Goal: Task Accomplishment & Management: Check status

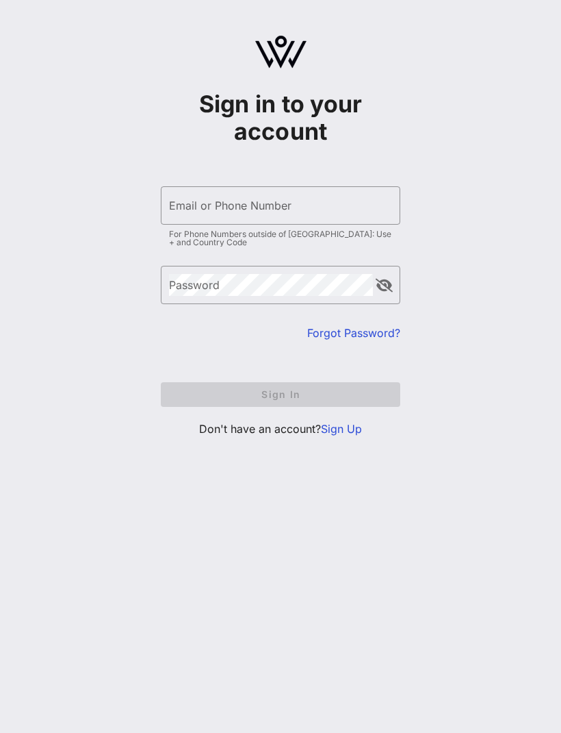
click at [351, 203] on input "Email or Phone Number" at bounding box center [280, 205] width 223 height 22
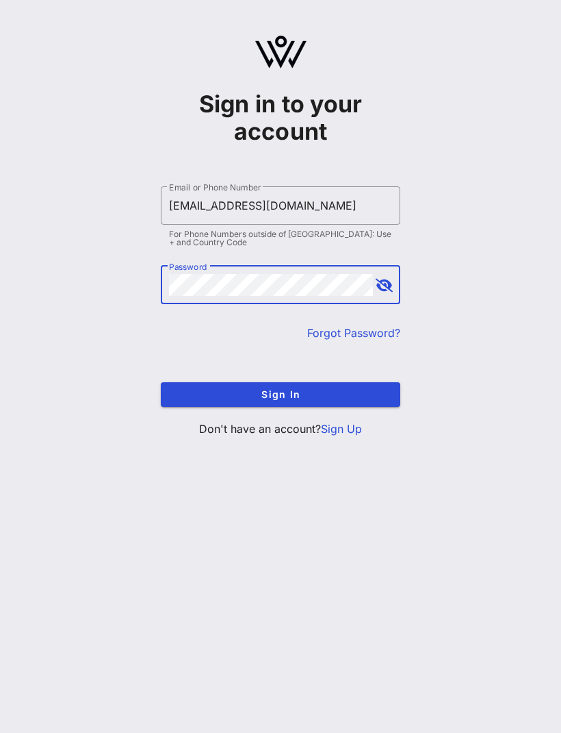
click at [231, 212] on input "[EMAIL_ADDRESS][DOMAIN_NAME]" at bounding box center [280, 205] width 223 height 22
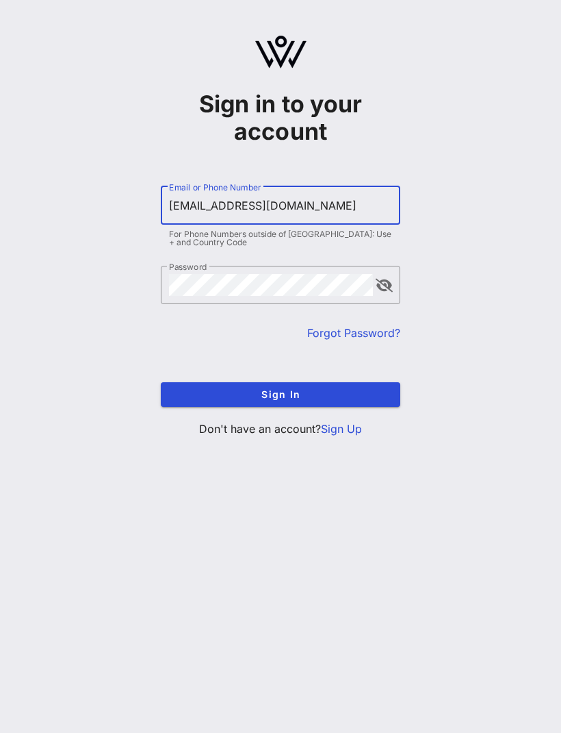
click at [238, 207] on input "[EMAIL_ADDRESS][DOMAIN_NAME]" at bounding box center [280, 205] width 223 height 22
click at [236, 205] on input "[EMAIL_ADDRESS][DOMAIN_NAME]" at bounding box center [280, 205] width 223 height 22
click at [236, 210] on input "[EMAIL_ADDRESS][DOMAIN_NAME]" at bounding box center [280, 205] width 223 height 22
type input "[EMAIL_ADDRESS][DOMAIN_NAME]"
click at [253, 396] on span "Sign In" at bounding box center [281, 394] width 218 height 12
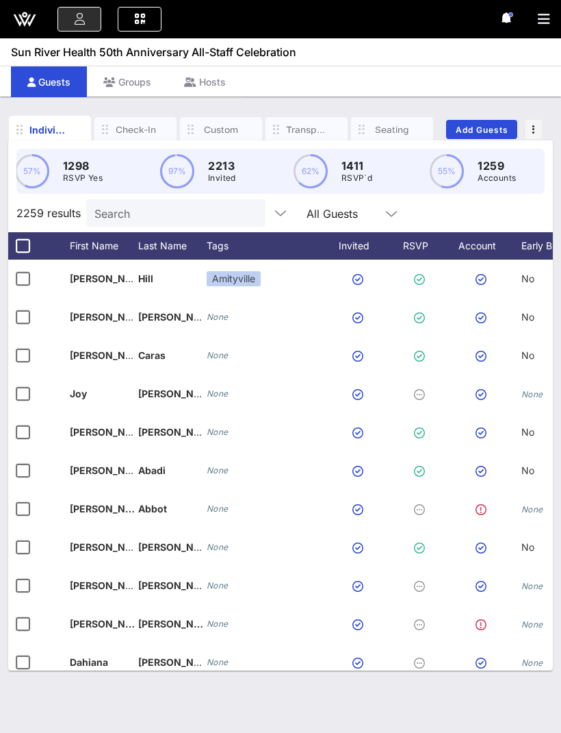
scroll to position [0, 192]
click at [131, 117] on div "Check-In" at bounding box center [135, 129] width 82 height 25
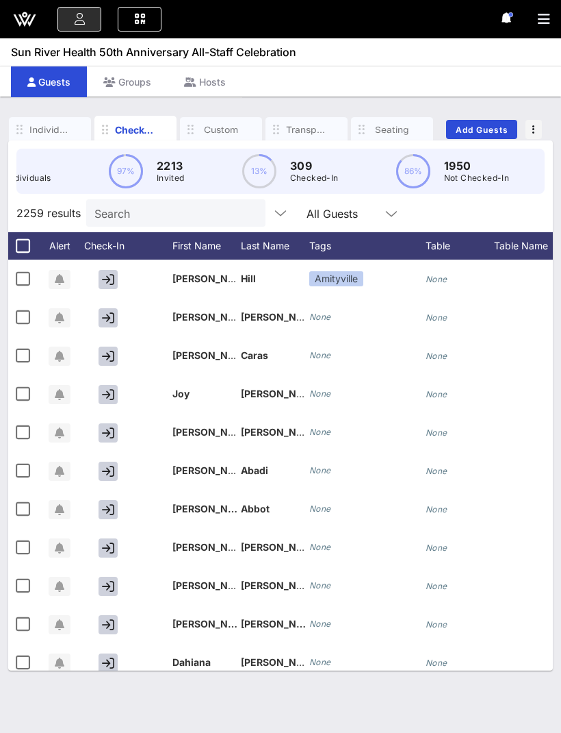
scroll to position [0, 90]
click at [131, 128] on div "Check-In" at bounding box center [135, 130] width 41 height 14
click at [542, 21] on icon "button" at bounding box center [544, 19] width 12 height 14
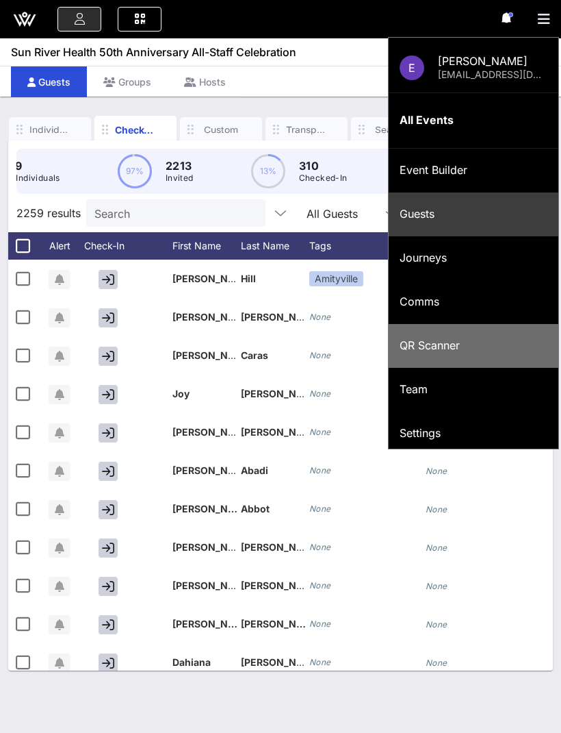
click at [463, 343] on div "QR Scanner" at bounding box center [474, 345] width 148 height 13
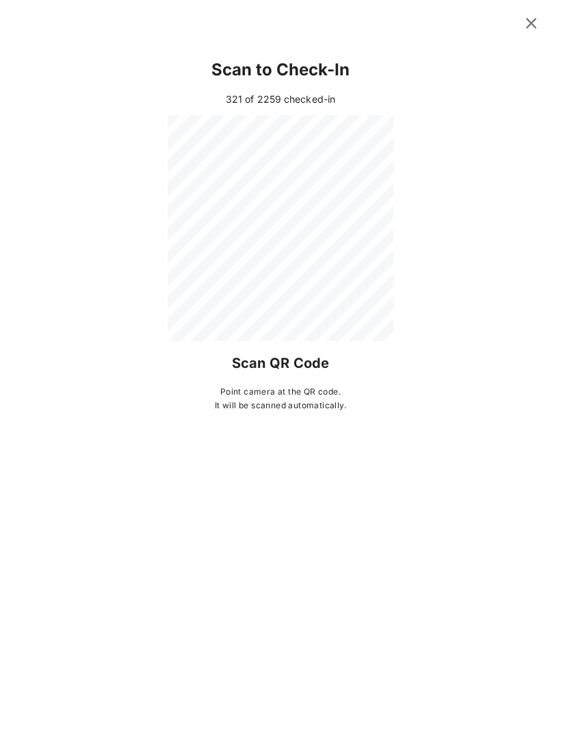
click at [518, 20] on button at bounding box center [531, 23] width 27 height 25
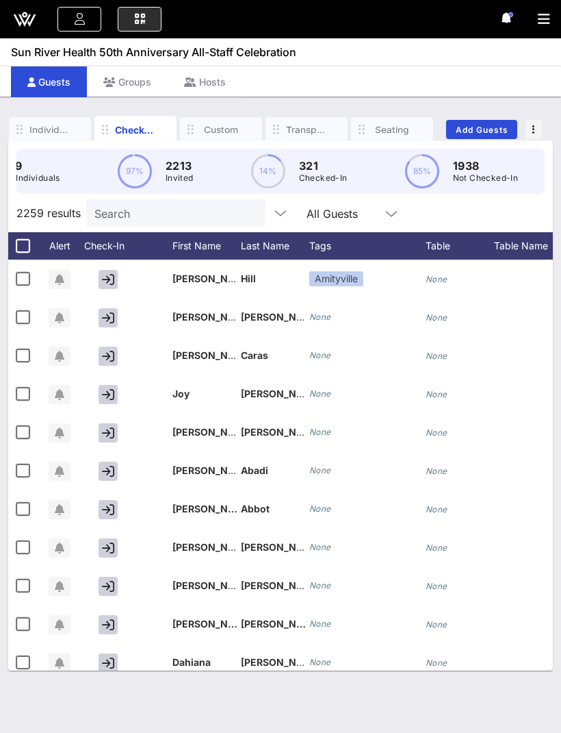
click at [553, 19] on button "button" at bounding box center [549, 19] width 23 height 19
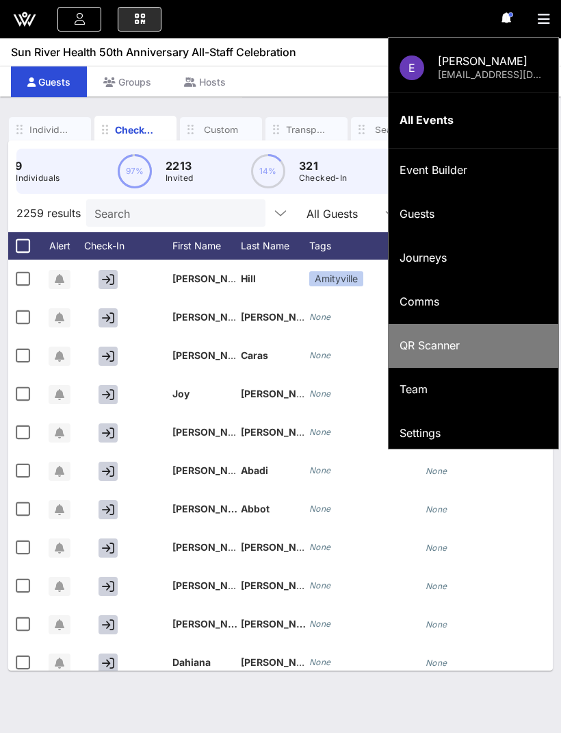
click at [417, 349] on div "QR Scanner" at bounding box center [474, 345] width 148 height 13
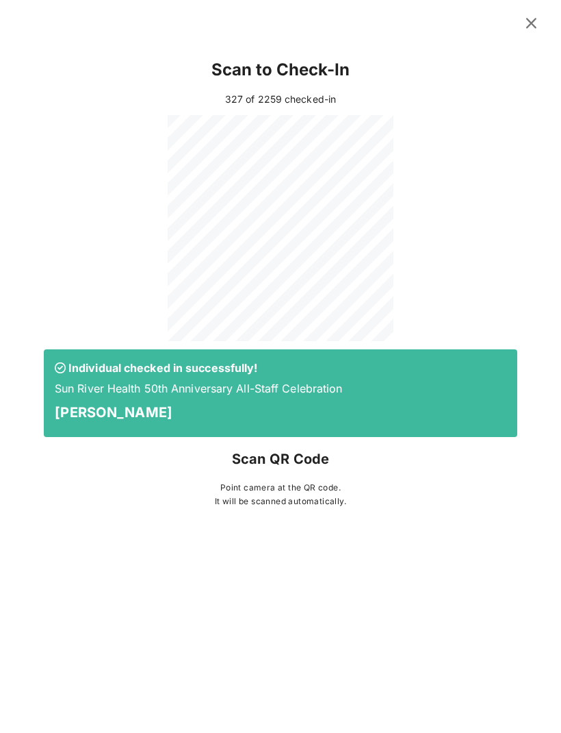
click at [533, 26] on icon at bounding box center [531, 22] width 19 height 17
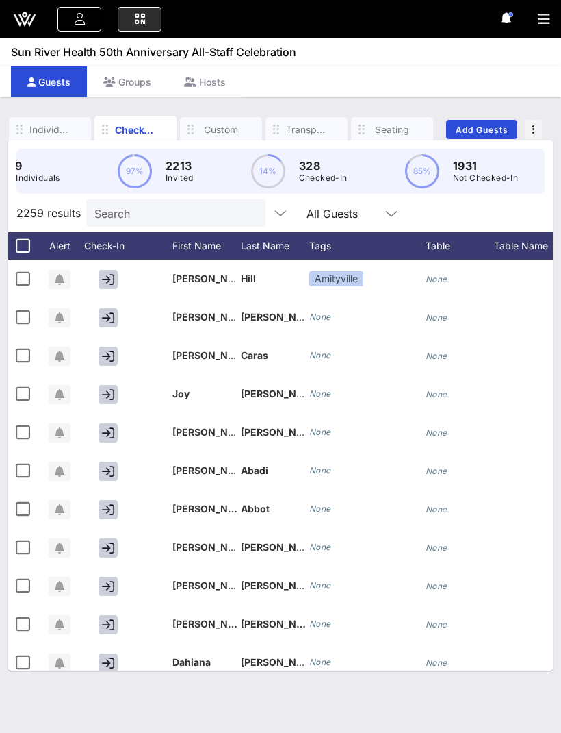
click at [124, 206] on input "Search" at bounding box center [174, 213] width 160 height 18
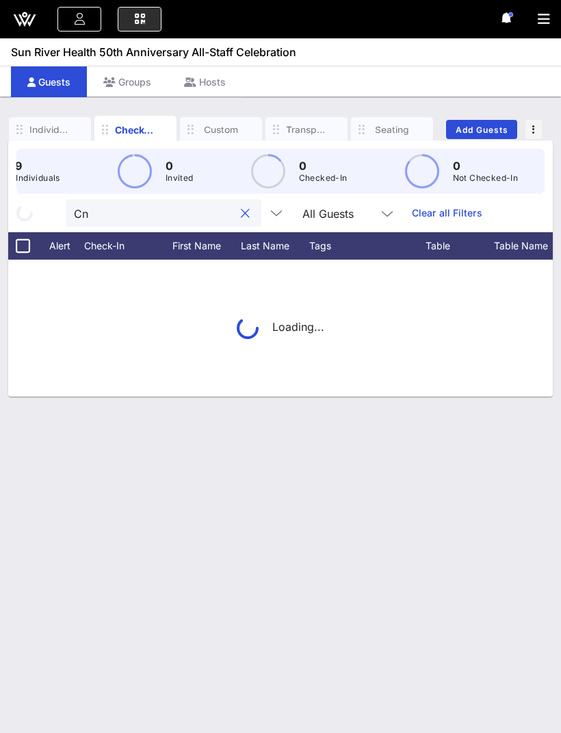
type input "C"
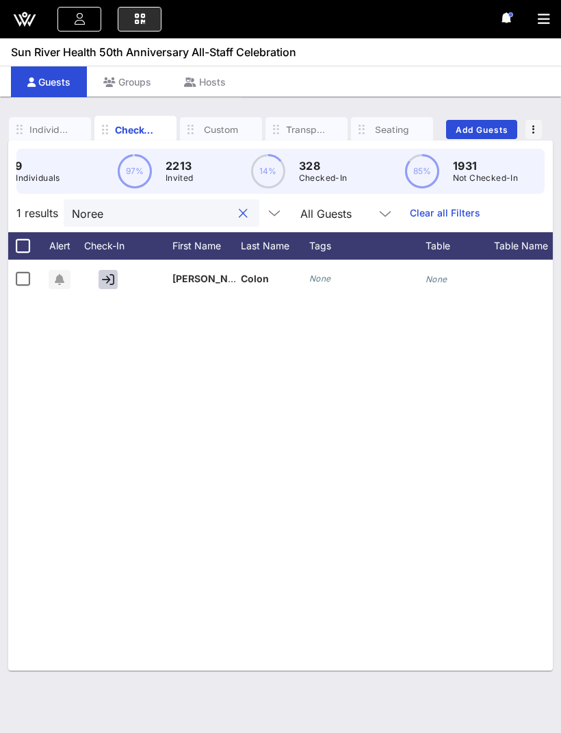
type input "Noree"
click at [114, 281] on icon "button" at bounding box center [108, 279] width 12 height 12
click at [541, 24] on icon "button" at bounding box center [544, 19] width 12 height 14
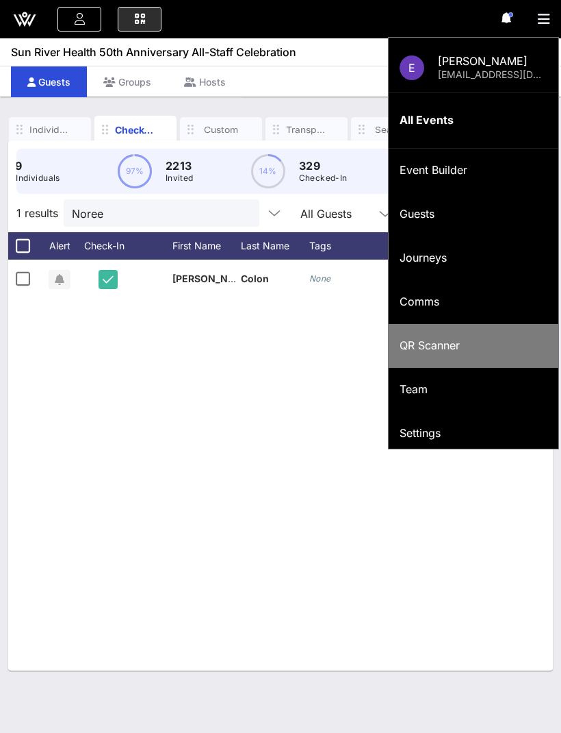
click at [425, 342] on div "QR Scanner" at bounding box center [474, 345] width 148 height 13
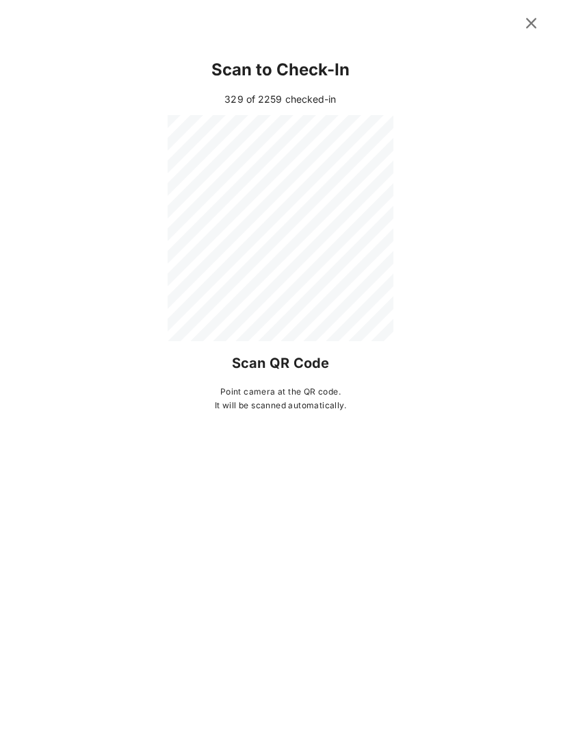
click at [81, 370] on p "Scan QR Code" at bounding box center [281, 363] width 474 height 22
click at [528, 22] on icon at bounding box center [531, 22] width 19 height 17
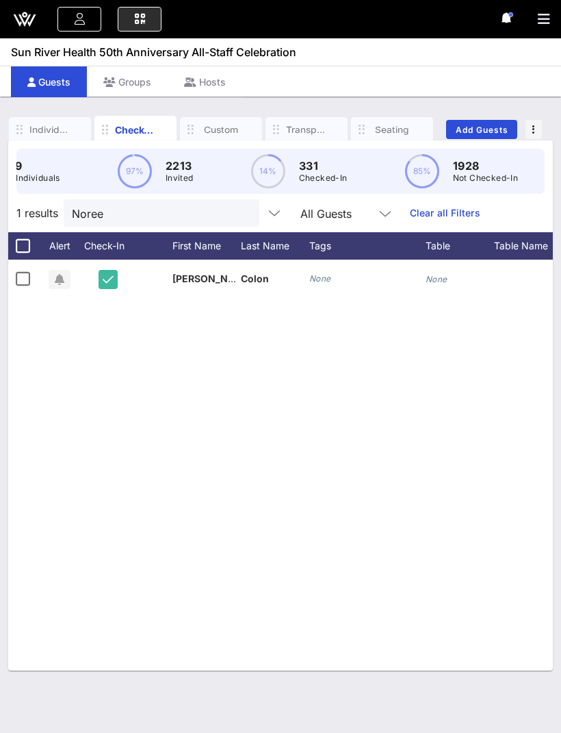
click at [210, 207] on input "Noree" at bounding box center [152, 213] width 160 height 18
click at [239, 213] on button "clear icon" at bounding box center [243, 214] width 9 height 14
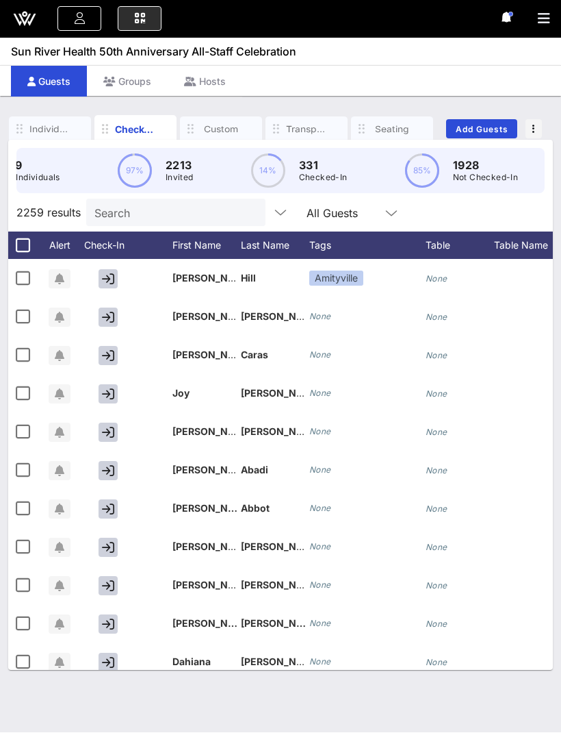
scroll to position [1, 0]
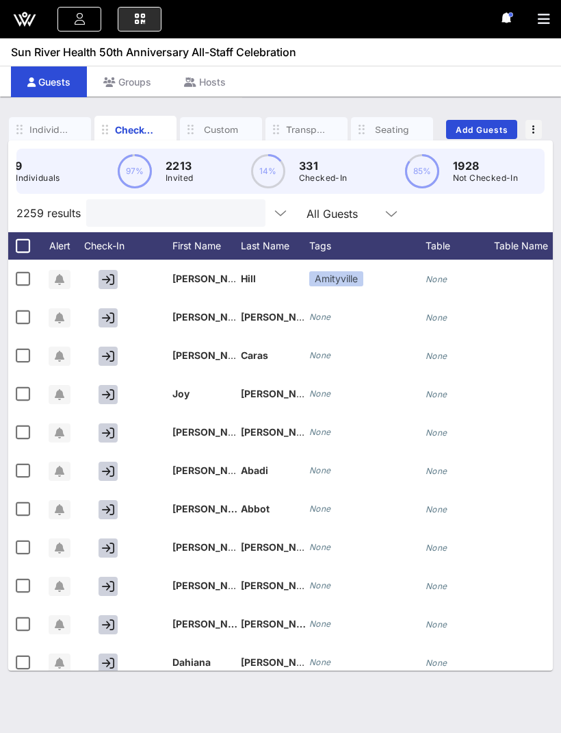
click at [552, 14] on button "button" at bounding box center [549, 19] width 23 height 19
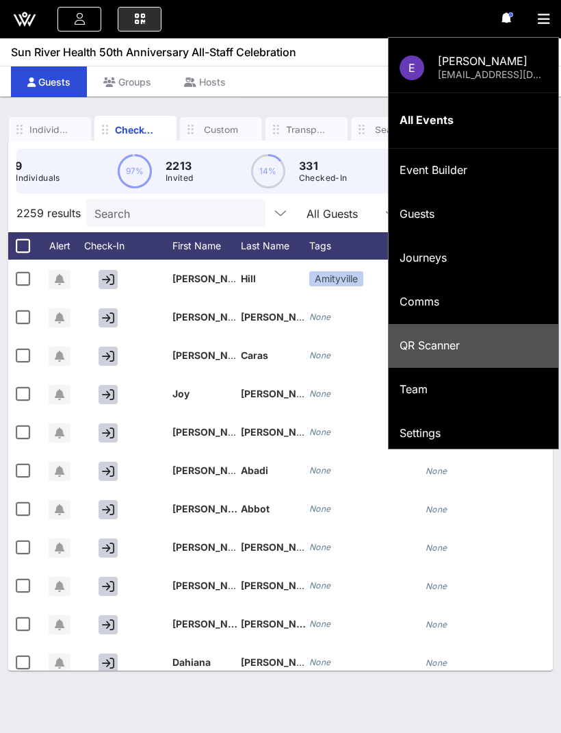
click at [480, 345] on div "QR Scanner" at bounding box center [474, 345] width 148 height 13
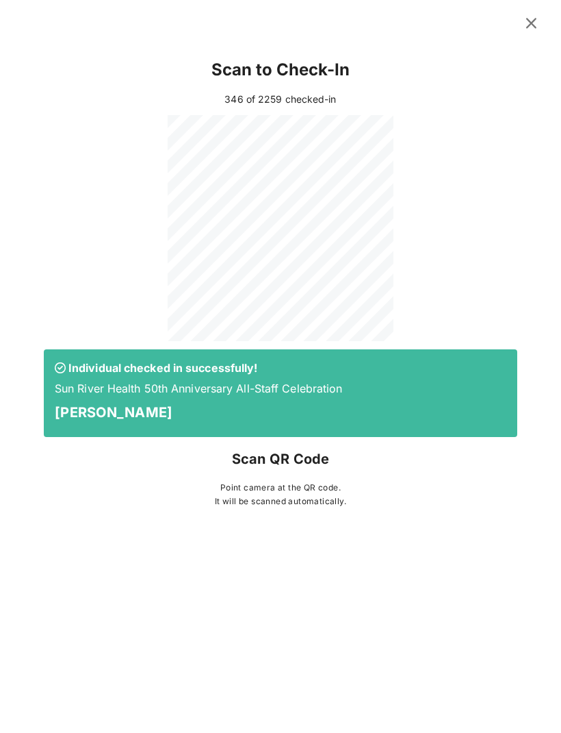
click at [535, 25] on icon at bounding box center [531, 22] width 19 height 17
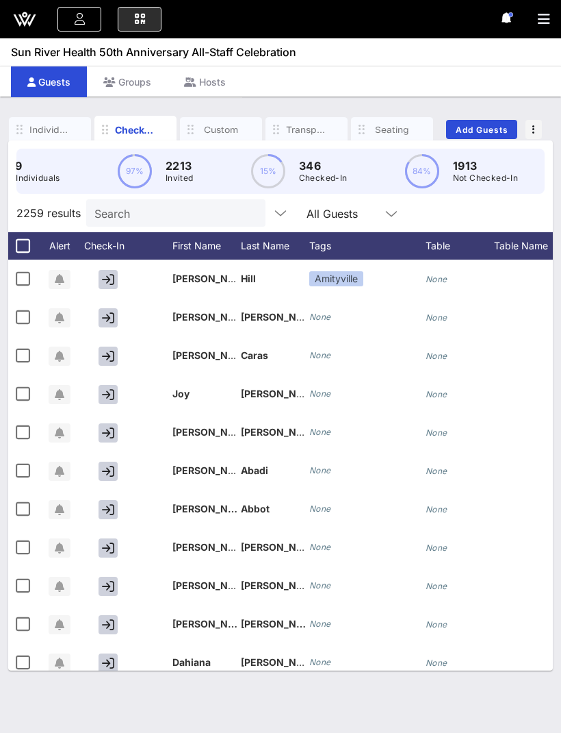
click at [532, 21] on div "E Erdal Mahmut erdal11214@hotmail.com All Events Event Builder Guests Journeys …" at bounding box center [280, 19] width 561 height 38
click at [540, 16] on icon "button" at bounding box center [544, 19] width 12 height 14
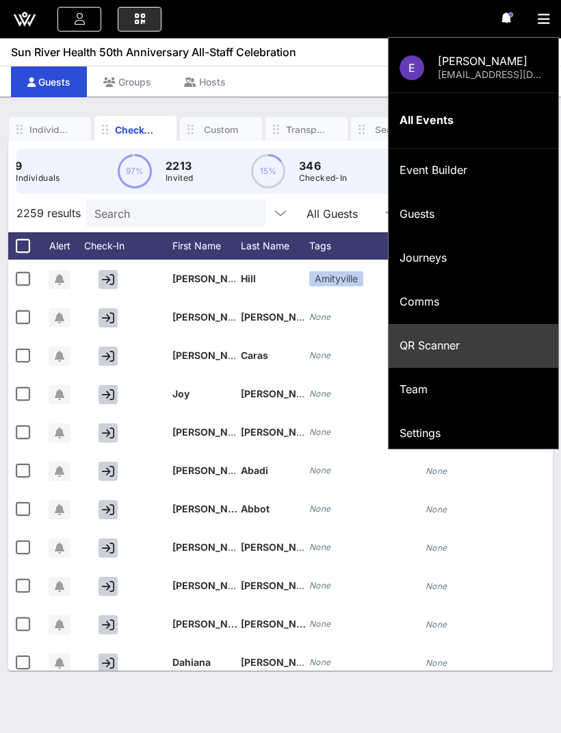
click at [214, 218] on input "Search" at bounding box center [174, 213] width 160 height 18
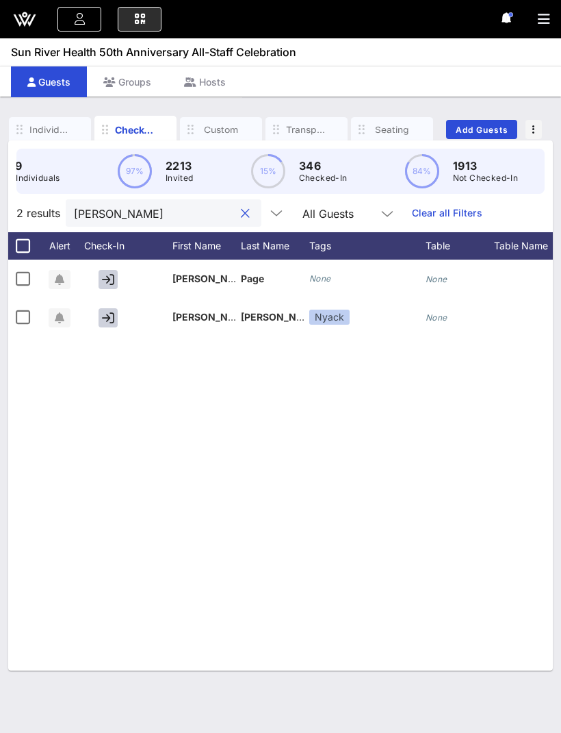
type input "Deon"
click at [111, 318] on icon "button" at bounding box center [108, 318] width 12 height 12
click at [533, 8] on div "E Erdal Mahmut erdal11214@hotmail.com All Events Event Builder Guests Journeys …" at bounding box center [280, 19] width 561 height 38
click at [542, 24] on icon "button" at bounding box center [544, 19] width 12 height 14
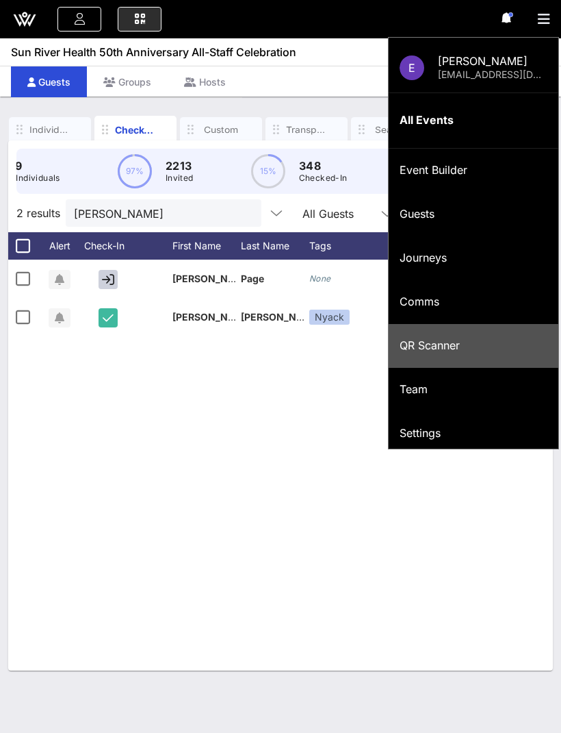
click at [418, 333] on div "QR Scanner" at bounding box center [474, 345] width 148 height 29
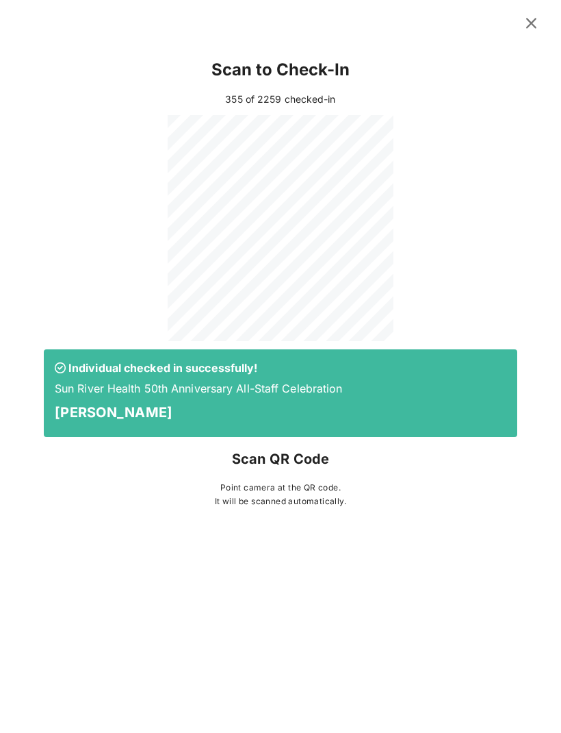
click at [527, 17] on icon at bounding box center [531, 23] width 21 height 20
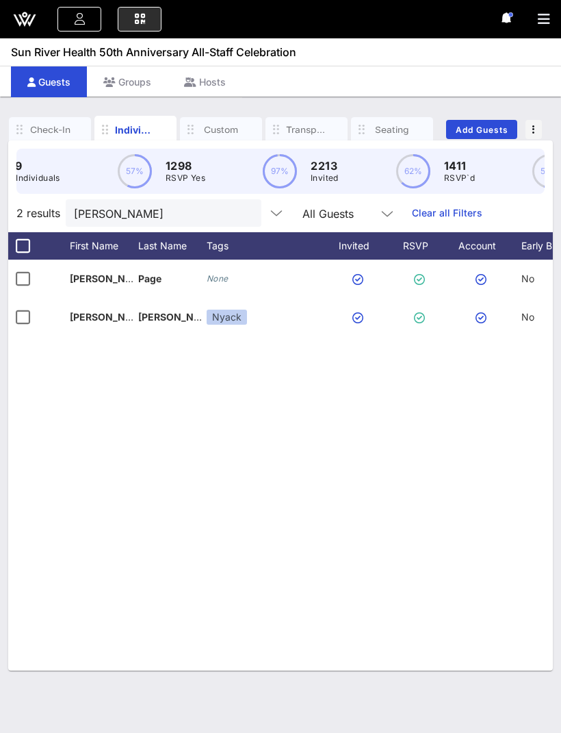
click at [241, 212] on button "clear icon" at bounding box center [245, 214] width 9 height 14
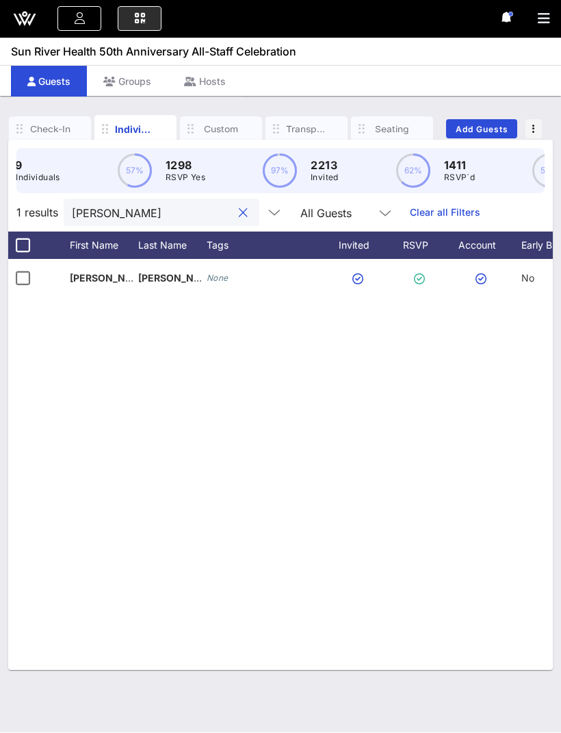
scroll to position [45, 0]
type input "Luong"
click at [67, 260] on div at bounding box center [55, 279] width 27 height 38
click at [21, 267] on div at bounding box center [22, 278] width 23 height 23
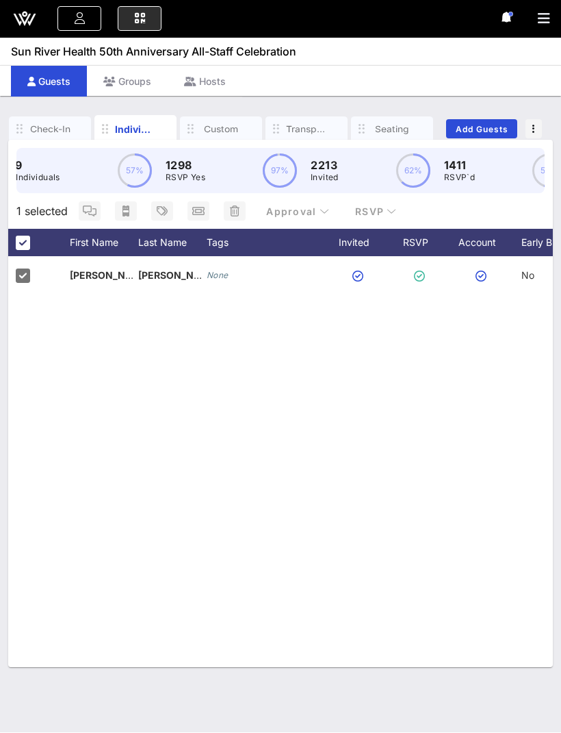
scroll to position [0, 0]
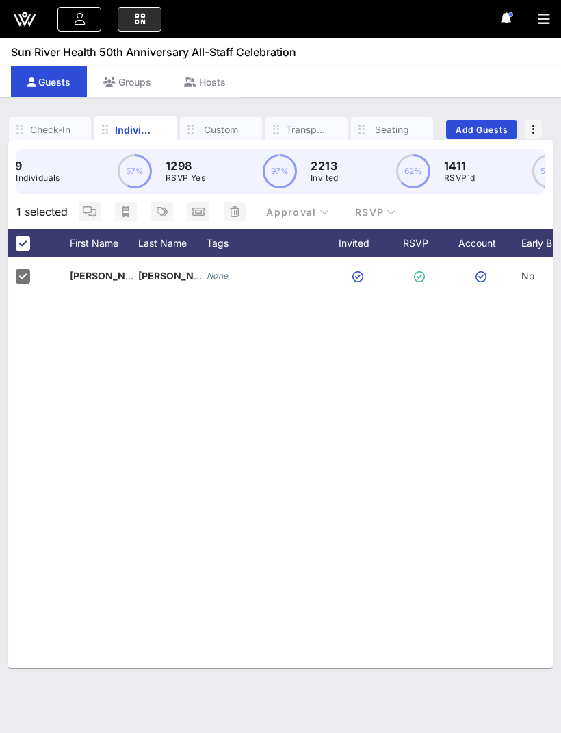
click at [46, 135] on div "Check-In" at bounding box center [49, 129] width 41 height 13
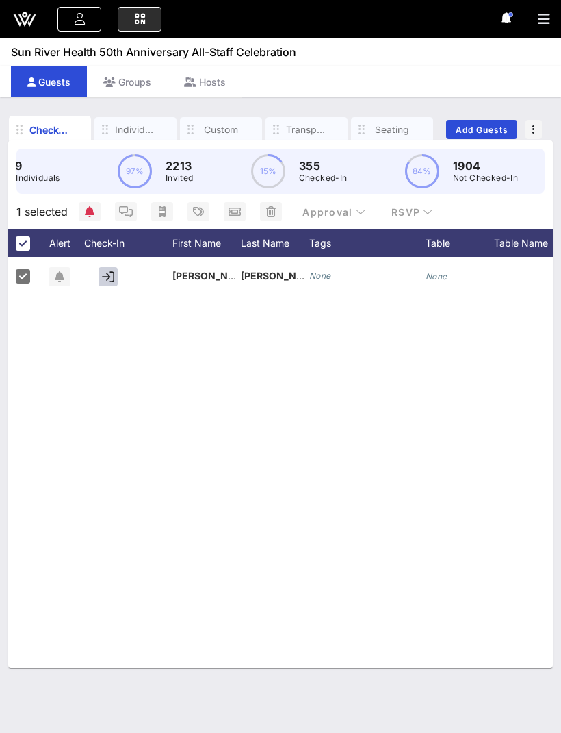
click at [58, 130] on div "Check-In" at bounding box center [49, 130] width 41 height 14
click at [112, 273] on icon "button" at bounding box center [108, 276] width 12 height 12
click at [540, 14] on icon "button" at bounding box center [544, 19] width 12 height 14
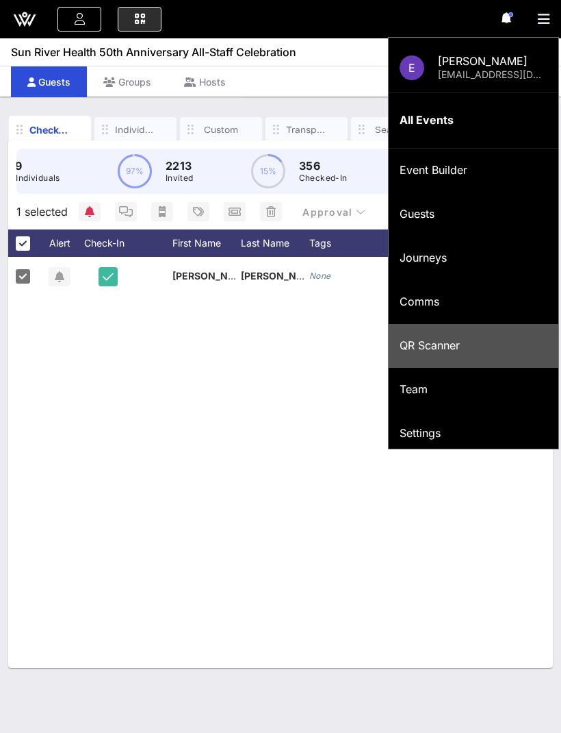
click at [477, 346] on div "QR Scanner" at bounding box center [474, 345] width 148 height 13
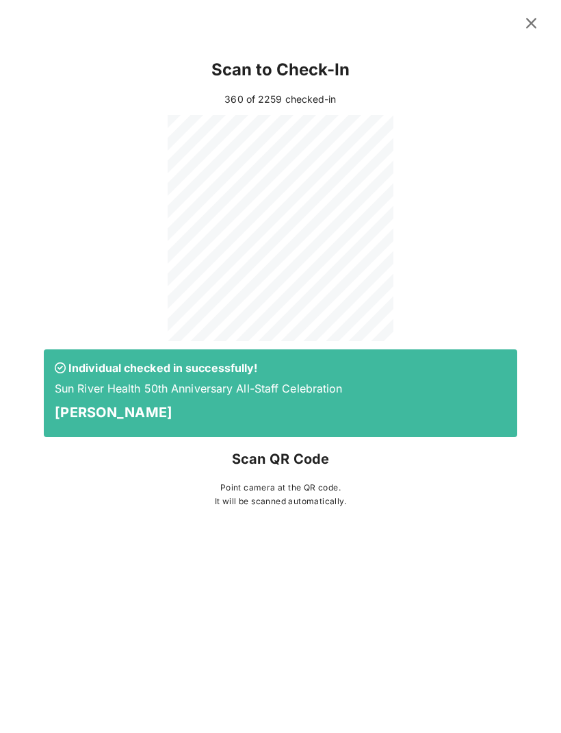
click at [519, 22] on button at bounding box center [531, 23] width 27 height 25
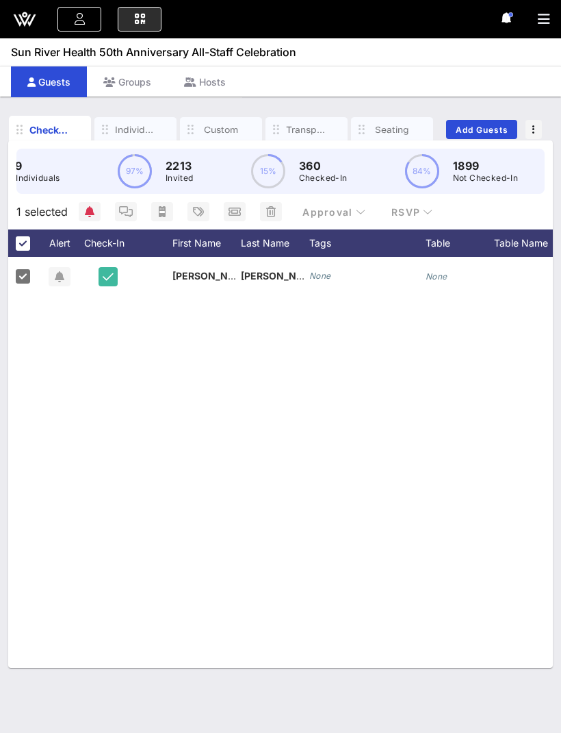
click at [78, 125] on icon "button" at bounding box center [81, 129] width 16 height 16
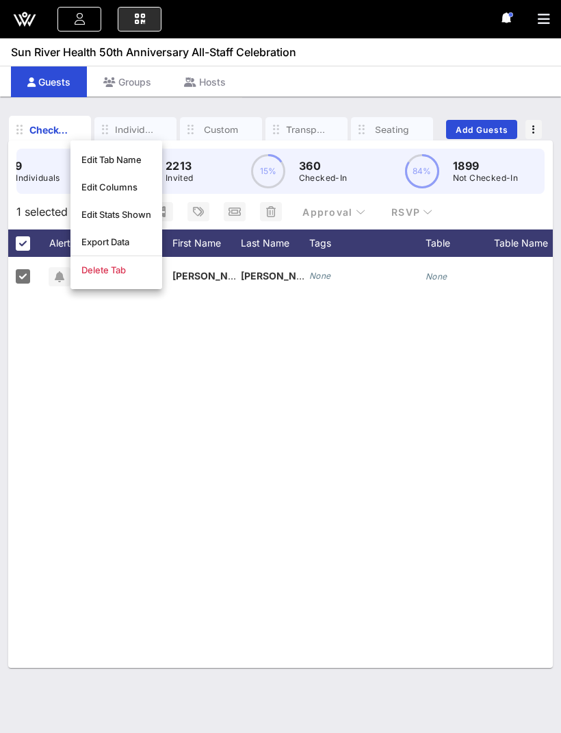
click at [97, 368] on div "L Liliana Luongo lluongo@s… 845 874 0885 None None None None None" at bounding box center [280, 462] width 545 height 411
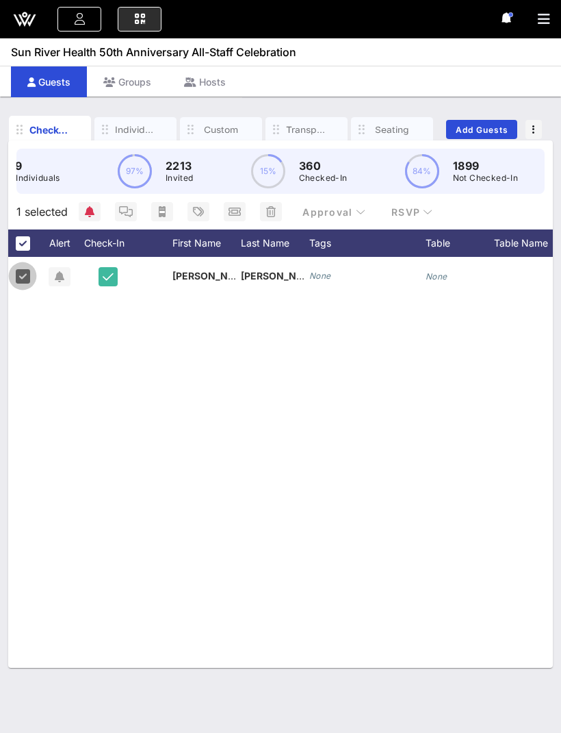
click at [29, 279] on div at bounding box center [22, 275] width 23 height 23
click at [130, 127] on div "Individuals" at bounding box center [135, 129] width 41 height 13
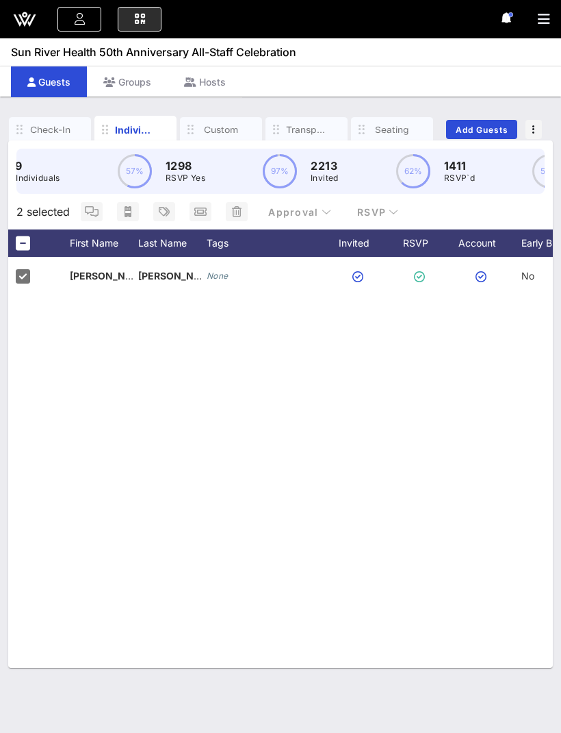
click at [25, 266] on div at bounding box center [22, 275] width 23 height 23
click at [27, 240] on div at bounding box center [22, 242] width 23 height 23
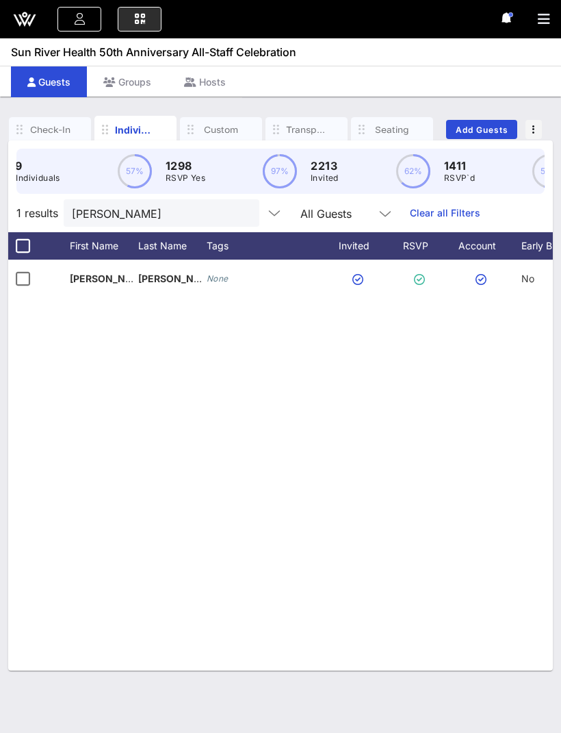
click at [46, 129] on div "Check-In" at bounding box center [49, 129] width 41 height 13
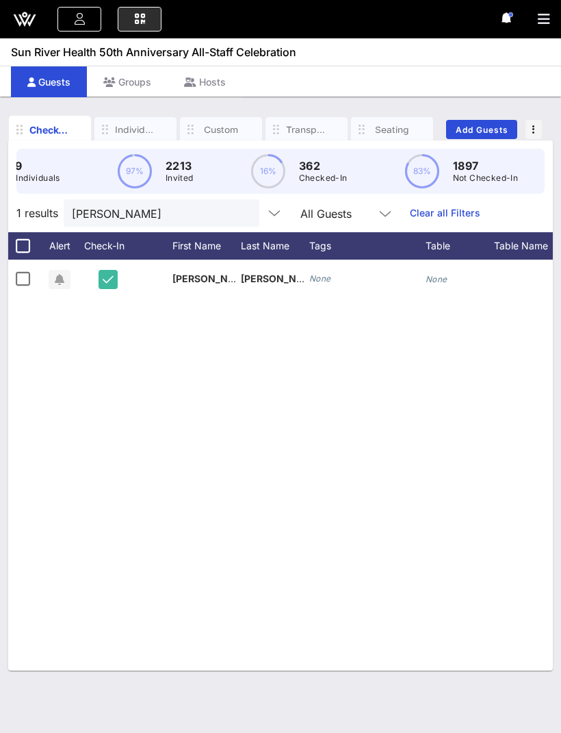
click at [50, 123] on div "Check-In" at bounding box center [49, 130] width 41 height 14
click at [239, 210] on button "clear icon" at bounding box center [243, 214] width 9 height 14
type input "Witt"
click at [105, 277] on icon "button" at bounding box center [108, 279] width 12 height 12
click at [539, 25] on icon "button" at bounding box center [544, 19] width 12 height 14
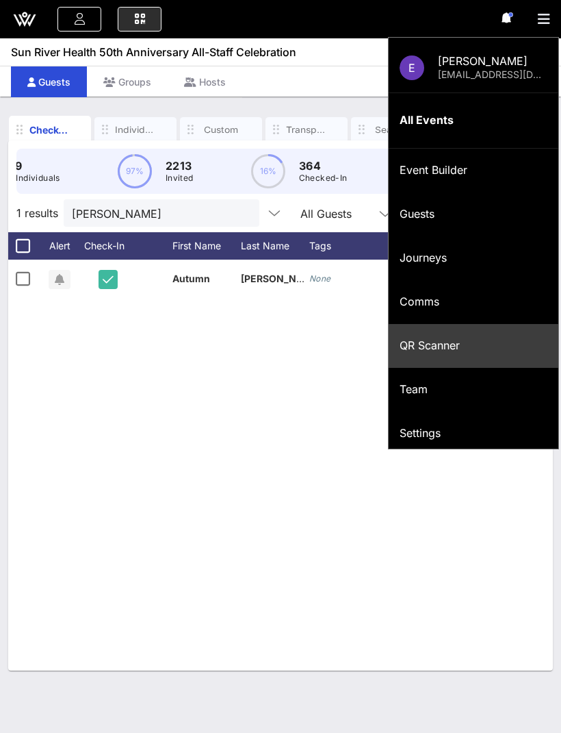
click at [239, 214] on button "clear icon" at bounding box center [243, 214] width 9 height 14
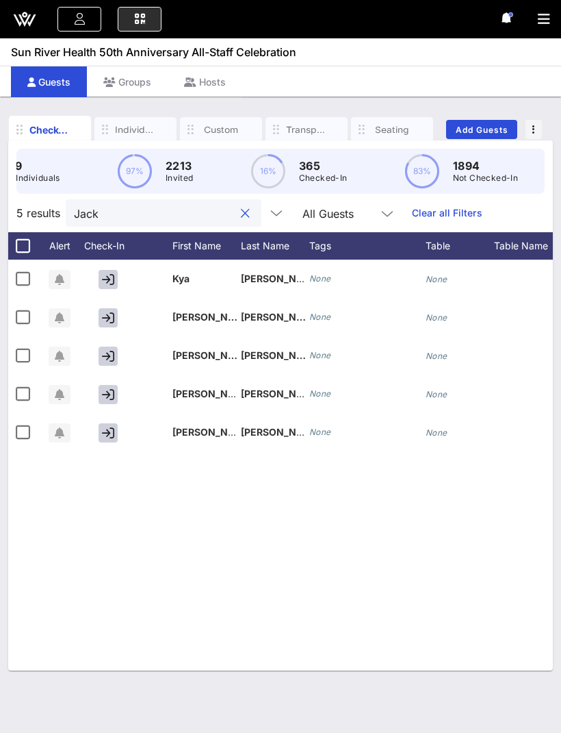
type input "Jack"
click at [112, 425] on button "button" at bounding box center [108, 432] width 19 height 19
click at [545, 23] on icon "button" at bounding box center [544, 19] width 12 height 14
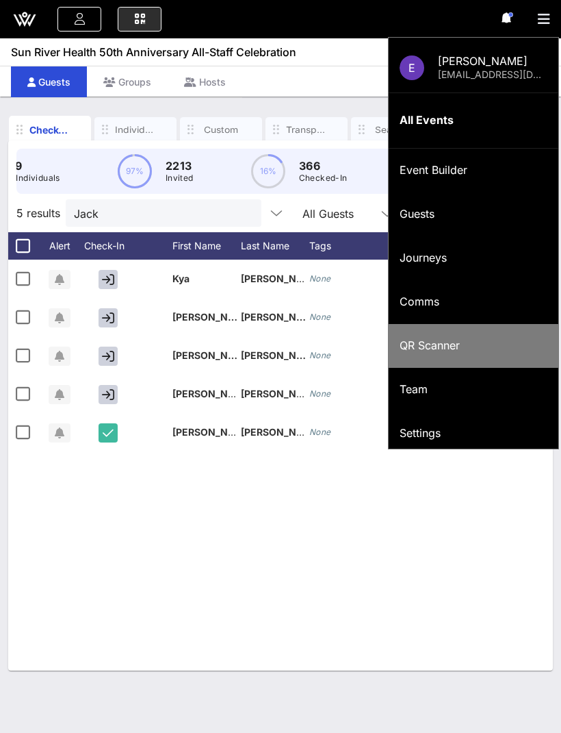
click at [417, 342] on div "QR Scanner" at bounding box center [474, 345] width 148 height 13
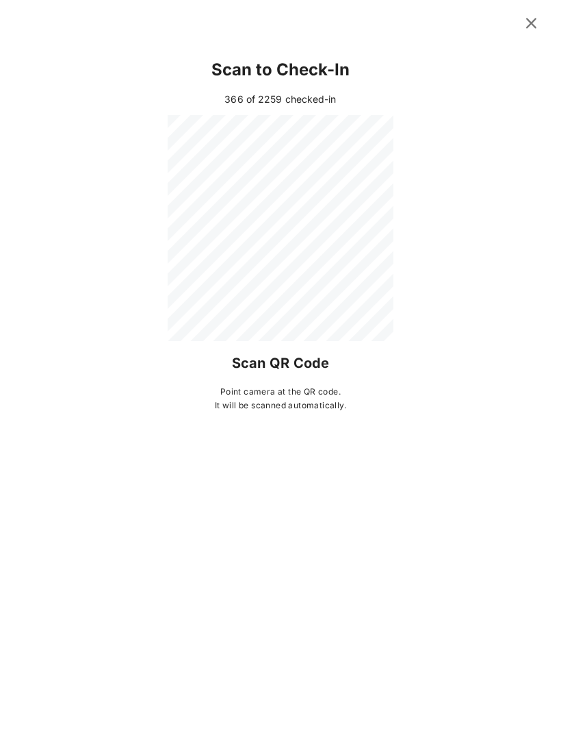
click at [288, 114] on div "Scan to Check-In 366 of 2259 checked-in Scan QR Code Point camera at the QR cod…" at bounding box center [280, 230] width 501 height 370
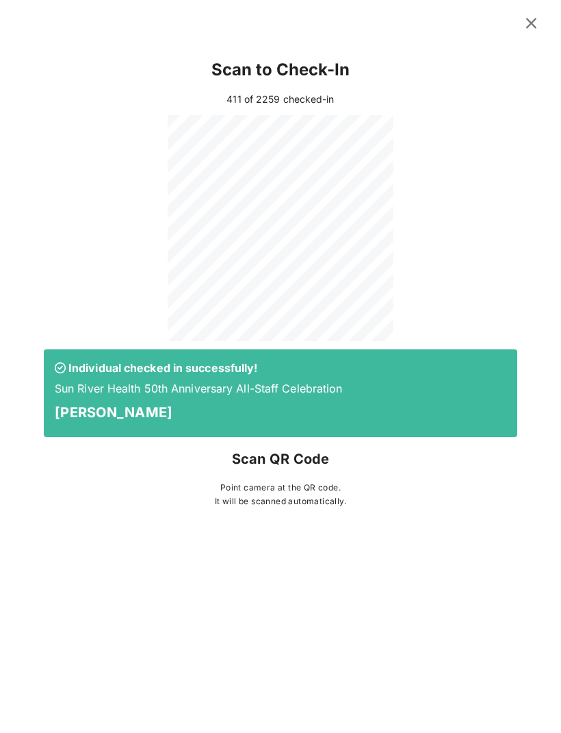
click at [531, 19] on icon at bounding box center [532, 23] width 20 height 18
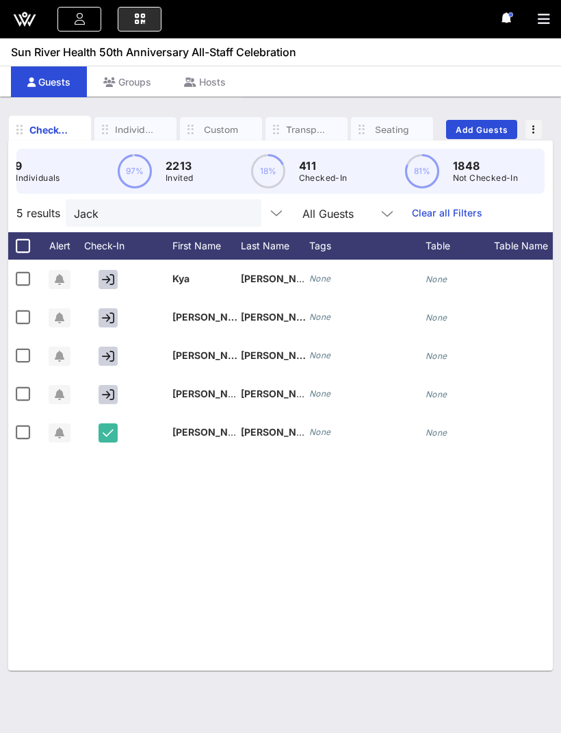
click at [542, 12] on icon "button" at bounding box center [544, 19] width 12 height 14
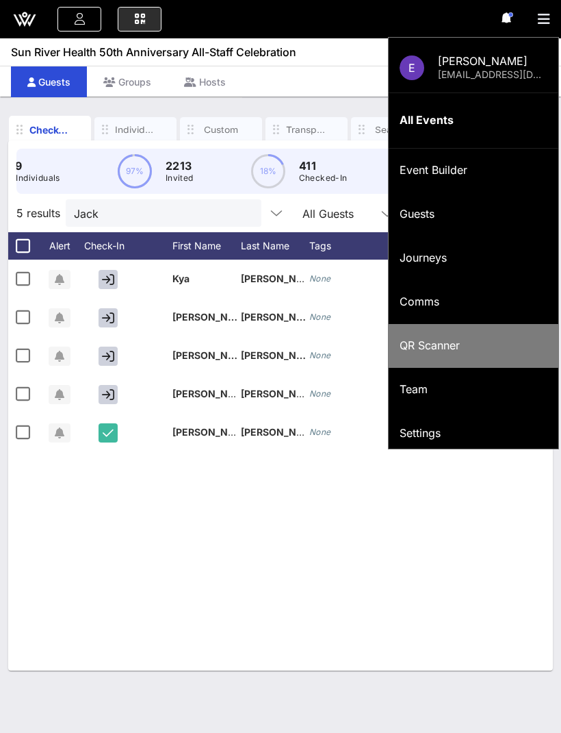
click at [485, 349] on div "QR Scanner" at bounding box center [474, 345] width 148 height 13
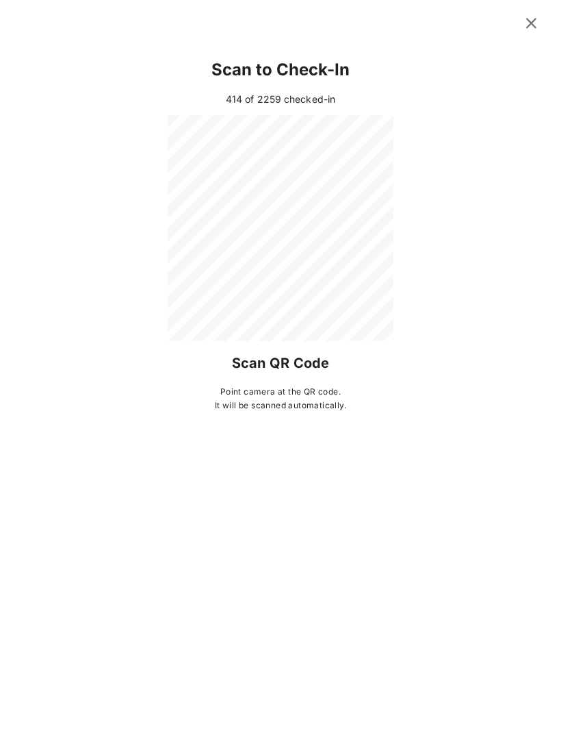
click at [533, 16] on icon at bounding box center [531, 22] width 19 height 17
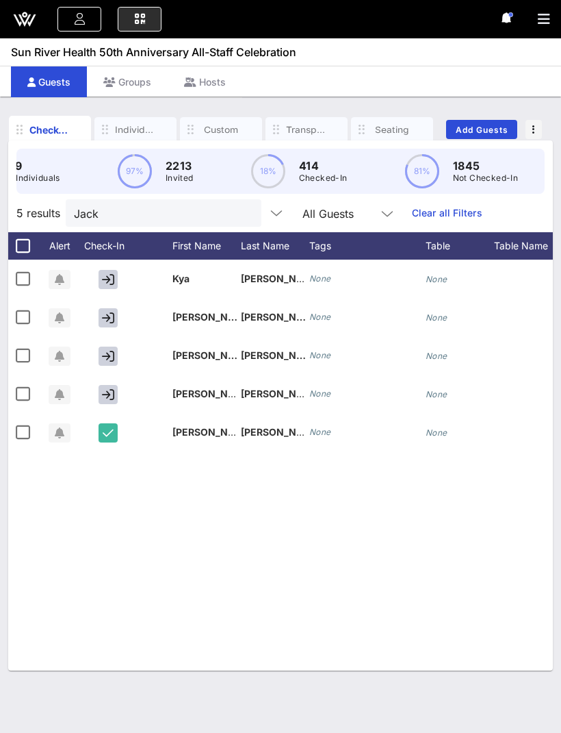
click at [540, 26] on button "button" at bounding box center [549, 19] width 23 height 19
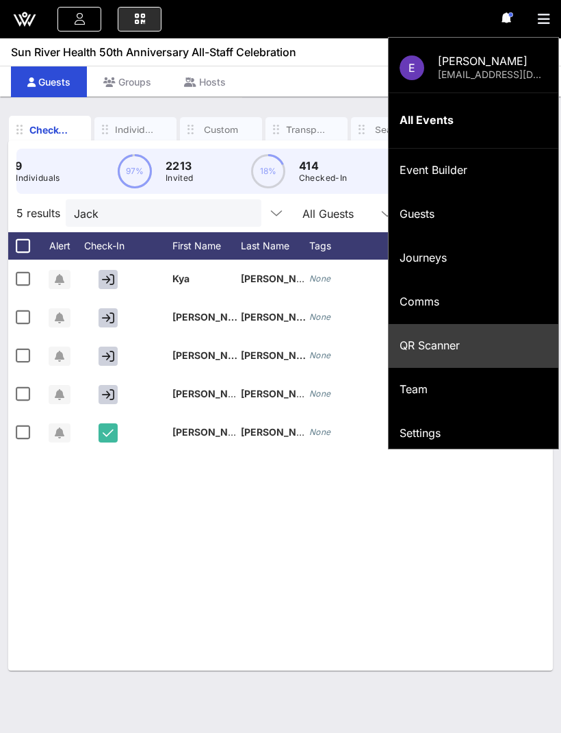
click at [463, 351] on div "QR Scanner" at bounding box center [474, 345] width 148 height 13
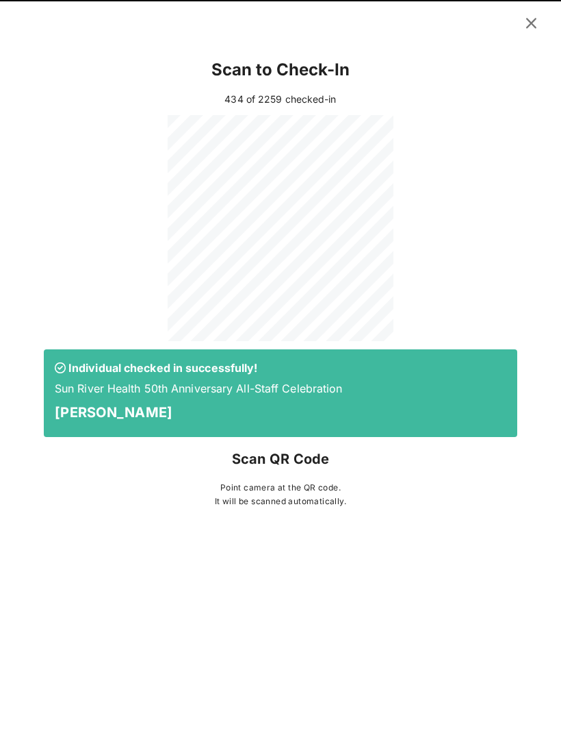
click at [537, 18] on icon at bounding box center [531, 23] width 18 height 16
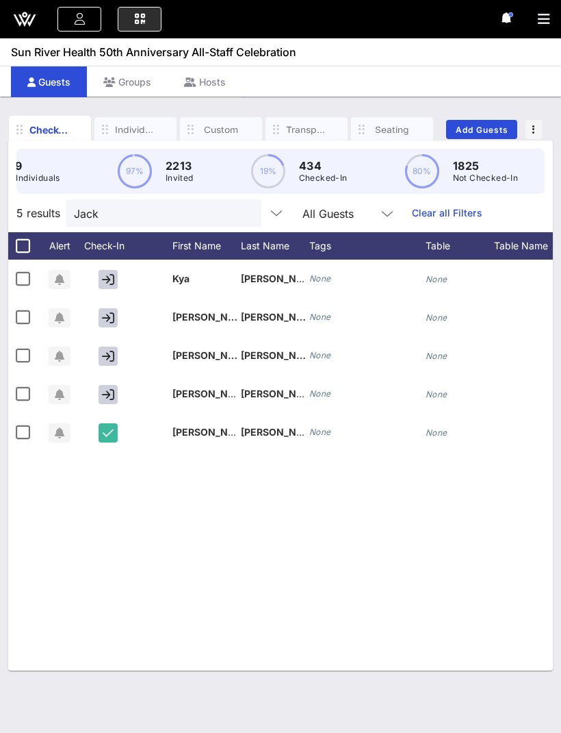
click at [212, 210] on input "Jack" at bounding box center [154, 213] width 160 height 18
click at [211, 210] on input "Jack" at bounding box center [154, 213] width 160 height 18
click at [241, 213] on button "clear icon" at bounding box center [245, 214] width 9 height 14
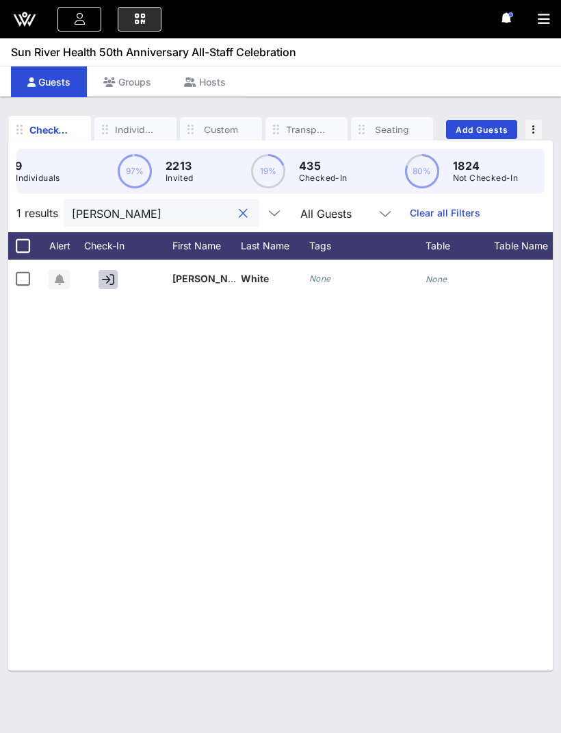
type input "Nigel"
click at [109, 284] on icon "button" at bounding box center [108, 279] width 12 height 12
click at [540, 16] on icon "button" at bounding box center [544, 19] width 12 height 14
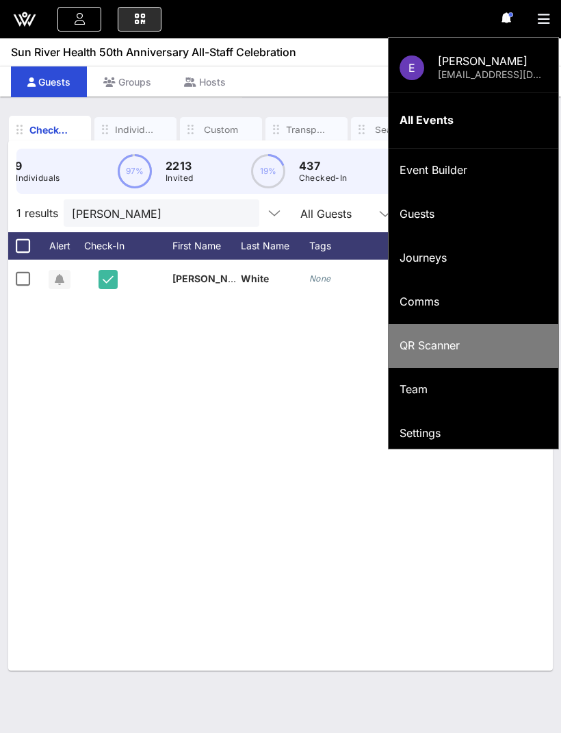
click at [462, 342] on div "QR Scanner" at bounding box center [474, 345] width 148 height 13
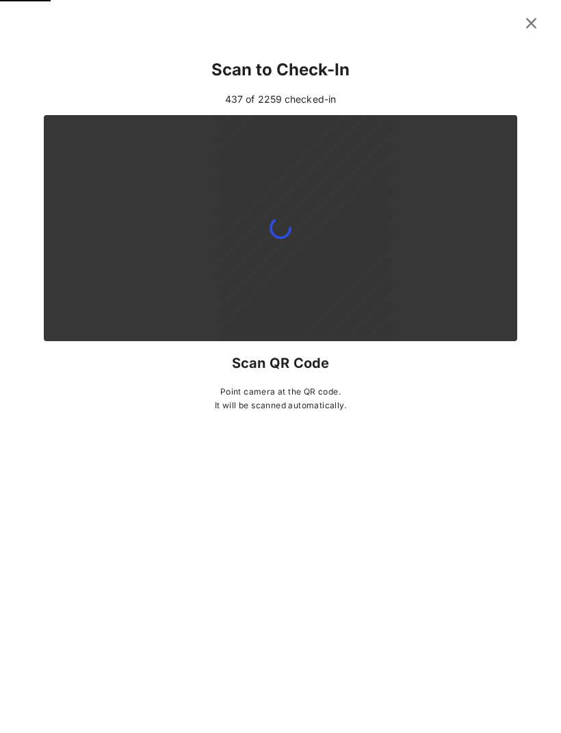
click at [533, 23] on icon at bounding box center [531, 22] width 19 height 17
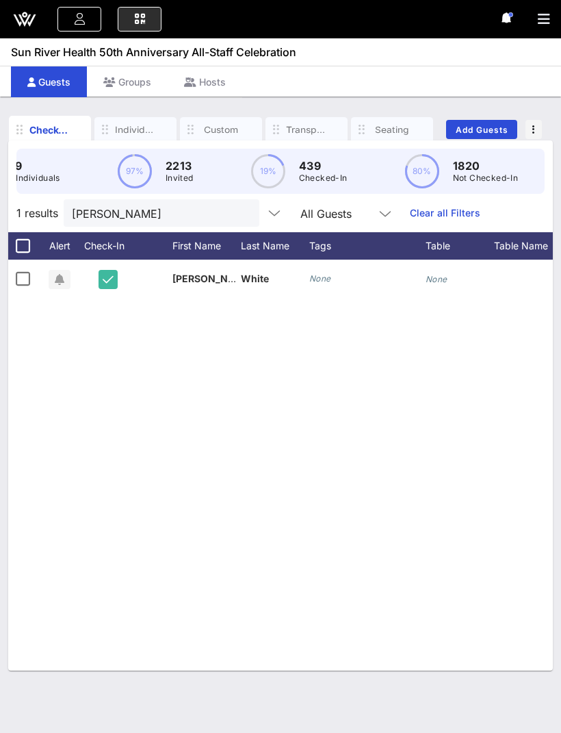
click at [239, 207] on button "clear icon" at bounding box center [243, 214] width 9 height 14
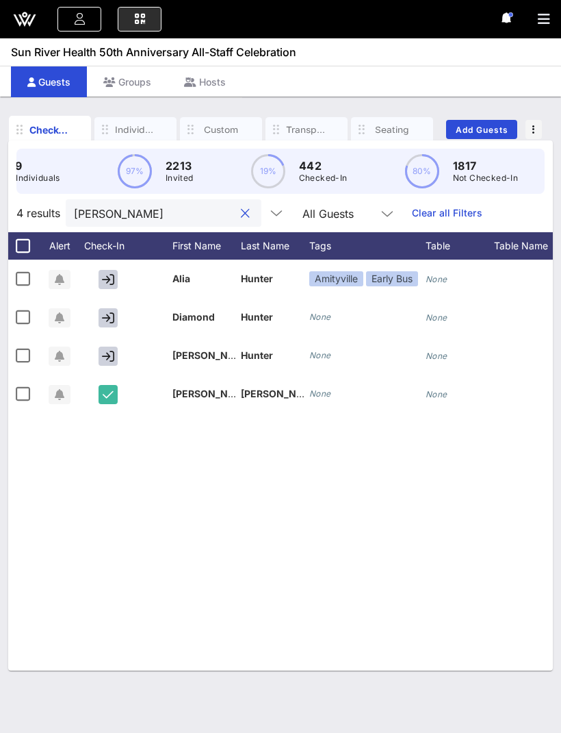
type input "Hunte"
click at [540, 18] on icon "button" at bounding box center [544, 19] width 12 height 14
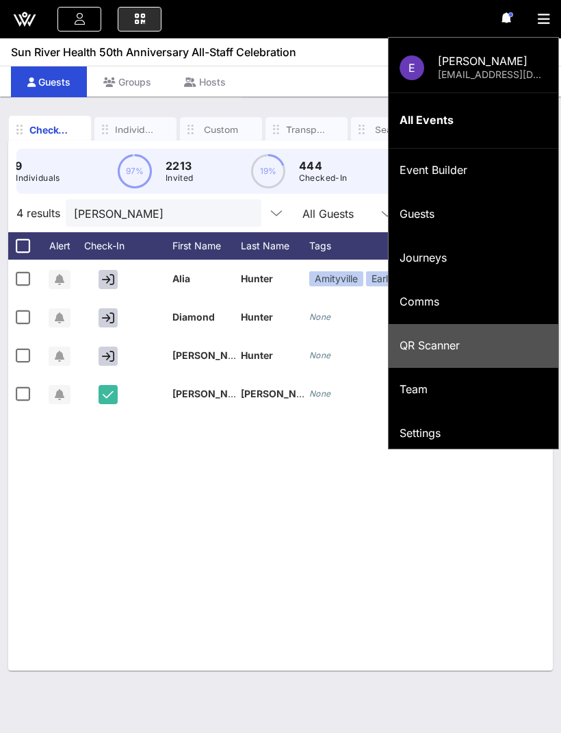
click at [429, 331] on div "QR Scanner" at bounding box center [474, 345] width 148 height 29
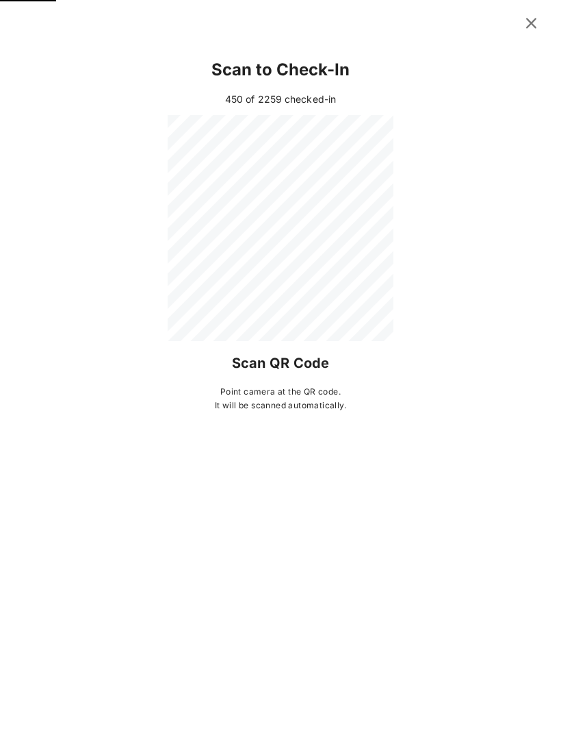
click at [535, 22] on icon at bounding box center [532, 23] width 20 height 18
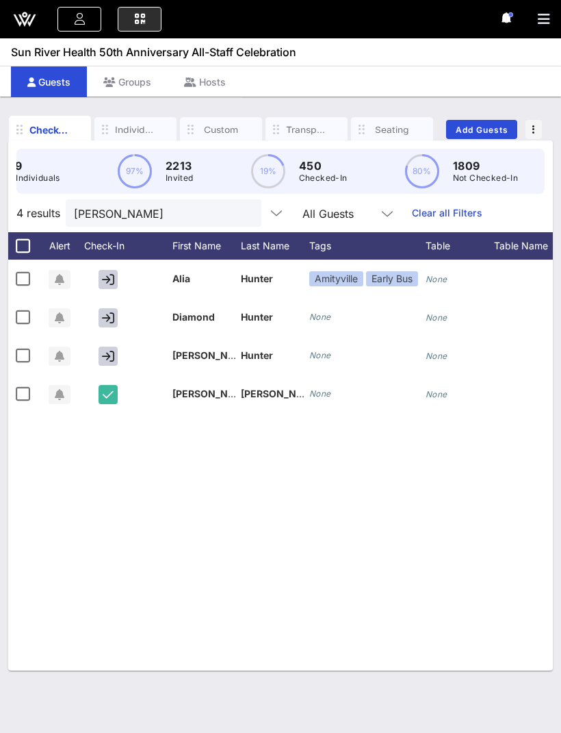
click at [241, 212] on button "clear icon" at bounding box center [245, 214] width 9 height 14
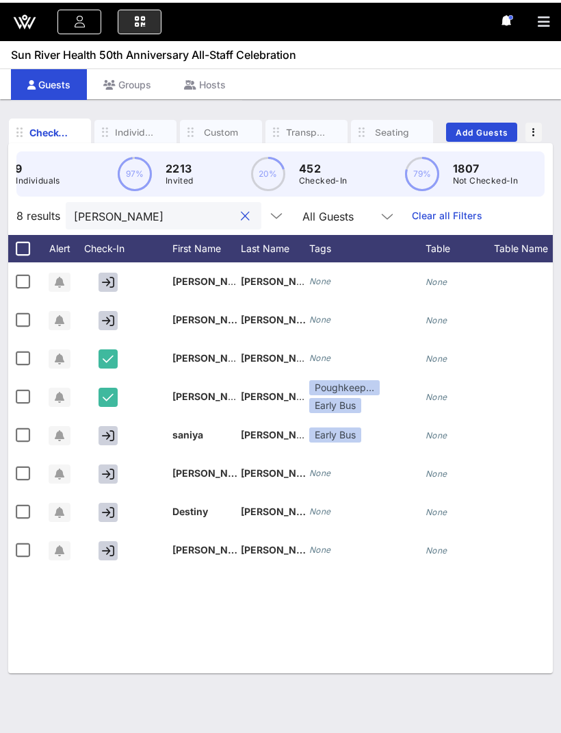
scroll to position [42, 0]
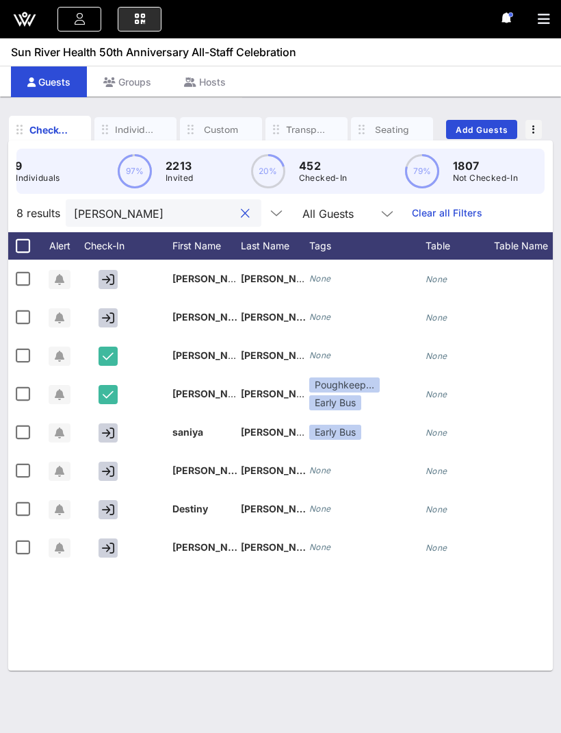
type input "Thompson"
click at [117, 538] on button "button" at bounding box center [108, 547] width 19 height 19
click at [116, 538] on button "button" at bounding box center [108, 547] width 19 height 19
click at [538, 15] on icon "button" at bounding box center [544, 19] width 12 height 14
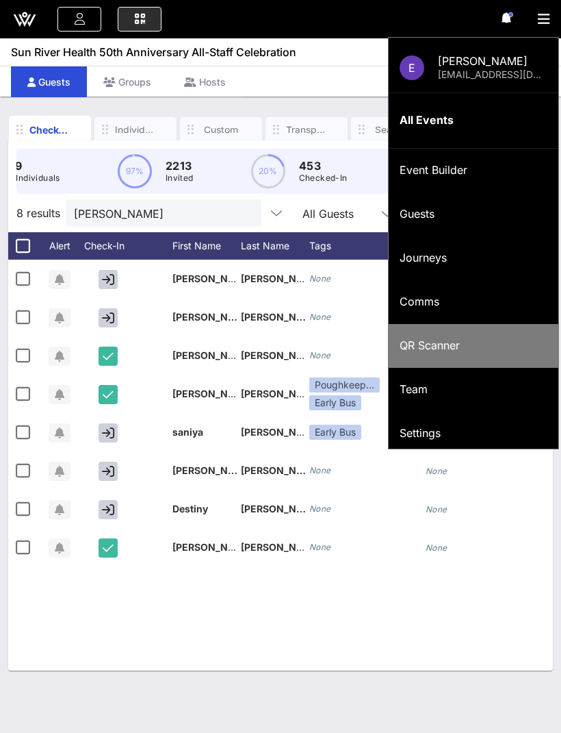
click at [468, 340] on div "QR Scanner" at bounding box center [474, 345] width 148 height 13
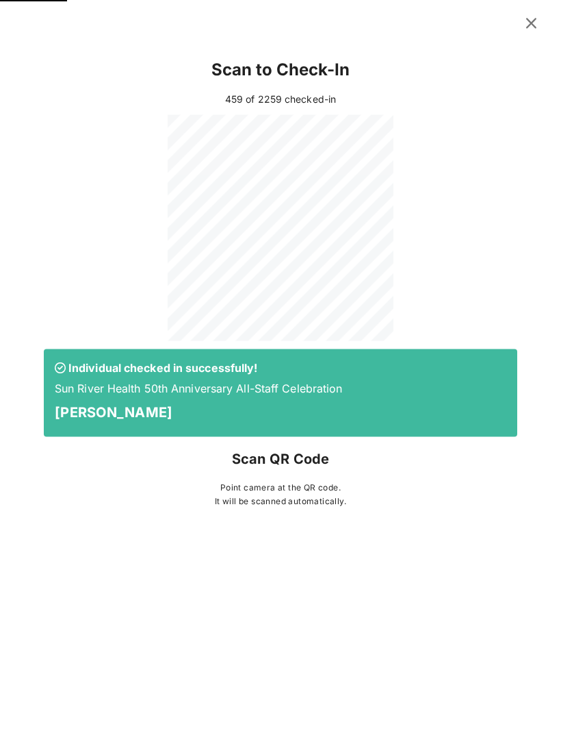
scroll to position [0, 0]
click at [538, 21] on icon at bounding box center [532, 23] width 20 height 18
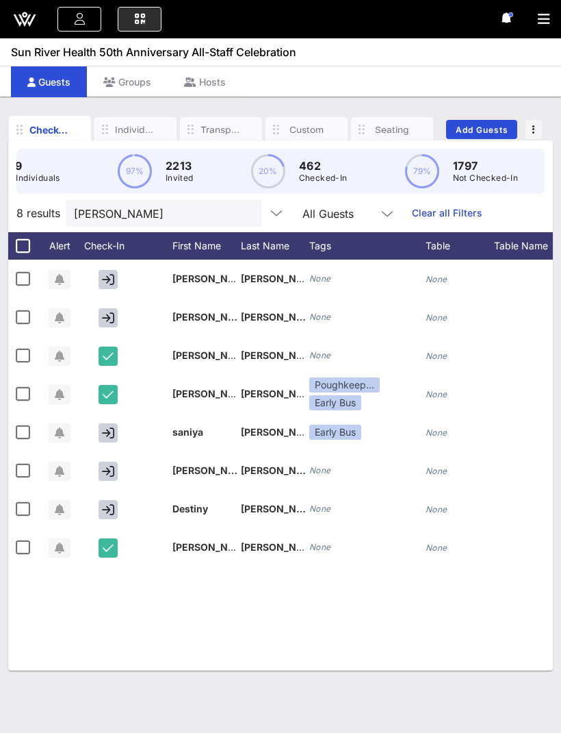
click at [211, 217] on input "Thompson" at bounding box center [154, 213] width 160 height 18
click at [241, 210] on button "clear icon" at bounding box center [245, 214] width 9 height 14
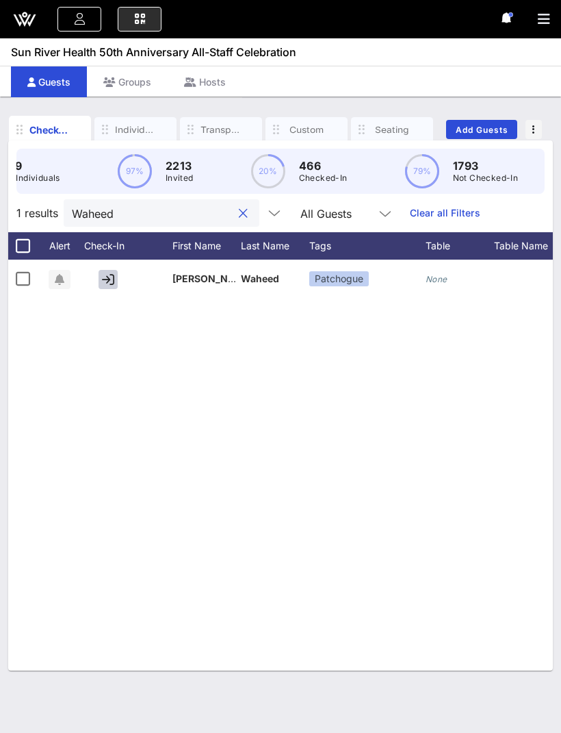
type input "Waheed"
click at [112, 277] on icon "button" at bounding box center [108, 279] width 12 height 12
click at [544, 20] on icon "button" at bounding box center [544, 19] width 12 height 14
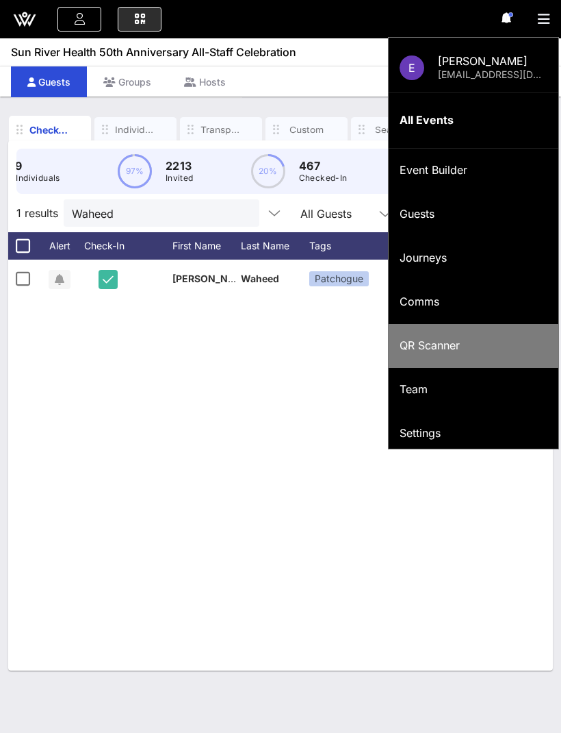
click at [459, 346] on div "QR Scanner" at bounding box center [474, 345] width 148 height 13
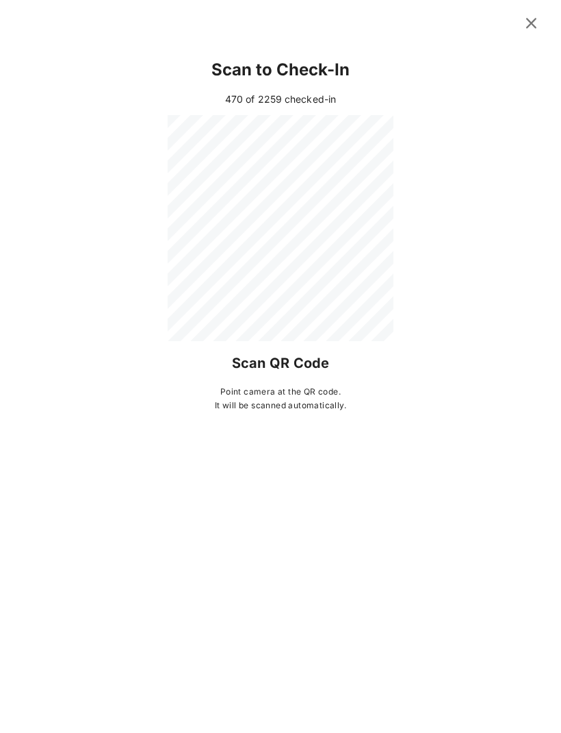
click at [538, 23] on icon at bounding box center [531, 23] width 18 height 16
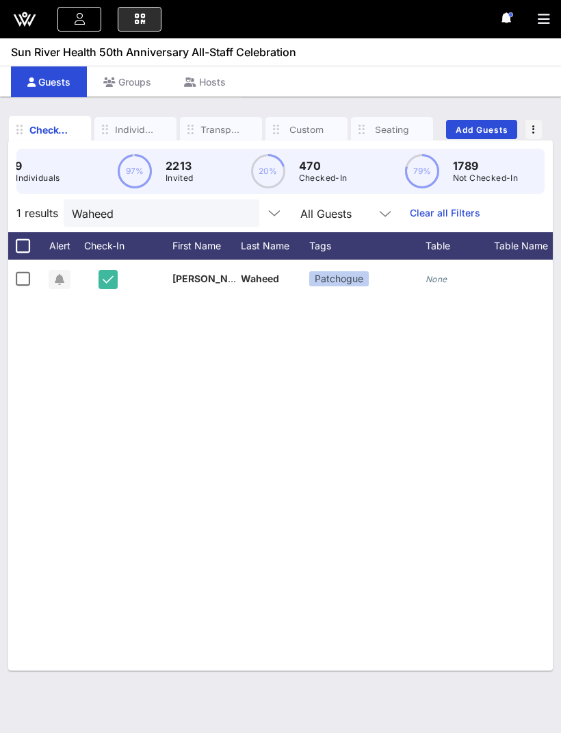
click at [239, 218] on button "clear icon" at bounding box center [243, 214] width 9 height 14
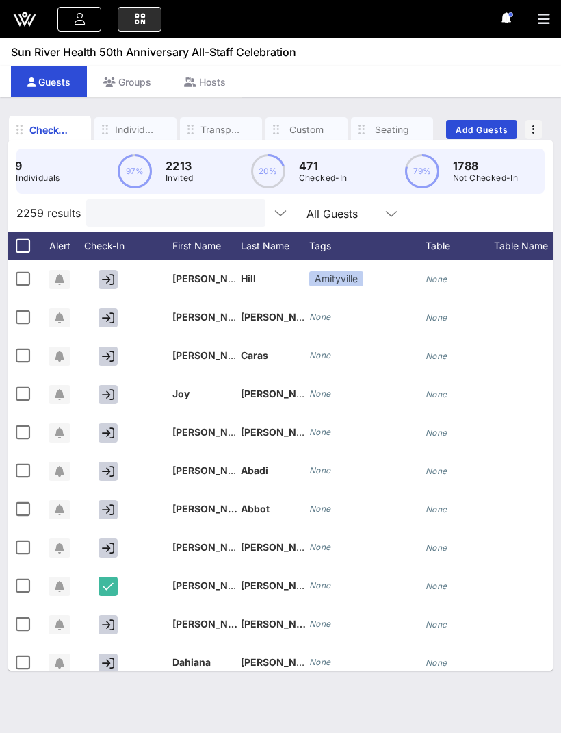
click at [97, 214] on input "text" at bounding box center [174, 213] width 160 height 18
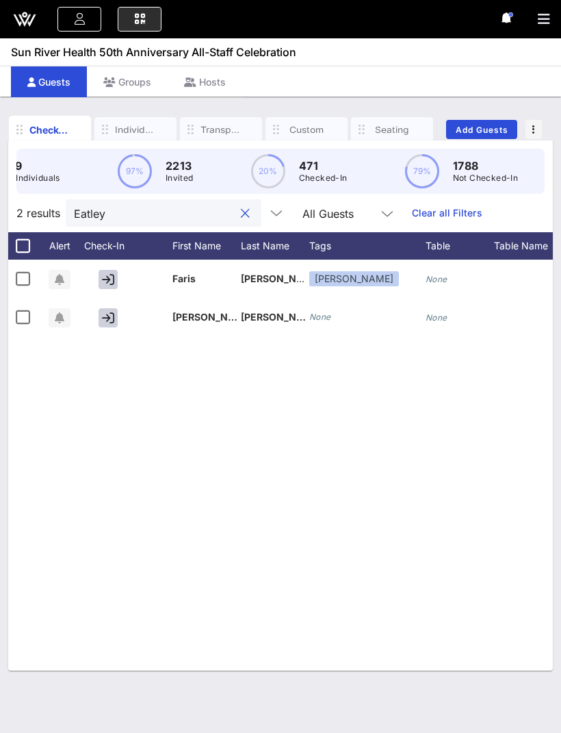
type input "Eatley"
click at [114, 318] on icon "button" at bounding box center [108, 318] width 12 height 12
click at [137, 210] on input "Eatley" at bounding box center [154, 213] width 160 height 18
click at [241, 211] on button "clear icon" at bounding box center [245, 214] width 9 height 14
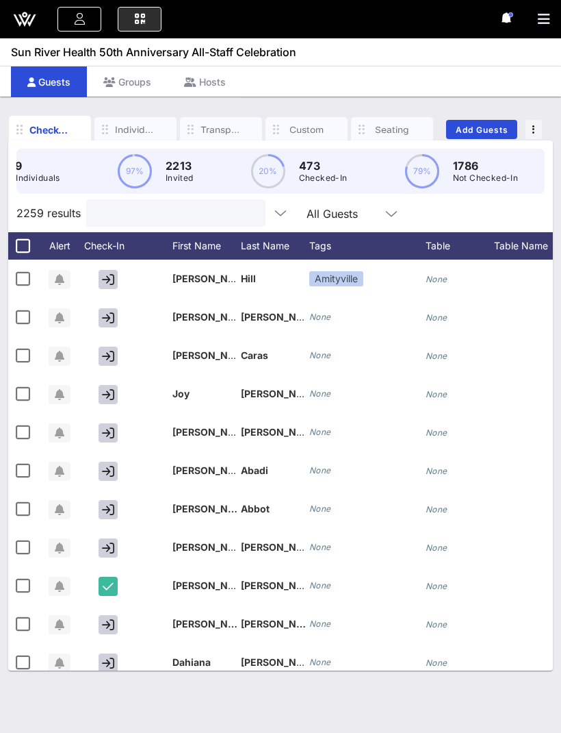
click at [544, 26] on button "button" at bounding box center [549, 19] width 23 height 19
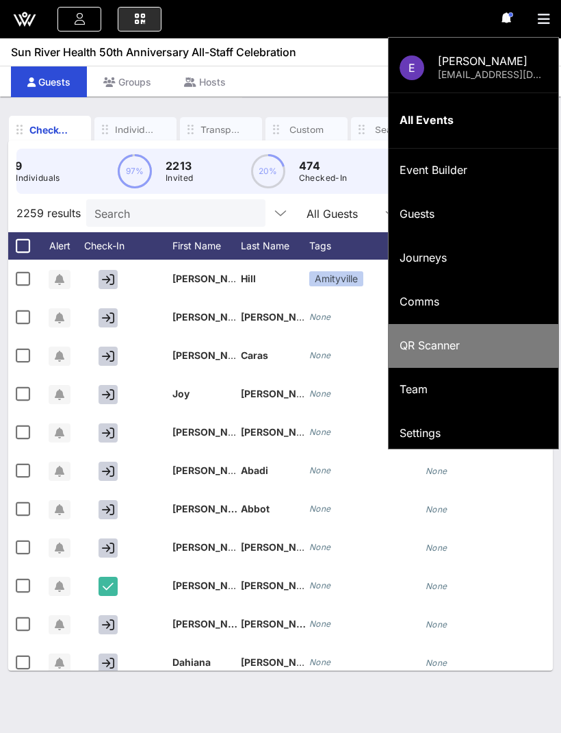
click at [492, 353] on div "QR Scanner" at bounding box center [474, 345] width 148 height 29
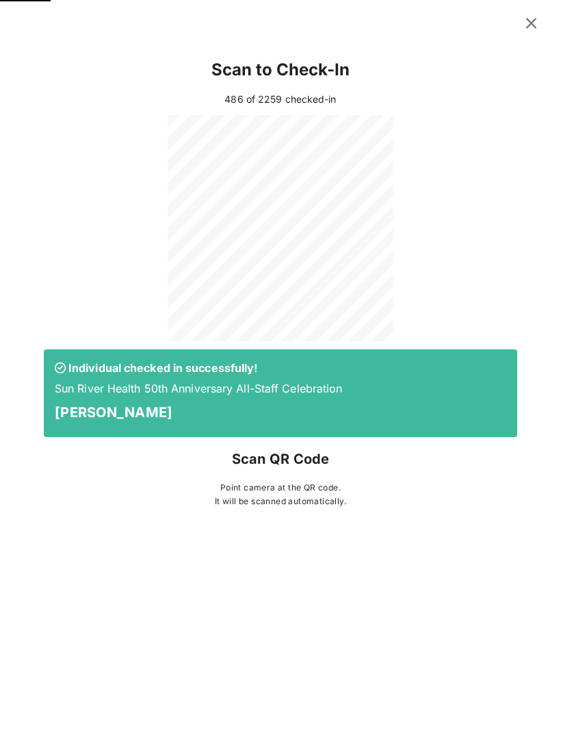
click at [534, 25] on icon at bounding box center [531, 22] width 19 height 17
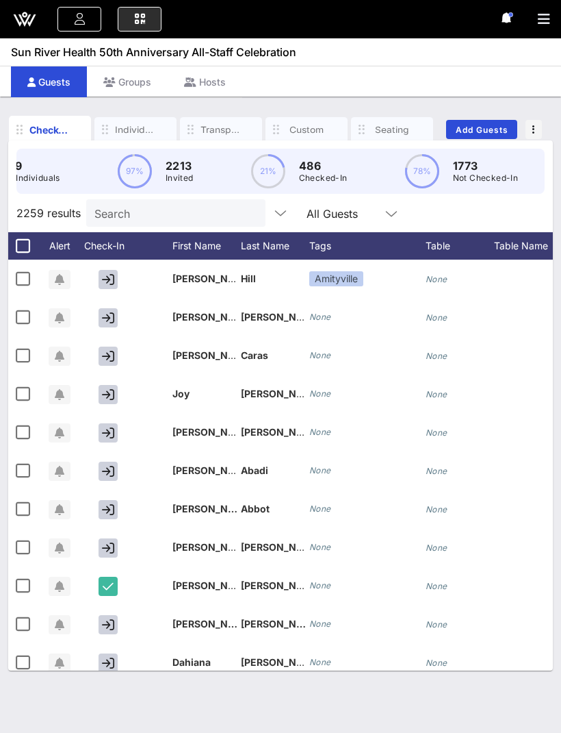
click at [544, 16] on icon "button" at bounding box center [544, 19] width 12 height 14
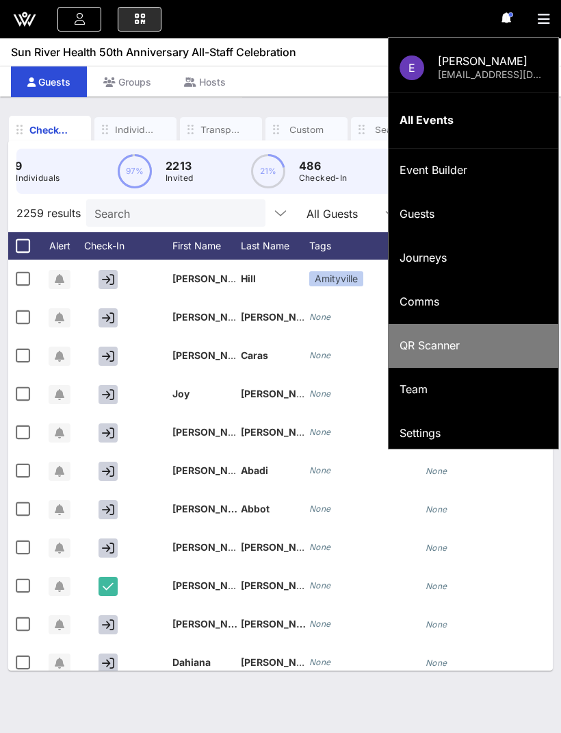
click at [470, 339] on div "QR Scanner" at bounding box center [474, 345] width 148 height 13
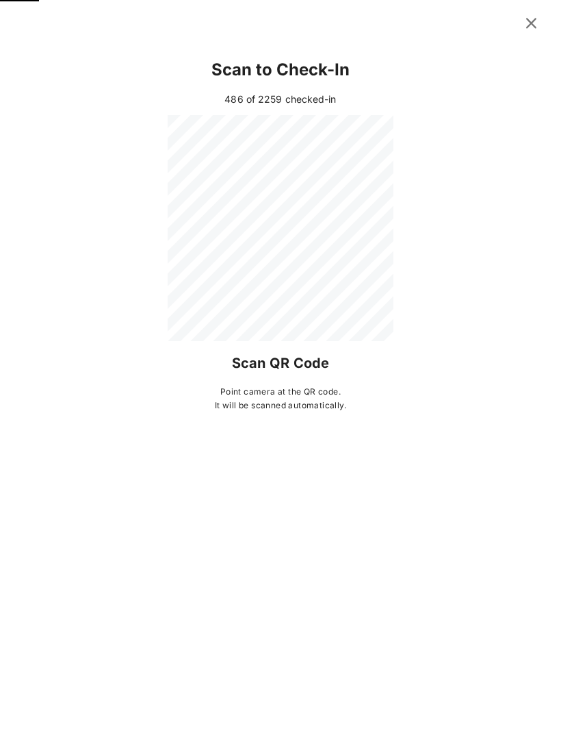
click at [536, 29] on icon at bounding box center [531, 23] width 21 height 20
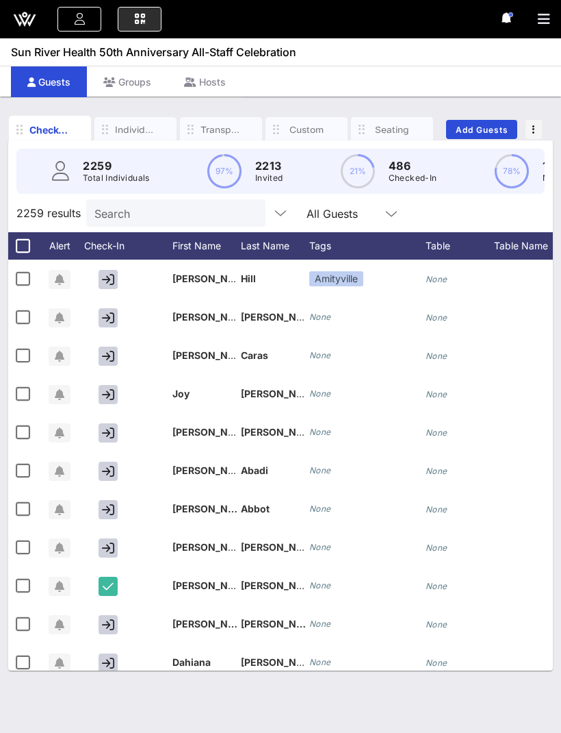
click at [544, 16] on icon "button" at bounding box center [544, 19] width 12 height 14
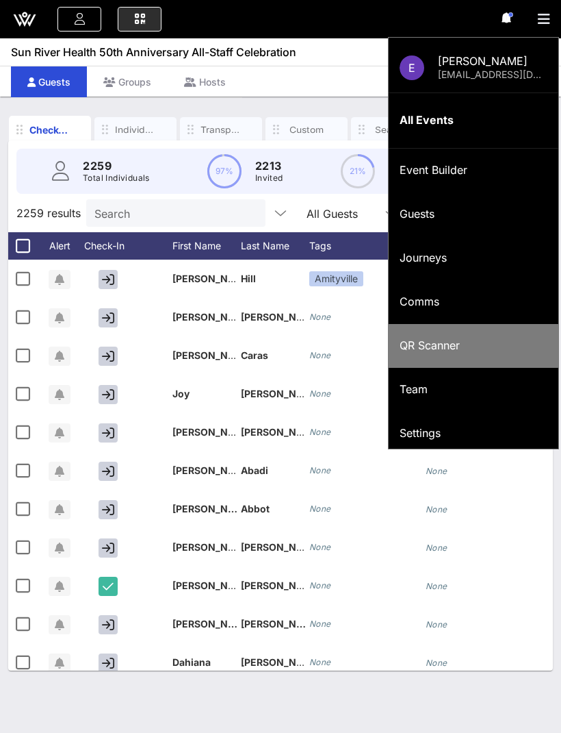
click at [478, 342] on div "QR Scanner" at bounding box center [474, 345] width 148 height 13
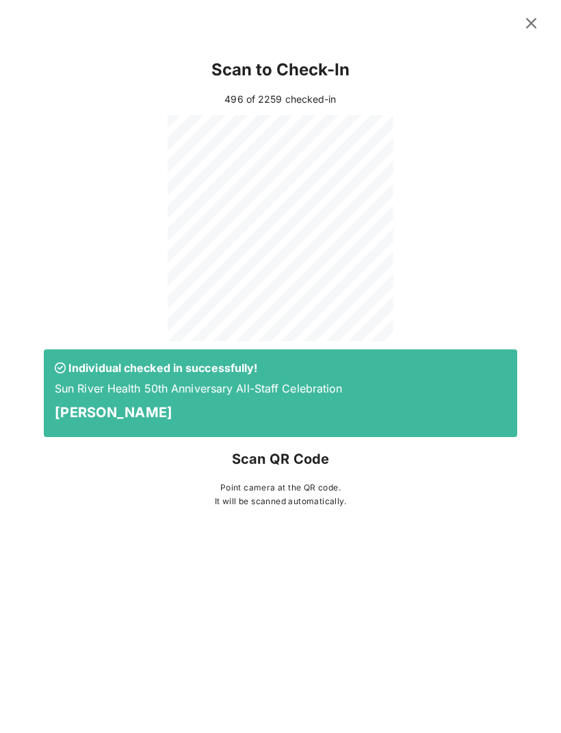
click at [533, 22] on icon at bounding box center [531, 22] width 19 height 17
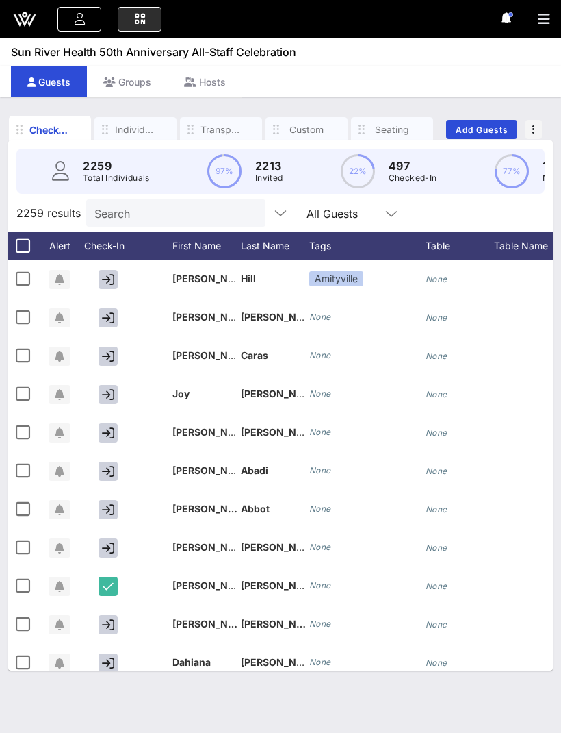
click at [541, 18] on icon "button" at bounding box center [544, 19] width 12 height 14
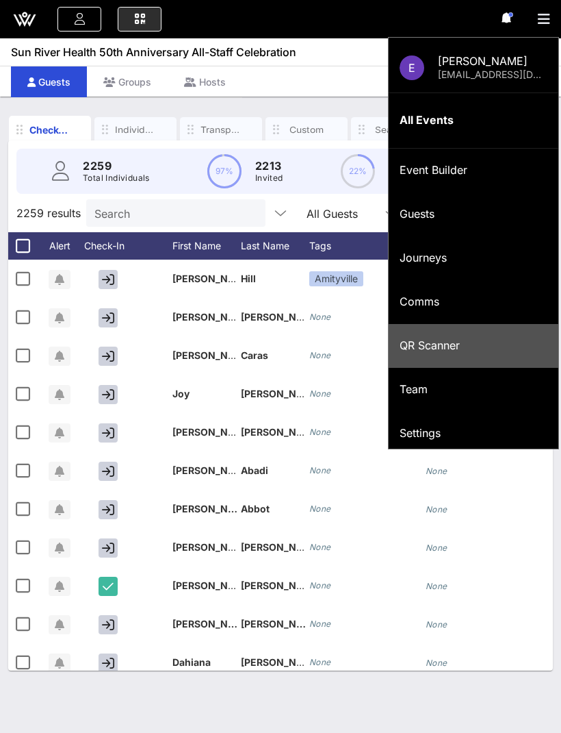
click at [478, 346] on div "QR Scanner" at bounding box center [474, 345] width 148 height 13
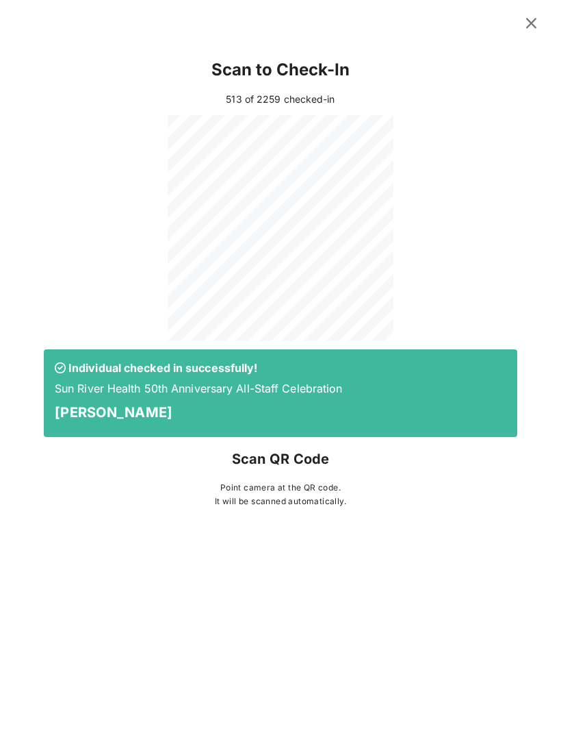
click at [533, 31] on icon at bounding box center [531, 22] width 19 height 17
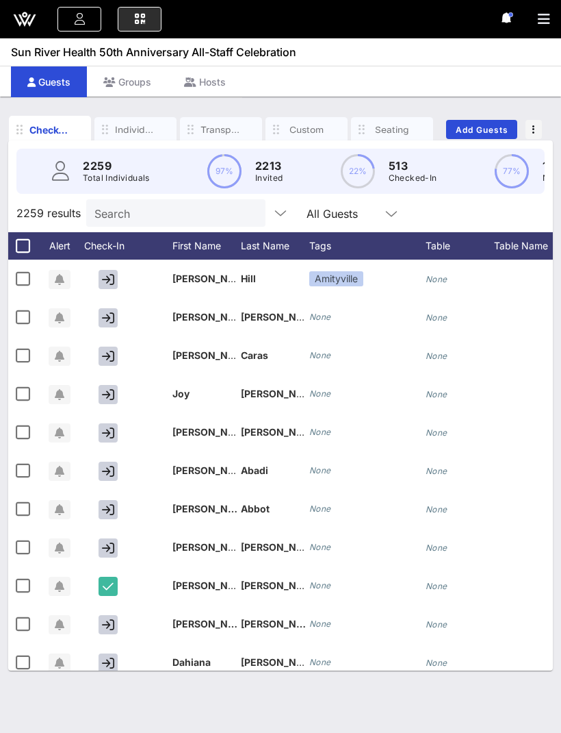
click at [535, 17] on div "E Erdal Mahmut erdal11214@hotmail.com All Events Event Builder Guests Journeys …" at bounding box center [280, 19] width 561 height 38
click at [540, 20] on icon "button" at bounding box center [544, 19] width 12 height 14
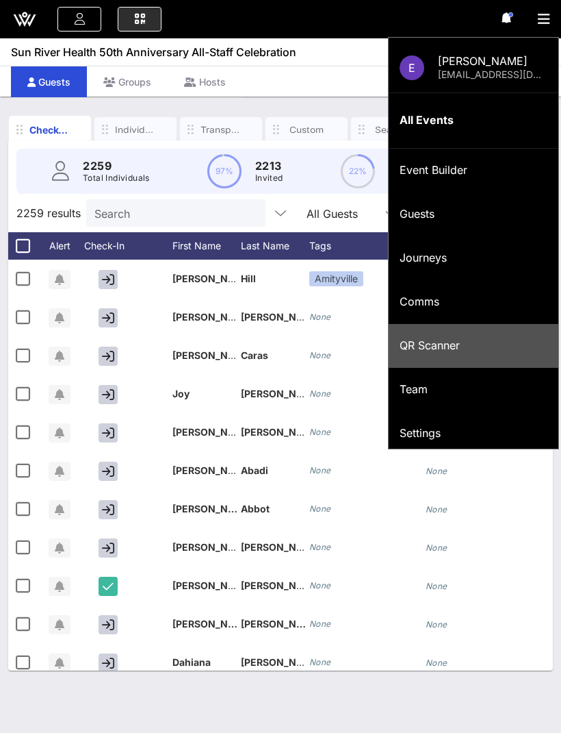
click at [462, 344] on div "QR Scanner" at bounding box center [474, 345] width 148 height 13
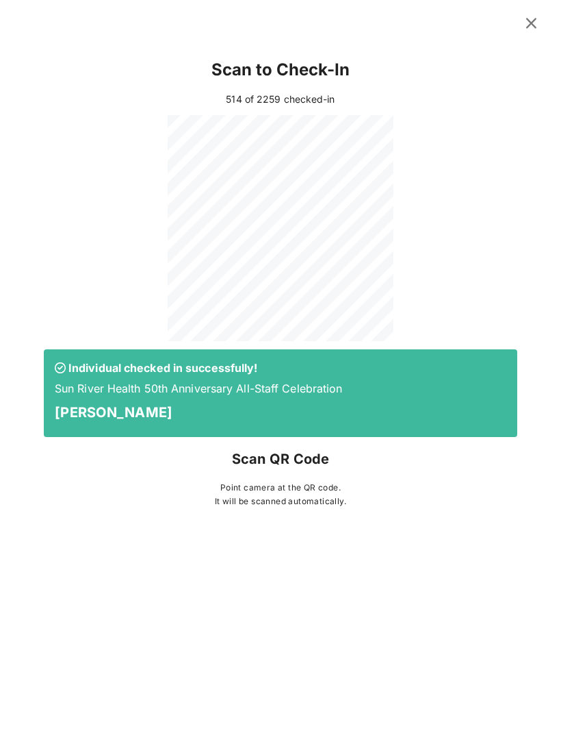
click at [531, 24] on icon at bounding box center [531, 23] width 23 height 22
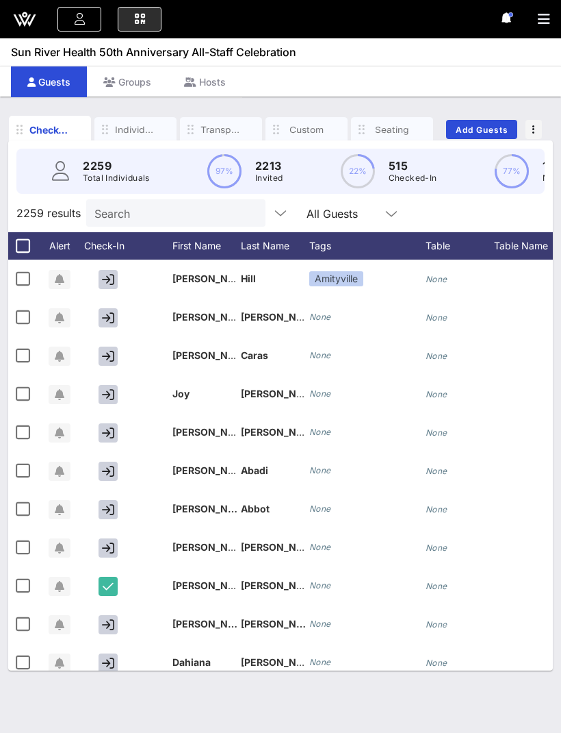
click at [547, 11] on button "button" at bounding box center [549, 19] width 23 height 19
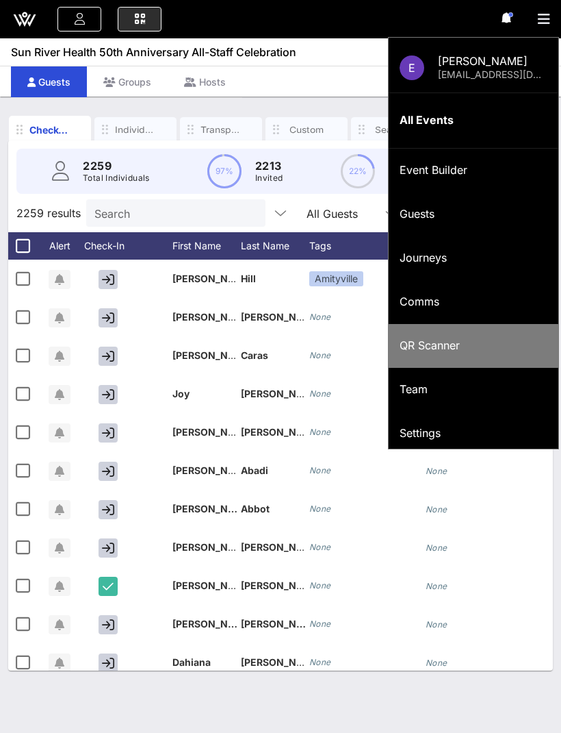
click at [453, 349] on div "QR Scanner" at bounding box center [474, 345] width 148 height 13
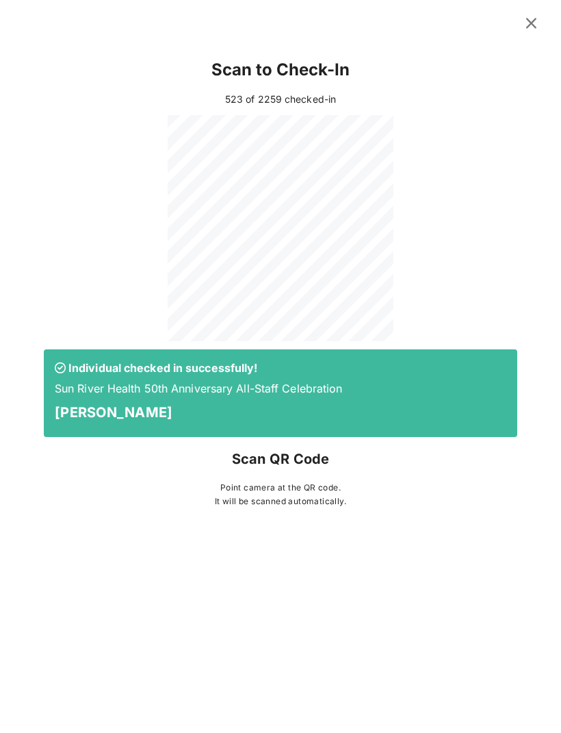
click at [522, 31] on button at bounding box center [531, 23] width 27 height 25
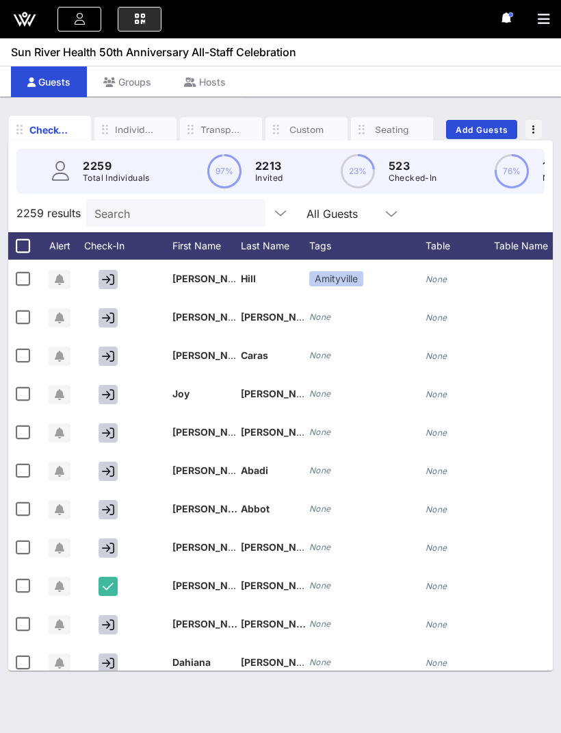
click at [127, 201] on div "Search" at bounding box center [174, 212] width 160 height 27
type input "G"
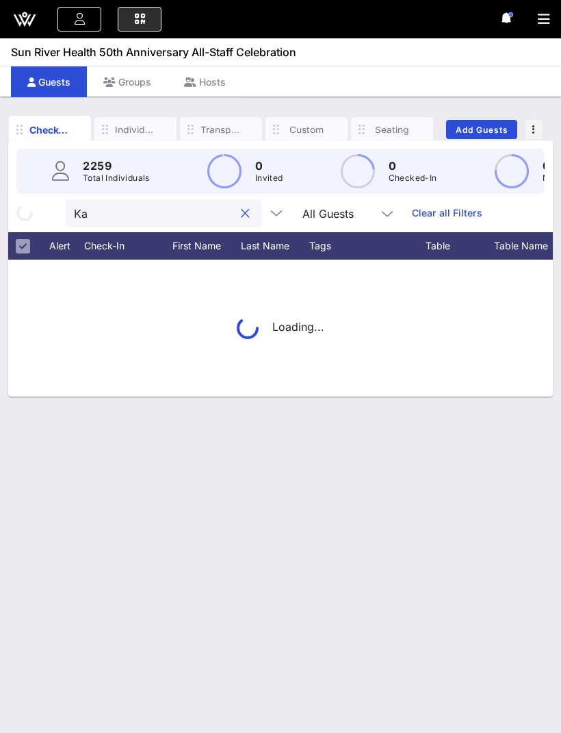
type input "K"
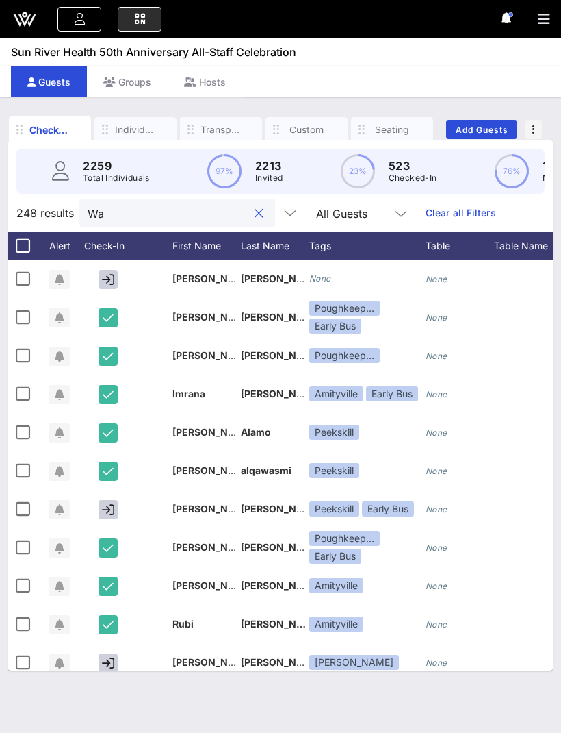
type input "W"
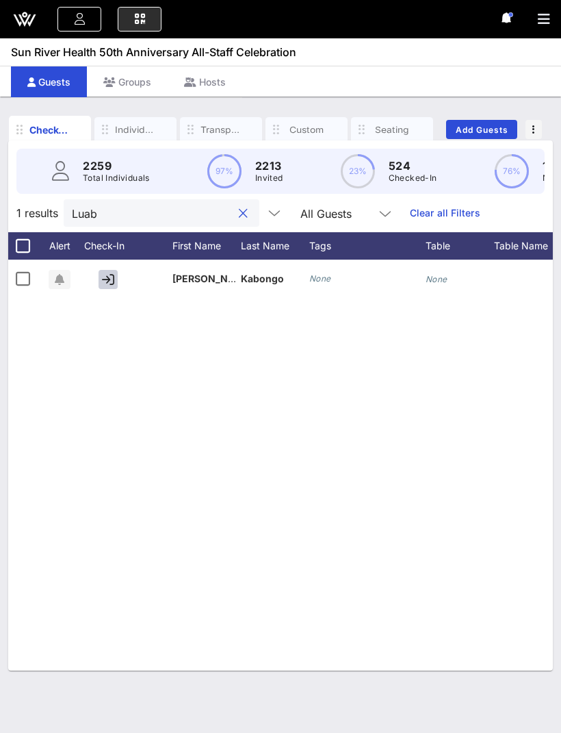
type input "Luab"
click at [116, 281] on button "button" at bounding box center [108, 279] width 19 height 19
click at [174, 206] on input "Luab" at bounding box center [152, 213] width 160 height 18
click at [239, 213] on button "clear icon" at bounding box center [243, 214] width 9 height 14
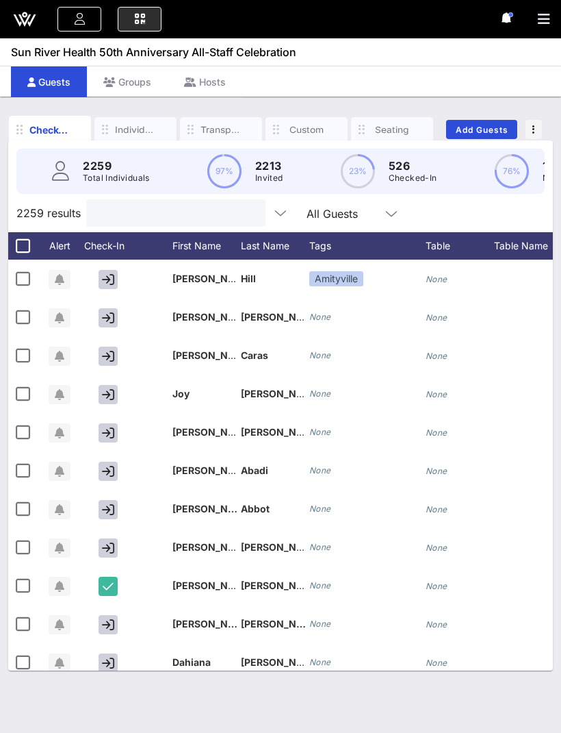
click at [535, 17] on div "E Erdal Mahmut erdal11214@hotmail.com All Events Event Builder Guests Journeys …" at bounding box center [280, 19] width 561 height 38
click at [542, 16] on icon "button" at bounding box center [544, 19] width 12 height 14
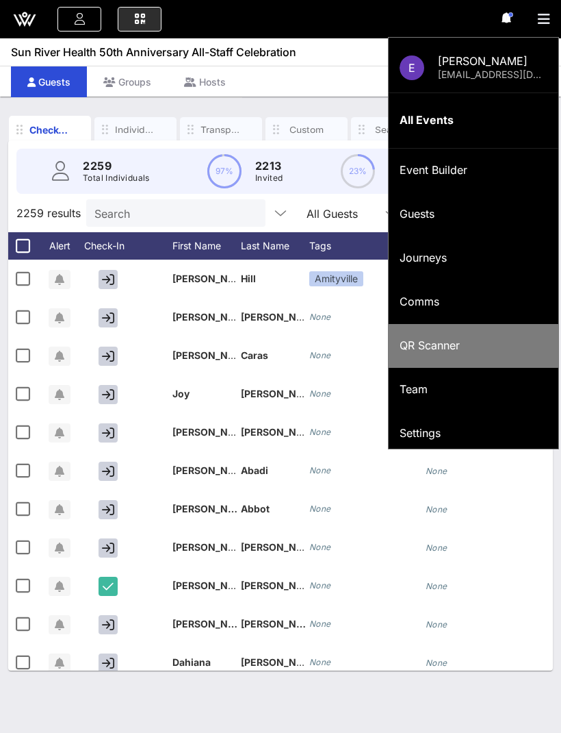
click at [456, 345] on div "QR Scanner" at bounding box center [474, 345] width 148 height 13
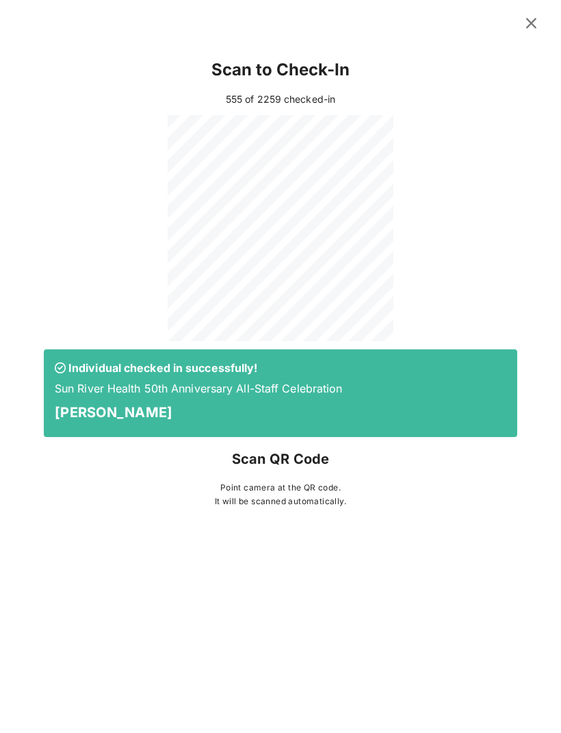
click at [540, 26] on icon at bounding box center [531, 23] width 21 height 19
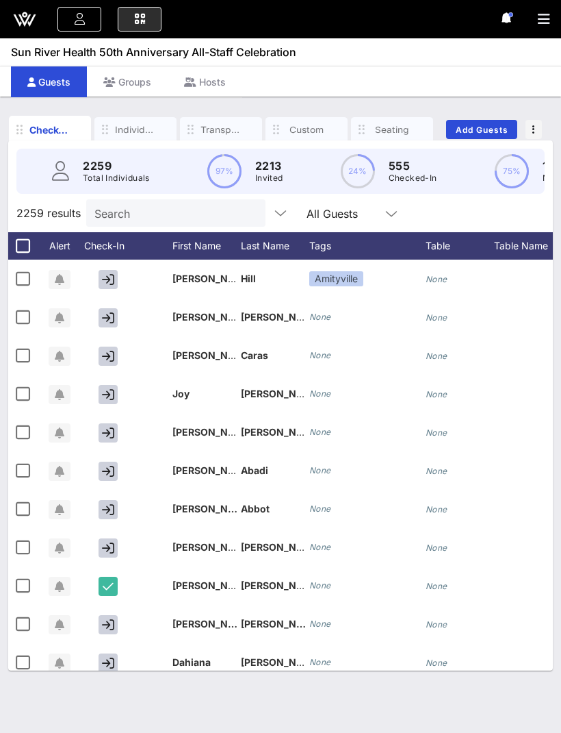
click at [140, 218] on input "Search" at bounding box center [174, 213] width 160 height 18
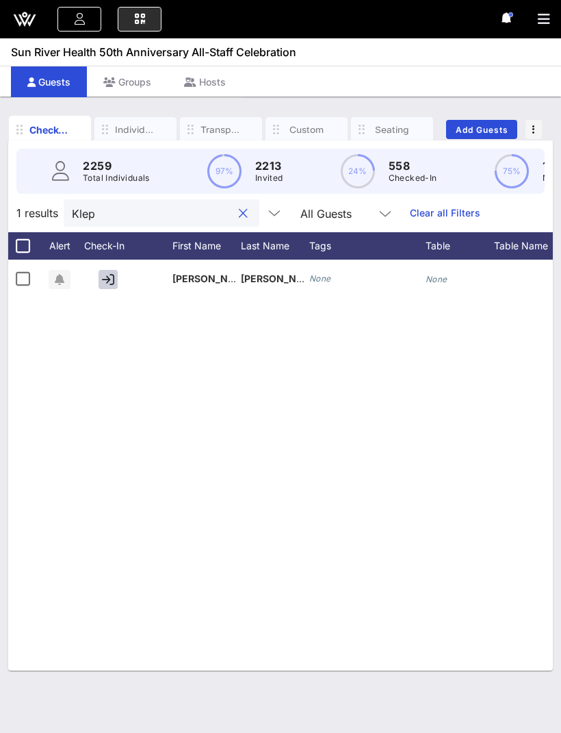
type input "Klep"
click at [114, 277] on icon "button" at bounding box center [108, 279] width 12 height 12
click at [239, 208] on button "clear icon" at bounding box center [243, 214] width 9 height 14
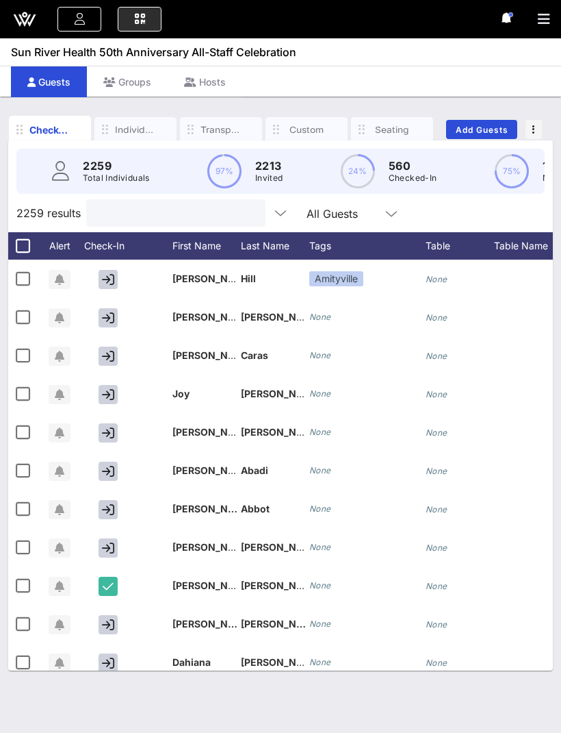
click at [542, 14] on icon "button" at bounding box center [544, 19] width 12 height 14
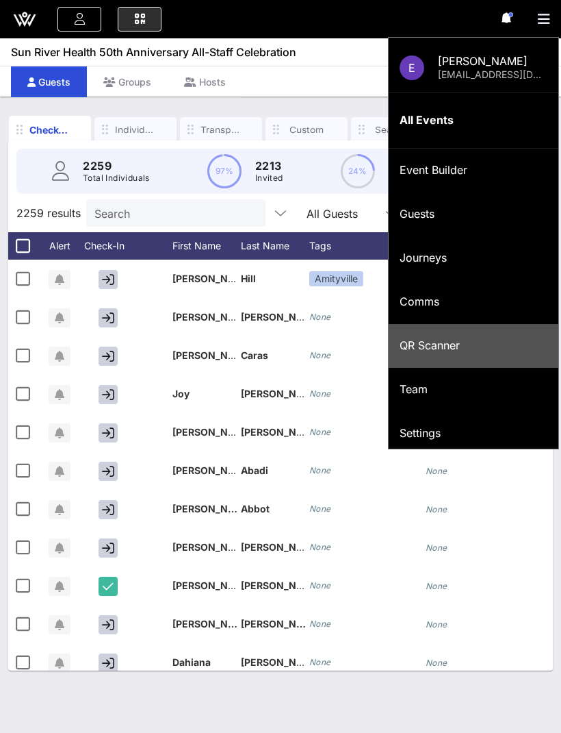
click at [455, 345] on div "QR Scanner" at bounding box center [474, 345] width 148 height 13
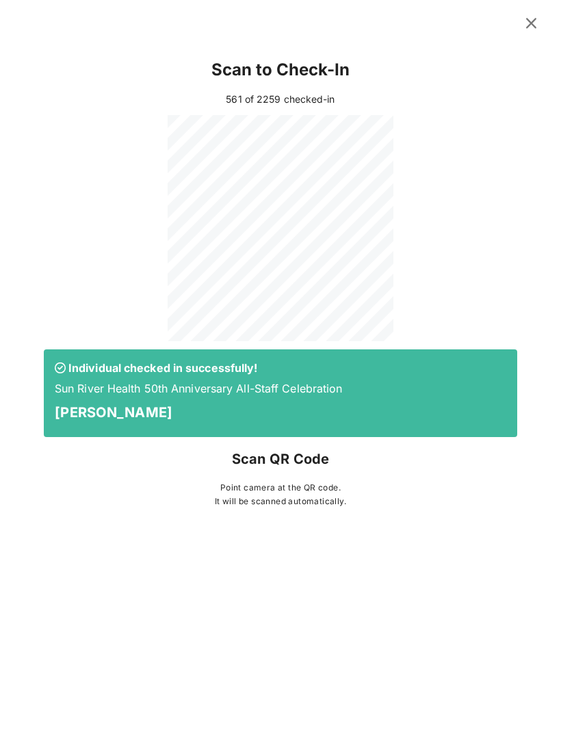
click at [535, 17] on icon at bounding box center [531, 23] width 21 height 19
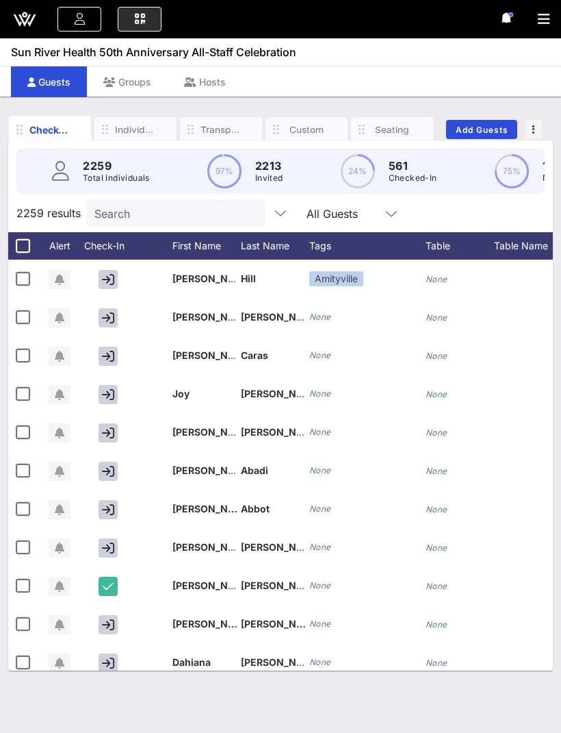
click at [551, 27] on button "button" at bounding box center [549, 19] width 23 height 19
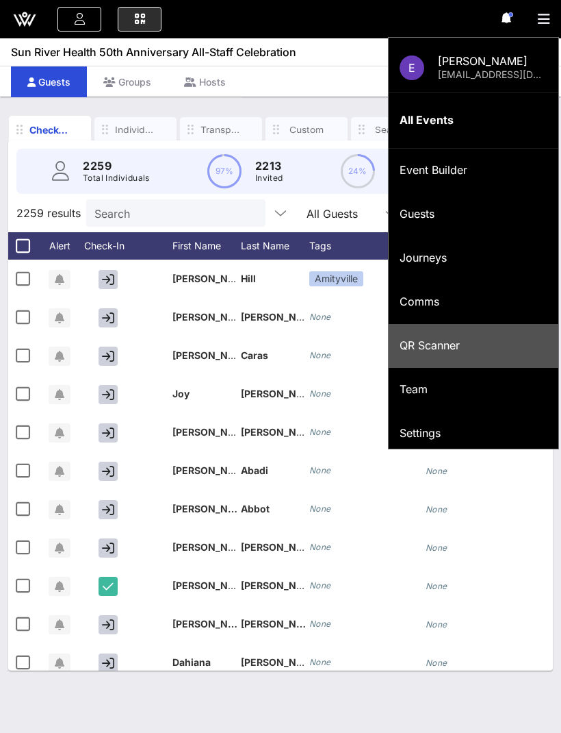
click at [418, 341] on div "QR Scanner" at bounding box center [474, 345] width 148 height 13
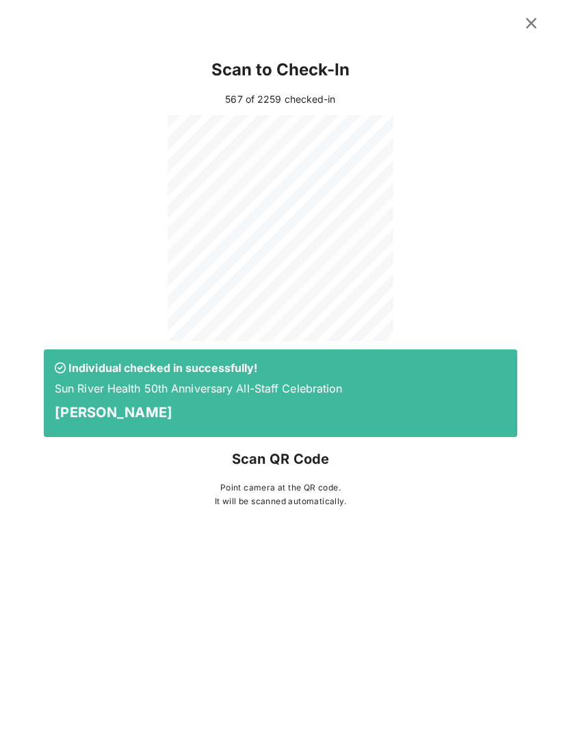
click at [534, 26] on icon at bounding box center [531, 23] width 21 height 19
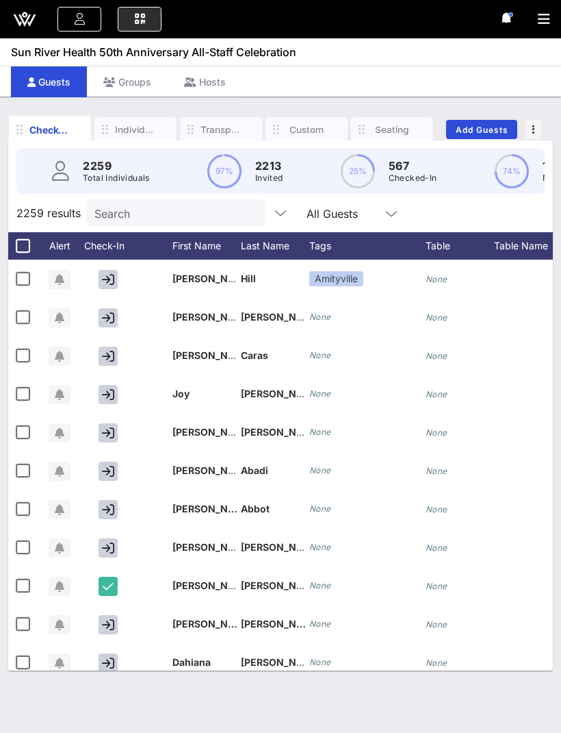
click at [127, 205] on input "Search" at bounding box center [174, 213] width 160 height 18
click at [114, 206] on input "text" at bounding box center [174, 213] width 160 height 18
click at [114, 211] on input "text" at bounding box center [174, 213] width 160 height 18
click at [544, 17] on icon "button" at bounding box center [544, 19] width 12 height 14
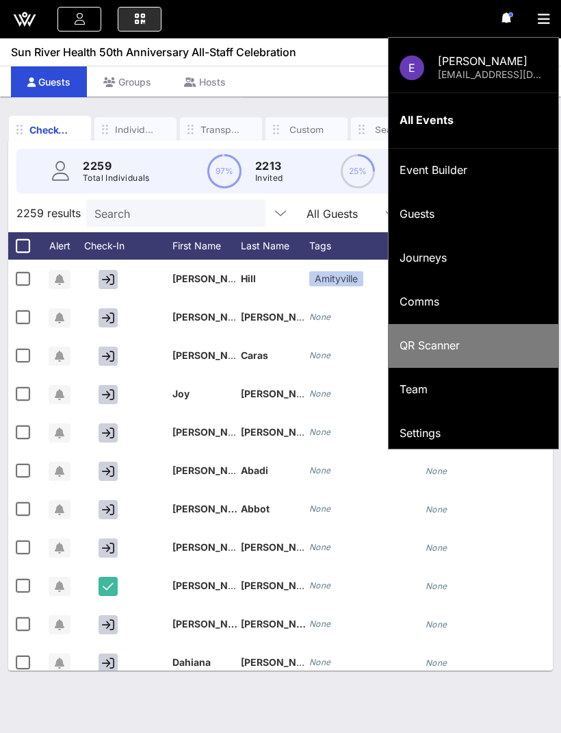
click at [476, 347] on div "QR Scanner" at bounding box center [474, 345] width 148 height 13
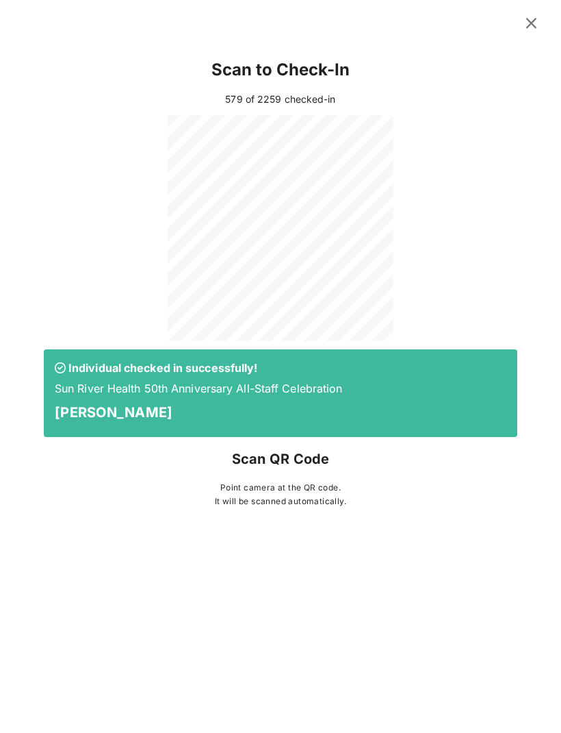
click at [539, 25] on icon at bounding box center [531, 22] width 19 height 17
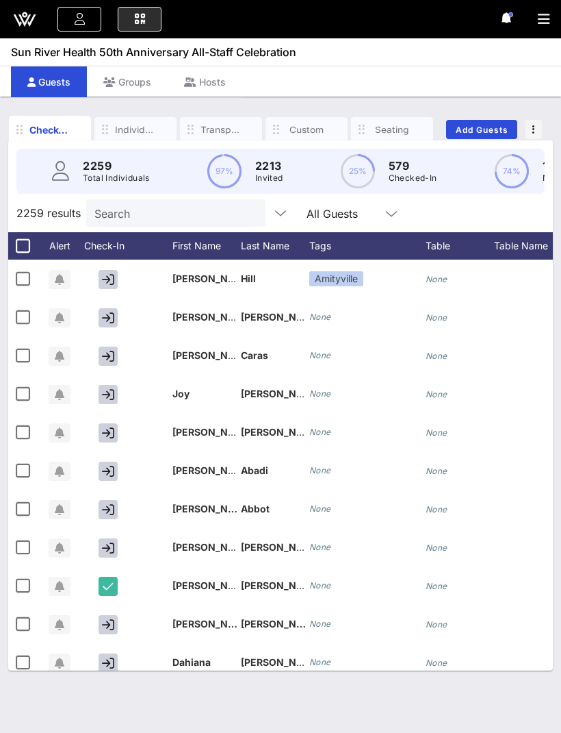
click at [159, 214] on input "Search" at bounding box center [174, 213] width 160 height 18
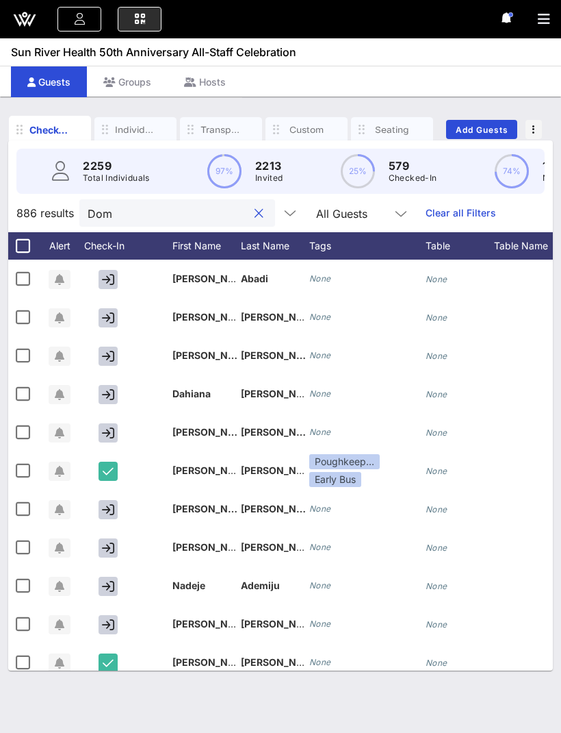
type input "Domi"
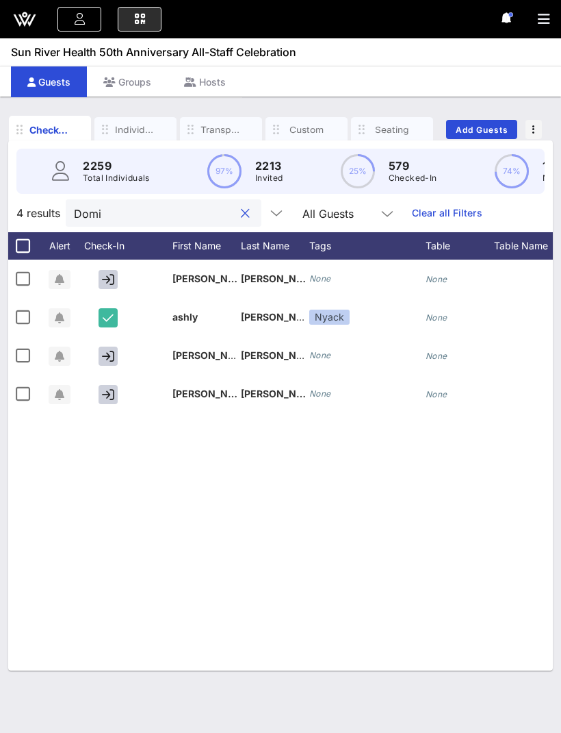
click at [149, 209] on input "Domi" at bounding box center [154, 213] width 160 height 18
click at [241, 207] on button "clear icon" at bounding box center [245, 214] width 9 height 14
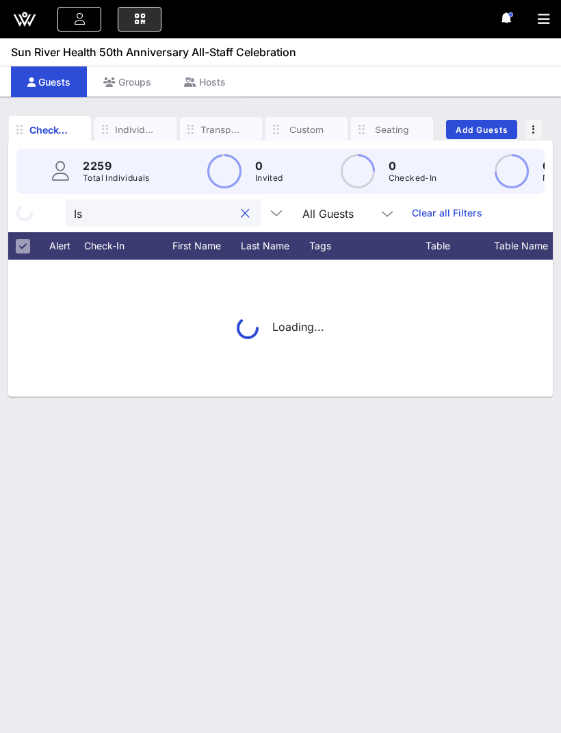
type input "I"
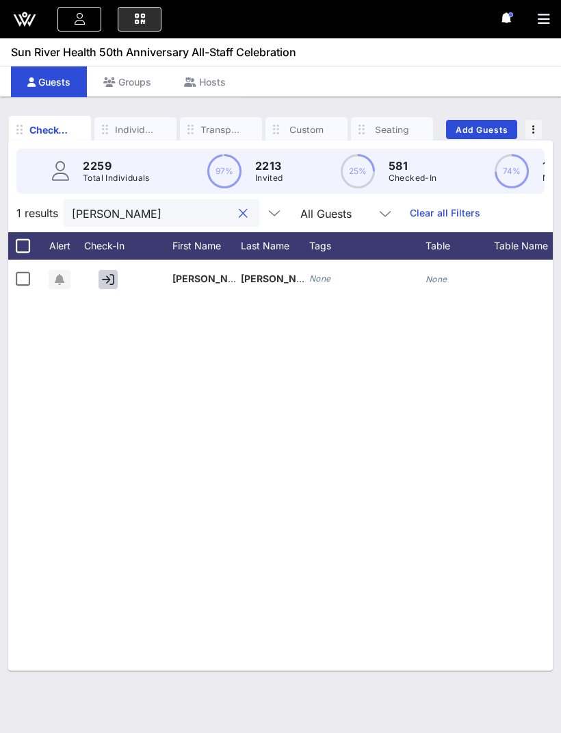
type input "Usher"
click at [111, 277] on icon "button" at bounding box center [108, 279] width 12 height 12
click at [121, 212] on input "Usher" at bounding box center [152, 213] width 160 height 18
click at [239, 215] on button "clear icon" at bounding box center [243, 214] width 9 height 14
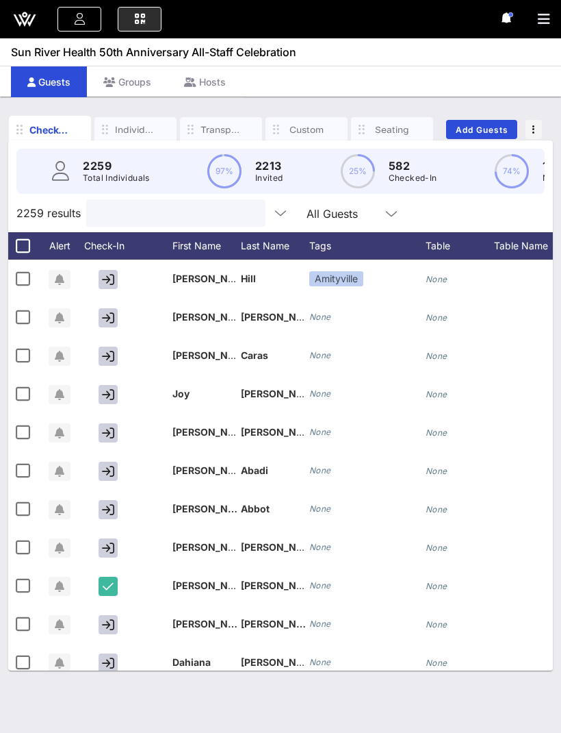
click at [544, 14] on icon "button" at bounding box center [544, 19] width 12 height 14
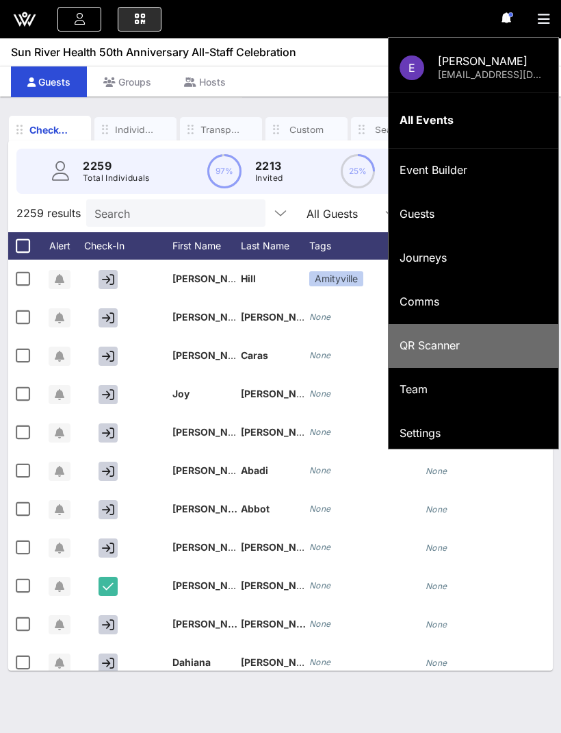
click at [451, 345] on div "QR Scanner" at bounding box center [474, 345] width 148 height 13
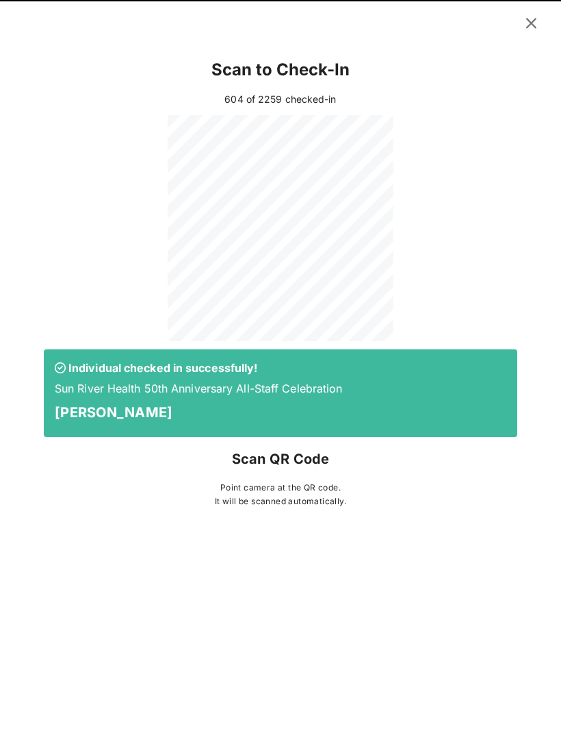
click at [536, 23] on icon at bounding box center [531, 22] width 23 height 21
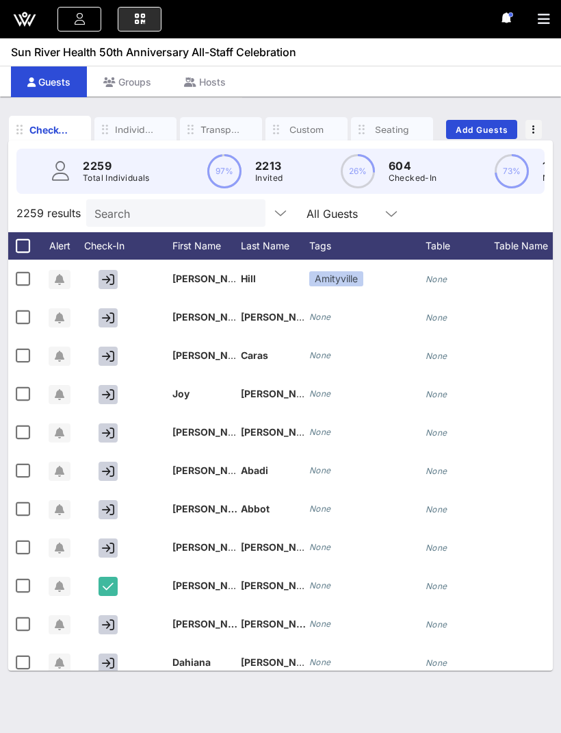
click at [137, 213] on input "Search" at bounding box center [174, 213] width 160 height 18
type input "R"
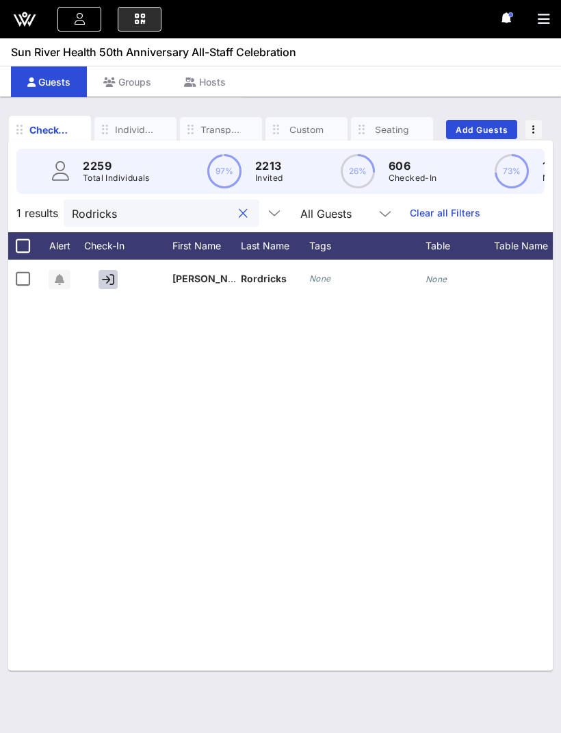
type input "Rodricks"
click at [115, 288] on button "button" at bounding box center [108, 279] width 19 height 19
click at [239, 218] on button "clear icon" at bounding box center [243, 214] width 9 height 14
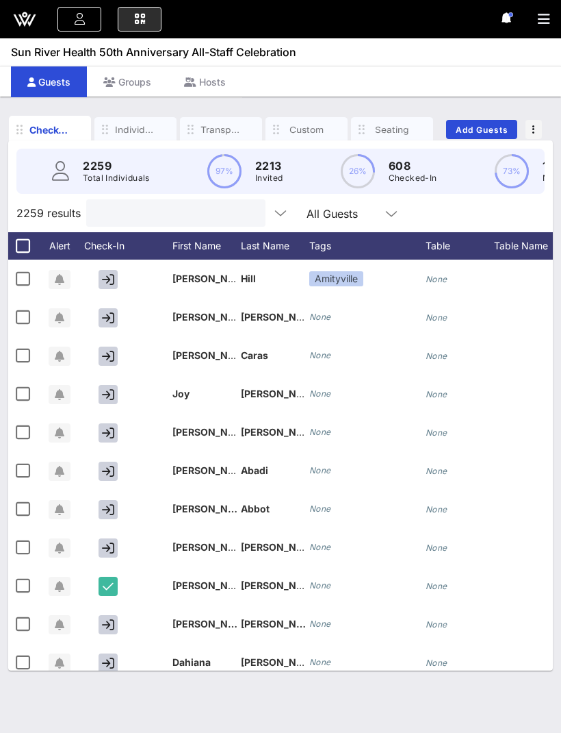
click at [540, 25] on icon "button" at bounding box center [544, 19] width 12 height 14
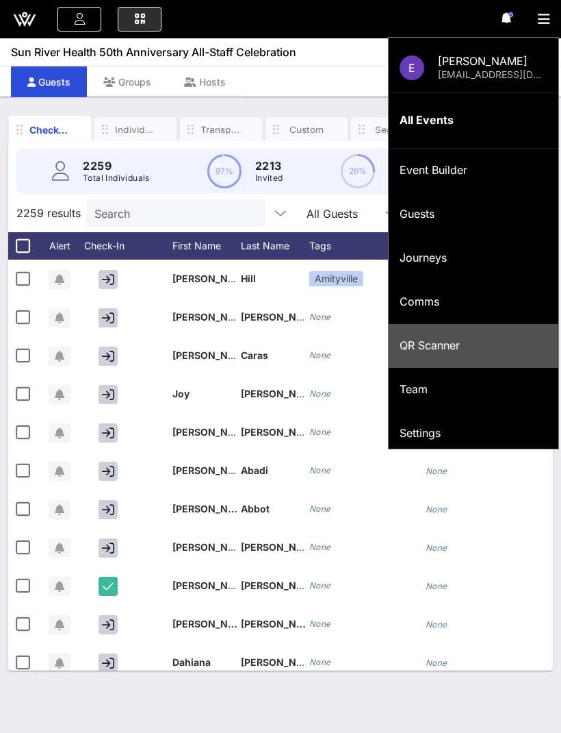
click at [476, 348] on div "QR Scanner" at bounding box center [474, 345] width 148 height 13
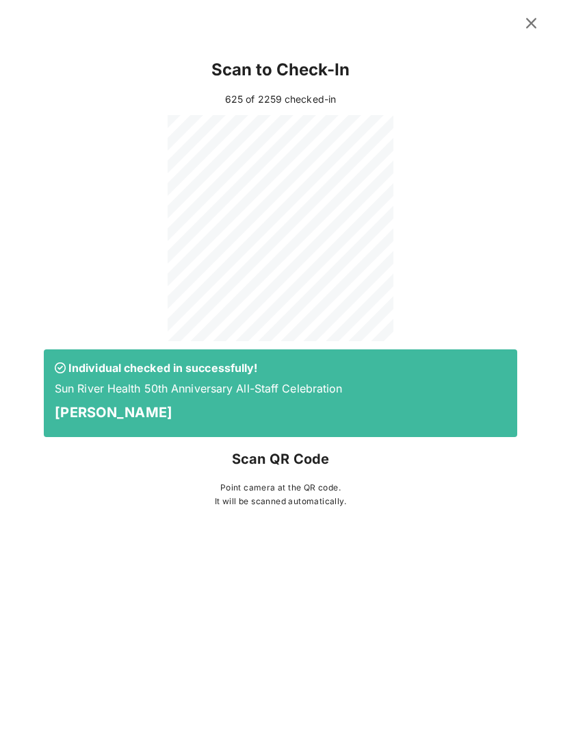
click at [532, 16] on icon at bounding box center [531, 22] width 19 height 17
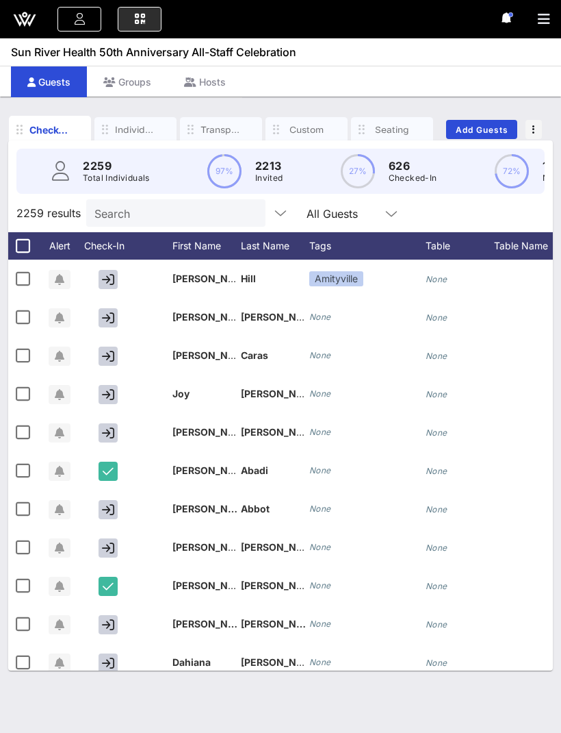
click at [156, 220] on input "Search" at bounding box center [174, 213] width 160 height 18
click at [540, 10] on button "button" at bounding box center [549, 19] width 23 height 19
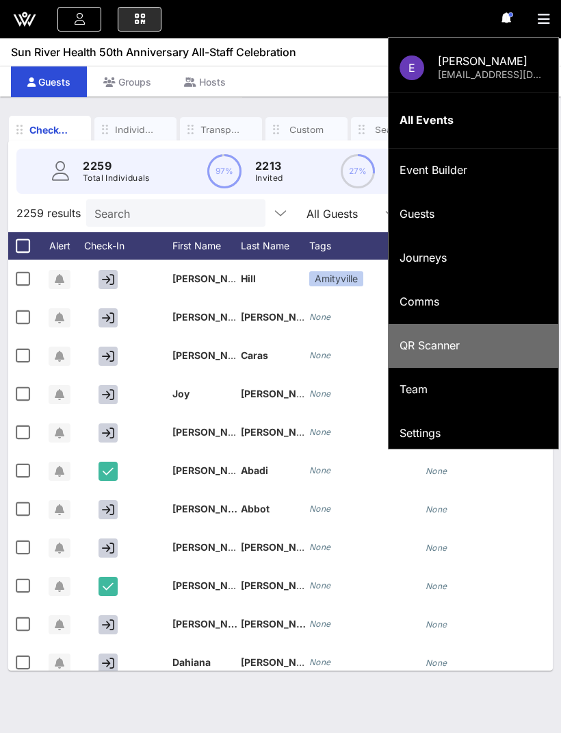
click at [456, 340] on div "QR Scanner" at bounding box center [474, 345] width 148 height 13
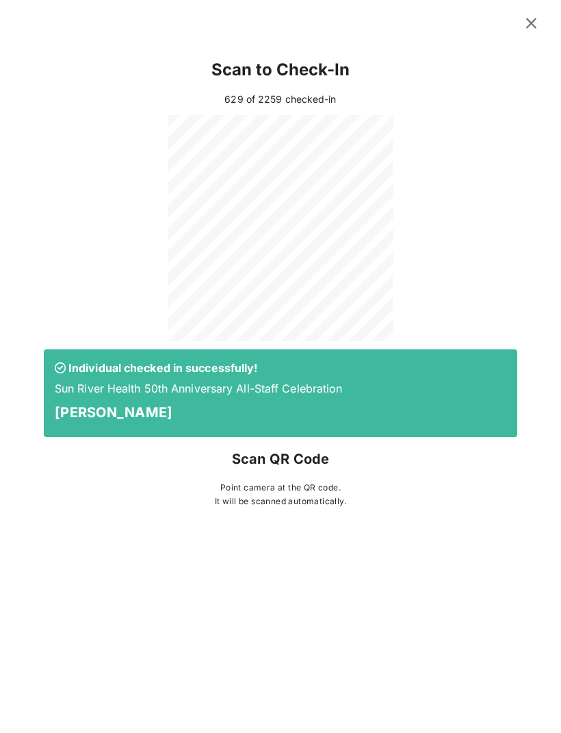
click at [525, 24] on icon at bounding box center [532, 23] width 20 height 18
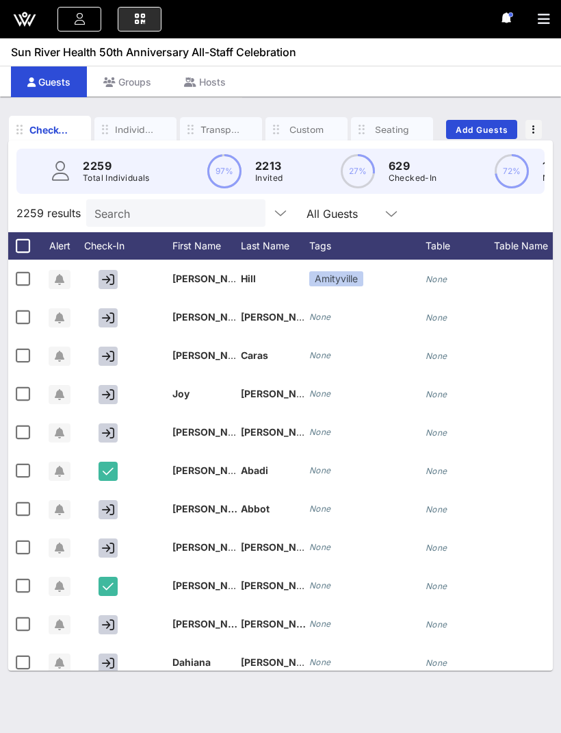
click at [532, 14] on div "E Erdal Mahmut erdal11214@hotmail.com All Events Event Builder Guests Journeys …" at bounding box center [280, 19] width 561 height 38
click at [546, 27] on button "button" at bounding box center [549, 19] width 23 height 19
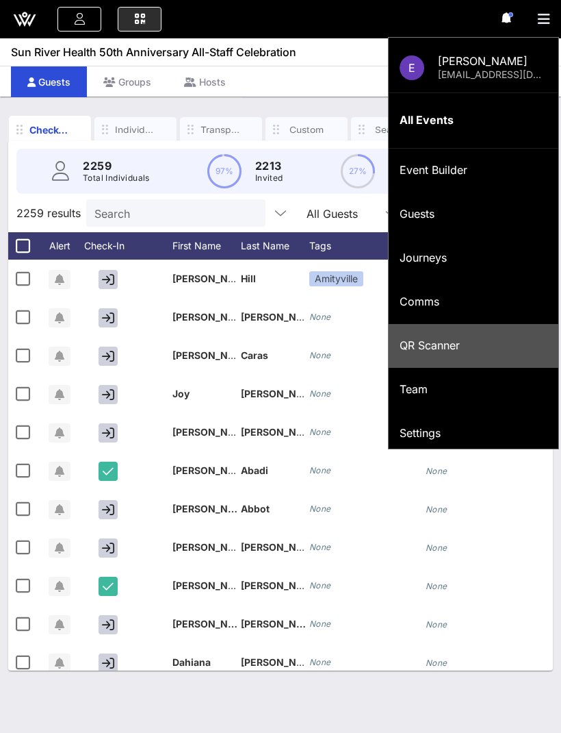
click at [415, 340] on div "QR Scanner" at bounding box center [474, 345] width 148 height 13
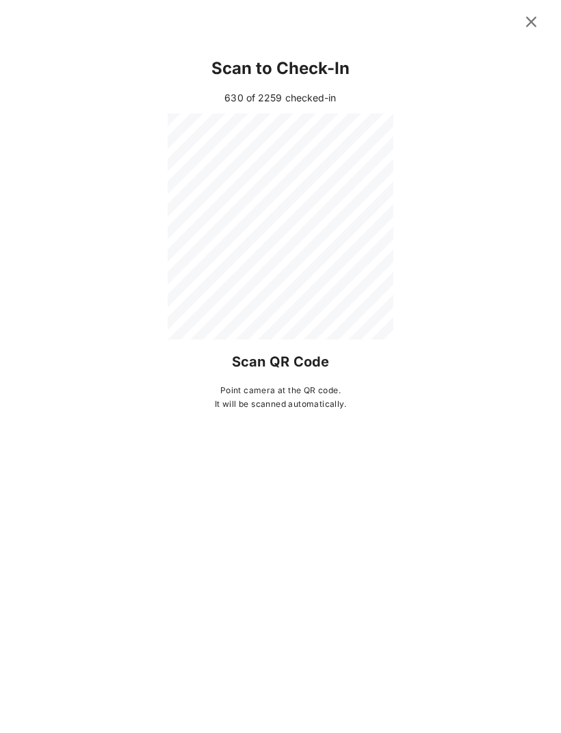
scroll to position [45, 0]
click at [529, 25] on icon at bounding box center [532, 23] width 20 height 18
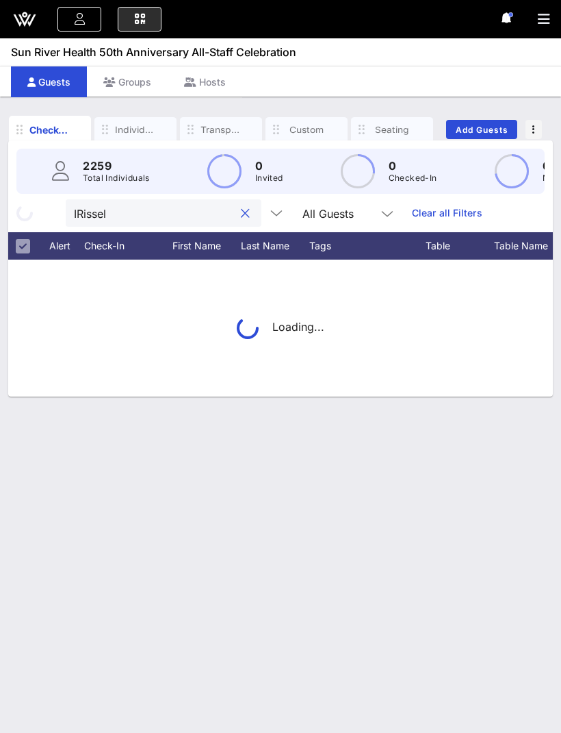
type input "IRissell"
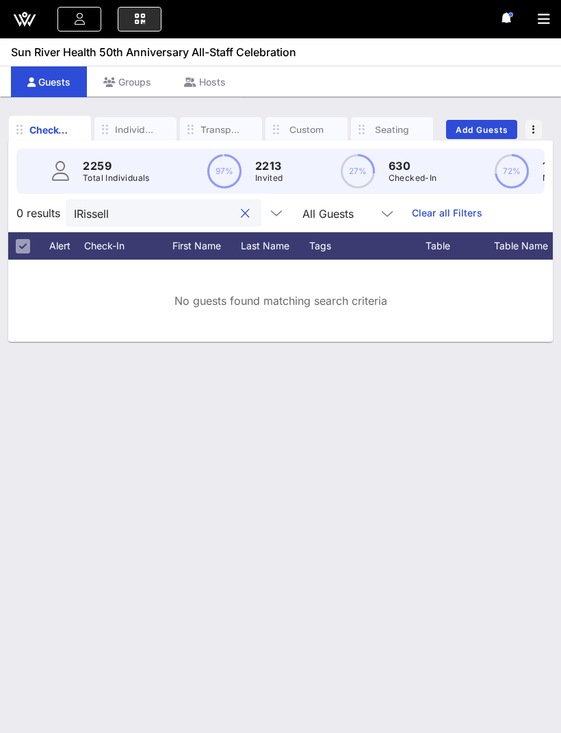
click at [234, 205] on div at bounding box center [243, 213] width 19 height 16
click at [241, 207] on button "clear icon" at bounding box center [245, 214] width 9 height 14
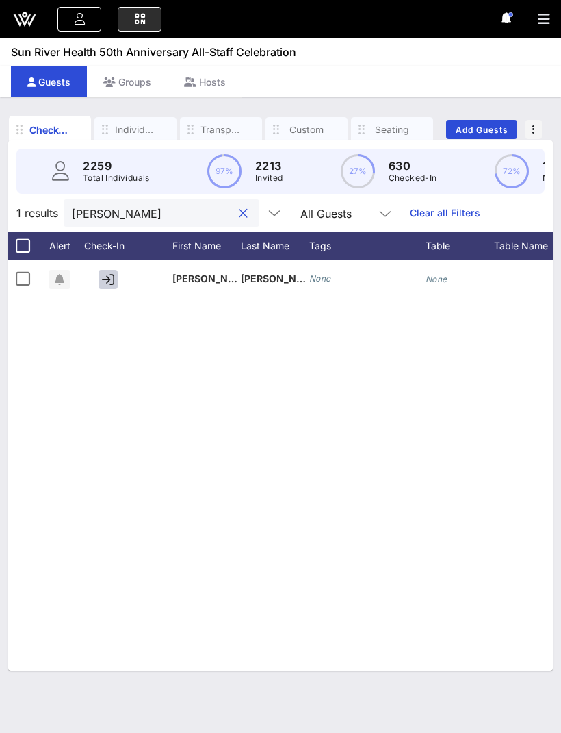
type input "Russel"
click at [112, 273] on icon "button" at bounding box center [108, 279] width 12 height 12
click at [239, 207] on button "clear icon" at bounding box center [243, 214] width 9 height 14
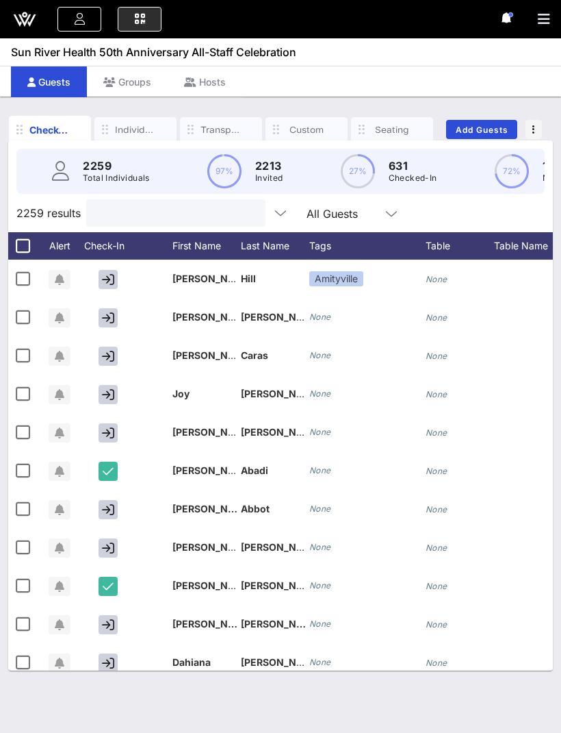
click at [540, 19] on icon "button" at bounding box center [544, 19] width 12 height 14
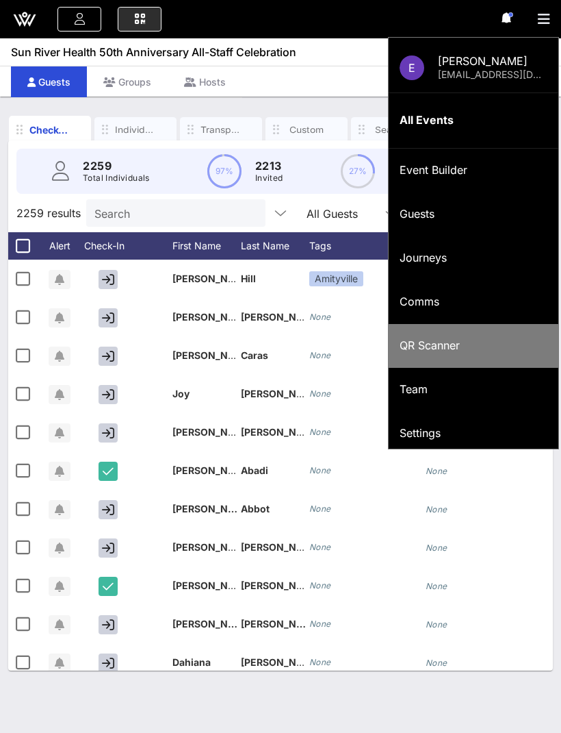
click at [459, 342] on div "QR Scanner" at bounding box center [474, 345] width 148 height 13
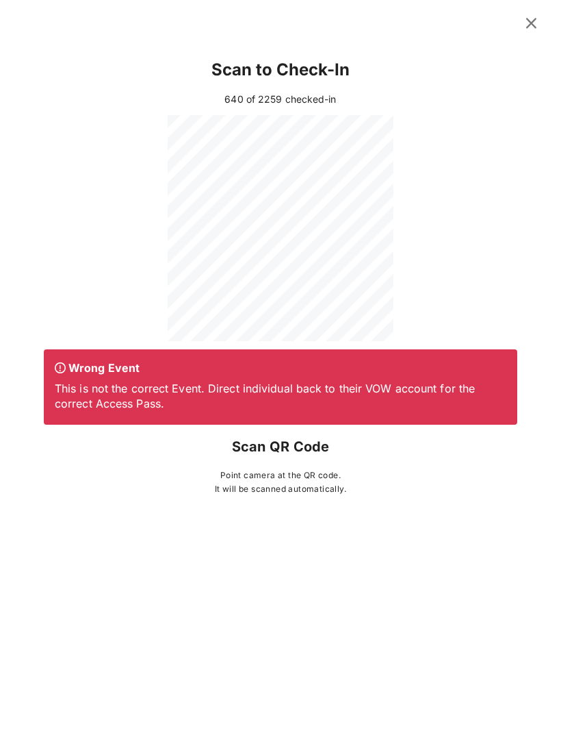
click at [536, 22] on icon at bounding box center [532, 23] width 24 height 25
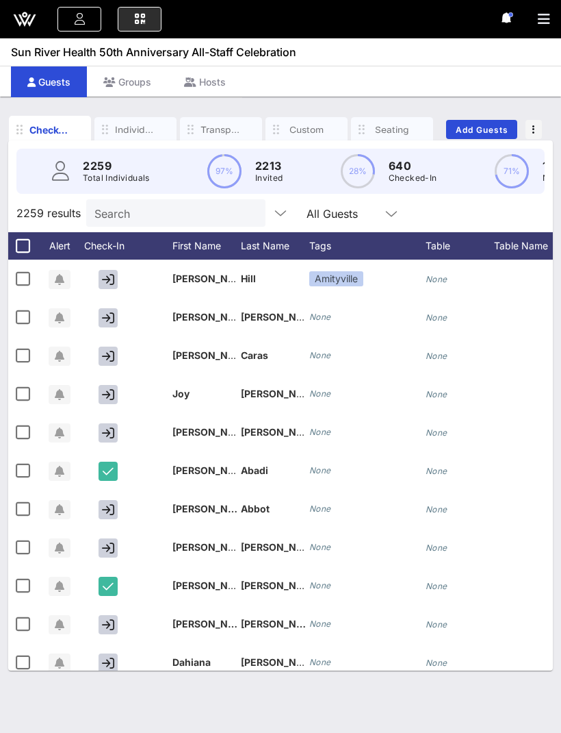
click at [546, 19] on icon "button" at bounding box center [544, 19] width 12 height 14
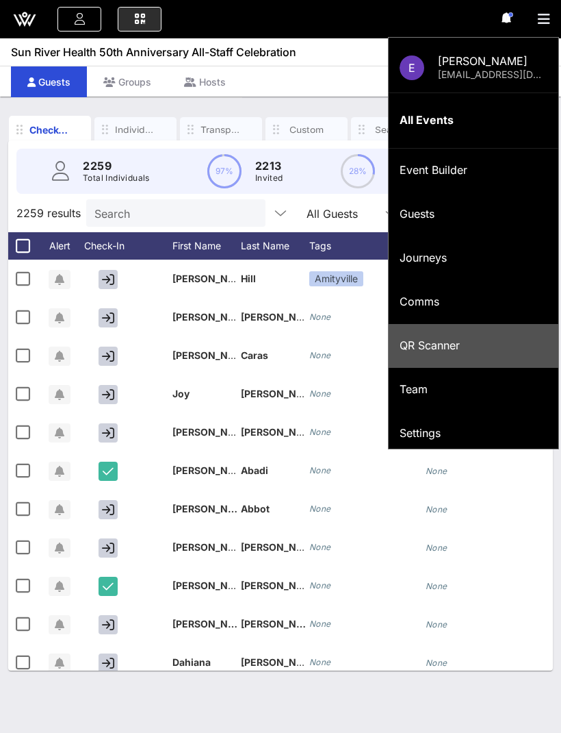
click at [457, 346] on div "QR Scanner" at bounding box center [474, 345] width 148 height 13
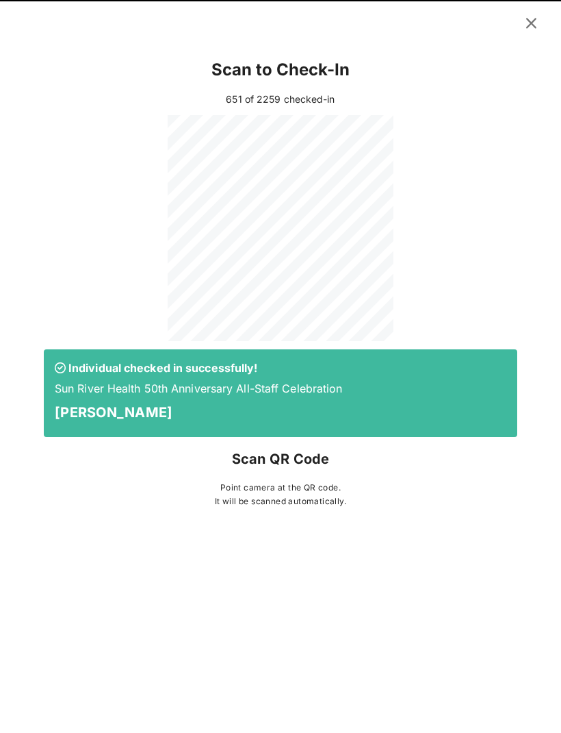
click at [542, 32] on button at bounding box center [531, 23] width 27 height 25
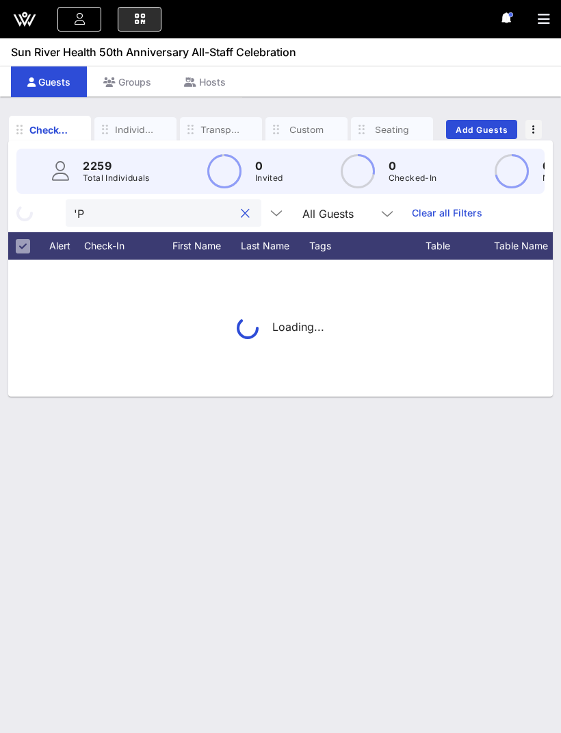
type input "'"
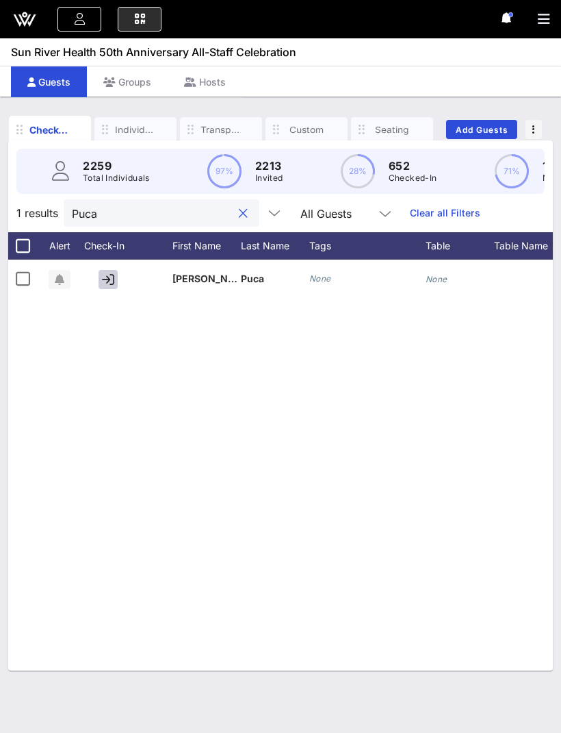
type input "Puca"
click at [111, 273] on icon "button" at bounding box center [108, 279] width 12 height 12
click at [239, 207] on button "clear icon" at bounding box center [243, 214] width 9 height 14
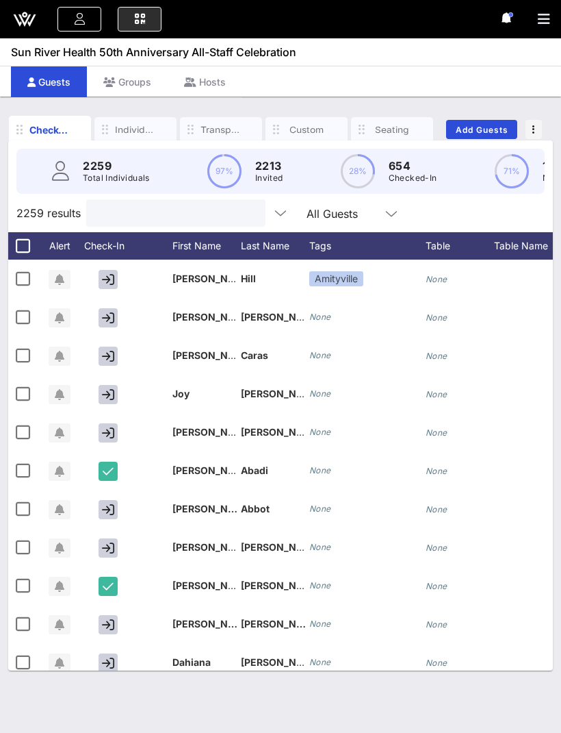
click at [540, 18] on icon "button" at bounding box center [544, 19] width 12 height 14
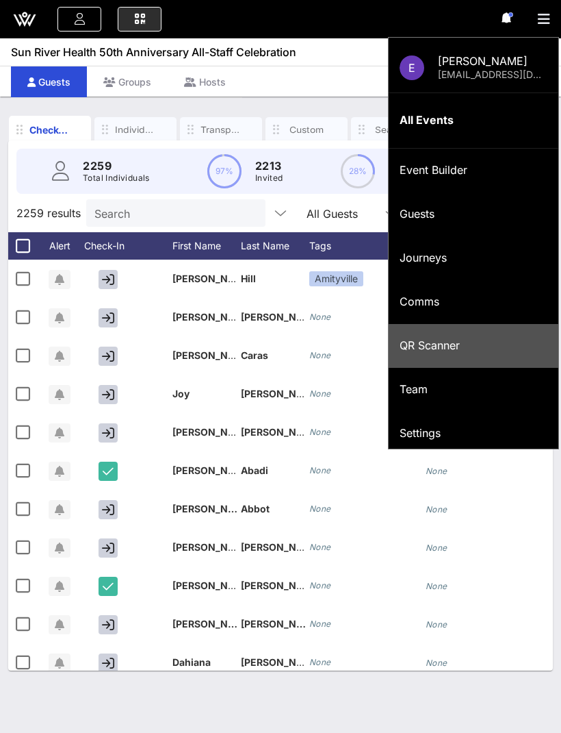
click at [460, 341] on div "QR Scanner" at bounding box center [474, 345] width 148 height 13
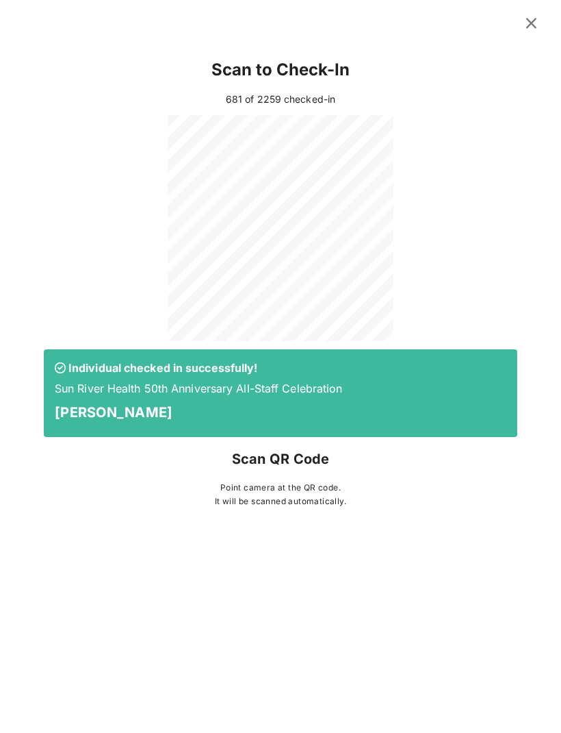
click at [534, 11] on button at bounding box center [531, 23] width 27 height 25
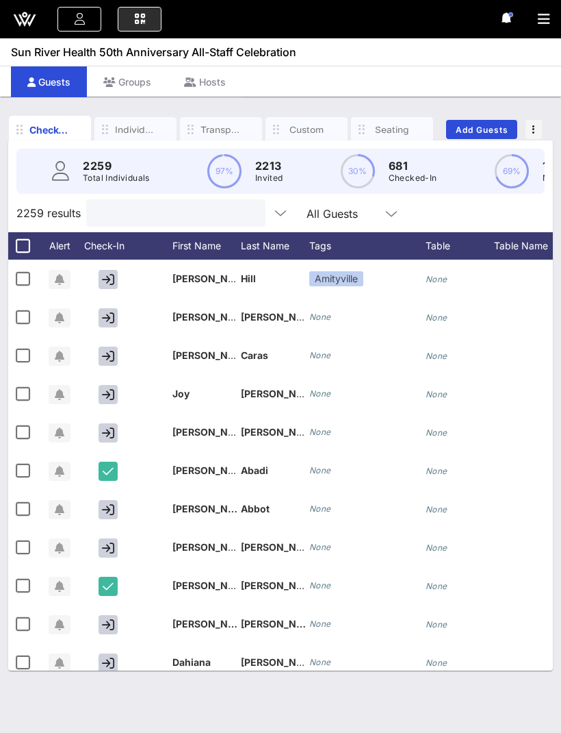
type input "'"
type input "L"
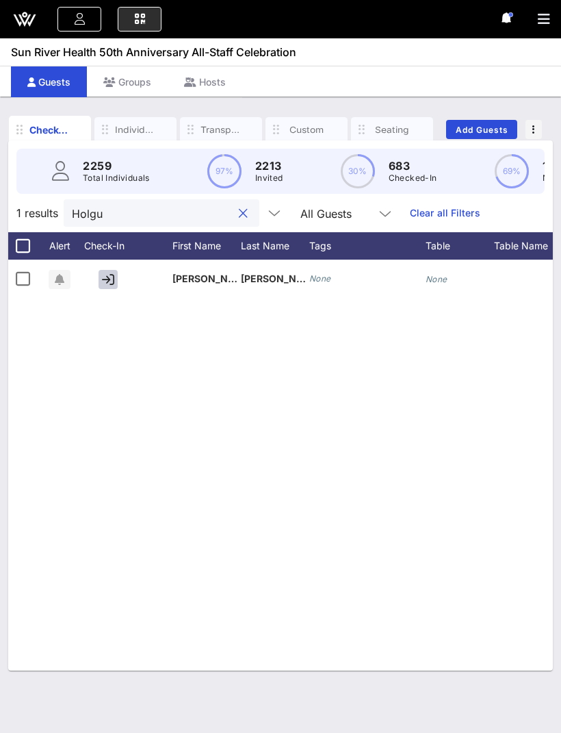
type input "Holgu"
click at [107, 273] on icon "button" at bounding box center [108, 279] width 12 height 12
click at [239, 207] on button "clear icon" at bounding box center [243, 214] width 9 height 14
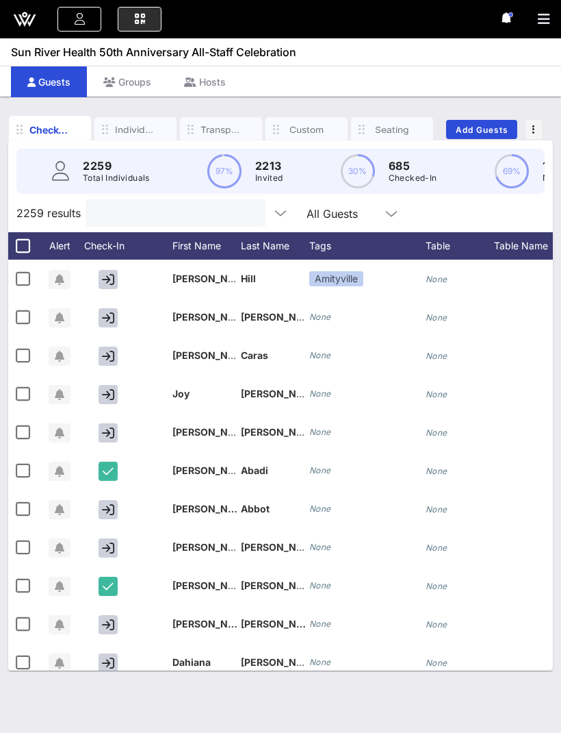
click at [543, 17] on icon "button" at bounding box center [544, 19] width 12 height 14
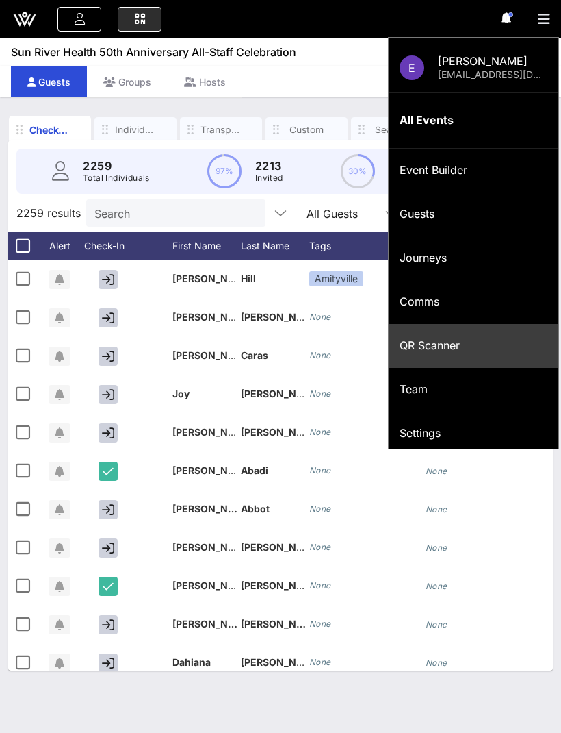
click at [412, 344] on div "QR Scanner" at bounding box center [474, 345] width 148 height 13
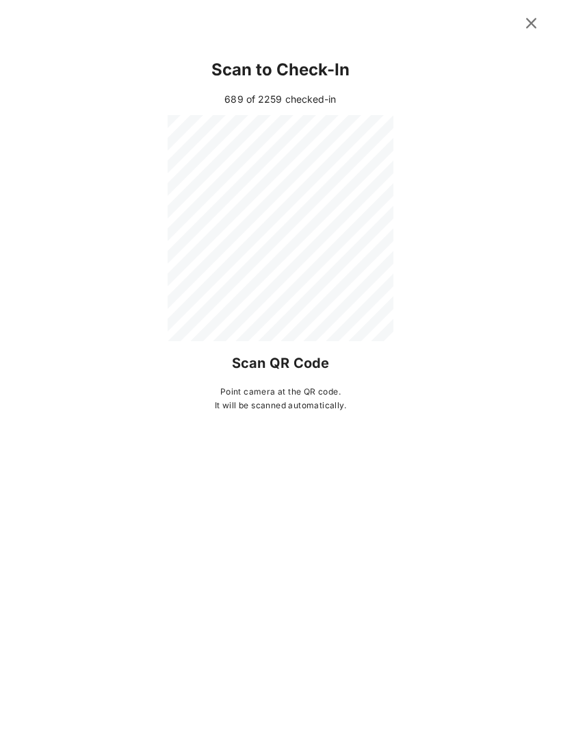
click at [537, 23] on icon at bounding box center [531, 23] width 18 height 16
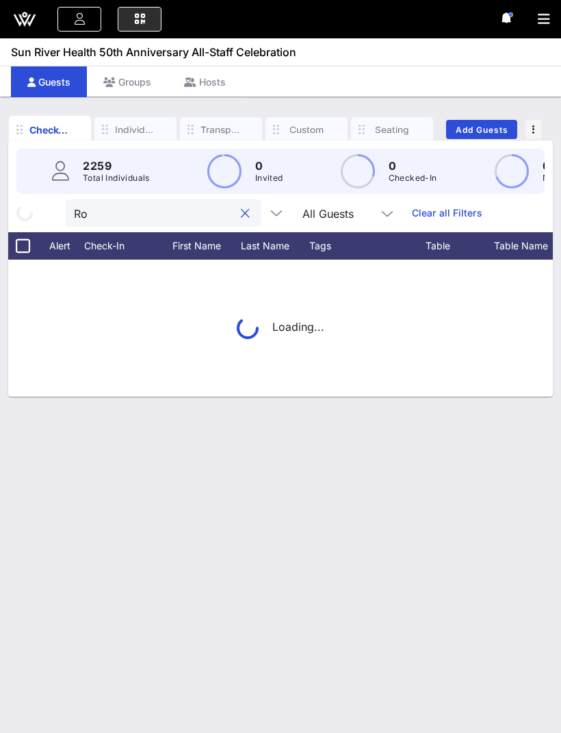
type input "R"
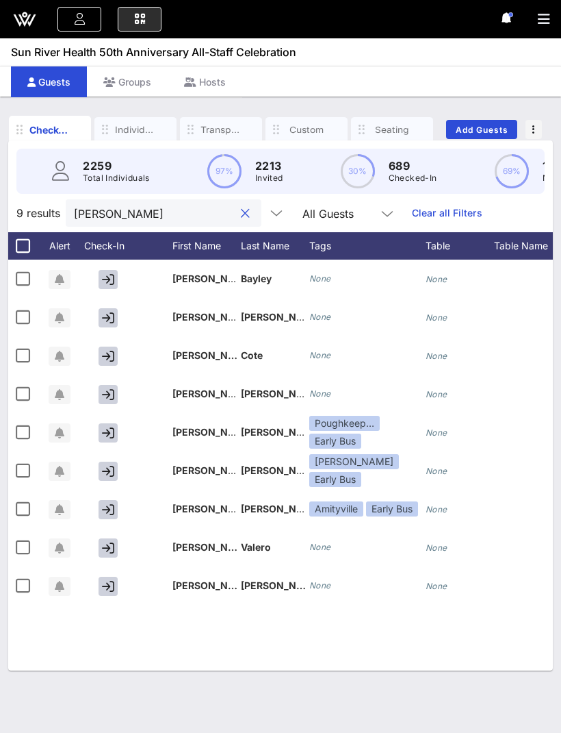
type input "Carmen"
click at [108, 388] on icon "button" at bounding box center [108, 394] width 12 height 12
click at [241, 207] on button "clear icon" at bounding box center [245, 214] width 9 height 14
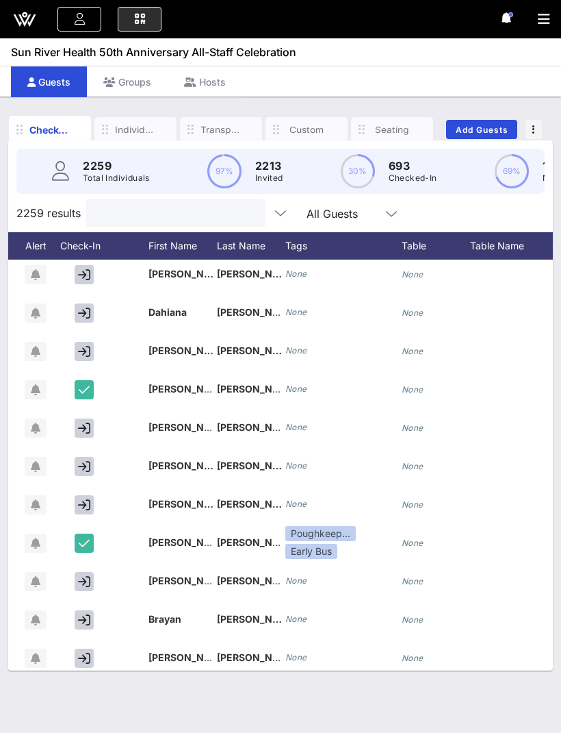
scroll to position [0, 22]
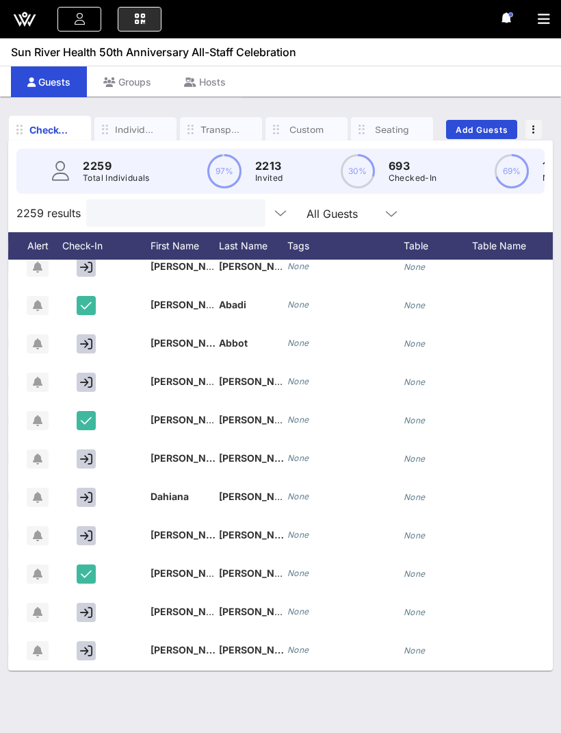
click at [114, 204] on input "text" at bounding box center [174, 213] width 160 height 18
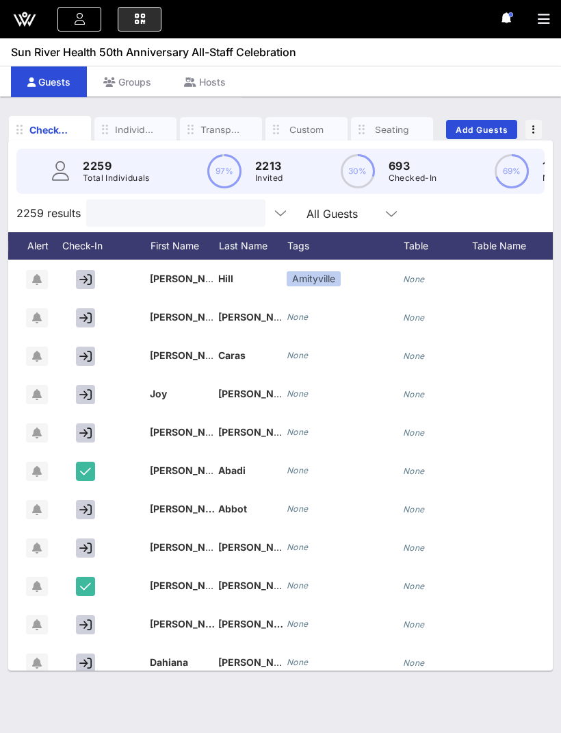
scroll to position [0, 23]
click at [110, 679] on div "Check-In Individuals Transportation Custom Seating YES Rsvps Dietary Add Guests…" at bounding box center [280, 415] width 561 height 636
click at [545, 20] on icon "button" at bounding box center [544, 19] width 12 height 14
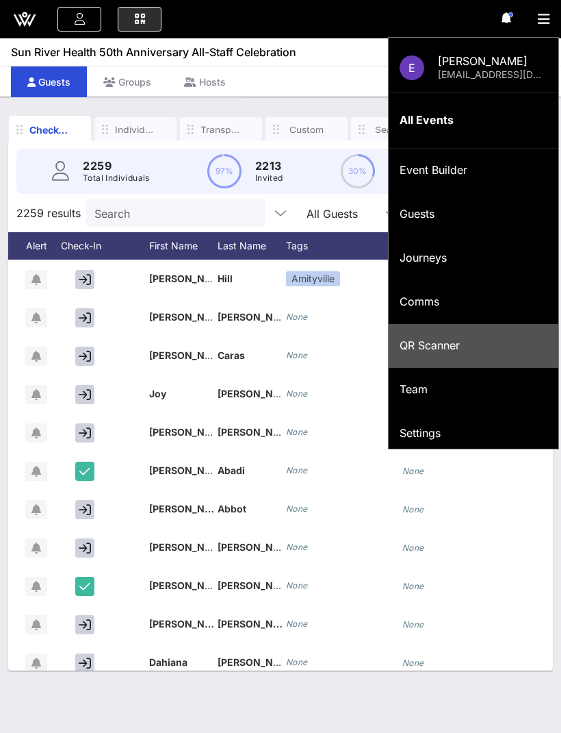
click at [420, 355] on div "QR Scanner" at bounding box center [474, 345] width 148 height 29
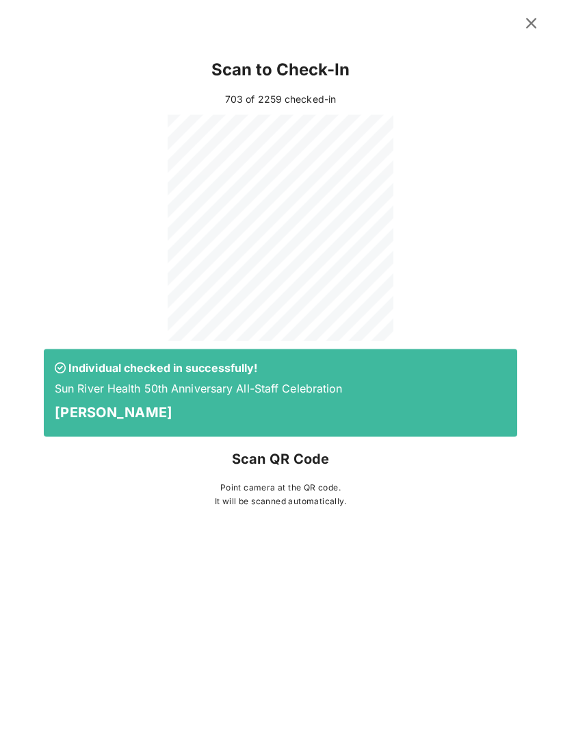
scroll to position [14, 0]
click at [532, 18] on icon at bounding box center [531, 22] width 19 height 17
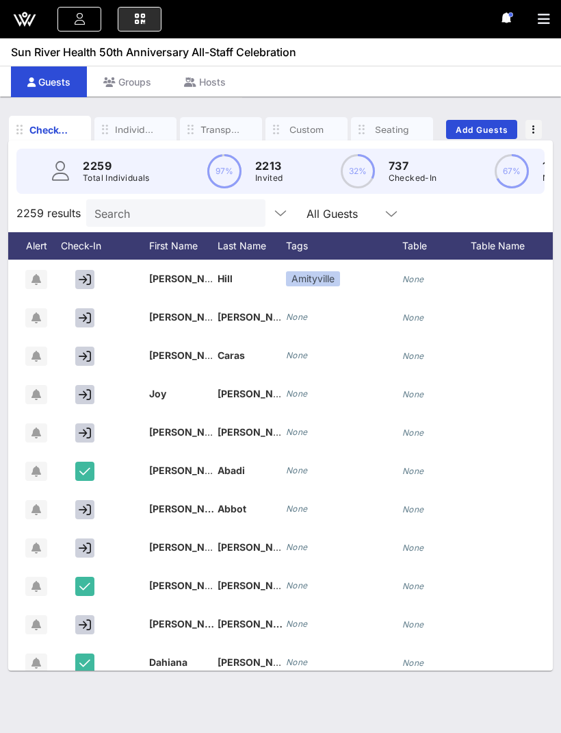
click at [121, 207] on input "Search" at bounding box center [174, 213] width 160 height 18
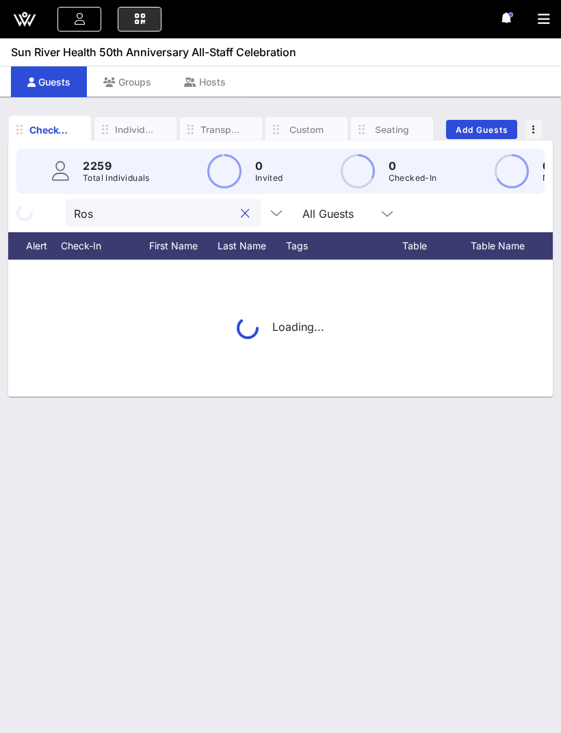
type input "Rosa"
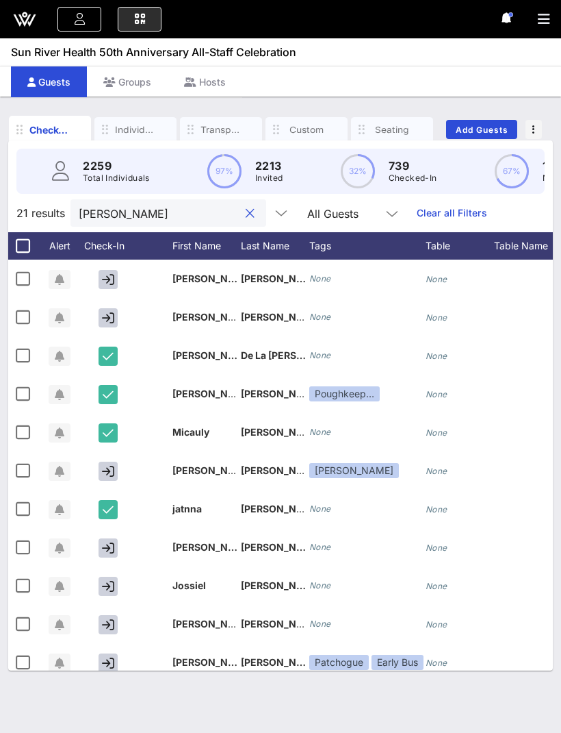
scroll to position [0, 11]
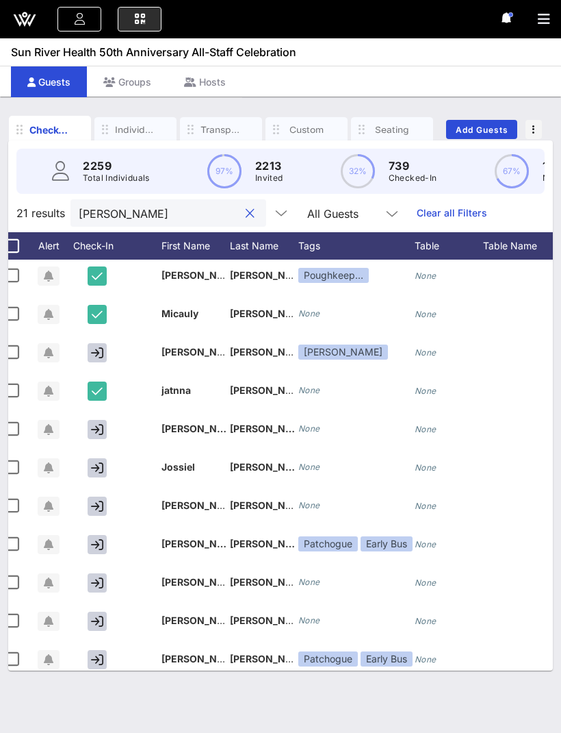
click at [134, 207] on input "Rosa" at bounding box center [159, 213] width 160 height 18
click at [246, 207] on button "clear icon" at bounding box center [250, 214] width 9 height 14
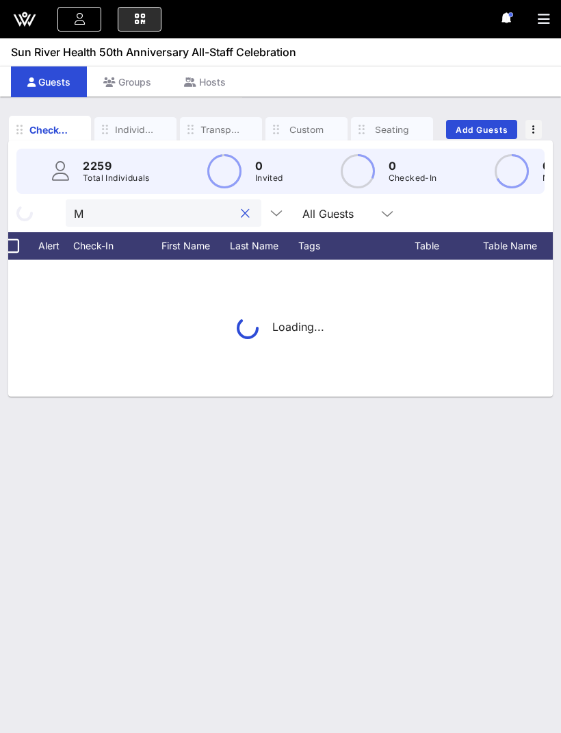
click at [314, 571] on div "Check-In Individuals Transportation Custom Seating YES Rsvps Dietary Add Guests…" at bounding box center [280, 415] width 561 height 636
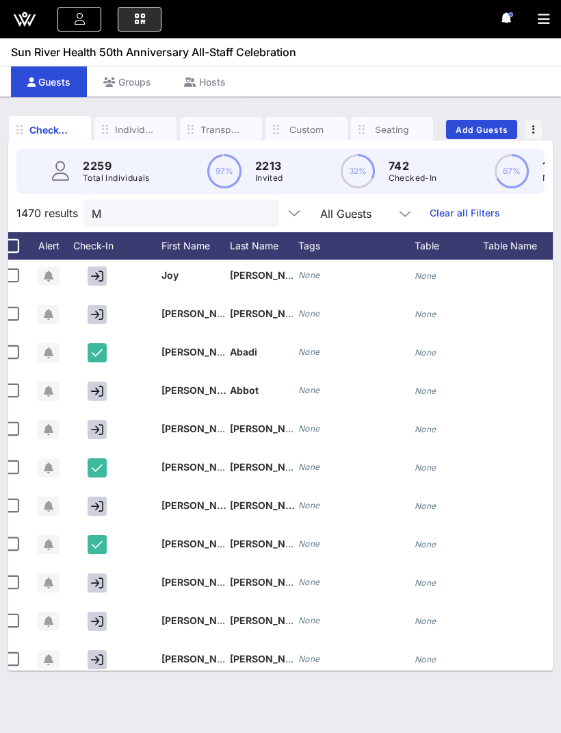
click at [122, 205] on input "M" at bounding box center [172, 213] width 160 height 18
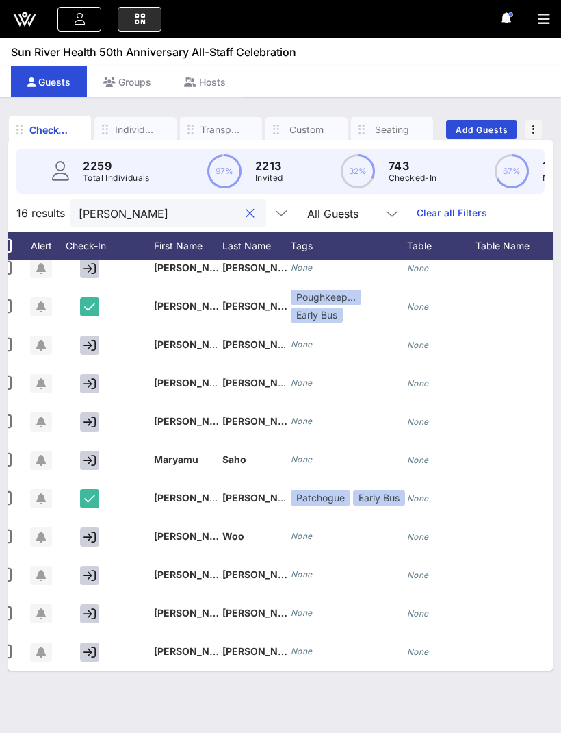
scroll to position [0, 0]
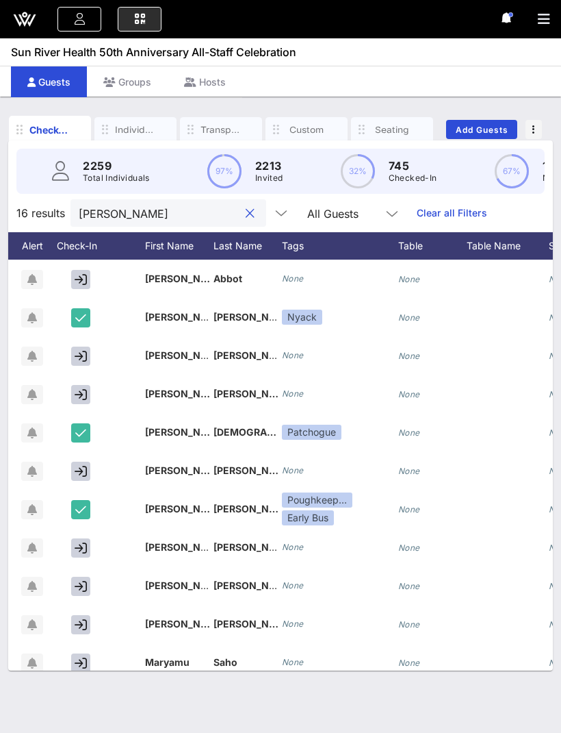
click at [157, 216] on input "Mary" at bounding box center [159, 213] width 160 height 18
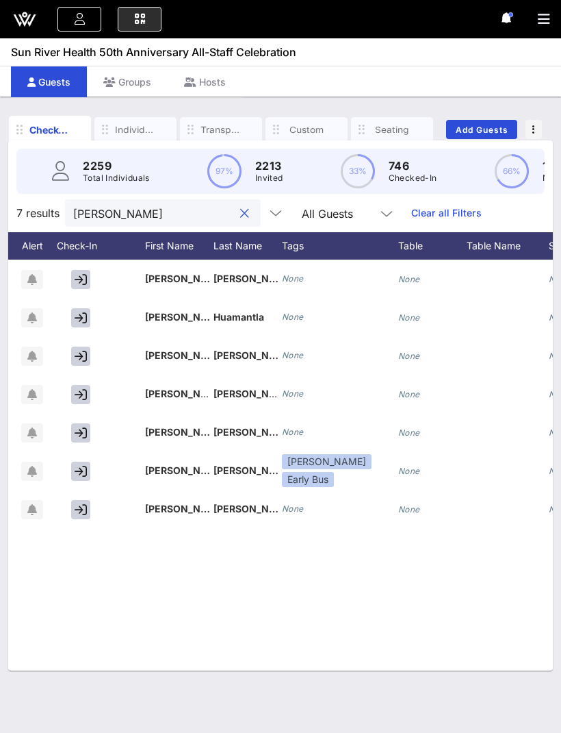
click at [90, 467] on button "button" at bounding box center [80, 471] width 19 height 19
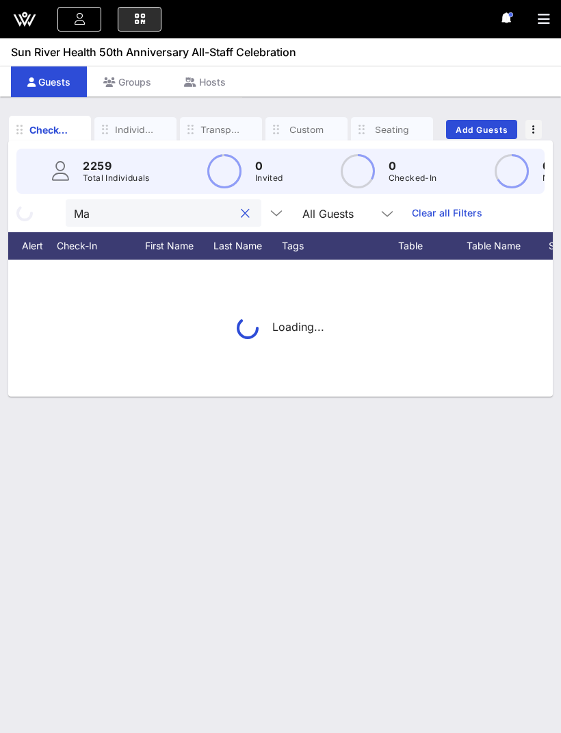
type input "M"
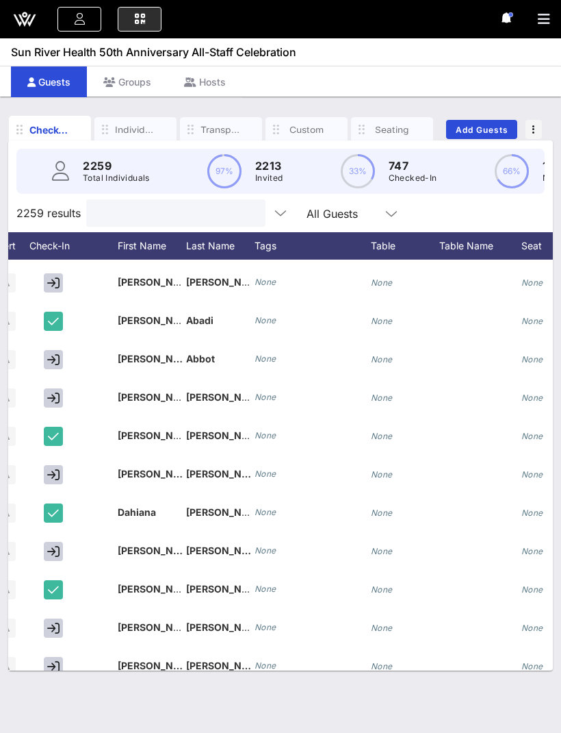
click at [542, 17] on icon "button" at bounding box center [544, 19] width 12 height 14
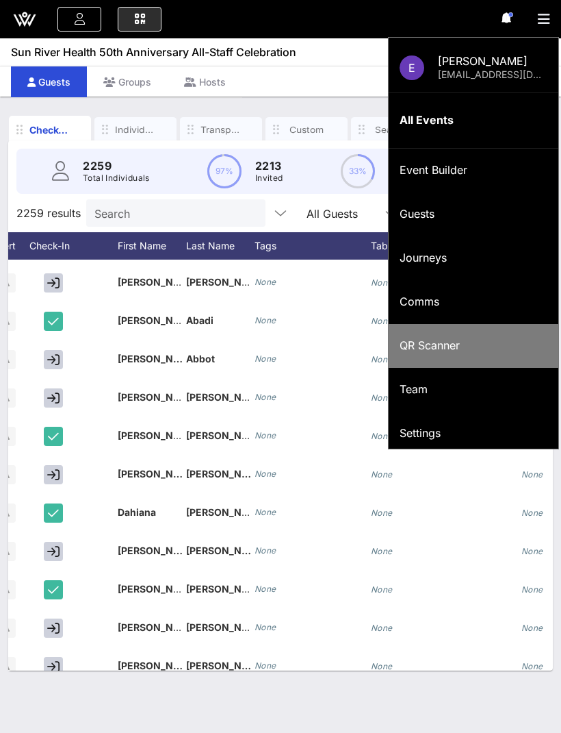
click at [454, 344] on div "QR Scanner" at bounding box center [474, 345] width 148 height 13
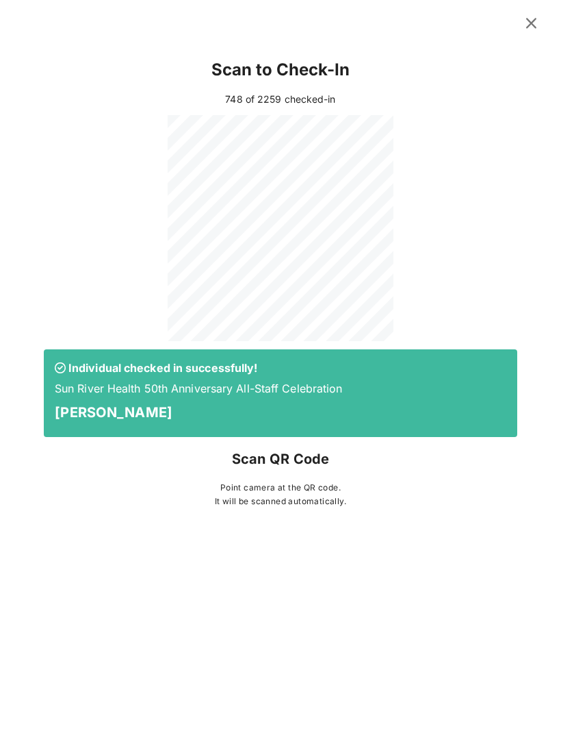
click at [533, 21] on icon at bounding box center [531, 22] width 19 height 17
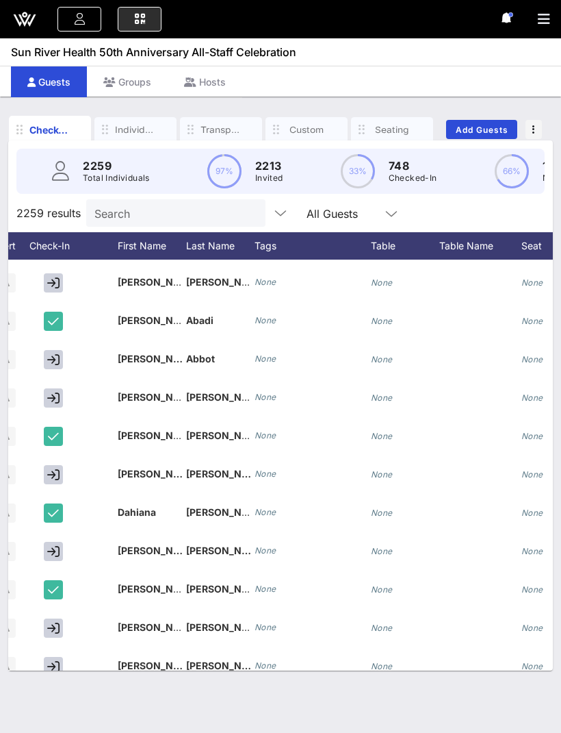
click at [116, 209] on input "Search" at bounding box center [174, 213] width 160 height 18
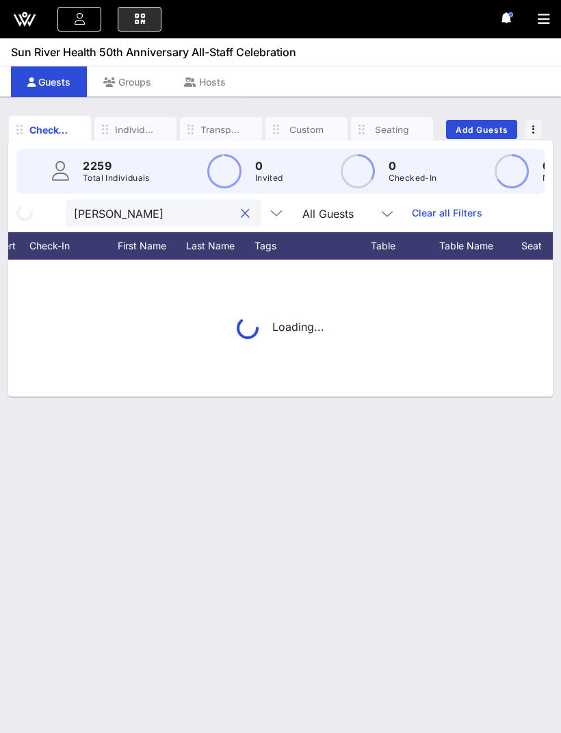
type input "Martinez"
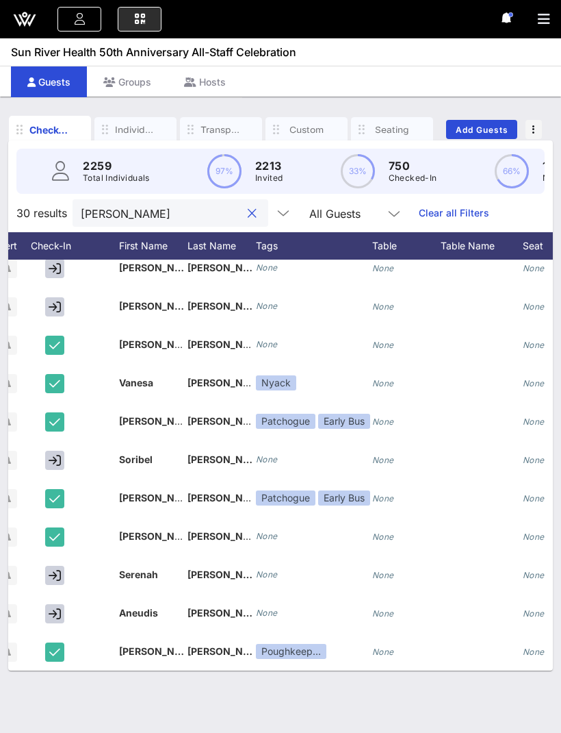
scroll to position [0, 49]
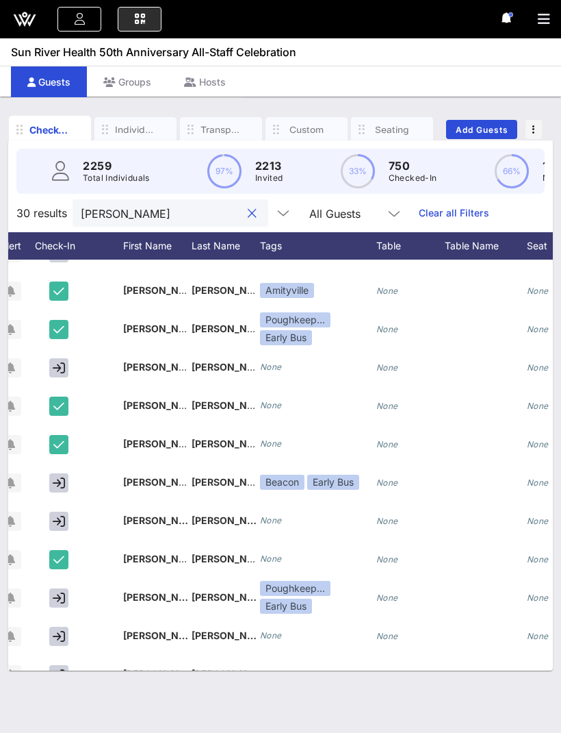
click at [248, 211] on button "clear icon" at bounding box center [252, 214] width 9 height 14
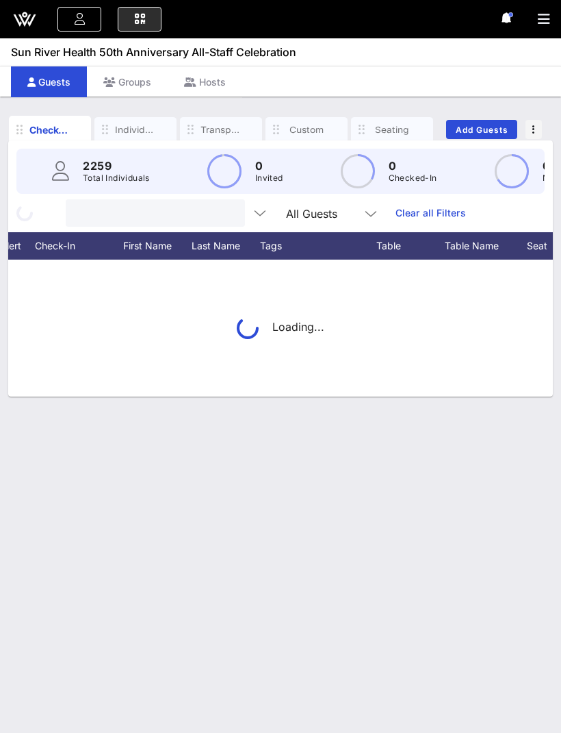
scroll to position [0, 0]
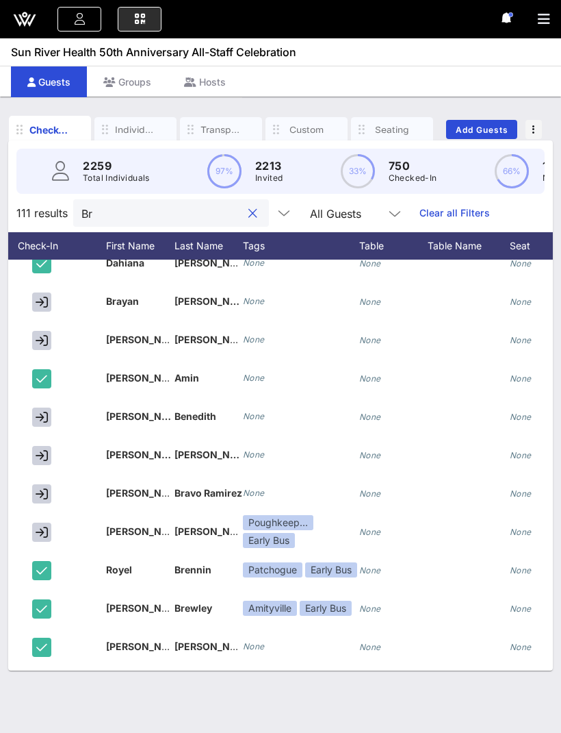
type input "B"
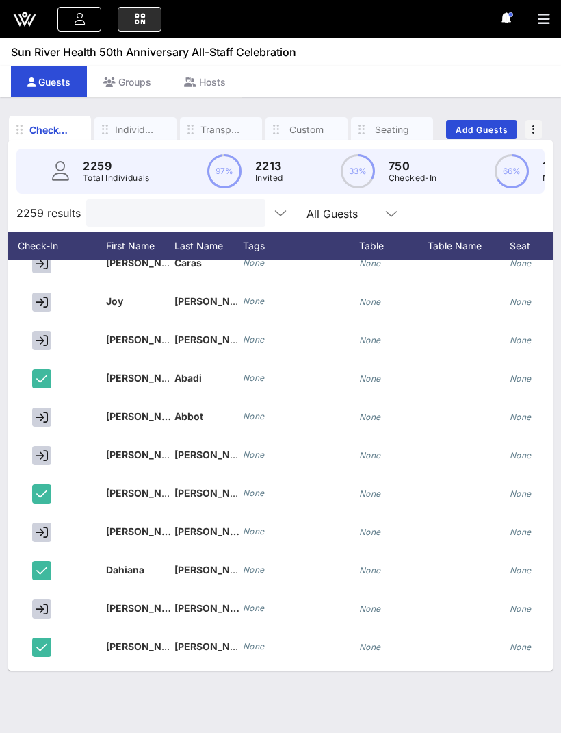
type input "'"
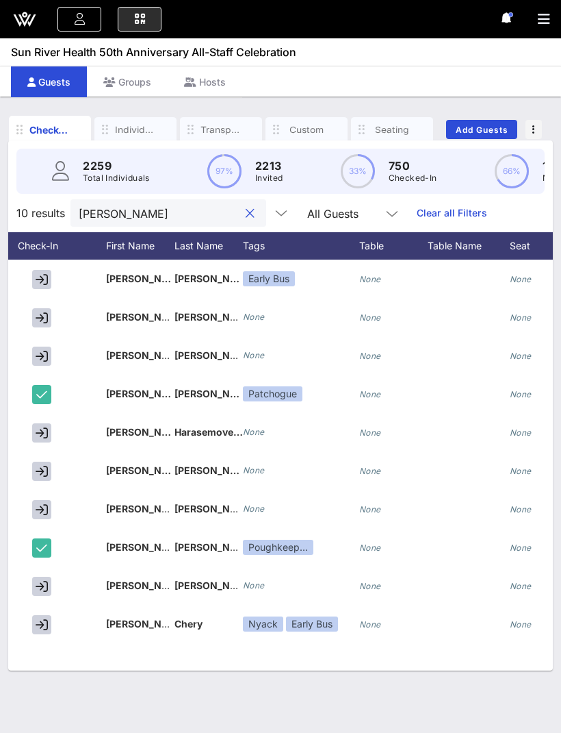
type input "[PERSON_NAME]"
click at [43, 316] on icon "button" at bounding box center [42, 318] width 12 height 12
click at [246, 218] on button "clear icon" at bounding box center [250, 214] width 9 height 14
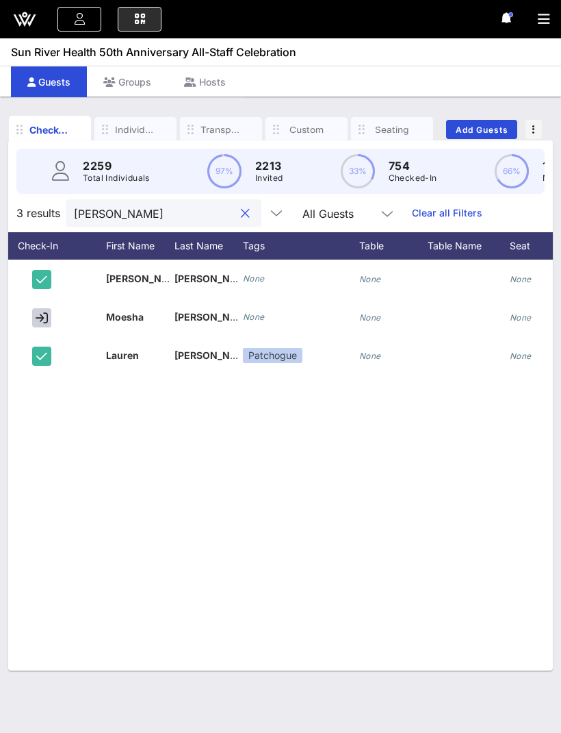
type input "Clarke"
click at [545, 17] on icon "button" at bounding box center [544, 19] width 12 height 14
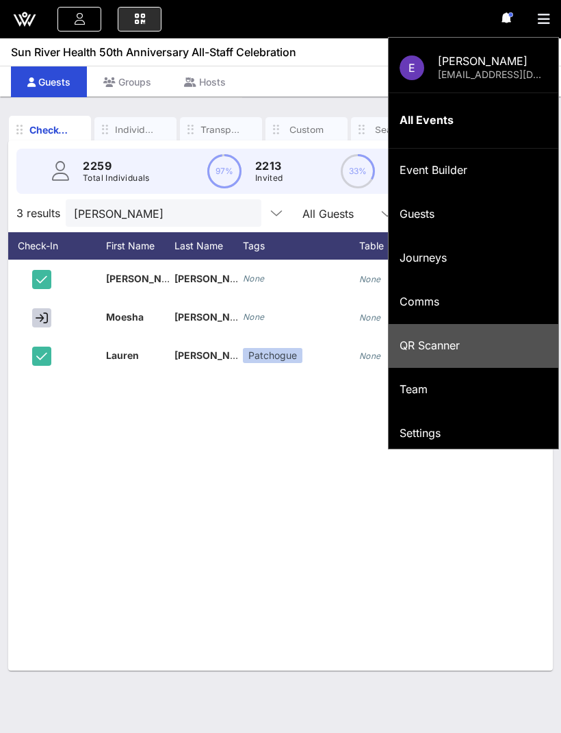
click at [428, 347] on div "QR Scanner" at bounding box center [474, 345] width 148 height 13
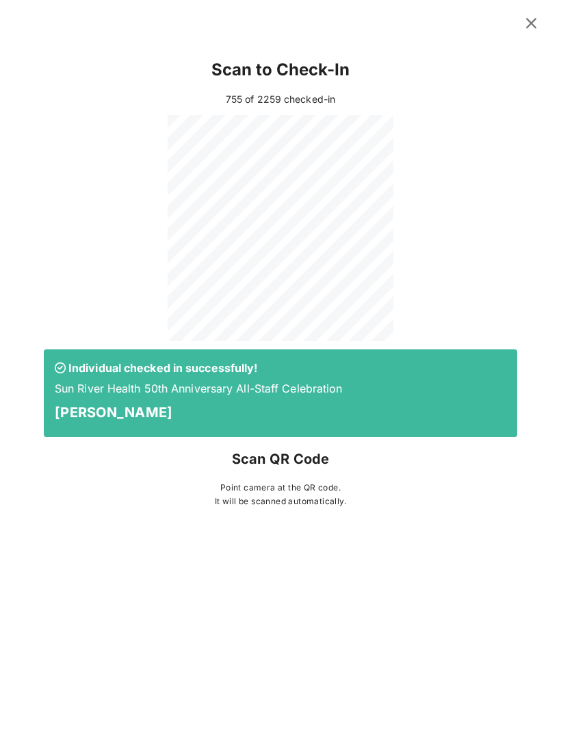
click at [533, 27] on icon at bounding box center [531, 23] width 21 height 20
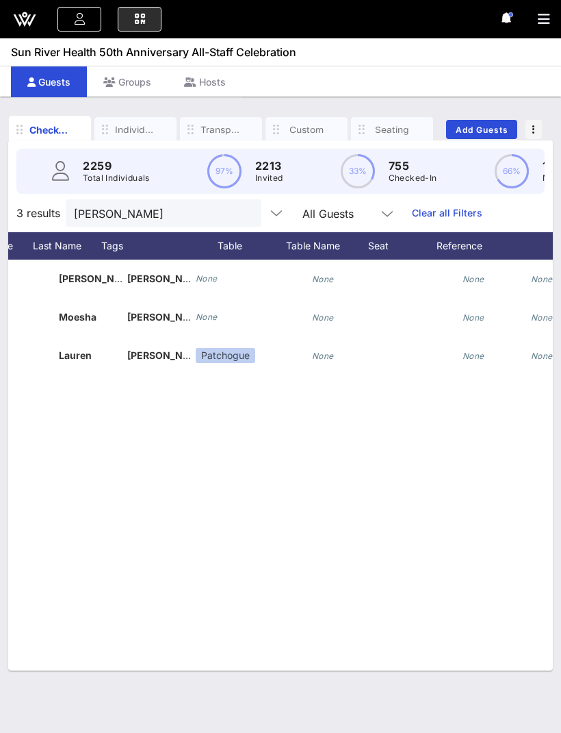
scroll to position [0, 85]
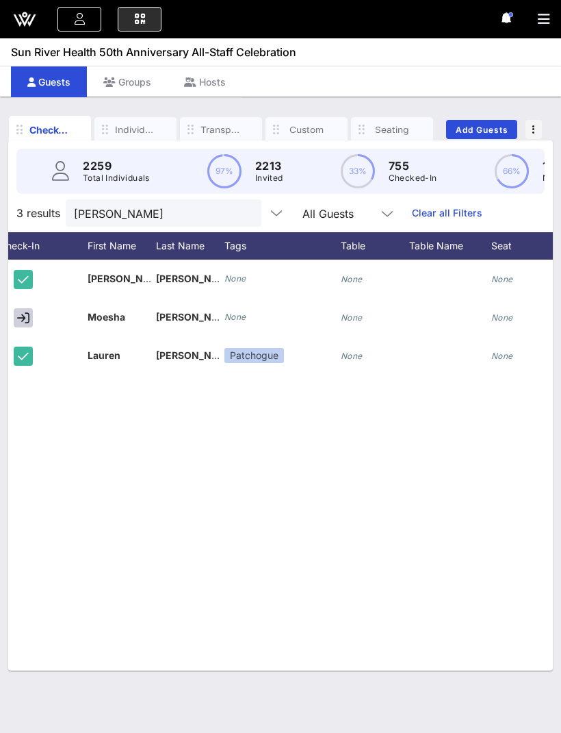
click at [241, 214] on button "clear icon" at bounding box center [245, 214] width 9 height 14
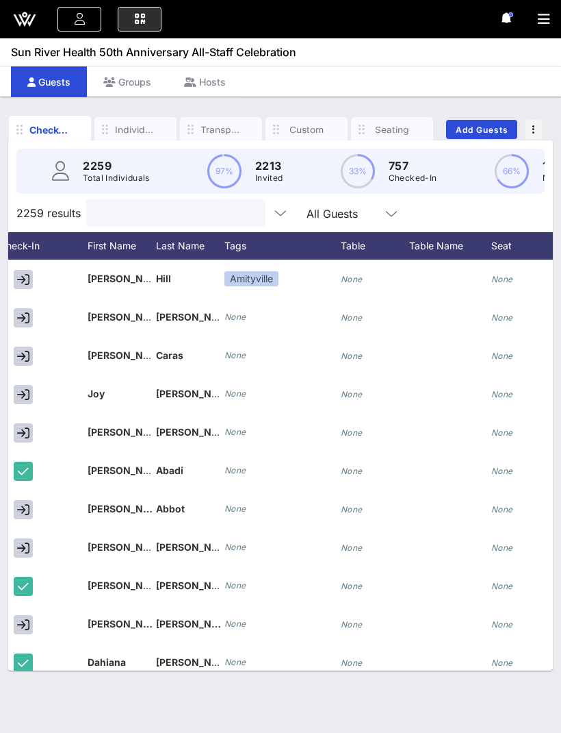
click at [535, 19] on div "E Erdal Mahmut erdal11214@hotmail.com All Events Event Builder Guests Journeys …" at bounding box center [280, 19] width 561 height 38
click at [546, 20] on icon "button" at bounding box center [544, 19] width 12 height 14
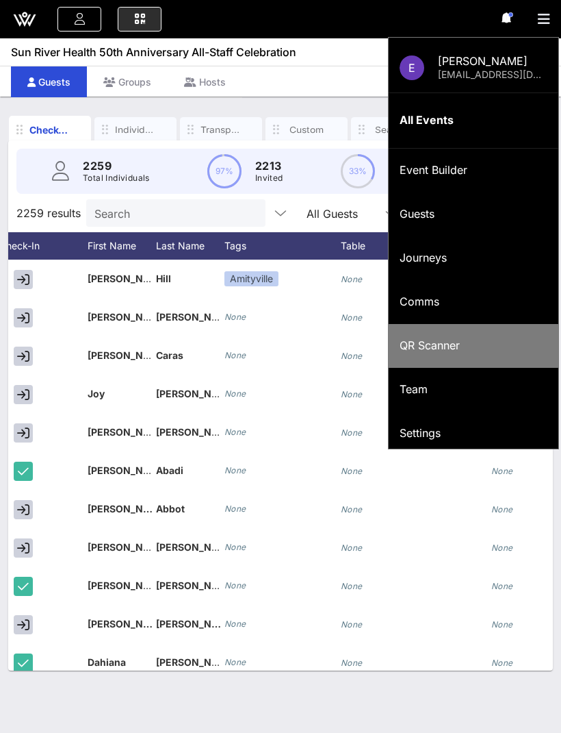
click at [451, 351] on div "QR Scanner" at bounding box center [474, 345] width 148 height 13
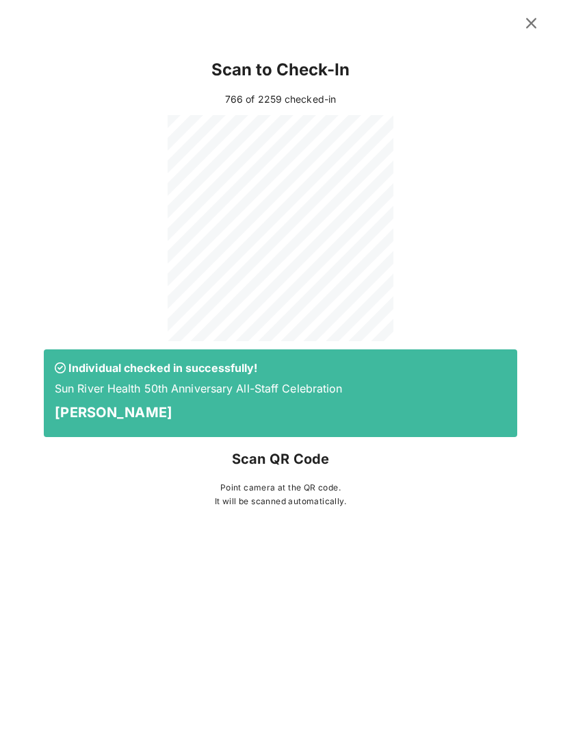
click at [541, 20] on icon at bounding box center [531, 23] width 18 height 16
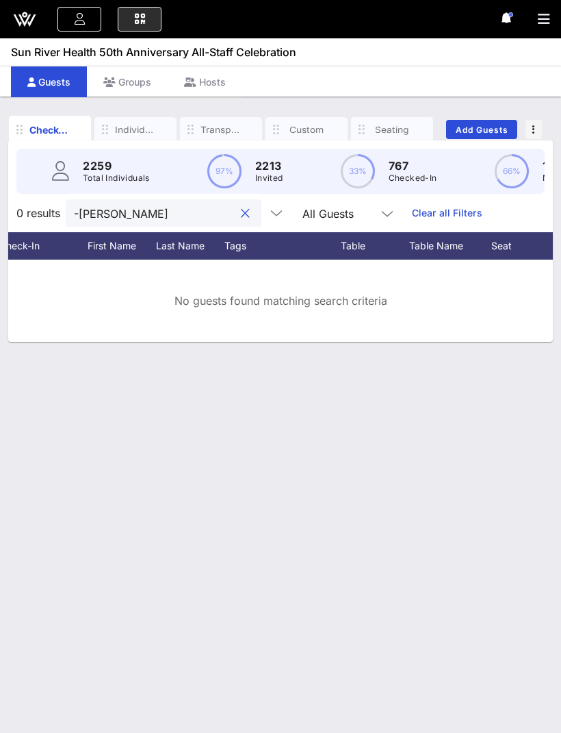
click at [94, 211] on input "-Goodson" at bounding box center [154, 213] width 160 height 18
click at [77, 216] on input "-Goodson" at bounding box center [154, 213] width 160 height 18
click at [81, 210] on input "-Goodson" at bounding box center [154, 213] width 160 height 18
click at [84, 214] on input "-Goodson" at bounding box center [154, 213] width 160 height 18
type input "-"
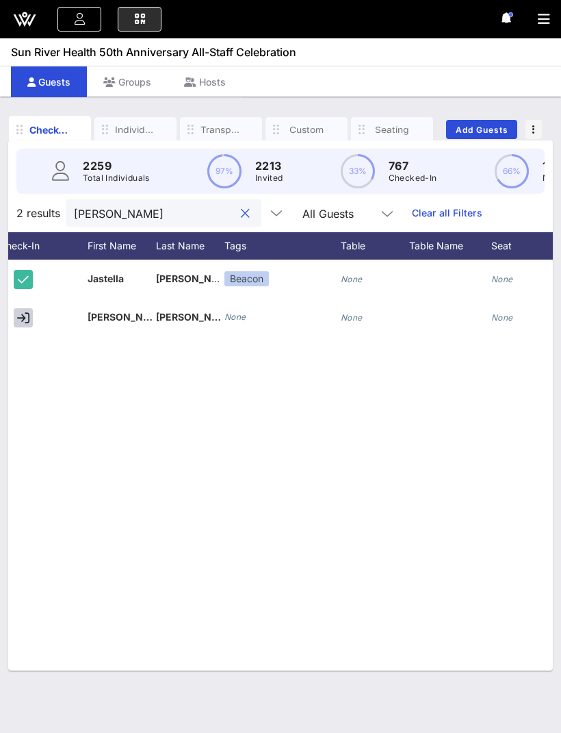
click at [22, 315] on icon "button" at bounding box center [23, 318] width 12 height 12
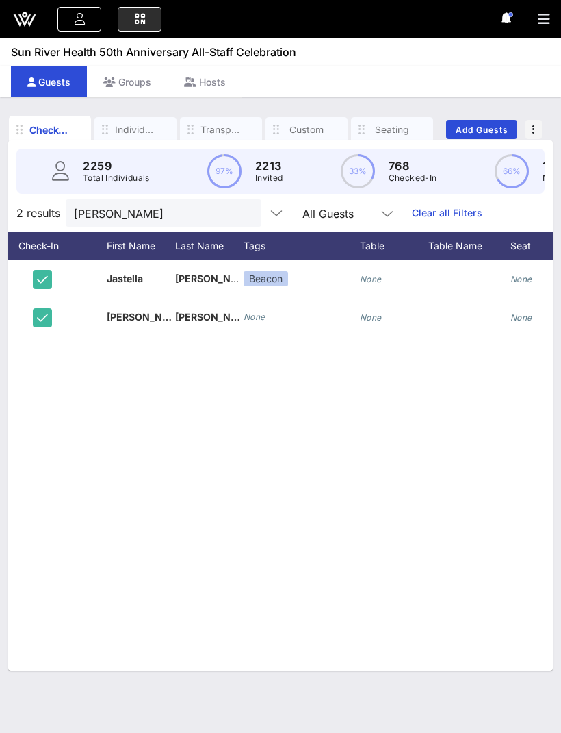
scroll to position [0, 66]
click at [540, 21] on icon "button" at bounding box center [544, 19] width 12 height 14
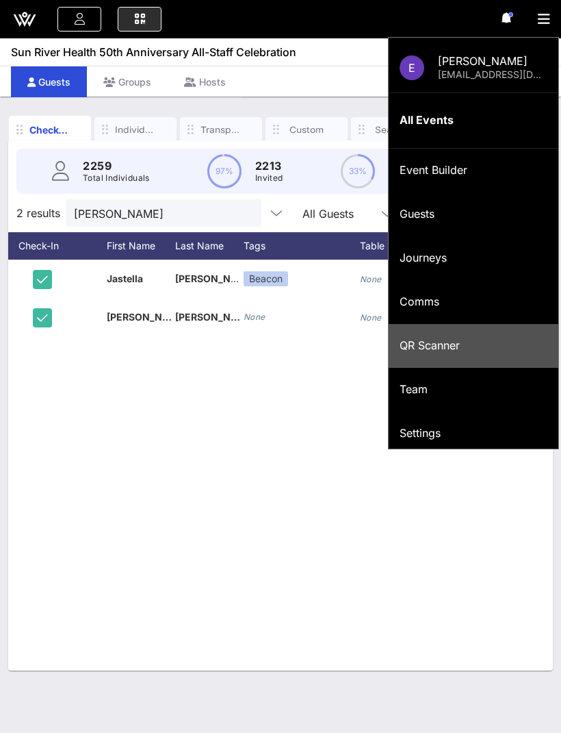
click at [459, 342] on div "QR Scanner" at bounding box center [474, 345] width 148 height 13
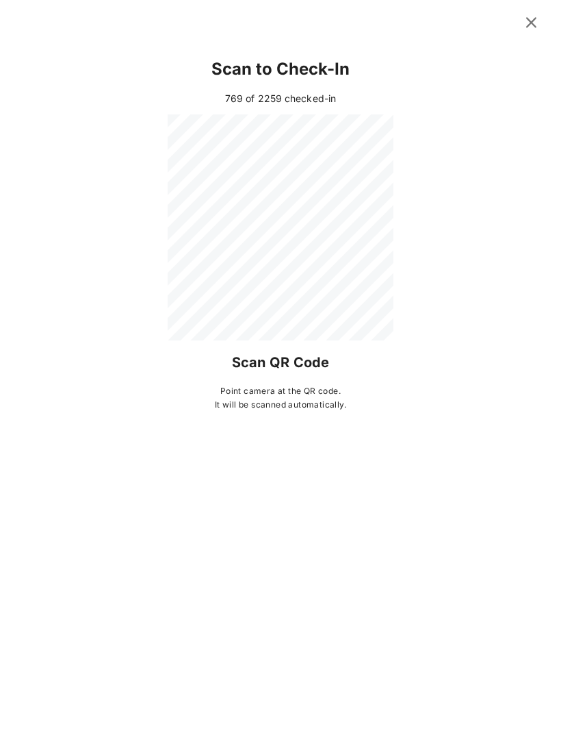
click at [539, 27] on icon at bounding box center [531, 23] width 18 height 16
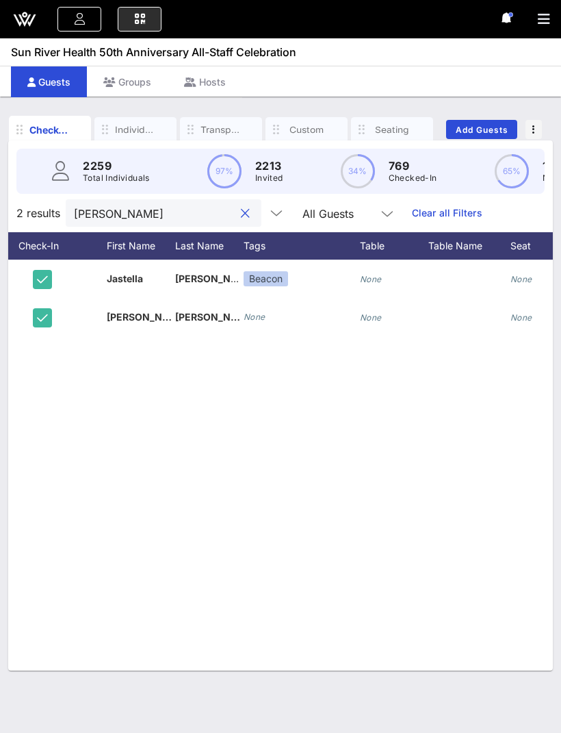
type input "Goodson."
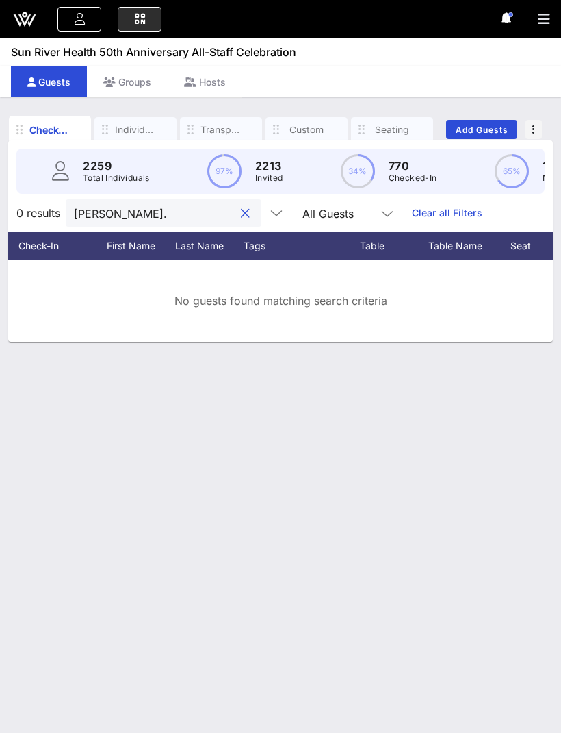
click at [241, 207] on button "clear icon" at bounding box center [245, 214] width 9 height 14
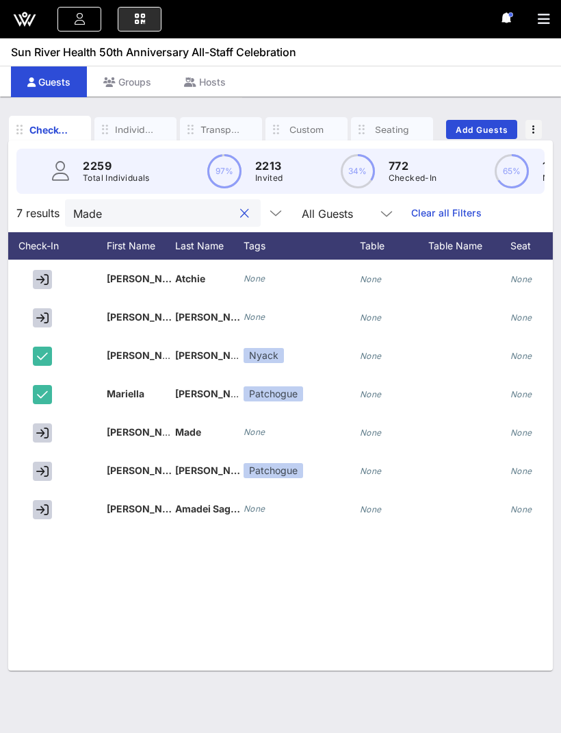
type input "Made"
click at [44, 427] on icon "button" at bounding box center [42, 433] width 12 height 12
click at [240, 207] on button "clear icon" at bounding box center [244, 214] width 9 height 14
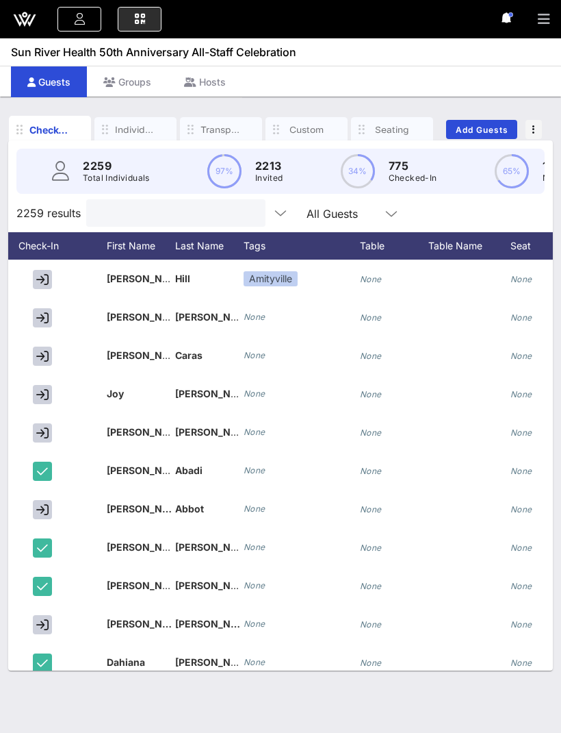
click at [544, 25] on icon "button" at bounding box center [544, 19] width 12 height 14
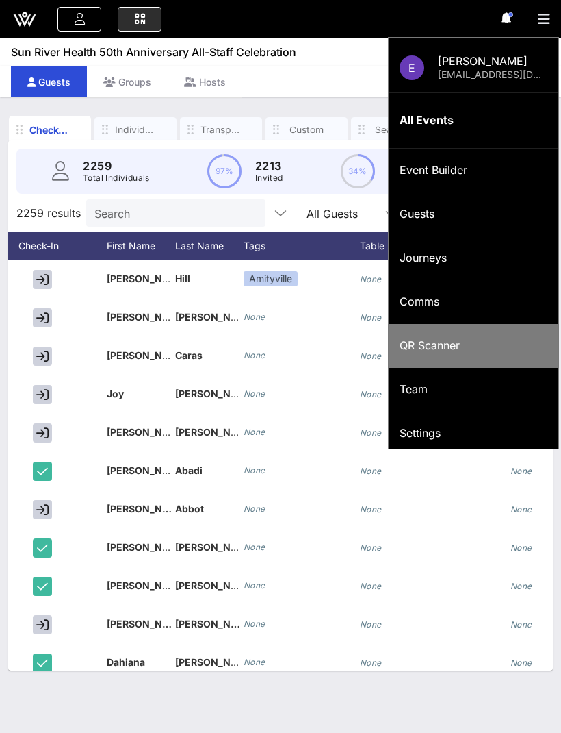
click at [464, 338] on div "QR Scanner" at bounding box center [474, 345] width 148 height 29
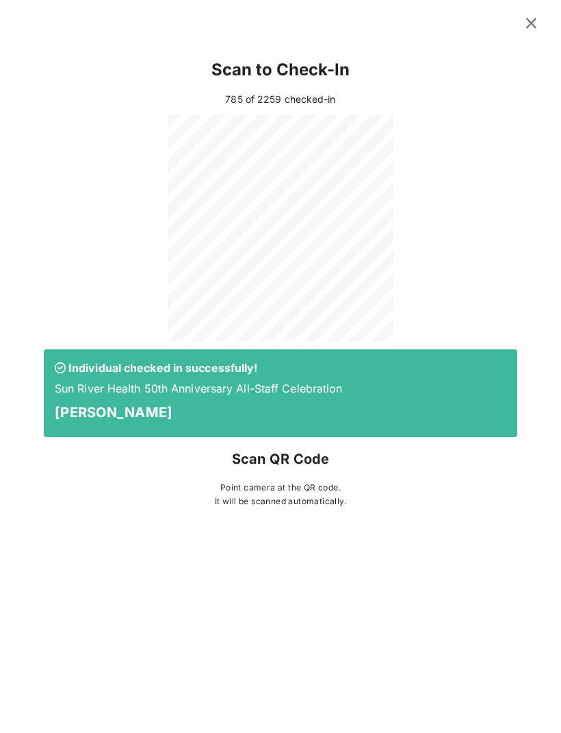
click at [527, 35] on button at bounding box center [531, 23] width 27 height 25
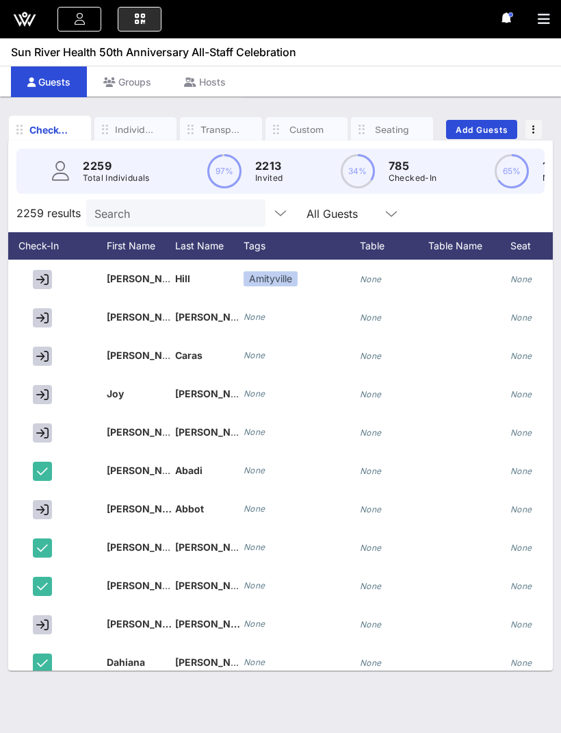
click at [123, 204] on input "Search" at bounding box center [174, 213] width 160 height 18
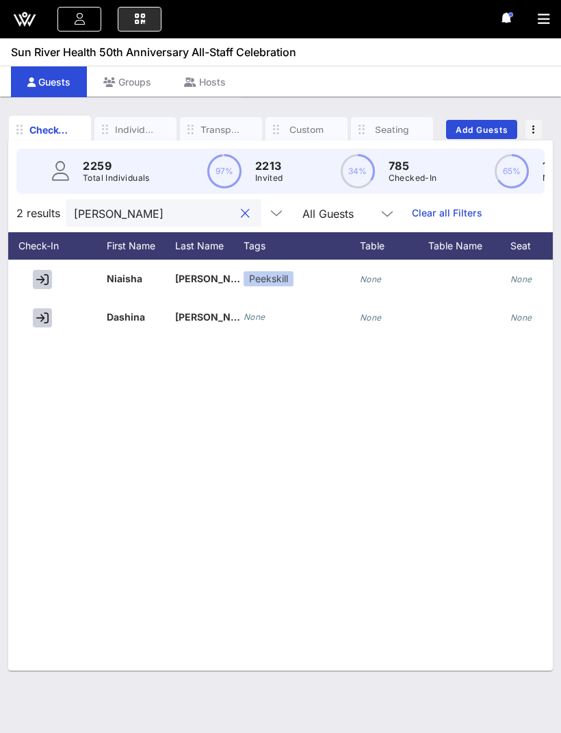
click at [45, 273] on icon "button" at bounding box center [42, 279] width 12 height 12
click at [138, 204] on input "Yates" at bounding box center [154, 213] width 160 height 18
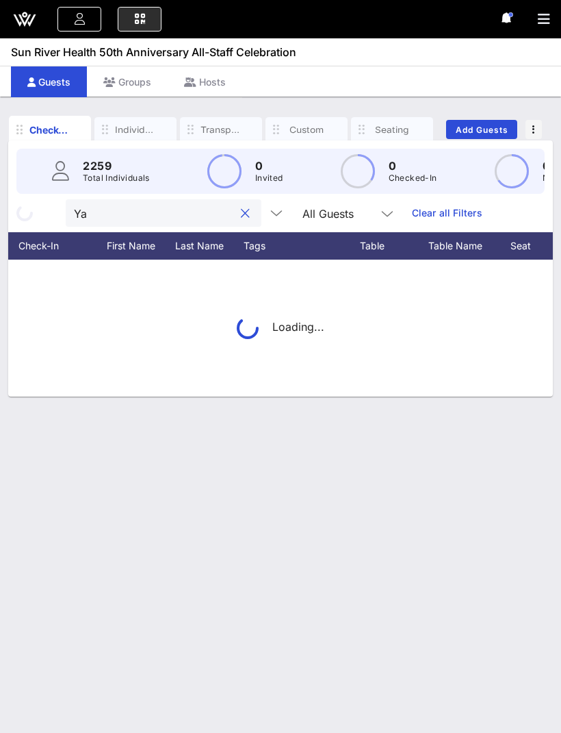
type input "Y"
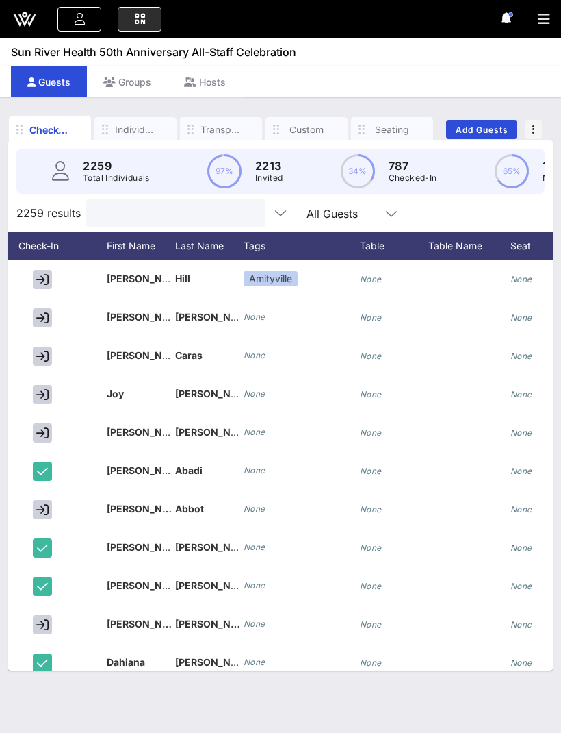
click at [534, 29] on div "E Erdal Mahmut erdal11214@hotmail.com All Events Event Builder Guests Journeys …" at bounding box center [280, 19] width 561 height 38
click at [546, 18] on icon "button" at bounding box center [544, 19] width 12 height 14
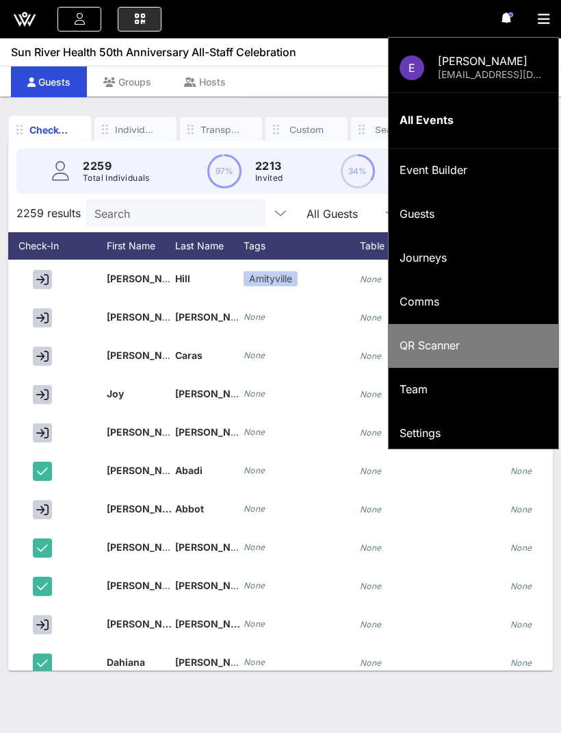
click at [444, 339] on div "QR Scanner" at bounding box center [474, 345] width 148 height 13
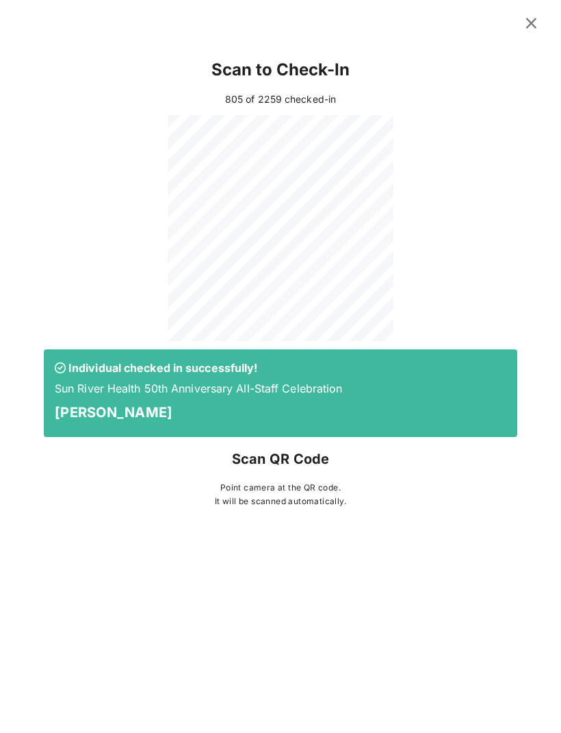
click at [533, 27] on icon at bounding box center [531, 22] width 19 height 17
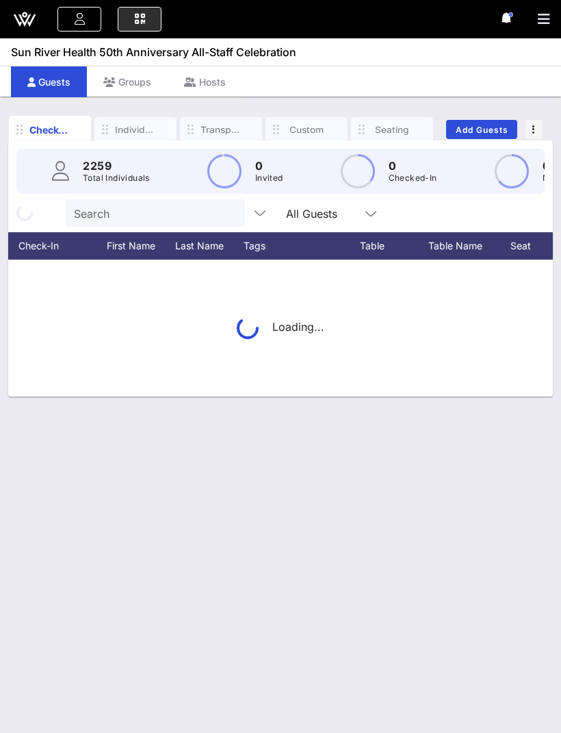
click at [125, 204] on input "Search" at bounding box center [154, 213] width 160 height 18
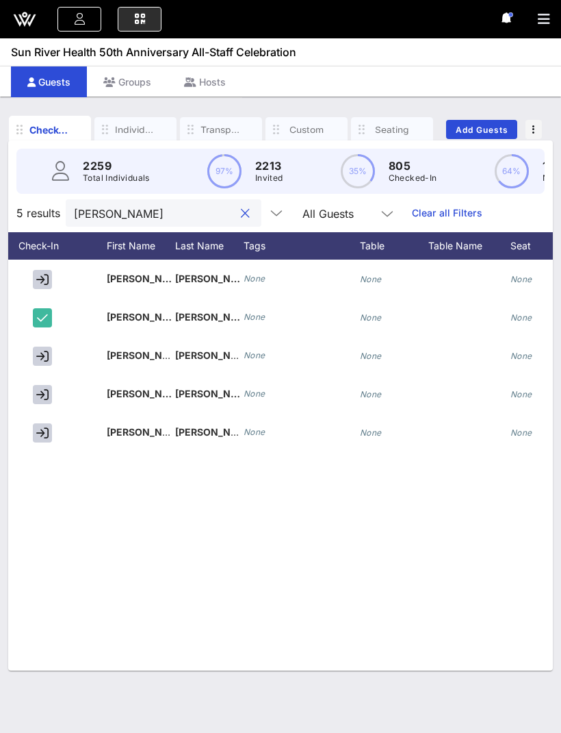
type input "[PERSON_NAME]"
click at [44, 350] on icon "button" at bounding box center [42, 356] width 12 height 12
click at [159, 204] on input "[PERSON_NAME]" at bounding box center [154, 213] width 160 height 18
click at [241, 207] on button "clear icon" at bounding box center [245, 214] width 9 height 14
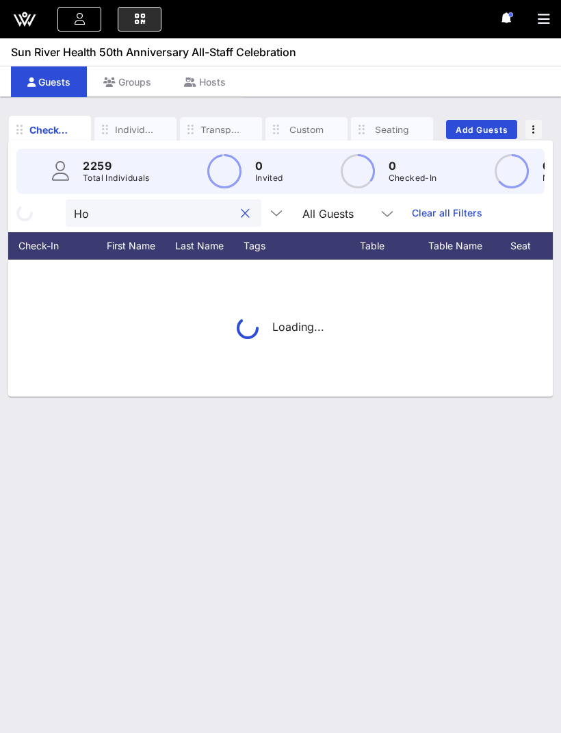
type input "H"
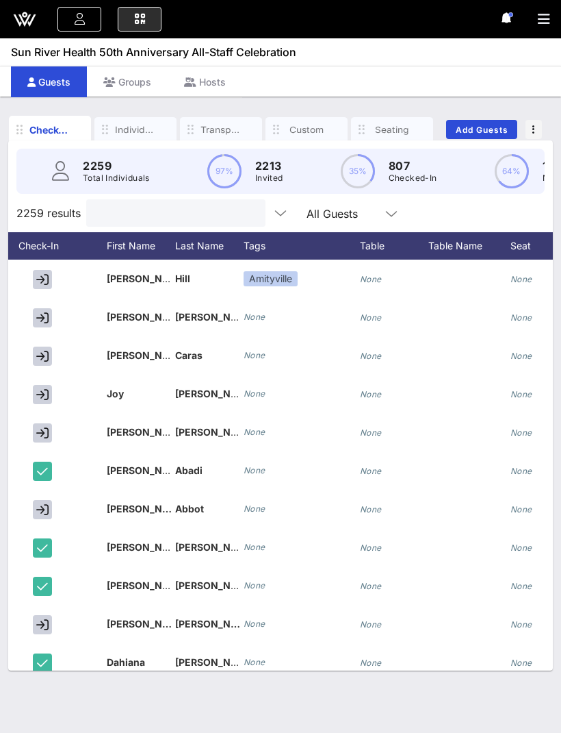
click at [544, 11] on button "button" at bounding box center [549, 19] width 23 height 19
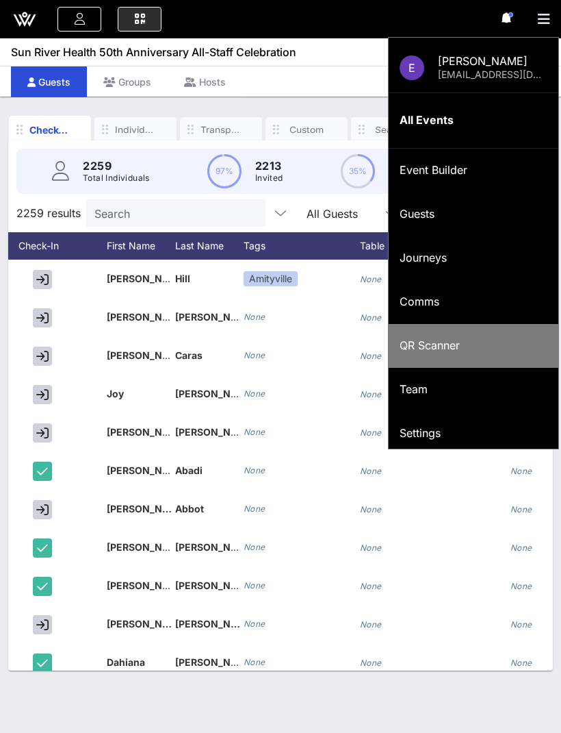
click at [457, 347] on div "QR Scanner" at bounding box center [474, 345] width 148 height 13
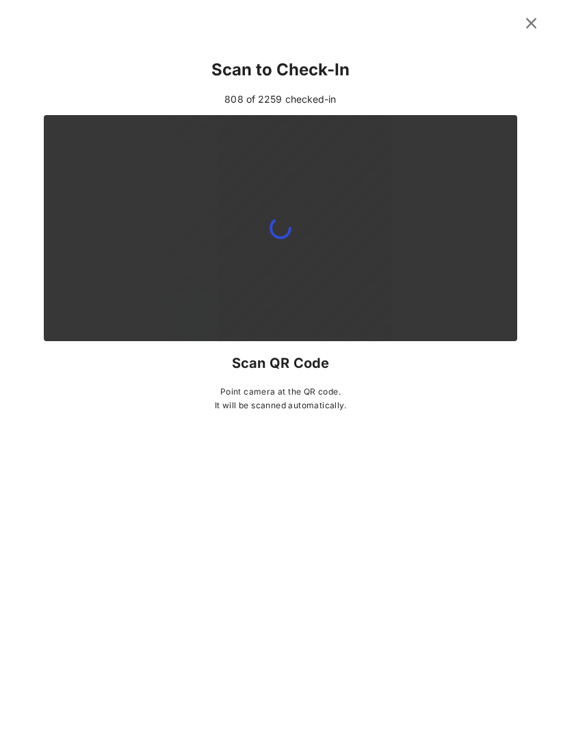
click at [532, 18] on icon at bounding box center [532, 23] width 20 height 18
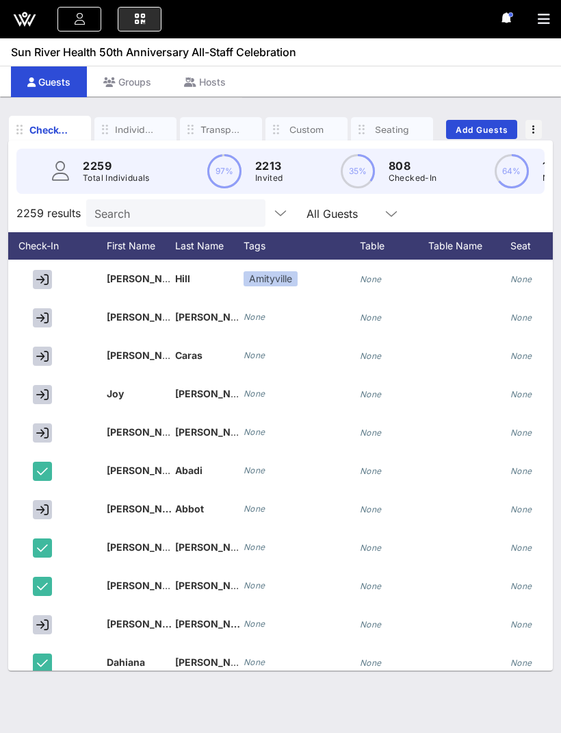
click at [111, 204] on input "Search" at bounding box center [174, 213] width 160 height 18
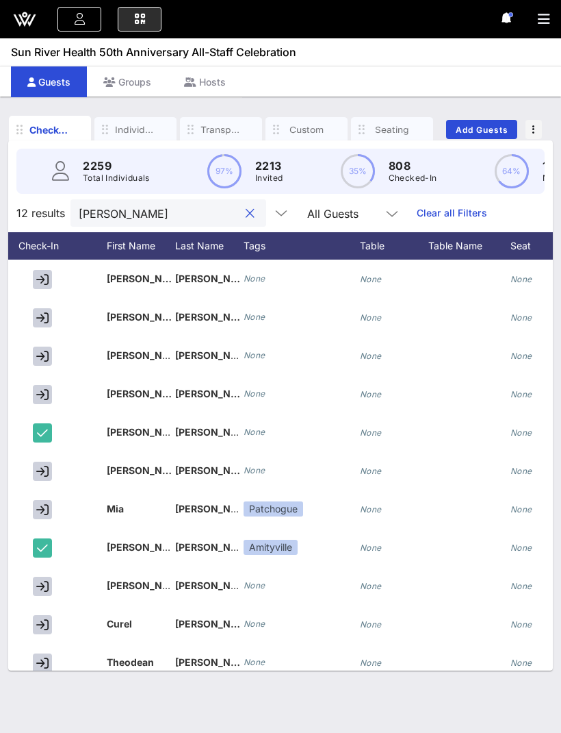
click at [40, 350] on icon "button" at bounding box center [42, 356] width 12 height 12
click at [214, 204] on input "Smith" at bounding box center [159, 213] width 160 height 18
click at [545, 18] on icon "button" at bounding box center [544, 19] width 12 height 14
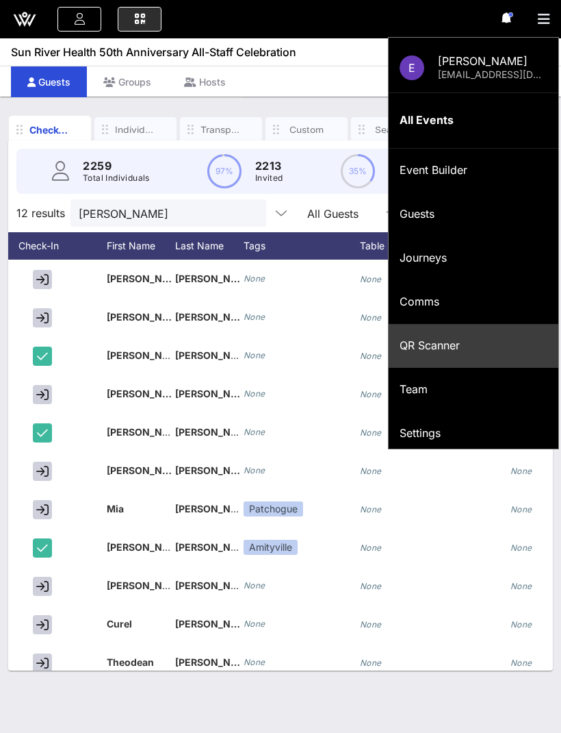
click at [424, 341] on div "QR Scanner" at bounding box center [474, 345] width 148 height 13
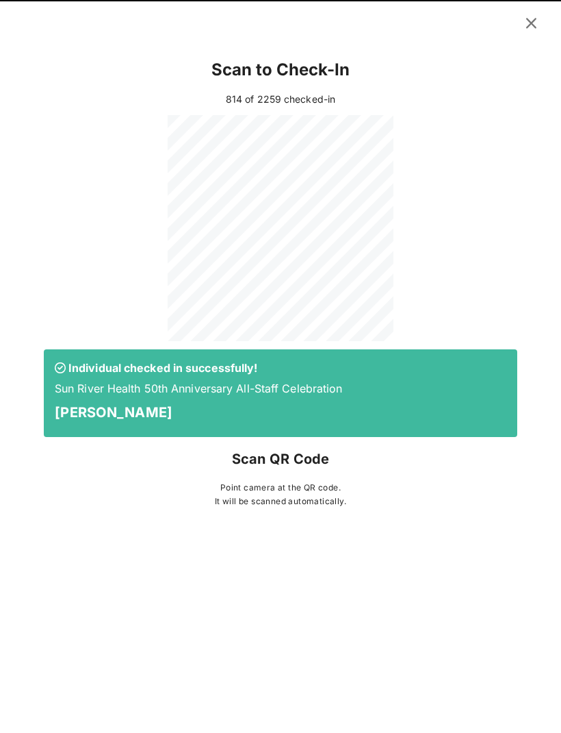
click at [531, 25] on icon at bounding box center [531, 23] width 21 height 19
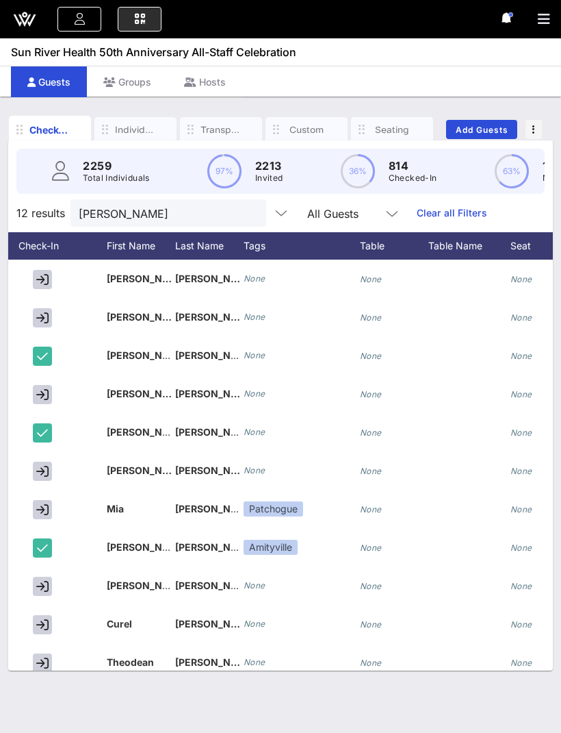
click at [188, 204] on input "Smith" at bounding box center [159, 213] width 160 height 18
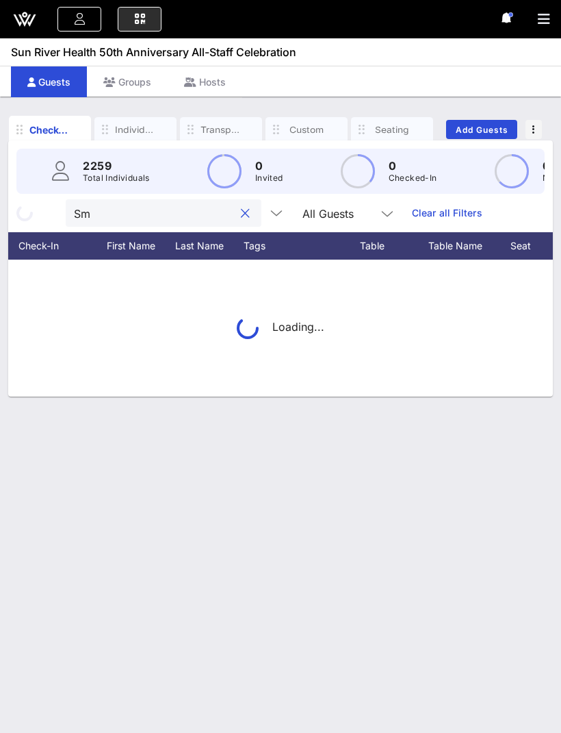
type input "S"
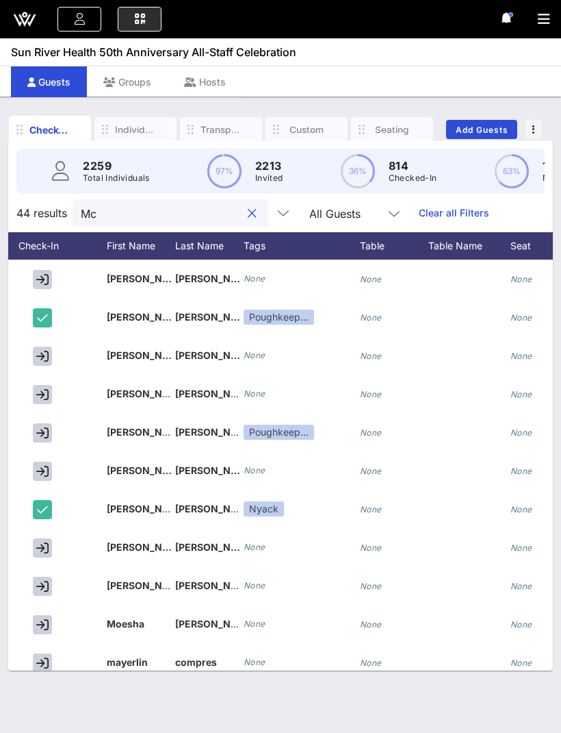
type input "M"
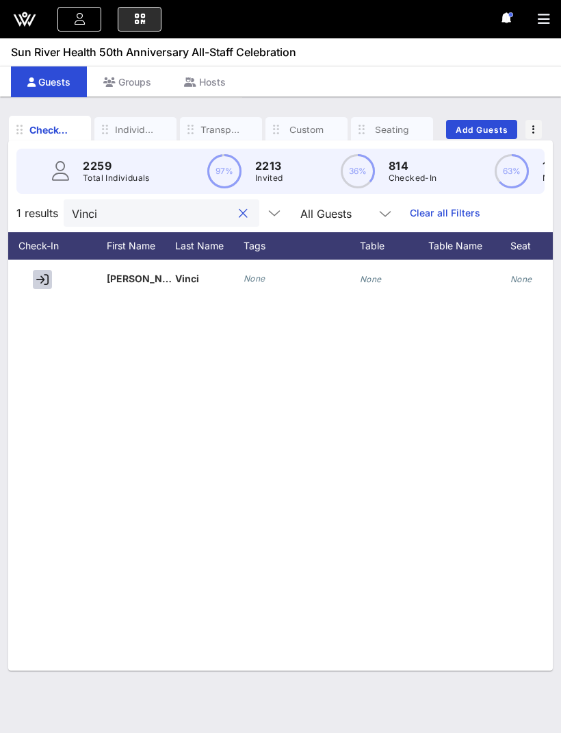
click at [39, 273] on icon "button" at bounding box center [42, 279] width 12 height 12
type input "Vinci:"
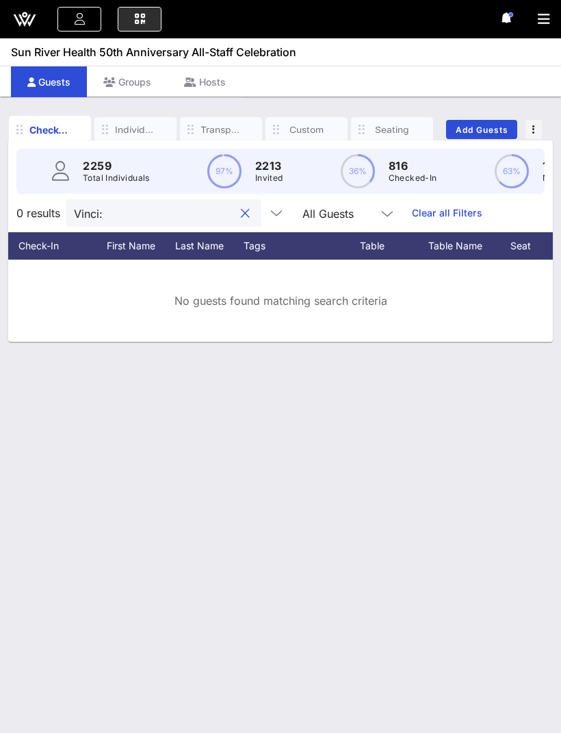
click at [241, 207] on button "clear icon" at bounding box center [245, 214] width 9 height 14
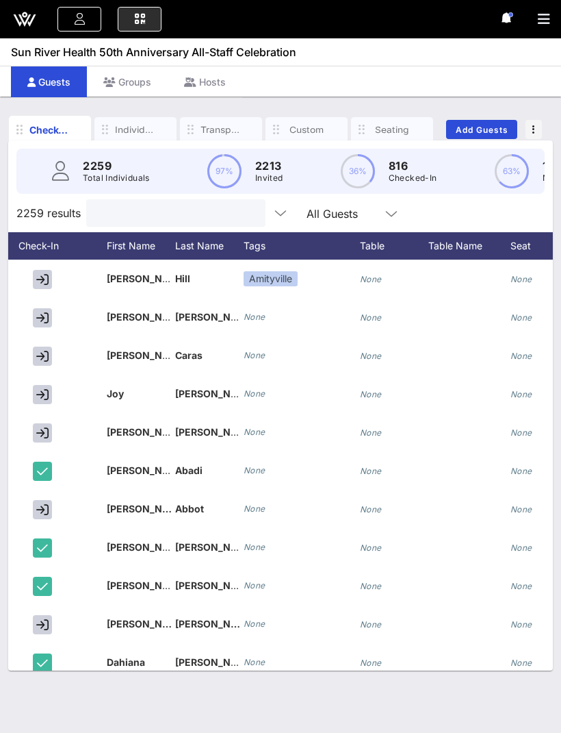
click at [545, 15] on icon "button" at bounding box center [544, 19] width 12 height 14
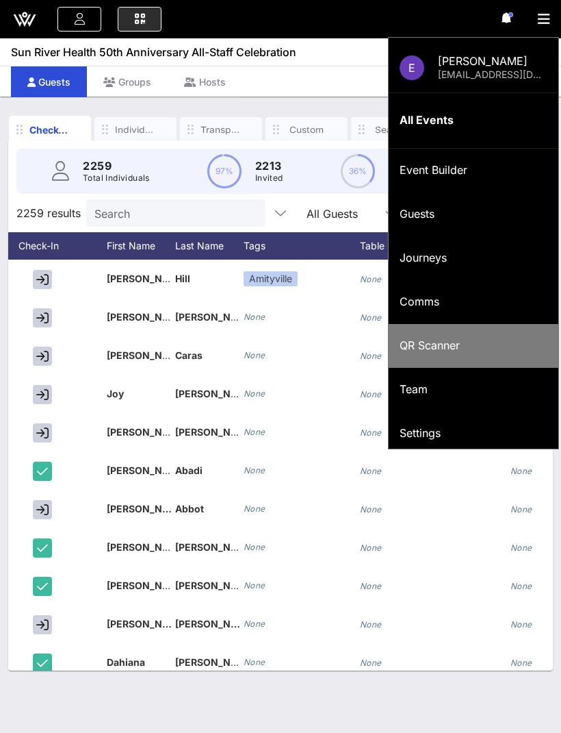
click at [452, 342] on div "QR Scanner" at bounding box center [474, 345] width 148 height 13
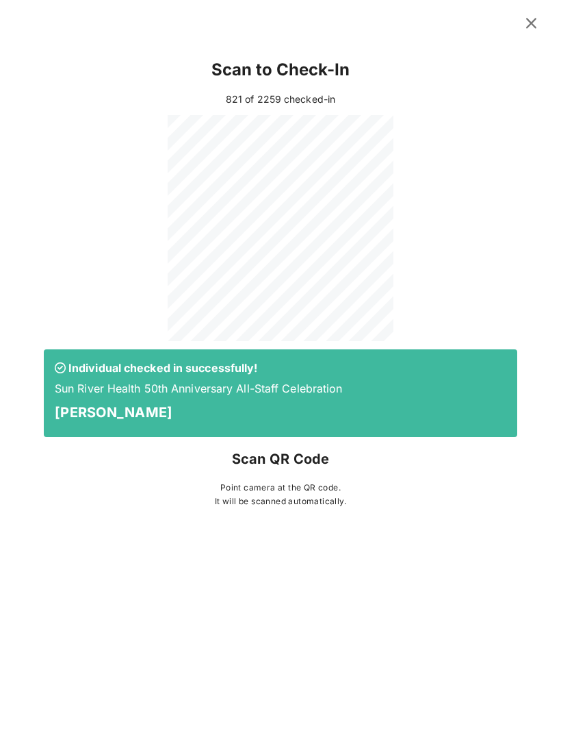
click at [518, 22] on button at bounding box center [531, 23] width 27 height 25
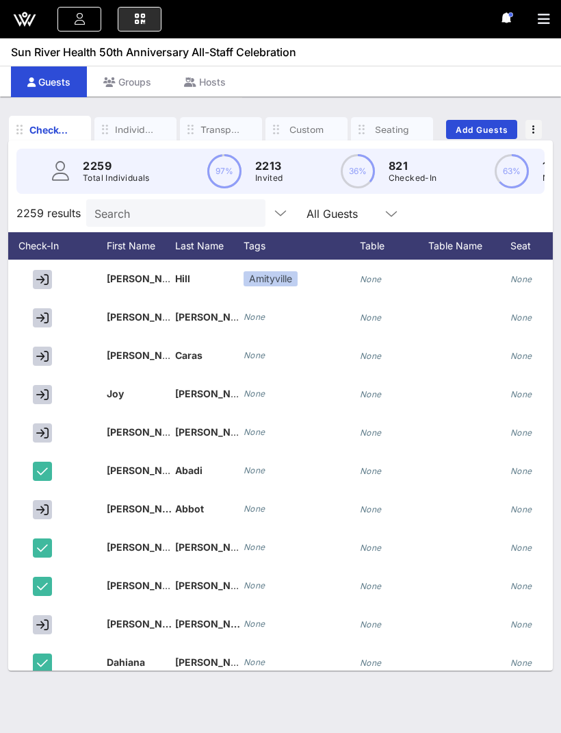
click at [130, 204] on input "Search" at bounding box center [174, 213] width 160 height 18
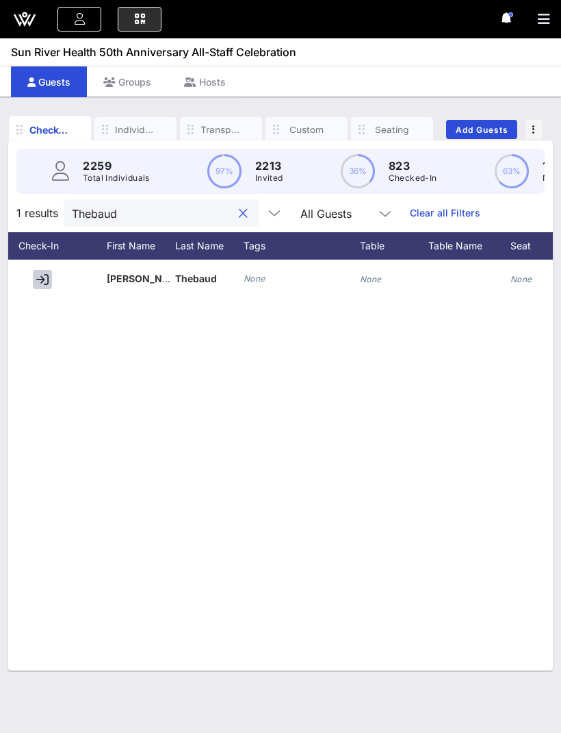
click at [44, 273] on icon "button" at bounding box center [42, 279] width 12 height 12
click at [207, 204] on input "Thebaud" at bounding box center [152, 213] width 160 height 18
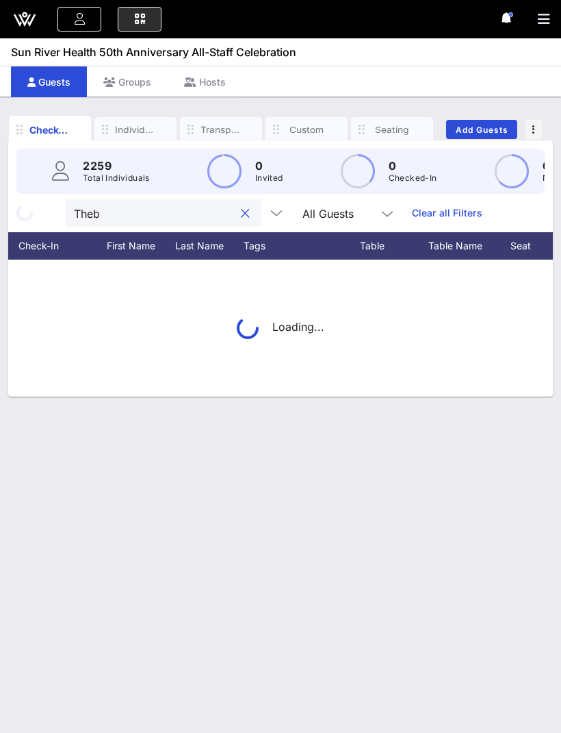
type input "The"
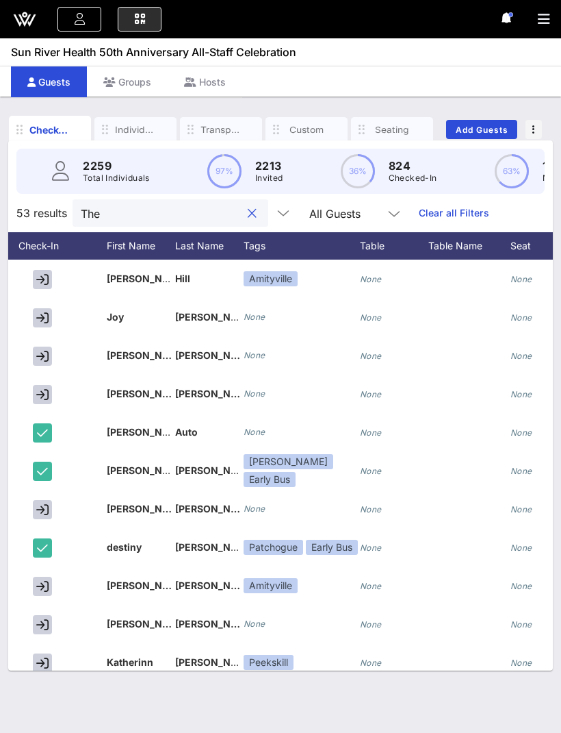
click at [248, 207] on button "clear icon" at bounding box center [252, 214] width 9 height 14
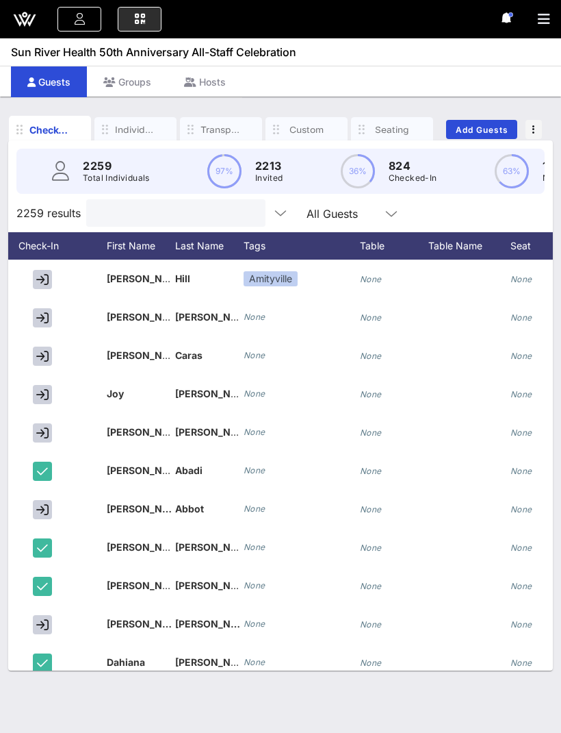
click at [557, 25] on button "button" at bounding box center [549, 19] width 23 height 19
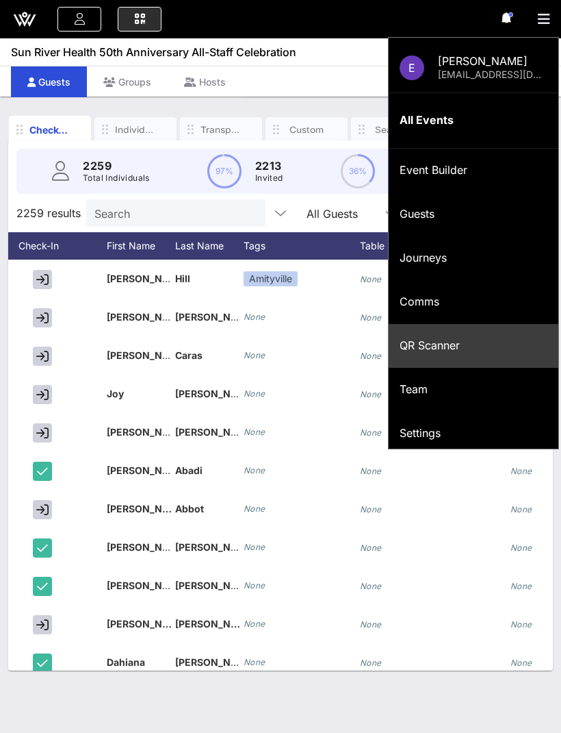
click at [545, 19] on icon "button" at bounding box center [544, 19] width 12 height 14
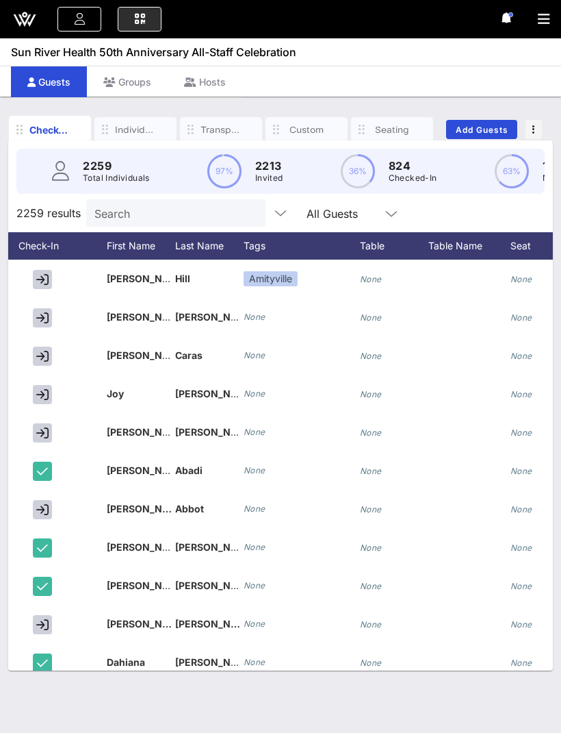
click at [548, 17] on icon "button" at bounding box center [544, 19] width 12 height 14
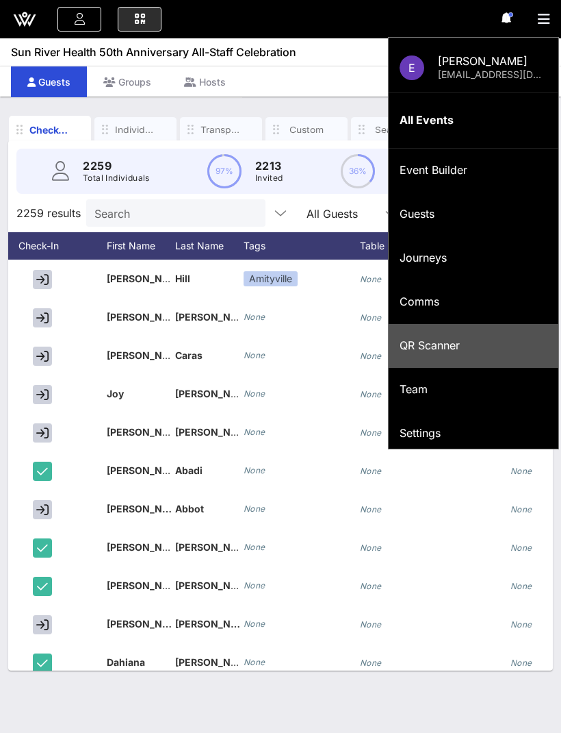
click at [425, 333] on div "QR Scanner" at bounding box center [474, 345] width 148 height 29
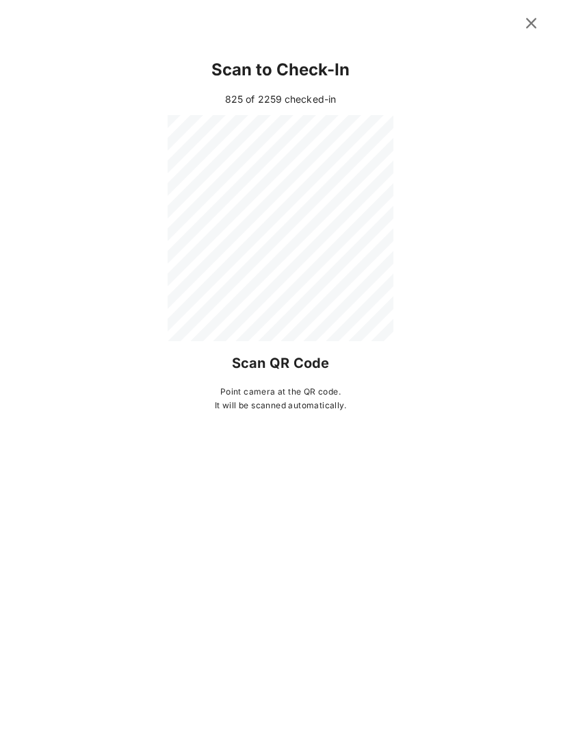
click at [532, 27] on icon at bounding box center [531, 23] width 18 height 16
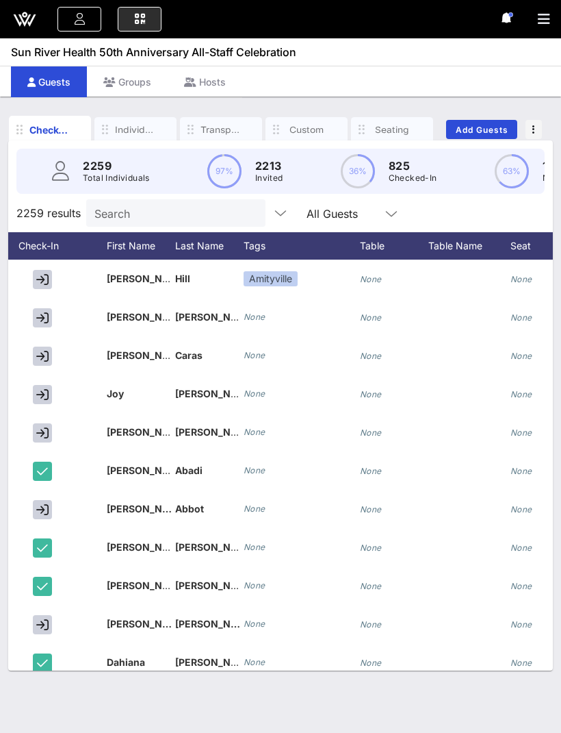
click at [118, 204] on input "Search" at bounding box center [174, 213] width 160 height 18
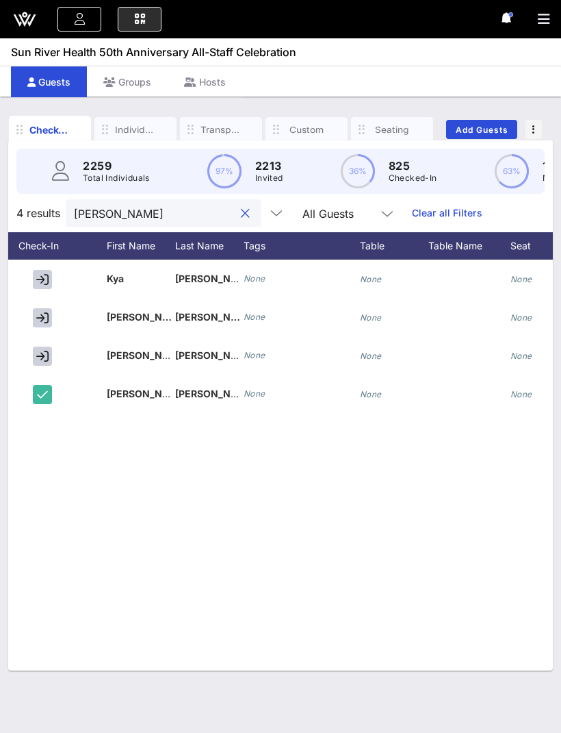
type input "Jackson"
click at [42, 312] on icon "button" at bounding box center [42, 318] width 12 height 12
click at [241, 207] on button "clear icon" at bounding box center [245, 214] width 9 height 14
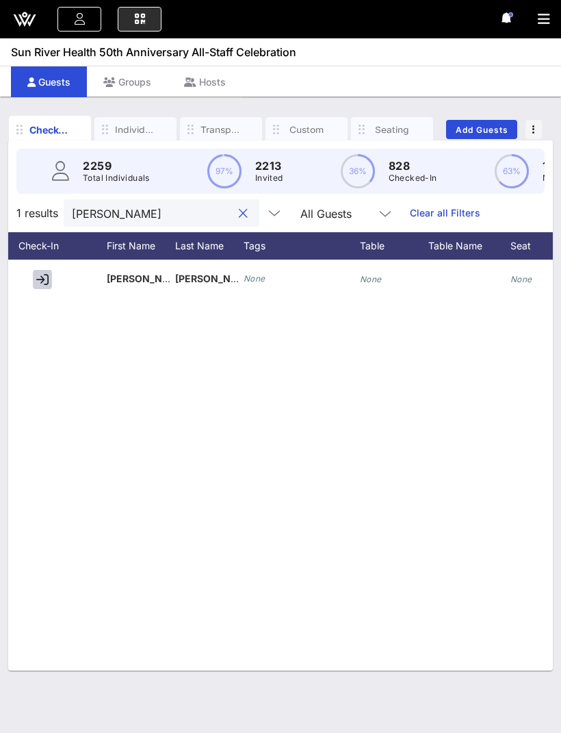
type input "Michaud"
click at [42, 273] on icon "button" at bounding box center [42, 279] width 12 height 12
click at [539, 21] on icon "button" at bounding box center [544, 19] width 12 height 14
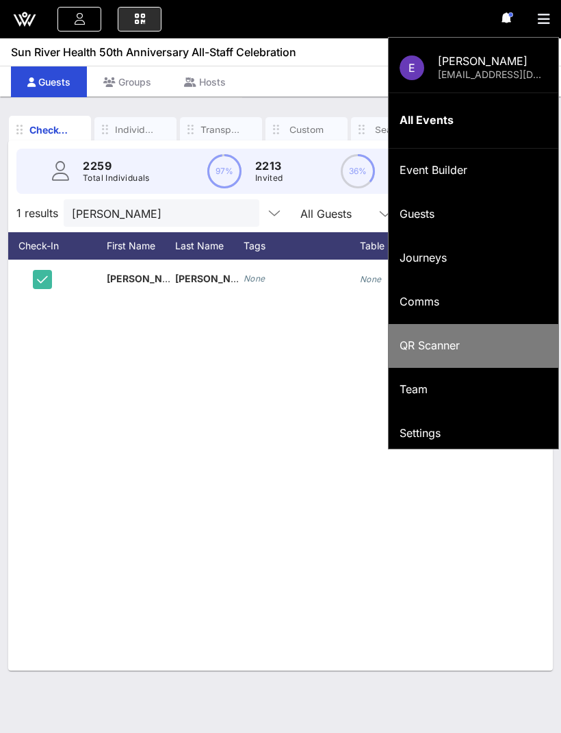
click at [442, 347] on div "QR Scanner" at bounding box center [474, 345] width 148 height 13
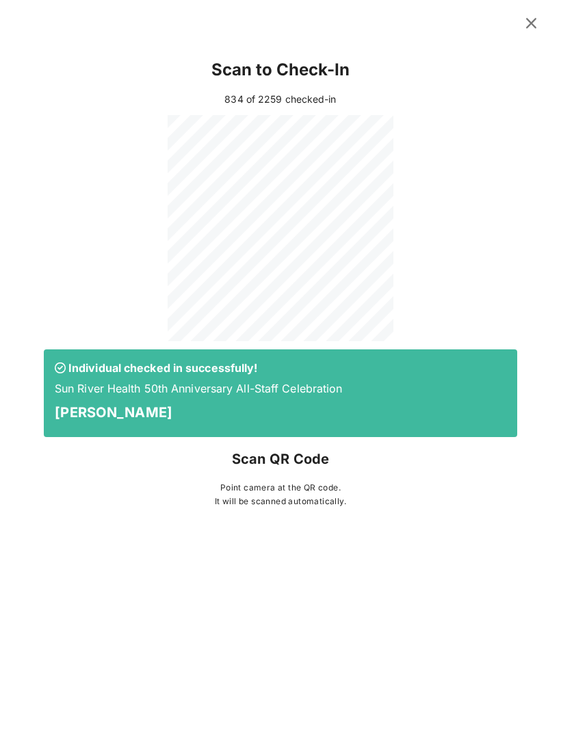
click at [529, 23] on icon at bounding box center [532, 23] width 20 height 18
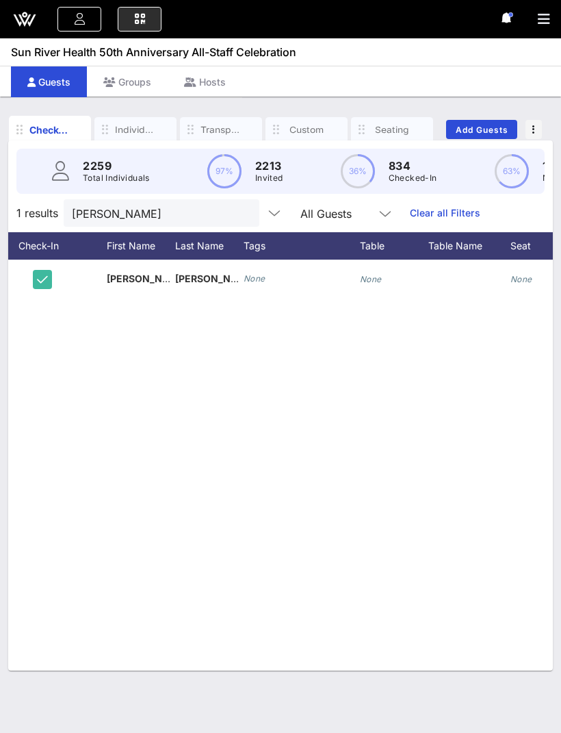
click at [239, 207] on button "clear icon" at bounding box center [243, 214] width 9 height 14
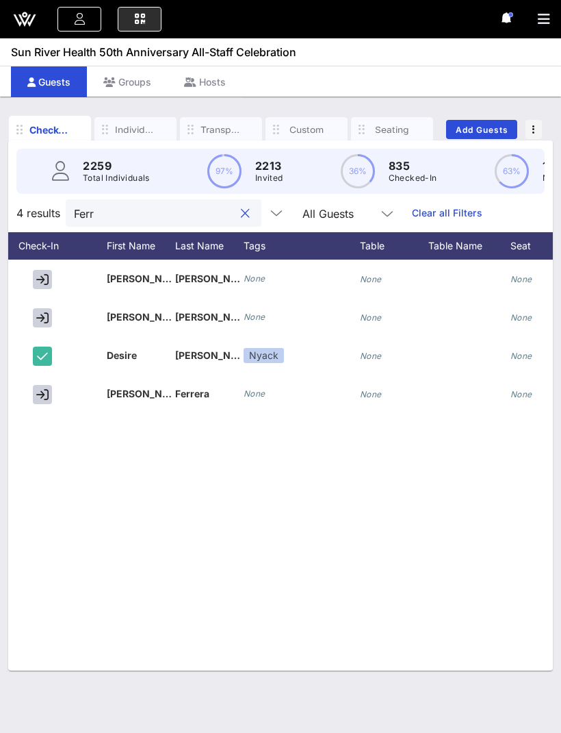
type input "Ferr"
click at [43, 273] on icon "button" at bounding box center [42, 279] width 12 height 12
click at [108, 204] on input "Ferr" at bounding box center [154, 213] width 160 height 18
click at [241, 207] on button "clear icon" at bounding box center [245, 214] width 9 height 14
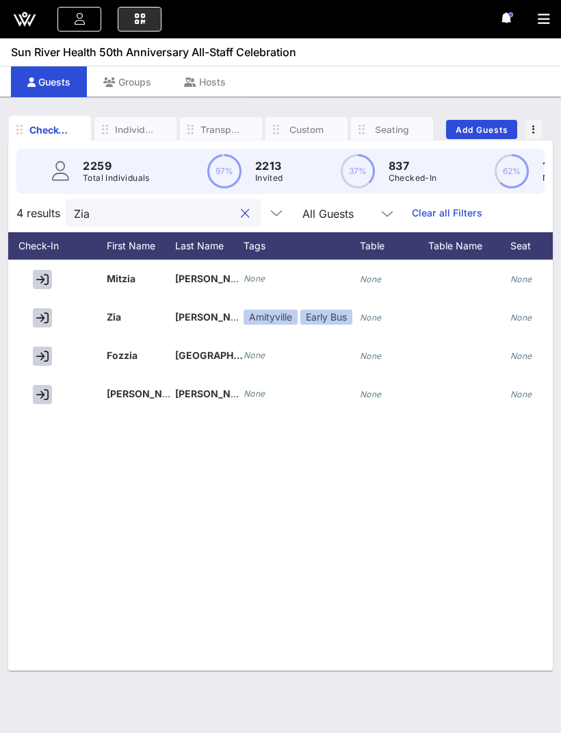
click at [47, 312] on icon "button" at bounding box center [42, 318] width 12 height 12
type input "Zia ""
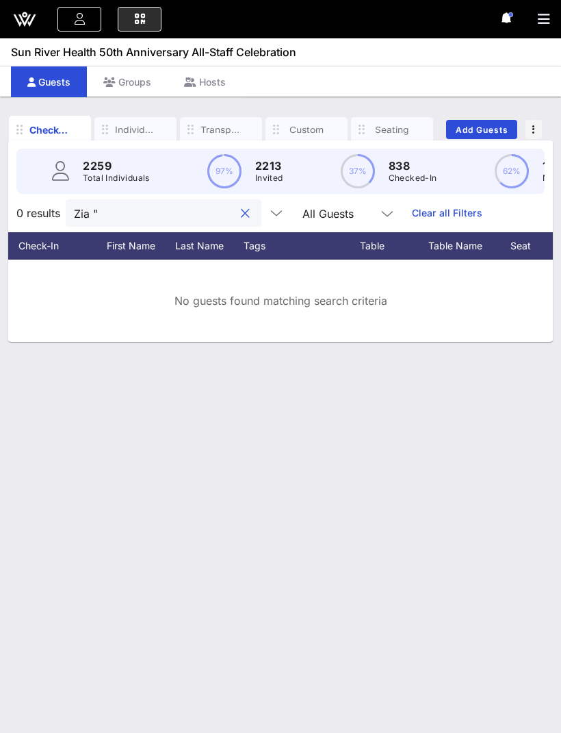
click at [241, 207] on button "clear icon" at bounding box center [245, 214] width 9 height 14
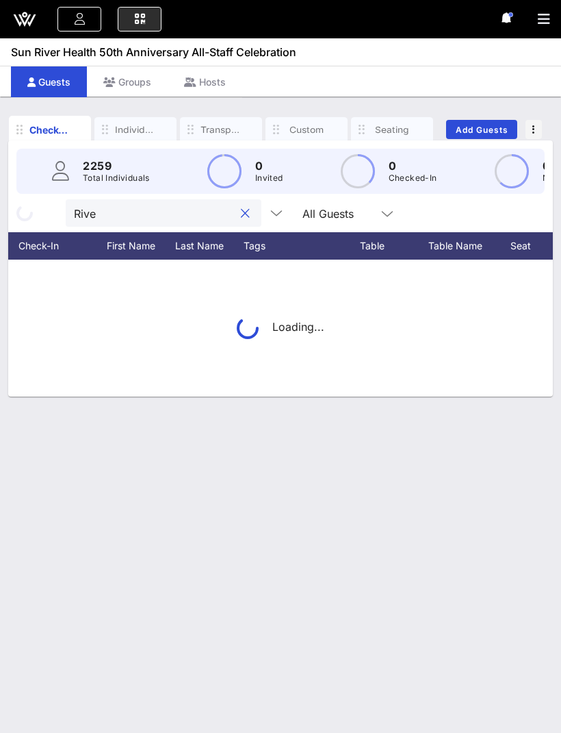
type input "River"
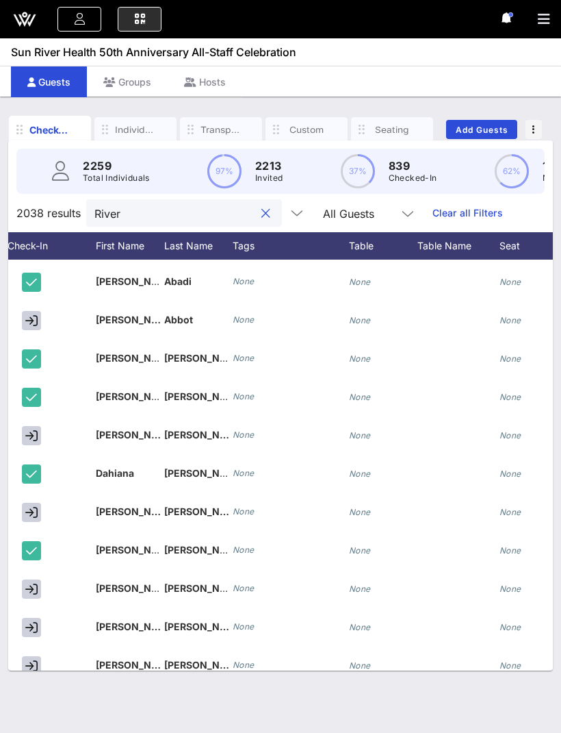
scroll to position [0, 77]
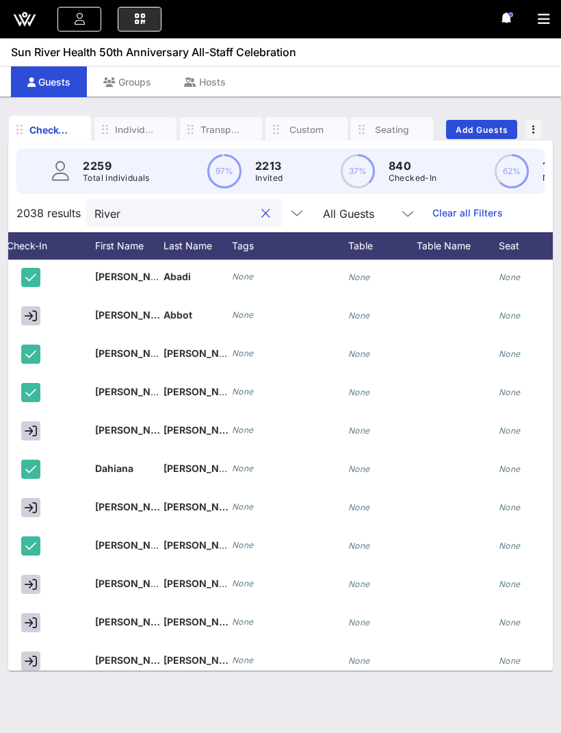
click at [232, 204] on input "River" at bounding box center [174, 213] width 160 height 18
click at [262, 207] on button "clear icon" at bounding box center [266, 214] width 9 height 14
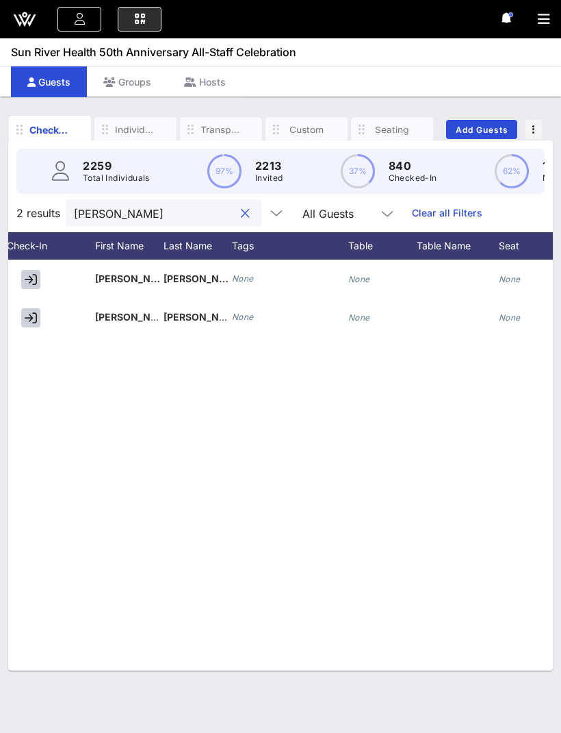
type input "Olga"
click at [33, 312] on icon "button" at bounding box center [31, 318] width 12 height 12
click at [241, 207] on button "clear icon" at bounding box center [245, 214] width 9 height 14
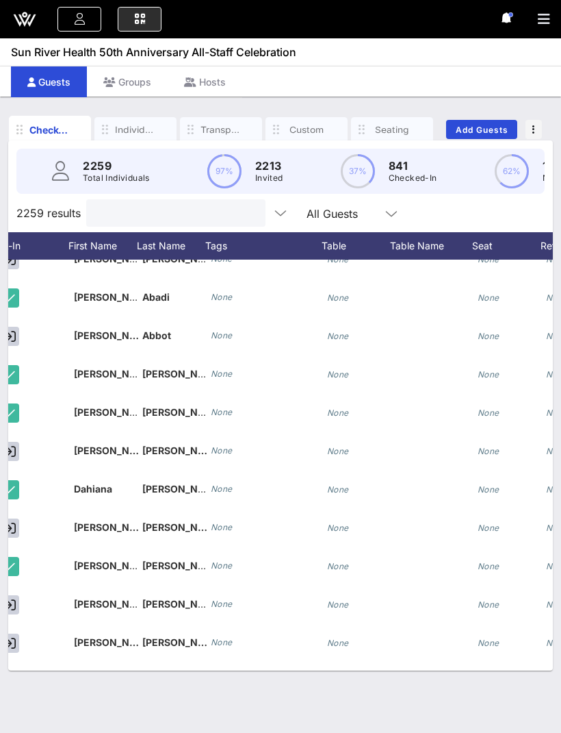
scroll to position [0, 42]
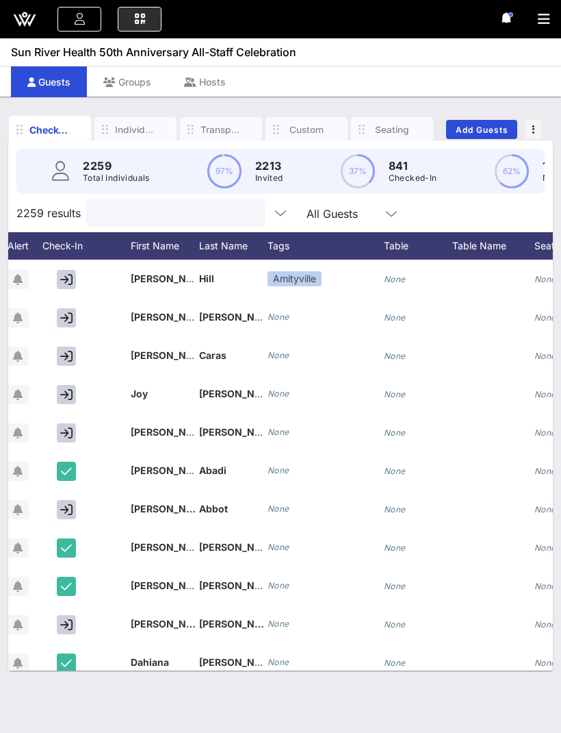
click at [542, 24] on icon "button" at bounding box center [544, 19] width 12 height 14
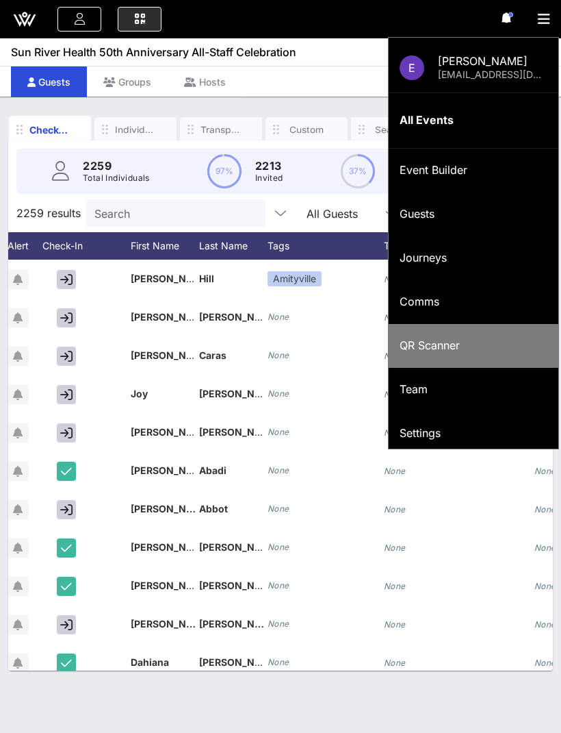
click at [445, 339] on div "QR Scanner" at bounding box center [474, 345] width 148 height 13
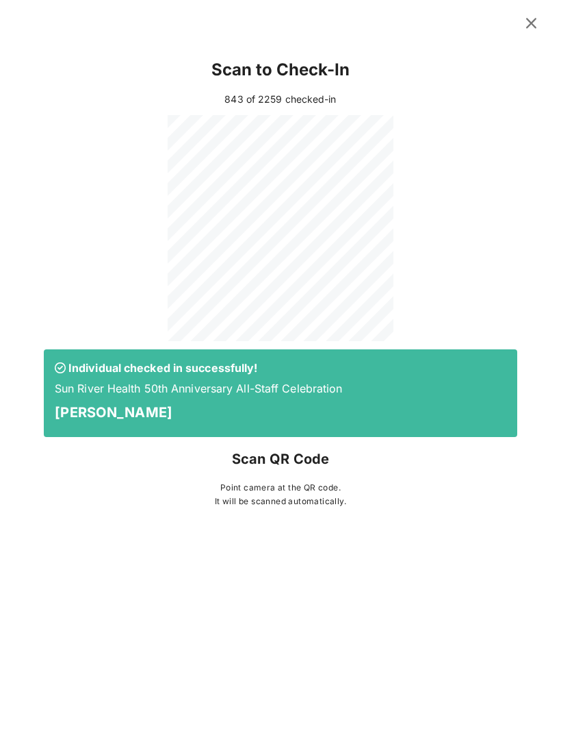
click at [540, 14] on button at bounding box center [531, 23] width 27 height 25
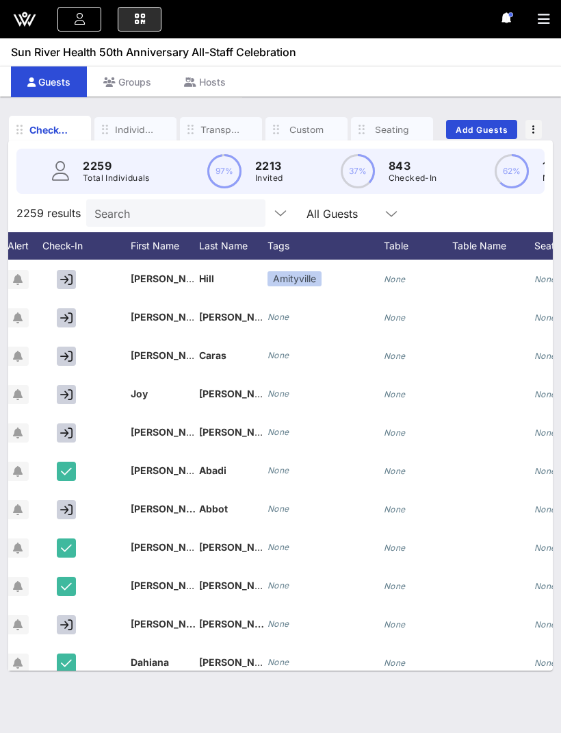
click at [544, 12] on icon "button" at bounding box center [544, 19] width 12 height 14
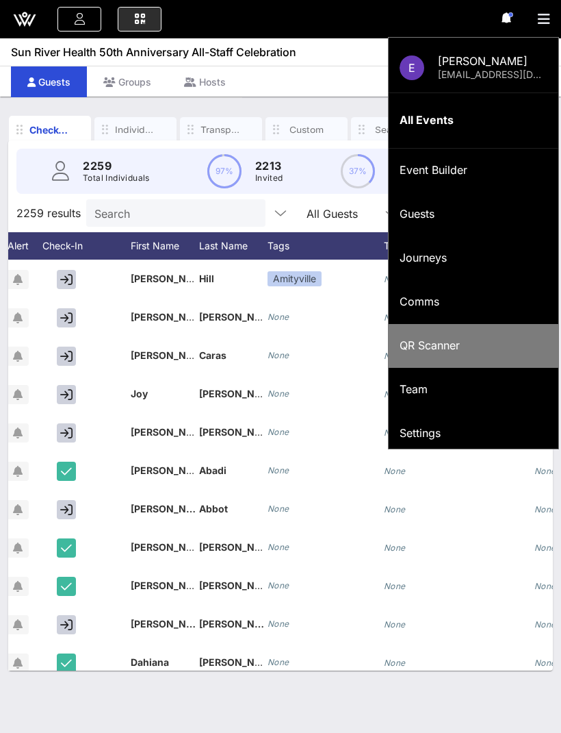
click at [412, 346] on div "QR Scanner" at bounding box center [474, 345] width 148 height 13
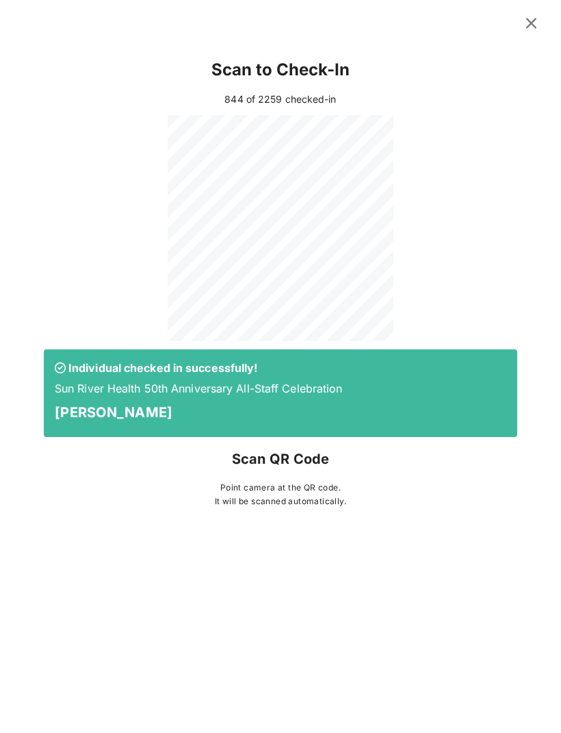
click at [542, 20] on button at bounding box center [531, 23] width 27 height 25
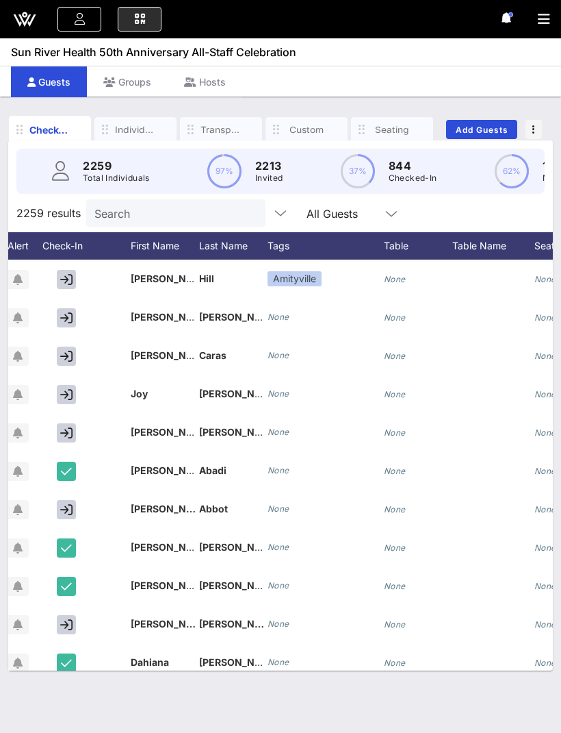
click at [143, 204] on input "Search" at bounding box center [174, 213] width 160 height 18
click at [553, 16] on button "button" at bounding box center [549, 19] width 23 height 19
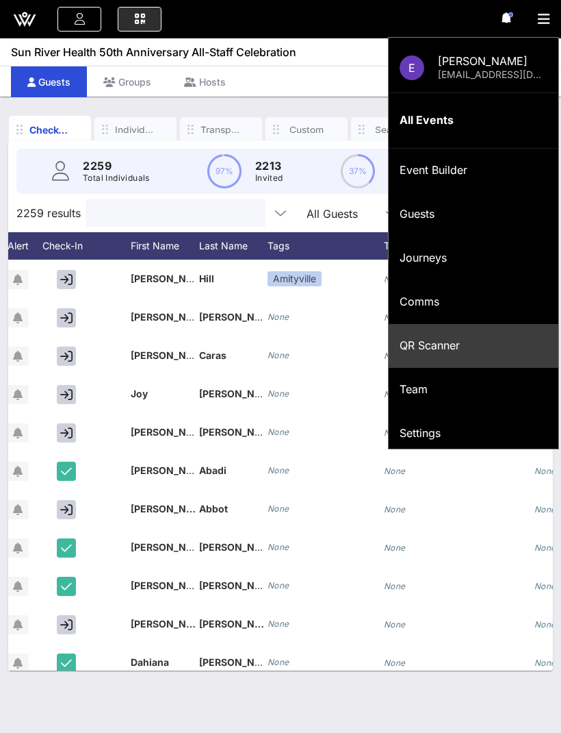
type input "."
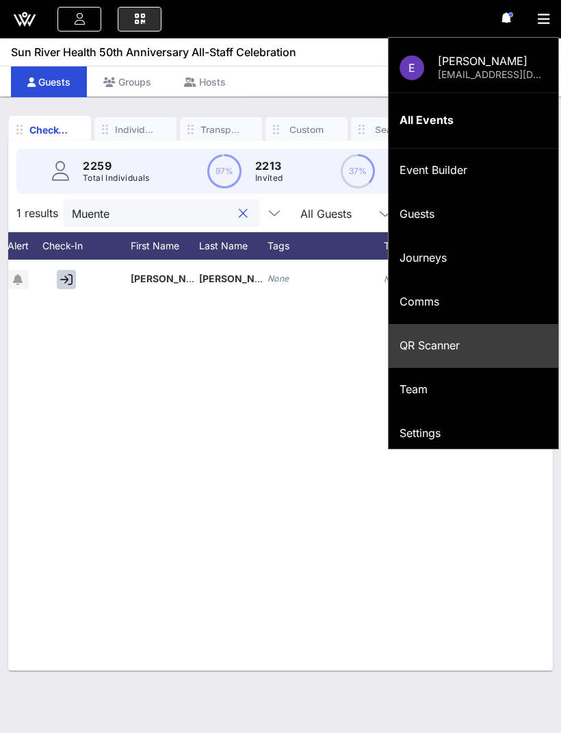
type input "Muente"
click at [66, 273] on icon "button" at bounding box center [66, 279] width 12 height 12
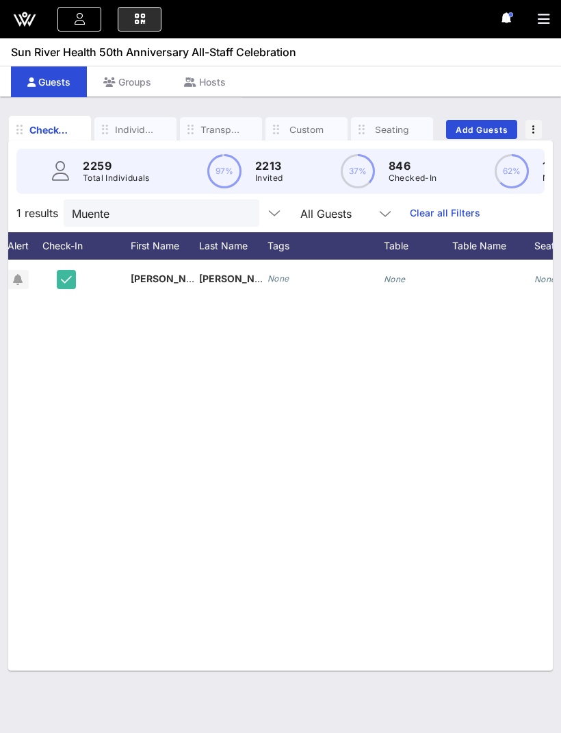
click at [239, 207] on button "clear icon" at bounding box center [243, 214] width 9 height 14
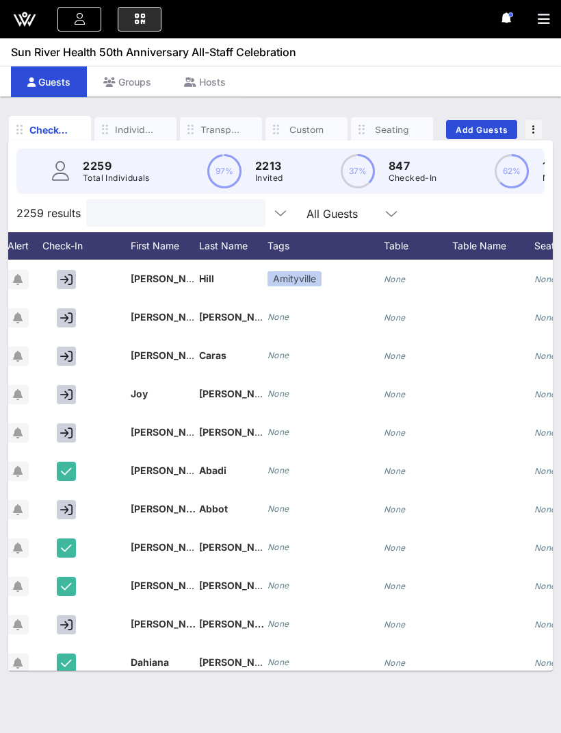
click at [531, 22] on div "E Erdal Mahmut erdal11214@hotmail.com All Events Event Builder Guests Journeys …" at bounding box center [280, 19] width 561 height 38
click at [545, 5] on div "E Erdal Mahmut erdal11214@hotmail.com All Events Event Builder Guests Journeys …" at bounding box center [280, 19] width 561 height 38
click at [546, 14] on icon "button" at bounding box center [544, 19] width 12 height 14
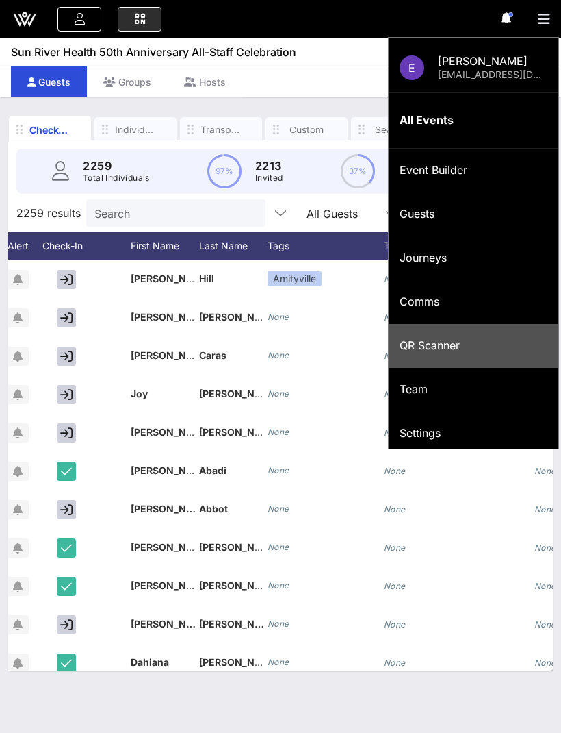
click at [474, 342] on div "QR Scanner" at bounding box center [474, 345] width 148 height 13
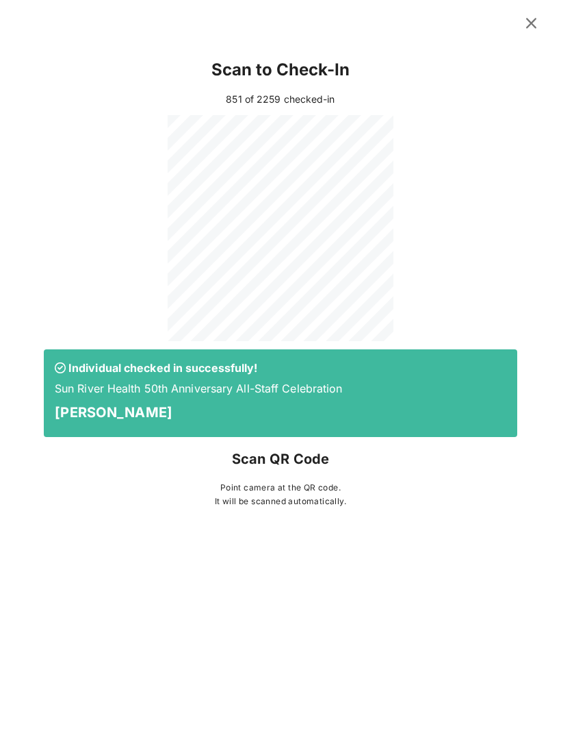
click at [530, 17] on icon at bounding box center [531, 22] width 19 height 17
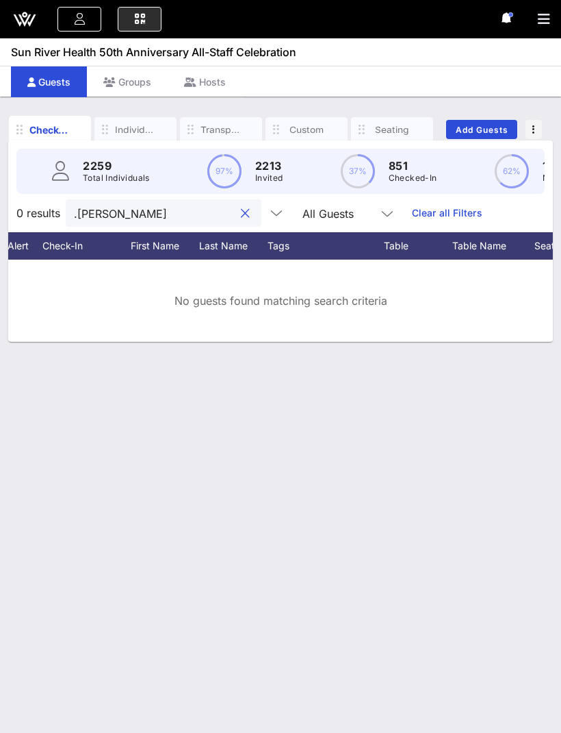
click at [78, 204] on input ".Cruz" at bounding box center [154, 213] width 160 height 18
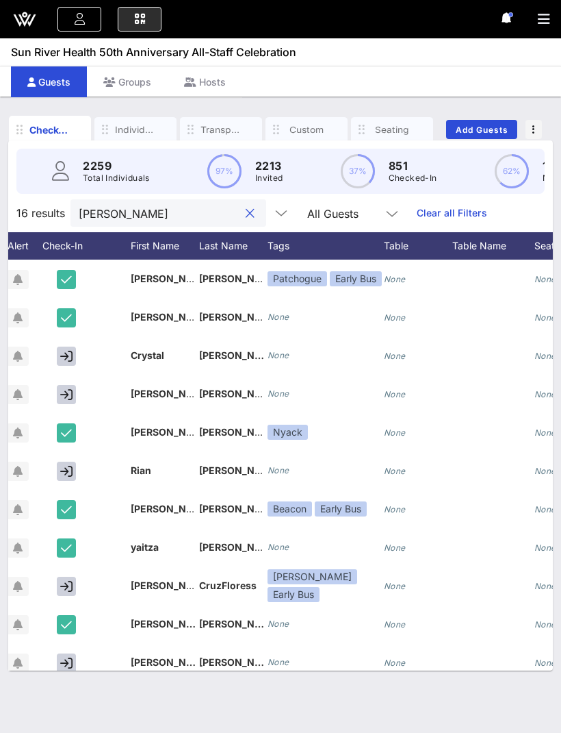
click at [69, 350] on icon "button" at bounding box center [66, 356] width 12 height 12
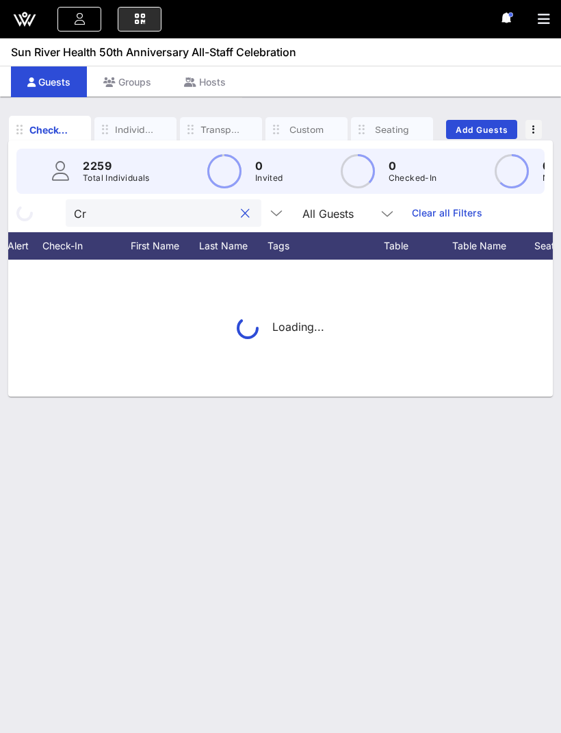
type input "C"
type input "Cruz"
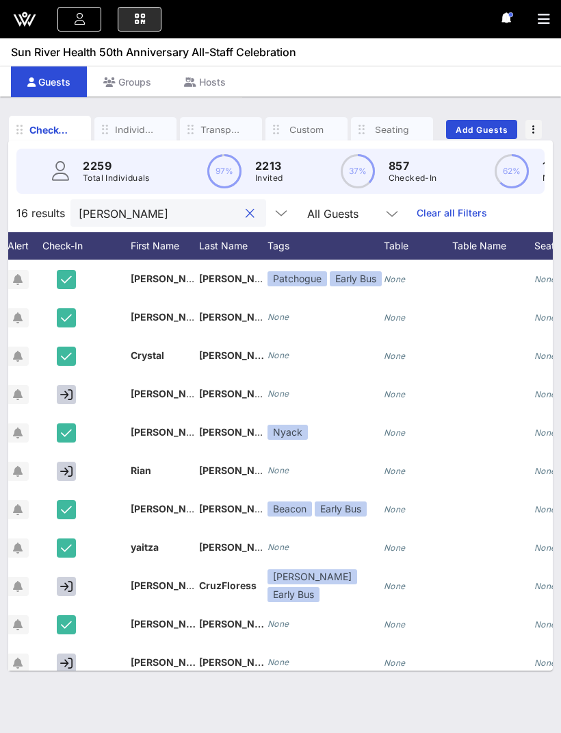
click at [246, 207] on button "clear icon" at bounding box center [250, 214] width 9 height 14
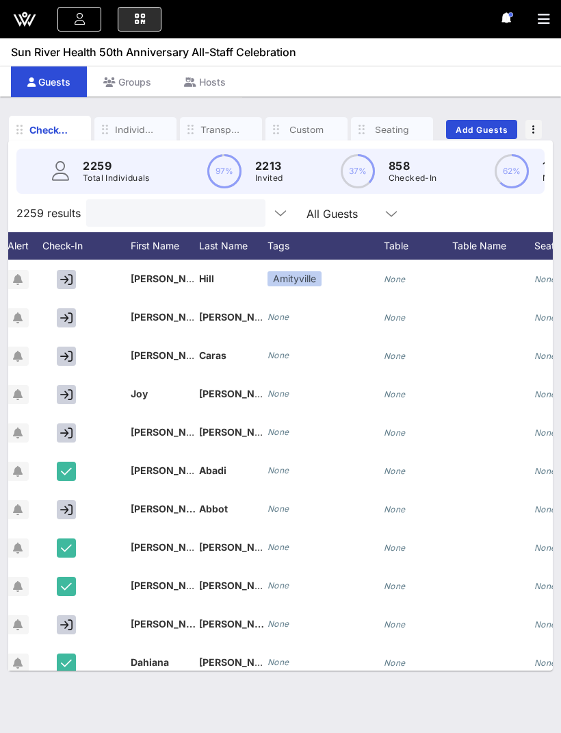
click at [539, 18] on icon "button" at bounding box center [544, 19] width 12 height 14
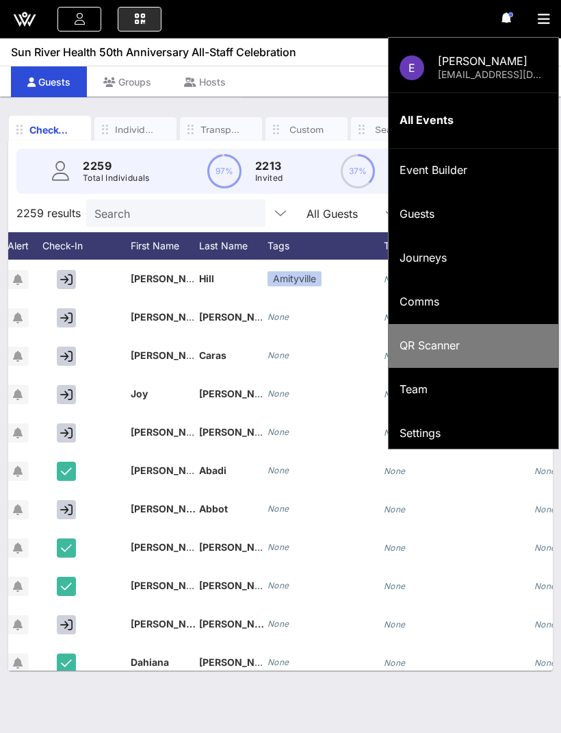
click at [481, 346] on div "QR Scanner" at bounding box center [474, 345] width 148 height 13
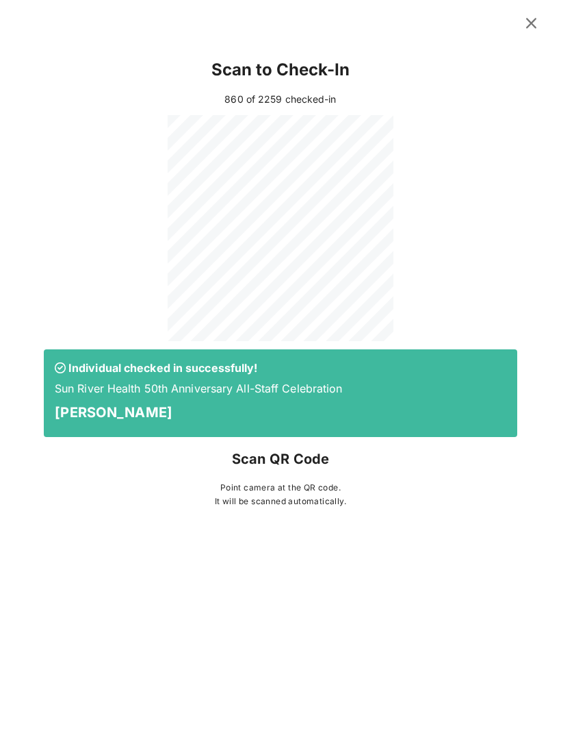
click at [533, 21] on icon at bounding box center [531, 22] width 19 height 17
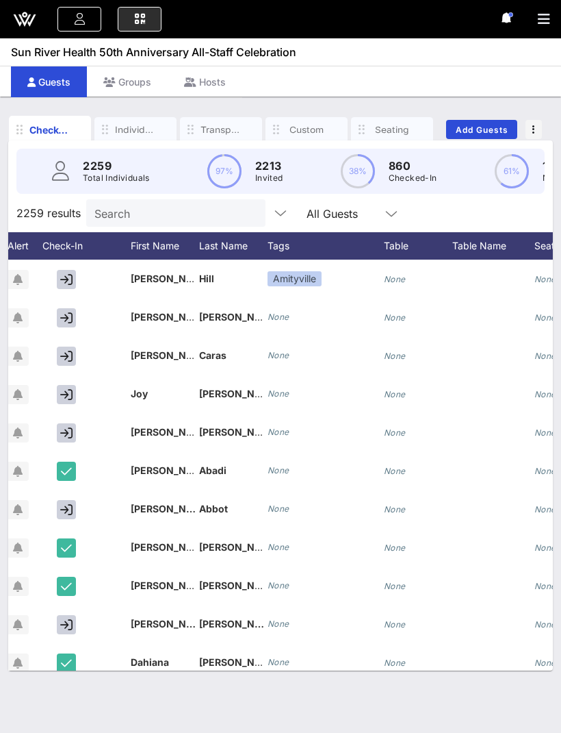
click at [129, 204] on input "Search" at bounding box center [174, 213] width 160 height 18
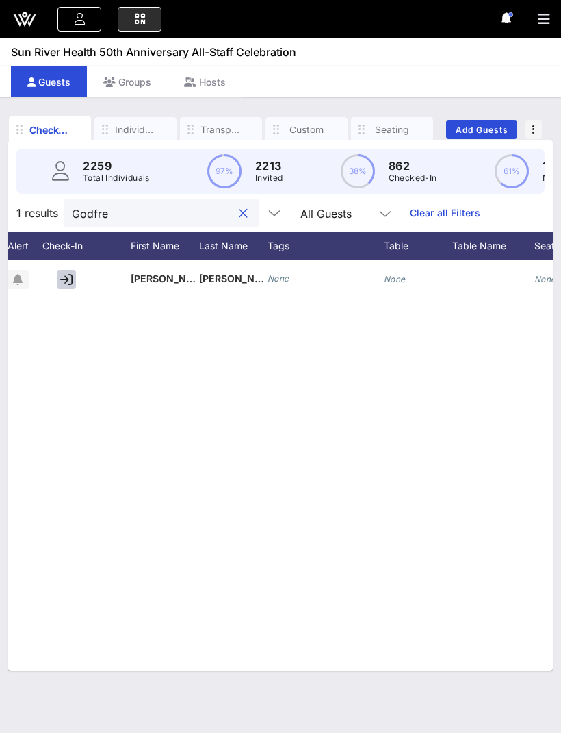
type input "Godfre"
click at [71, 273] on icon "button" at bounding box center [66, 279] width 12 height 12
click at [239, 207] on button "clear icon" at bounding box center [243, 214] width 9 height 14
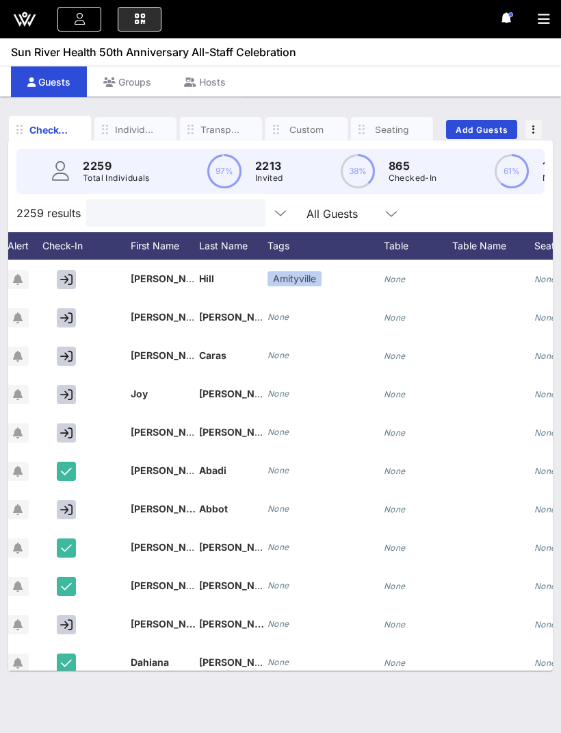
click at [543, 15] on icon "button" at bounding box center [544, 19] width 12 height 14
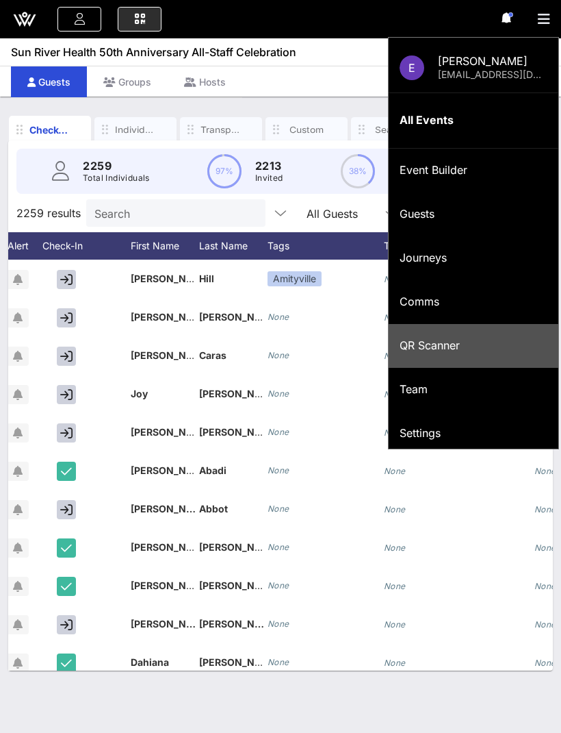
click at [416, 339] on div "QR Scanner" at bounding box center [474, 345] width 148 height 13
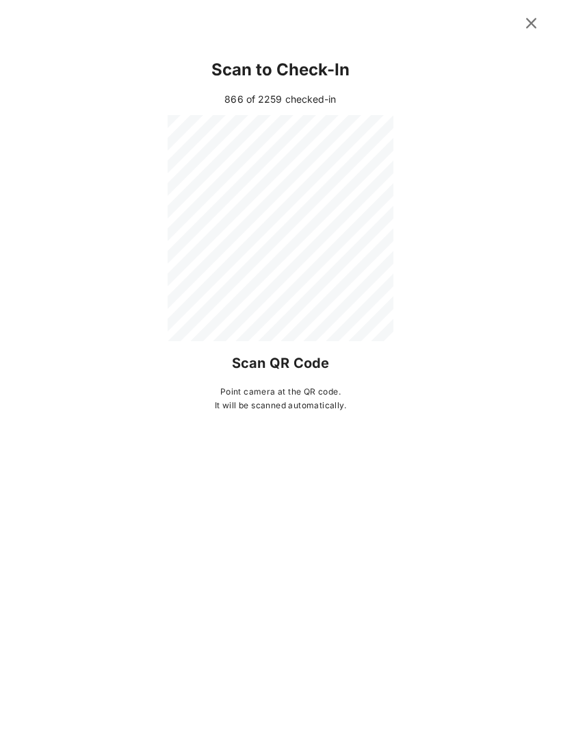
click at [537, 22] on icon at bounding box center [531, 22] width 19 height 17
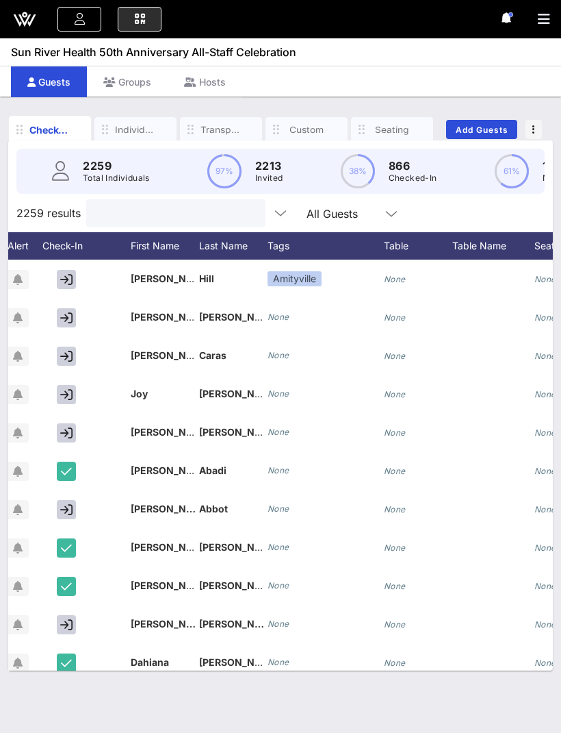
type input "."
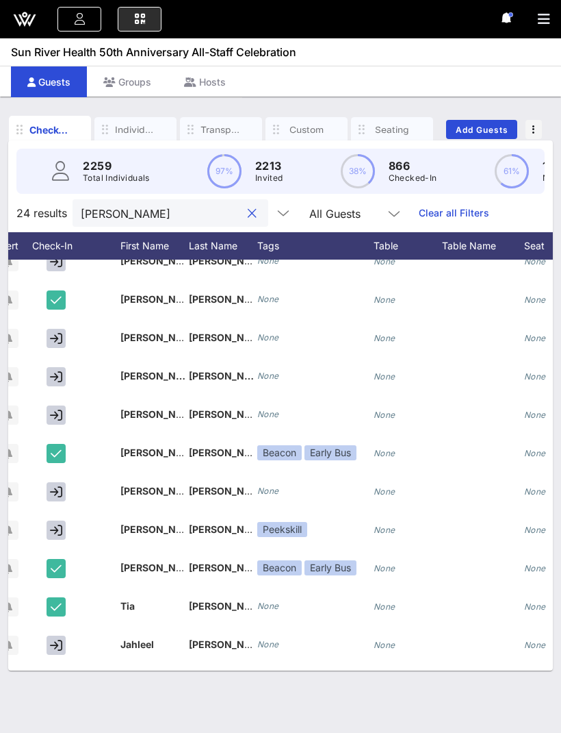
scroll to position [56, 53]
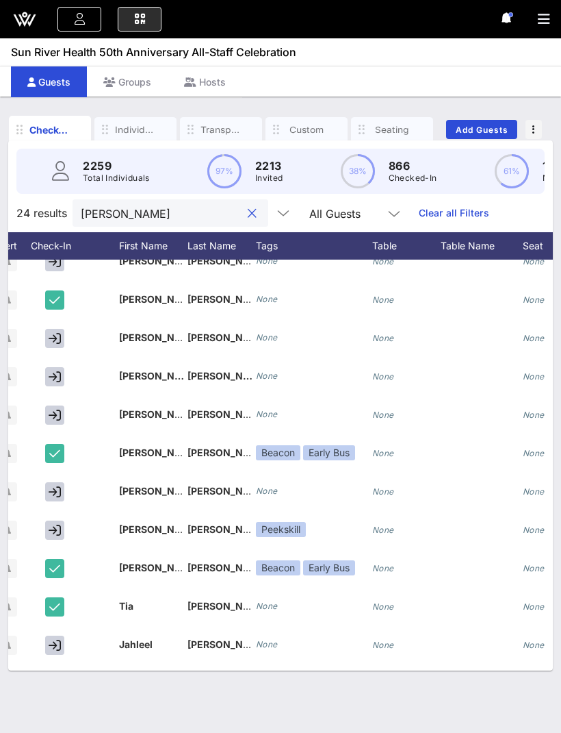
type input "Lee"
click at [52, 485] on icon "button" at bounding box center [55, 491] width 12 height 12
click at [248, 207] on button "clear icon" at bounding box center [252, 214] width 9 height 14
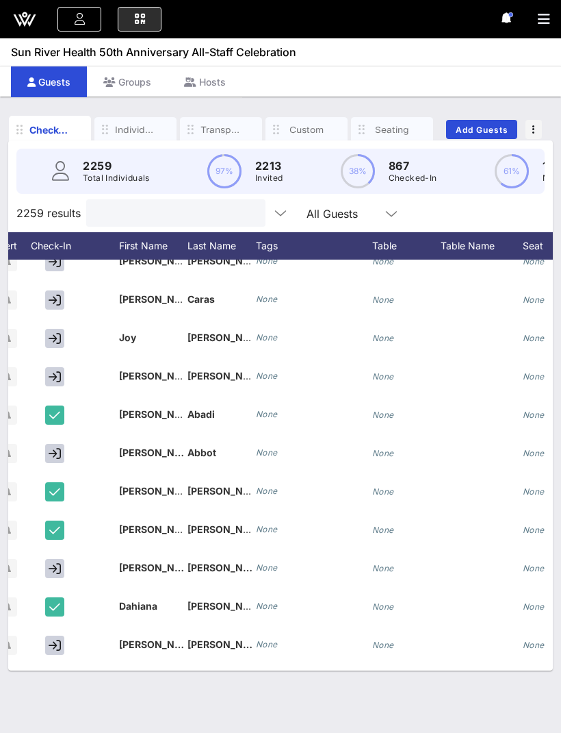
click at [216, 204] on input "text" at bounding box center [174, 213] width 160 height 18
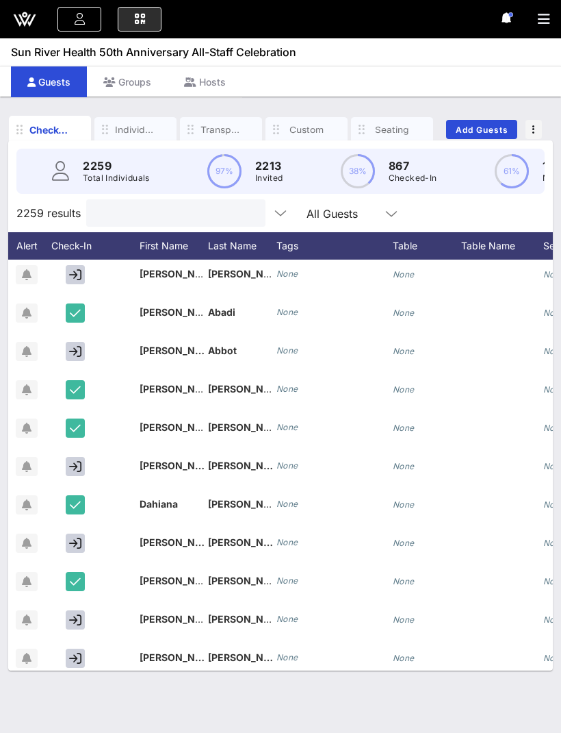
scroll to position [285, 28]
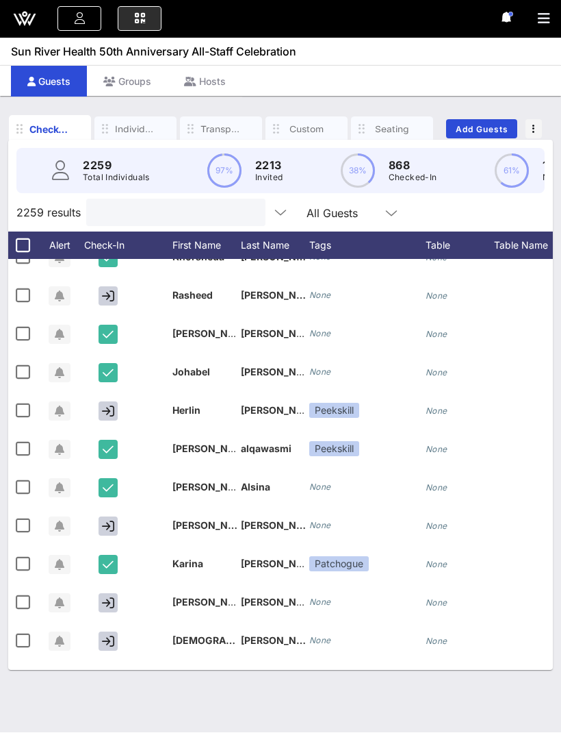
click at [546, 22] on icon "button" at bounding box center [544, 19] width 12 height 14
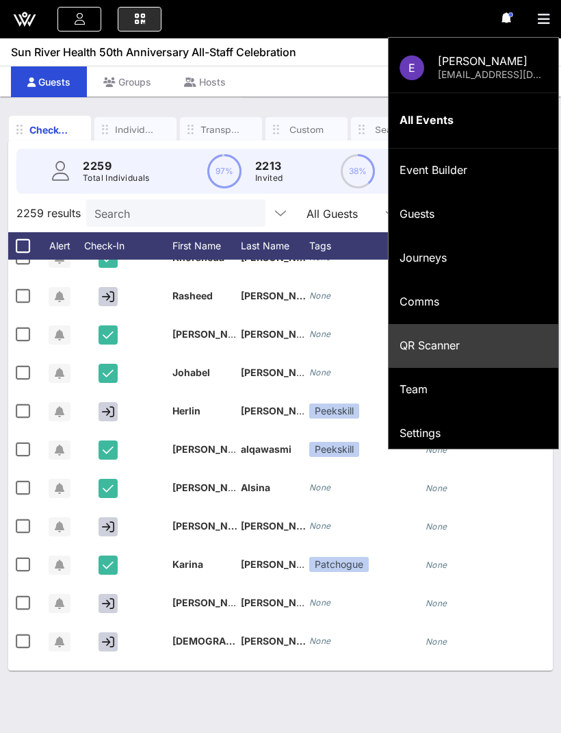
click at [429, 346] on div "QR Scanner" at bounding box center [474, 345] width 148 height 13
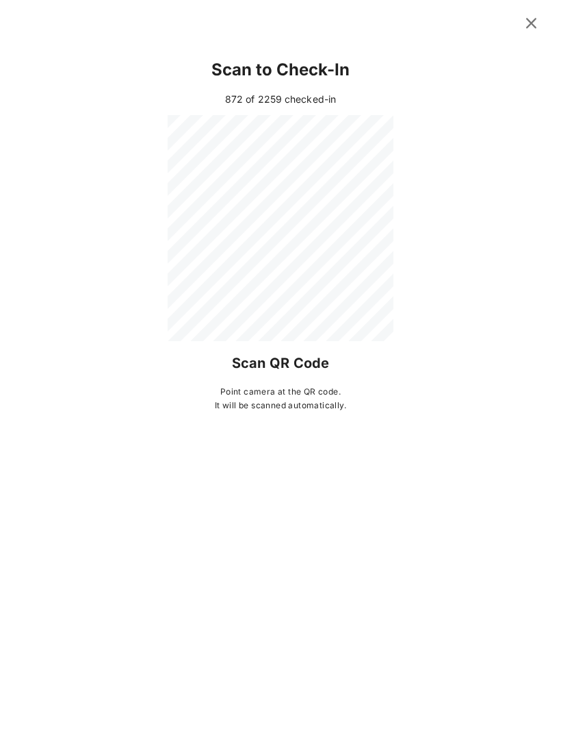
click at [528, 27] on icon at bounding box center [531, 23] width 18 height 16
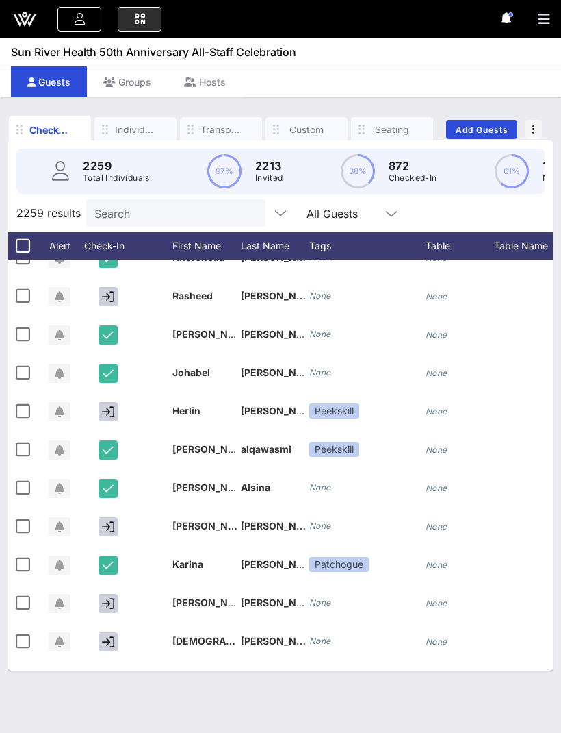
click at [117, 204] on input "Search" at bounding box center [174, 213] width 160 height 18
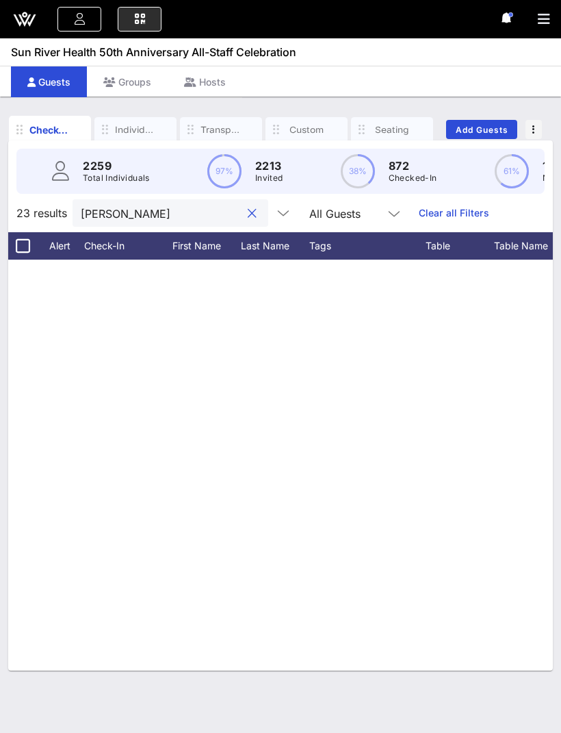
scroll to position [0, 0]
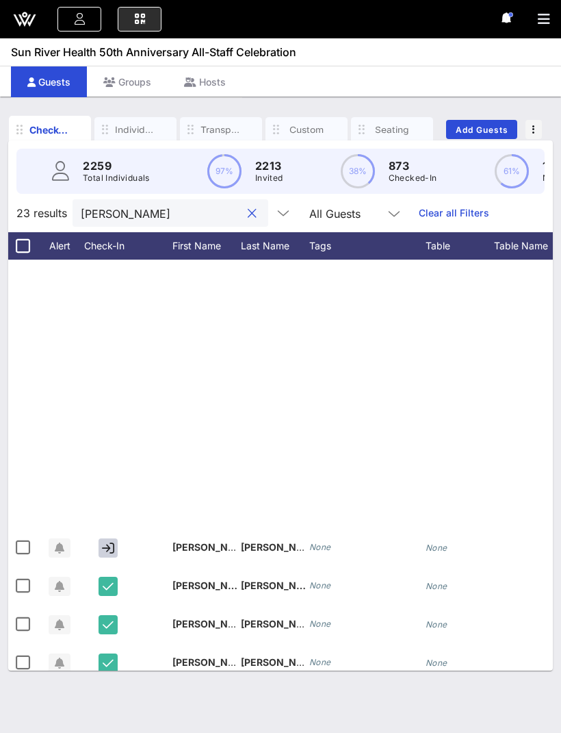
type input "[PERSON_NAME]"
click at [137, 204] on input "[PERSON_NAME]" at bounding box center [161, 213] width 160 height 18
click at [248, 207] on button "clear icon" at bounding box center [252, 214] width 9 height 14
click at [540, 12] on icon "button" at bounding box center [544, 19] width 12 height 14
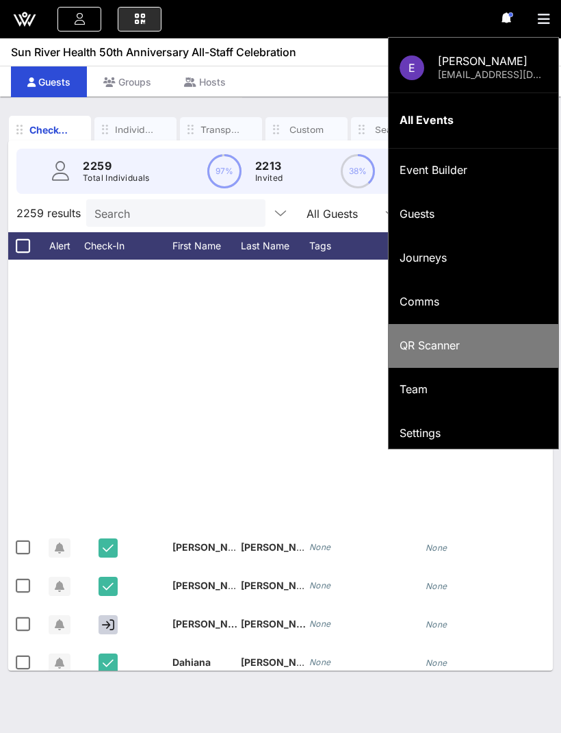
click at [470, 340] on div "QR Scanner" at bounding box center [474, 345] width 148 height 13
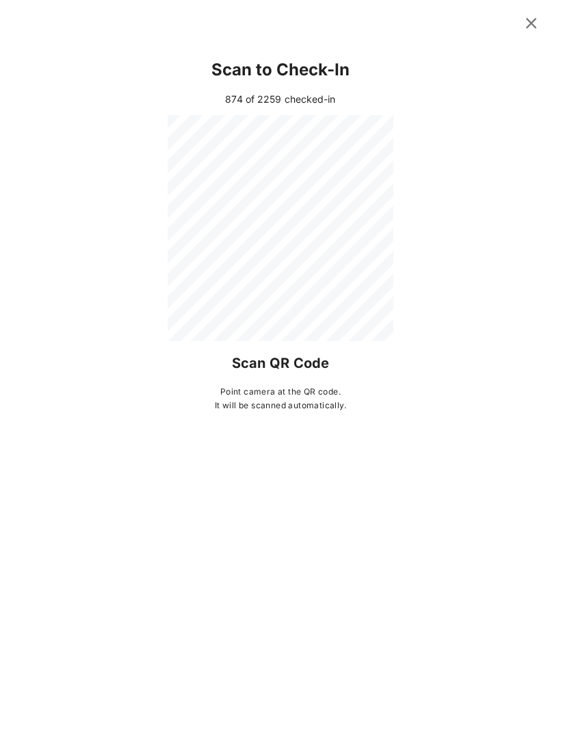
click at [533, 27] on icon at bounding box center [531, 22] width 19 height 17
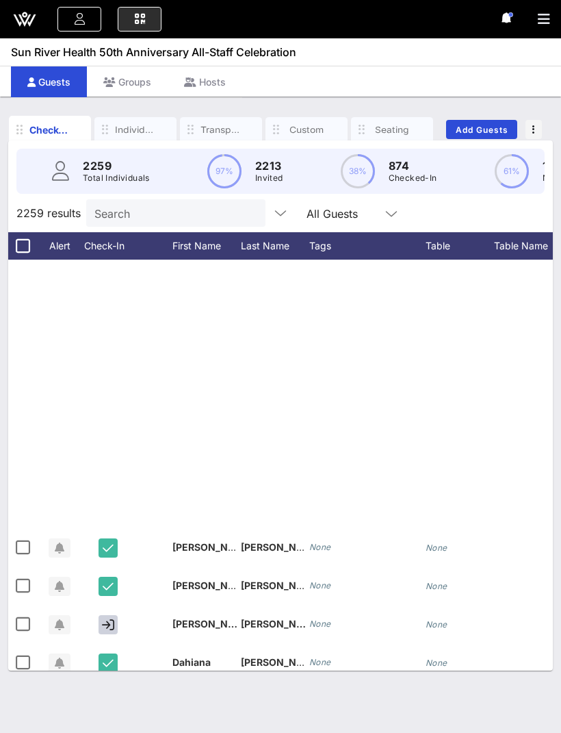
click at [123, 204] on input "Search" at bounding box center [174, 213] width 160 height 18
type input "F"
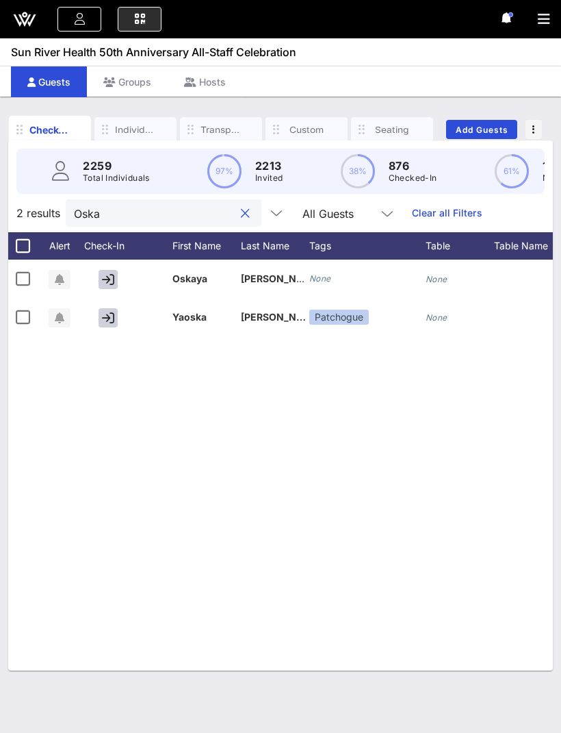
type input "Oska"
click at [103, 273] on icon "button" at bounding box center [108, 279] width 12 height 12
click at [241, 207] on button "clear icon" at bounding box center [245, 214] width 9 height 14
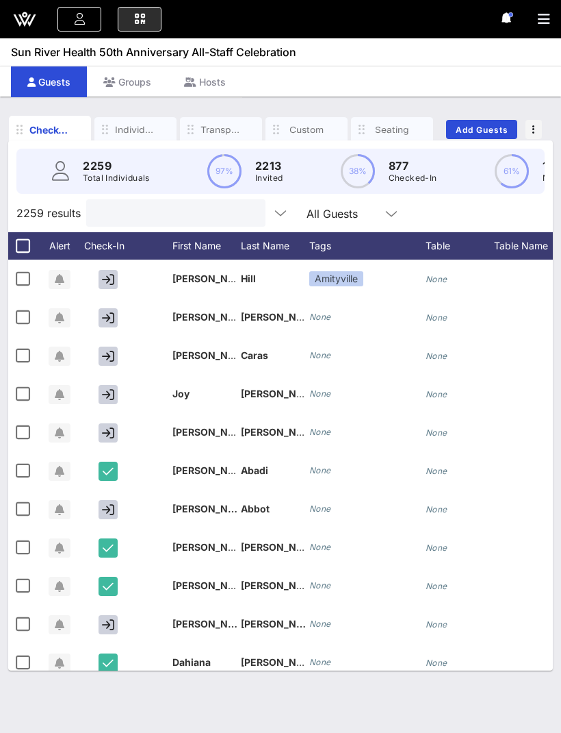
click at [543, 14] on icon "button" at bounding box center [544, 19] width 12 height 14
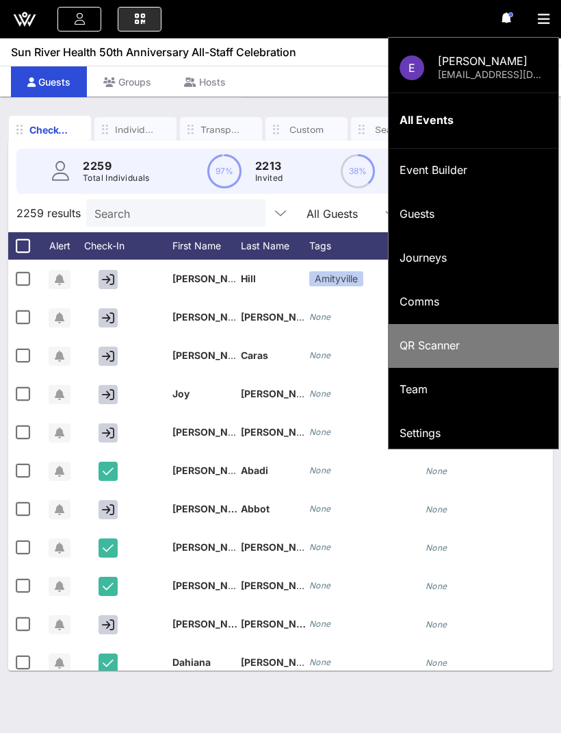
click at [464, 349] on div "QR Scanner" at bounding box center [474, 345] width 148 height 13
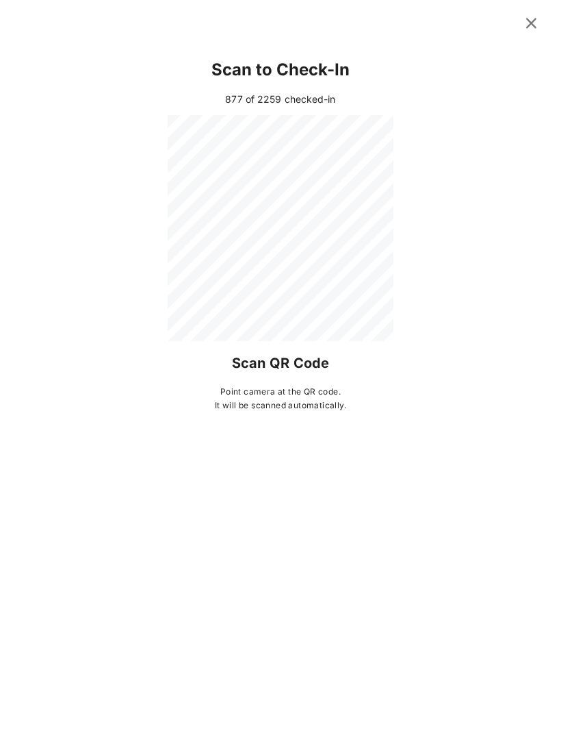
click at [533, 27] on icon at bounding box center [531, 23] width 22 height 21
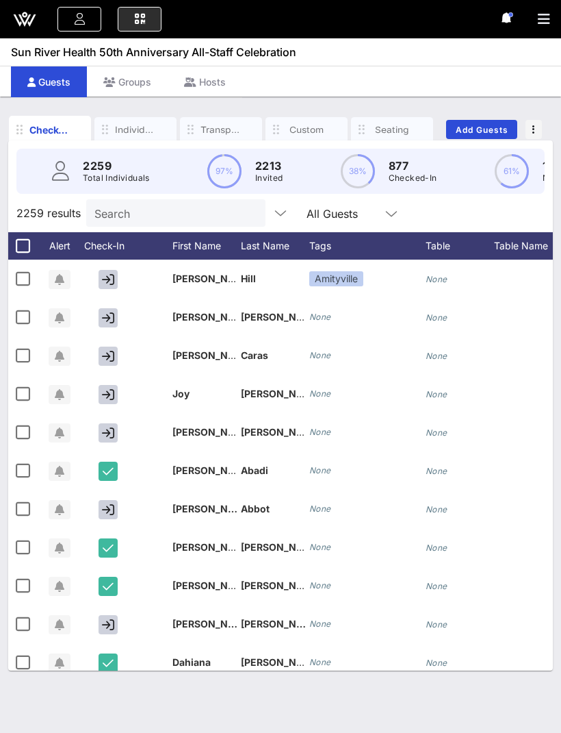
click at [129, 204] on input "Search" at bounding box center [174, 213] width 160 height 18
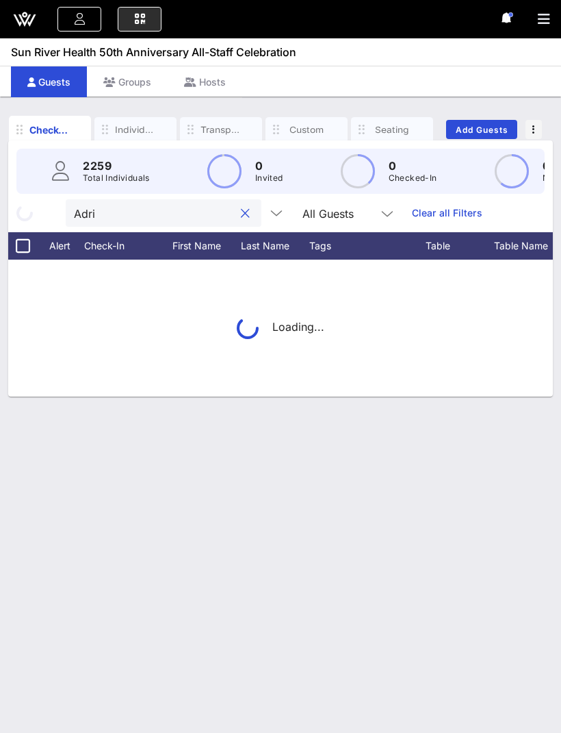
type input "Adria"
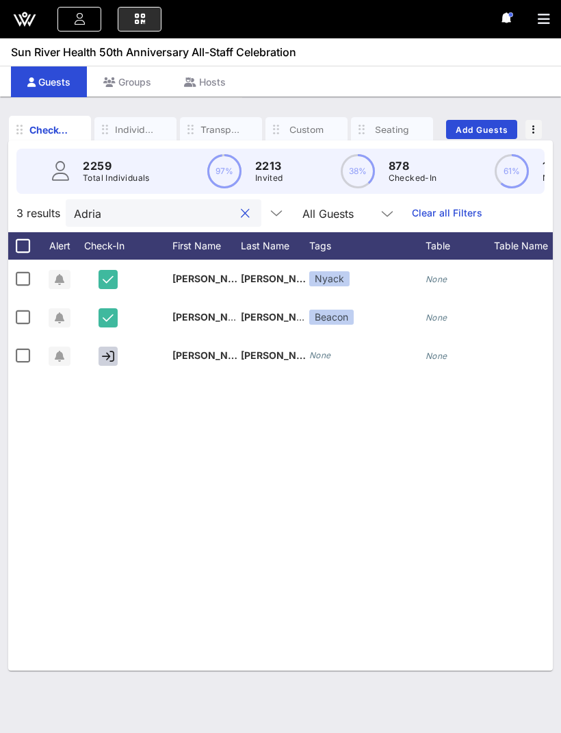
click at [241, 207] on button "clear icon" at bounding box center [245, 214] width 9 height 14
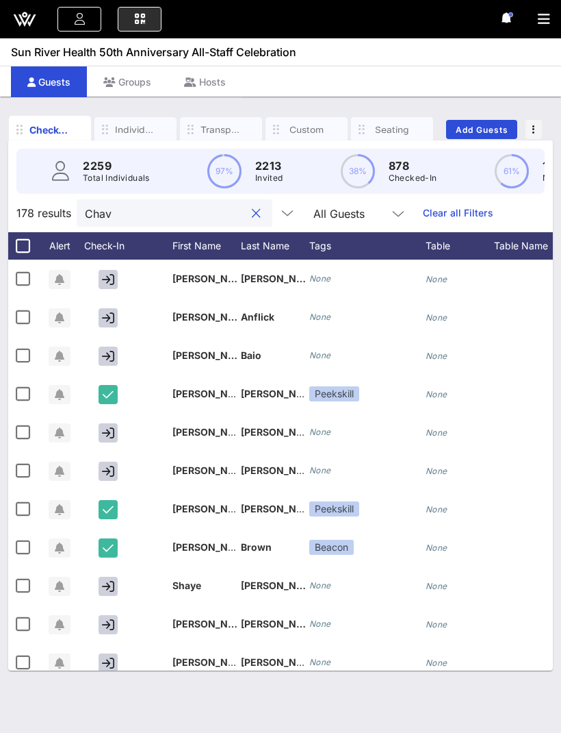
type input "Chave"
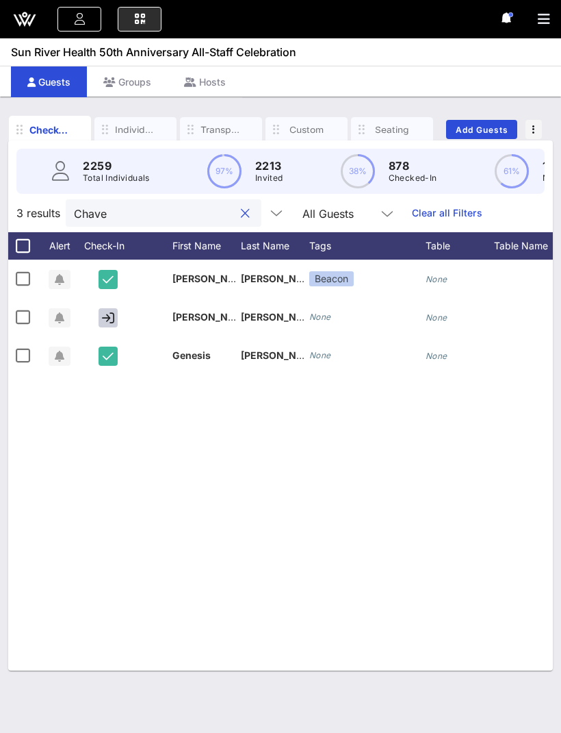
click at [241, 207] on button "clear icon" at bounding box center [245, 214] width 9 height 14
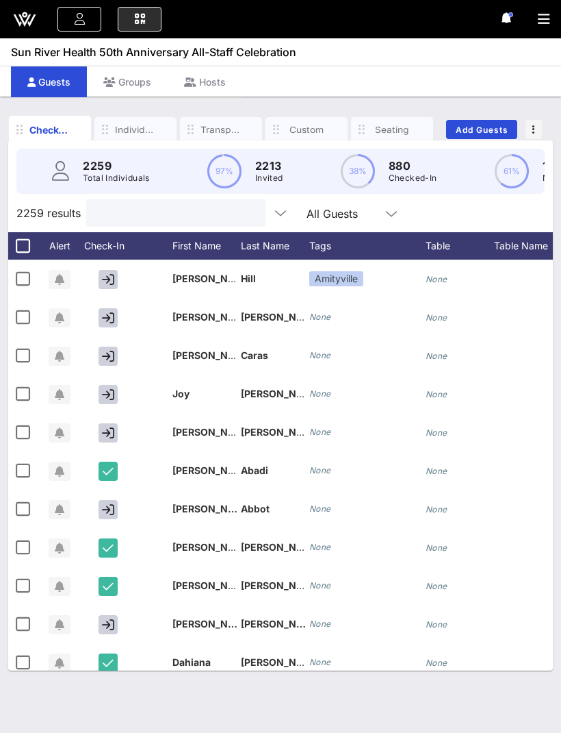
click at [545, 26] on button "button" at bounding box center [549, 19] width 23 height 19
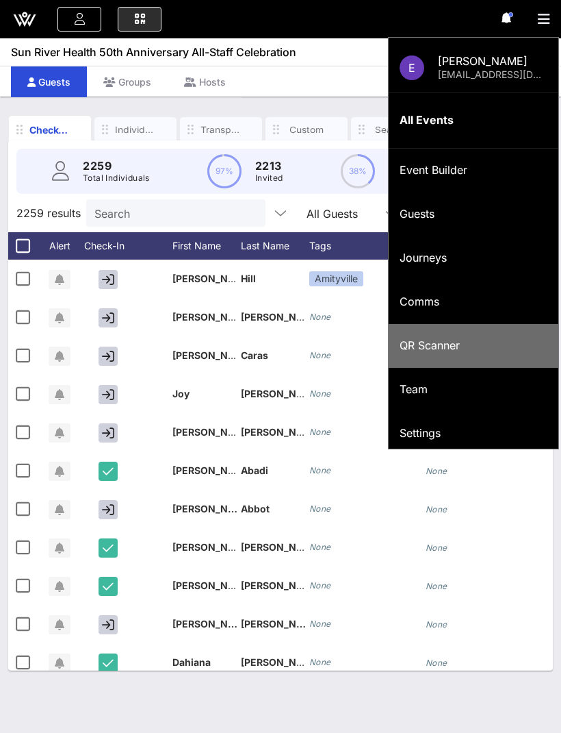
click at [470, 336] on div "QR Scanner" at bounding box center [474, 345] width 148 height 29
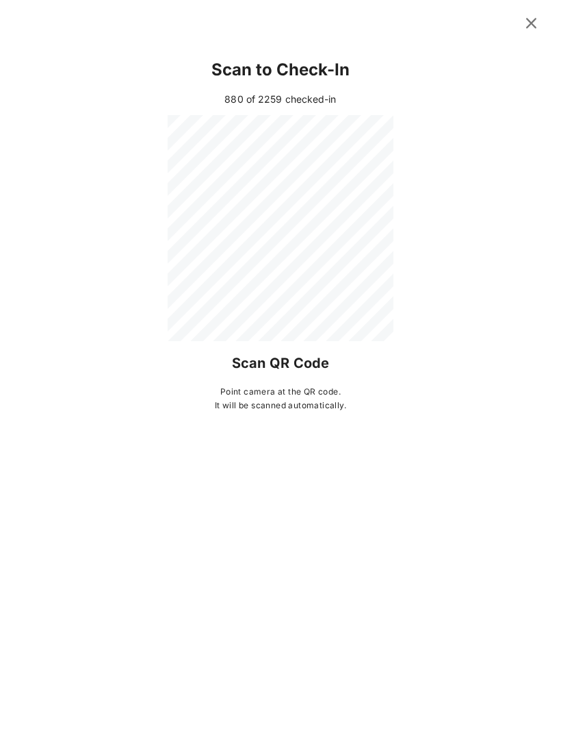
click at [526, 22] on icon at bounding box center [531, 22] width 19 height 17
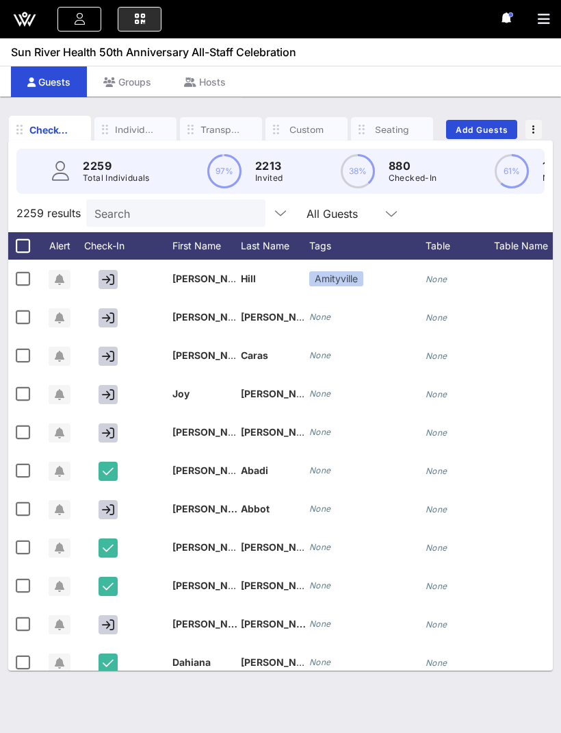
click at [105, 204] on input "Search" at bounding box center [174, 213] width 160 height 18
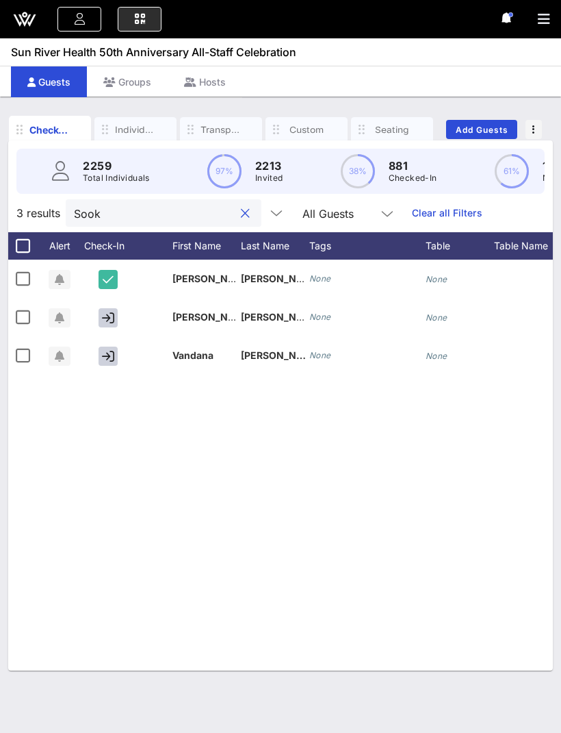
type input "Sook"
click at [114, 312] on icon "button" at bounding box center [108, 318] width 12 height 12
click at [241, 207] on button "clear icon" at bounding box center [245, 214] width 9 height 14
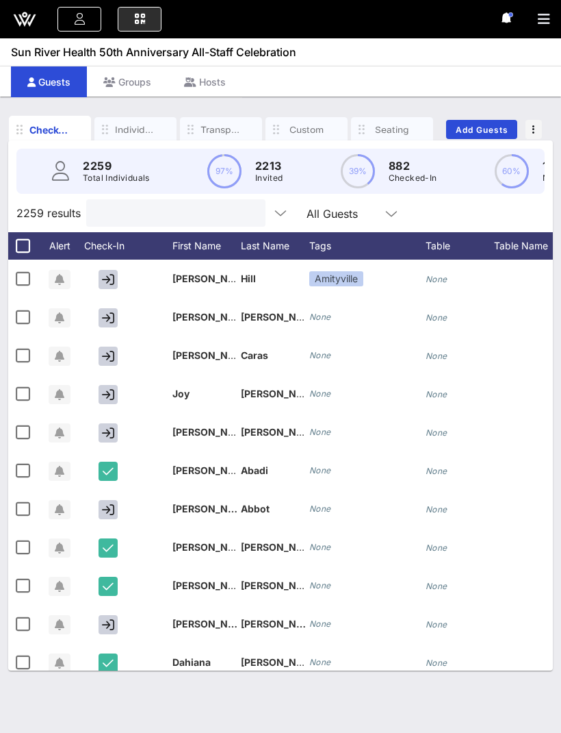
click at [544, 21] on icon "button" at bounding box center [544, 19] width 12 height 14
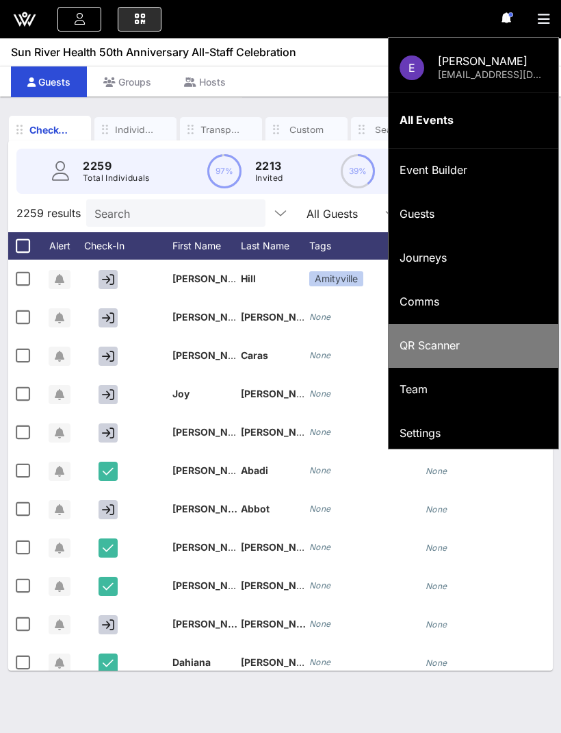
click at [453, 346] on div "QR Scanner" at bounding box center [474, 345] width 148 height 13
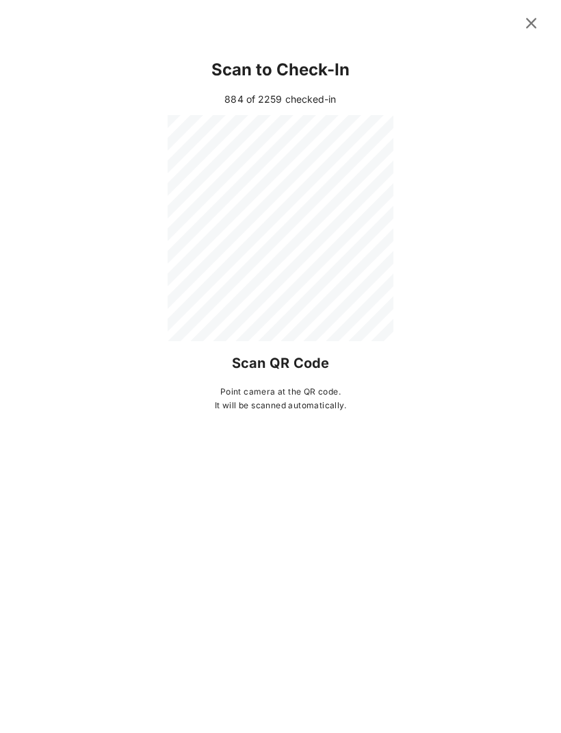
click at [533, 31] on icon at bounding box center [531, 22] width 19 height 17
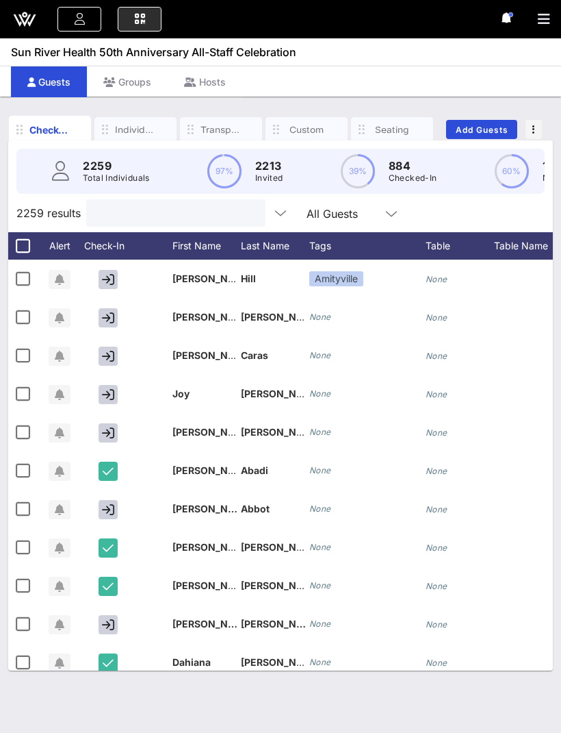
type input "."
click at [262, 207] on button "clear icon" at bounding box center [266, 214] width 9 height 14
click at [123, 204] on input "text" at bounding box center [174, 213] width 160 height 18
click at [119, 204] on input "text" at bounding box center [174, 213] width 160 height 18
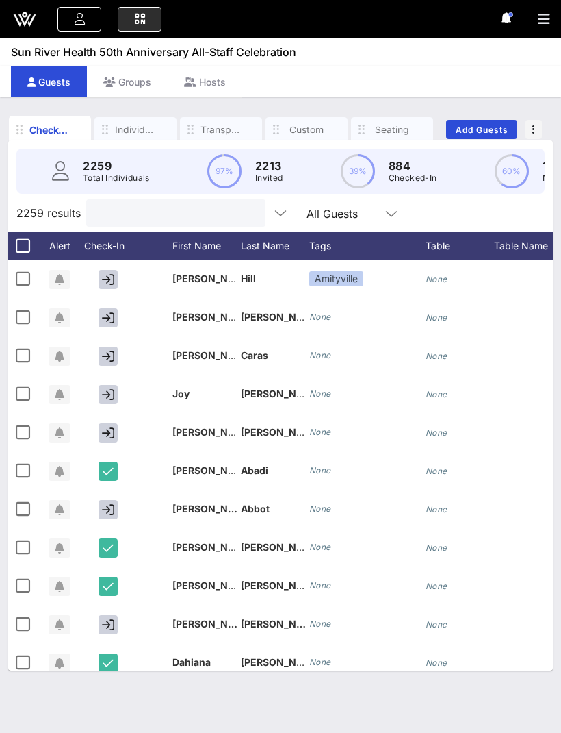
type input "De"
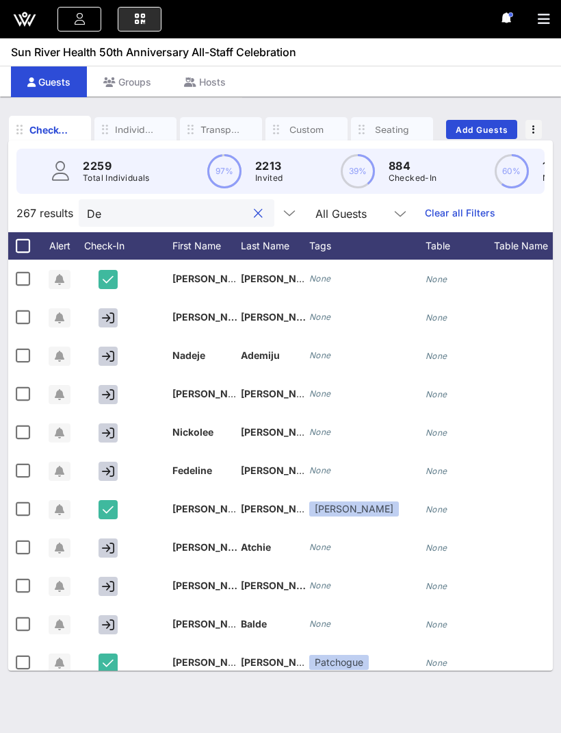
click at [254, 207] on button "clear icon" at bounding box center [258, 214] width 9 height 14
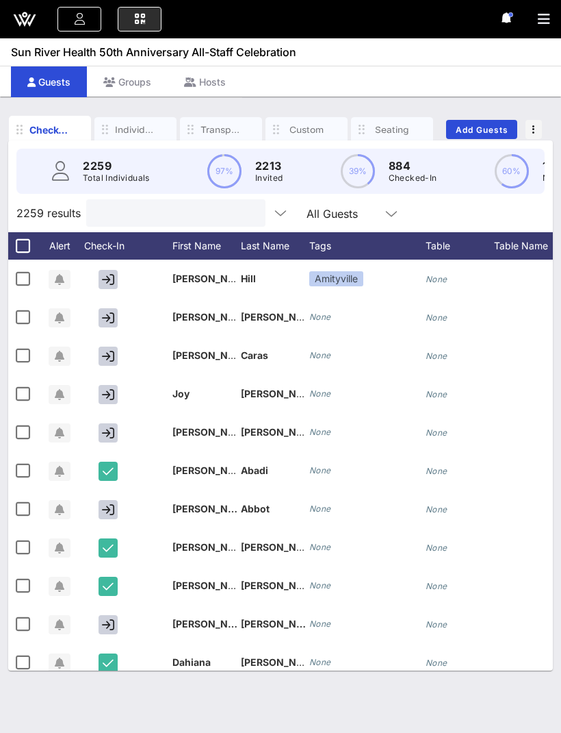
click at [142, 204] on input "text" at bounding box center [174, 213] width 160 height 18
click at [118, 204] on input "text" at bounding box center [174, 213] width 160 height 18
click at [109, 204] on input "text" at bounding box center [174, 213] width 160 height 18
click at [100, 204] on input "text" at bounding box center [174, 213] width 160 height 18
click at [116, 204] on input "text" at bounding box center [174, 213] width 160 height 18
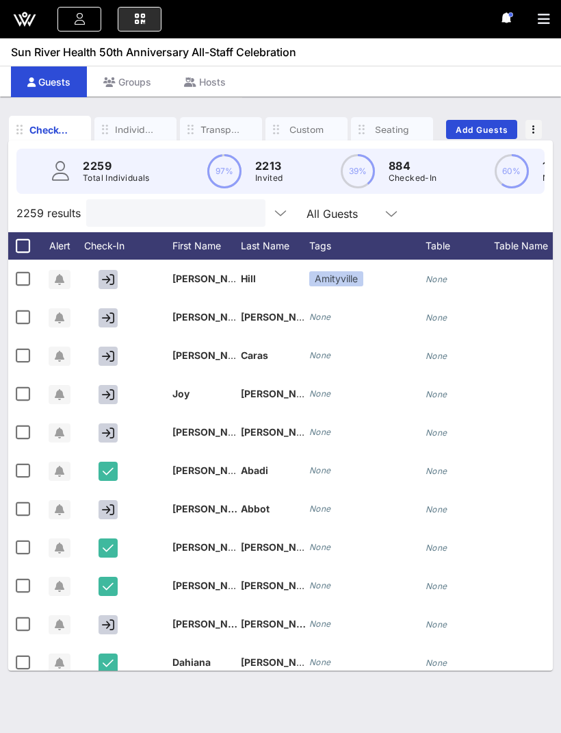
click at [109, 204] on input "text" at bounding box center [174, 213] width 160 height 18
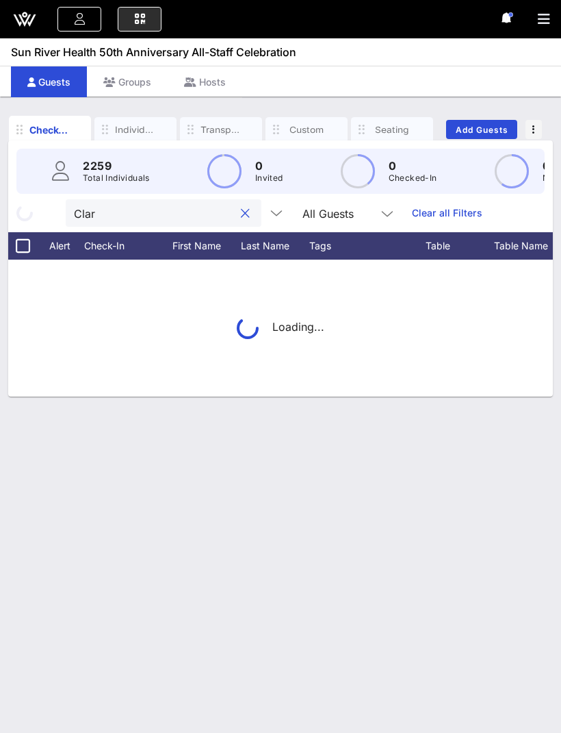
type input "Clark"
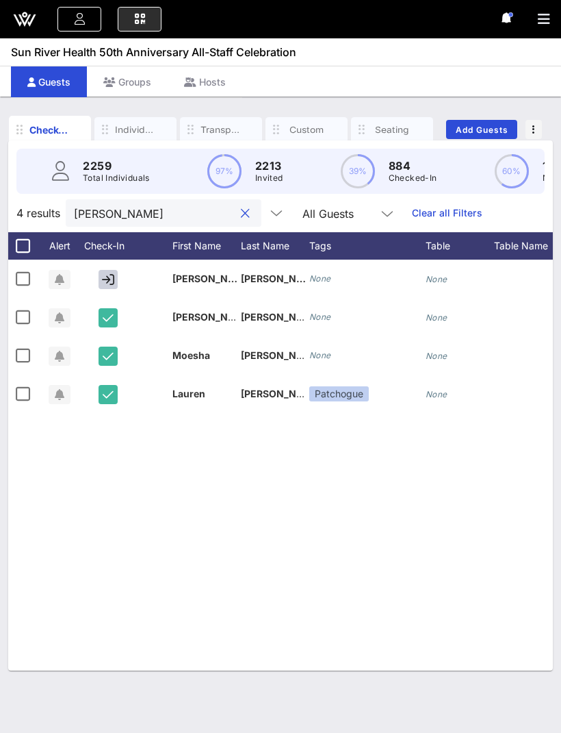
click at [241, 207] on button "clear icon" at bounding box center [245, 214] width 9 height 14
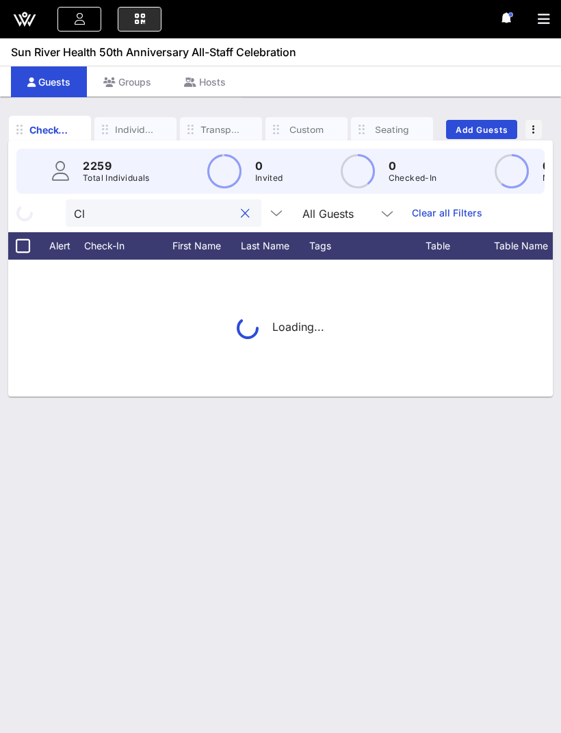
type input "C"
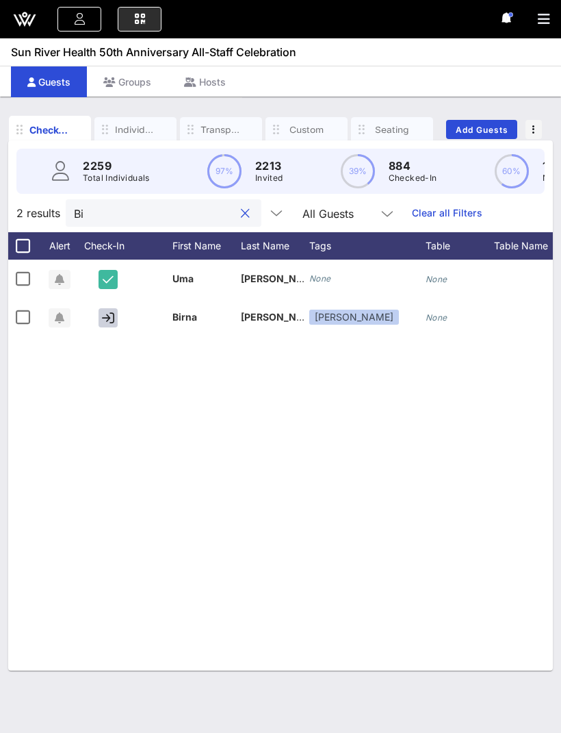
type input "B"
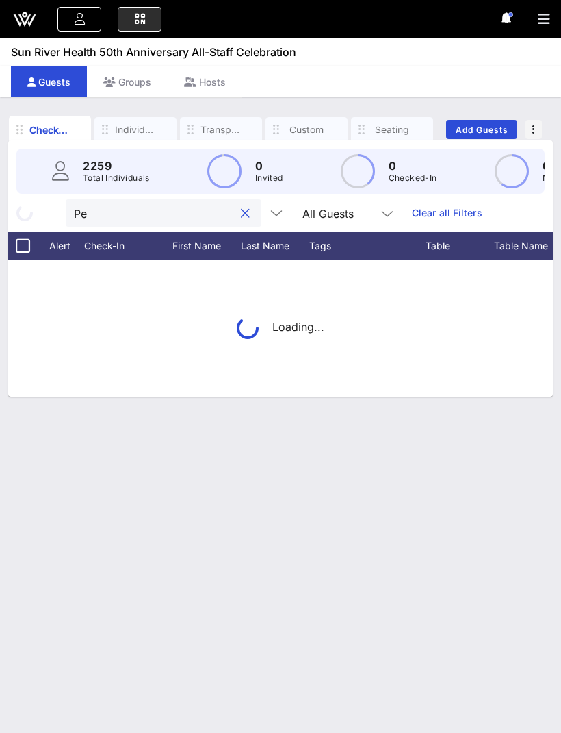
type input "P"
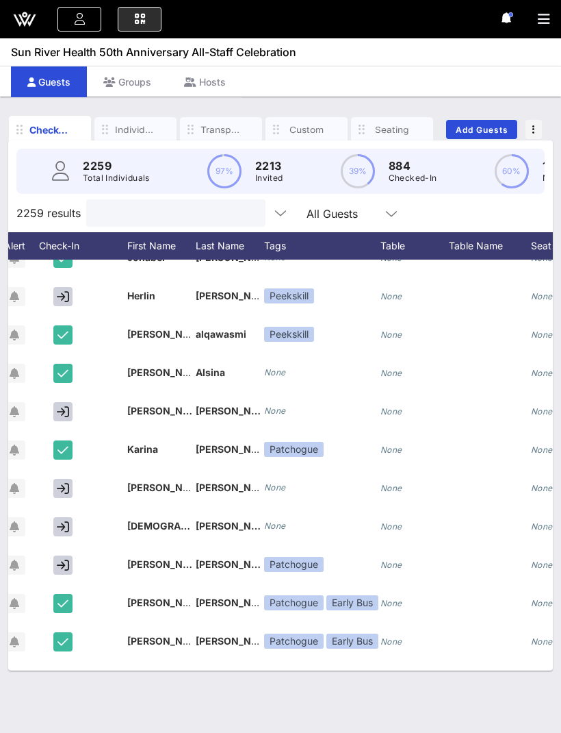
scroll to position [1863, 47]
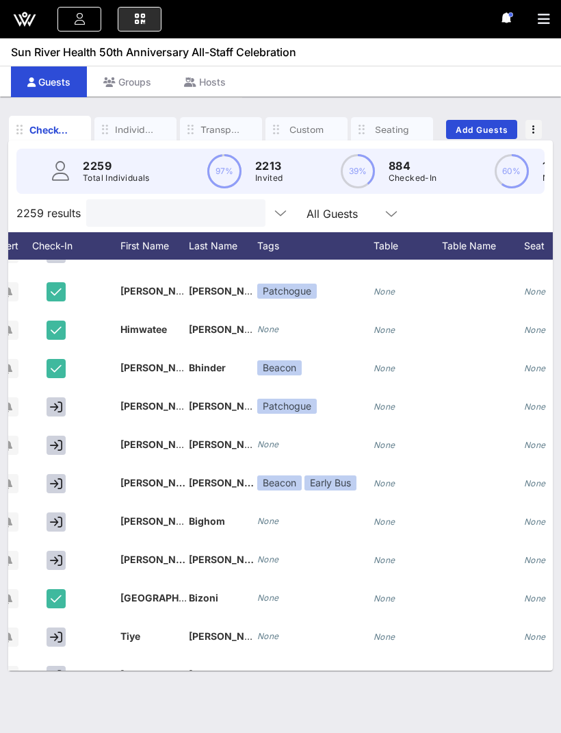
click at [526, 21] on div "E Erdal Mahmut erdal11214@hotmail.com All Events Event Builder Guests Journeys …" at bounding box center [280, 19] width 561 height 38
click at [547, 21] on icon "button" at bounding box center [544, 19] width 12 height 14
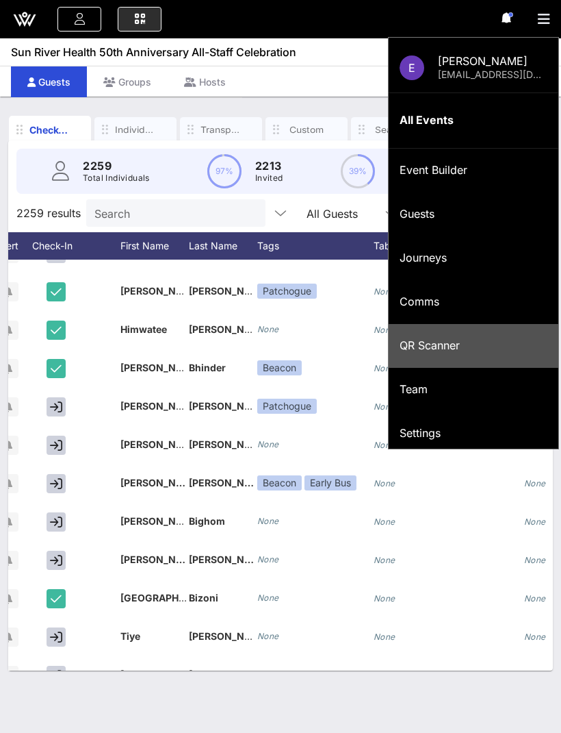
click at [464, 349] on div "QR Scanner" at bounding box center [474, 345] width 148 height 13
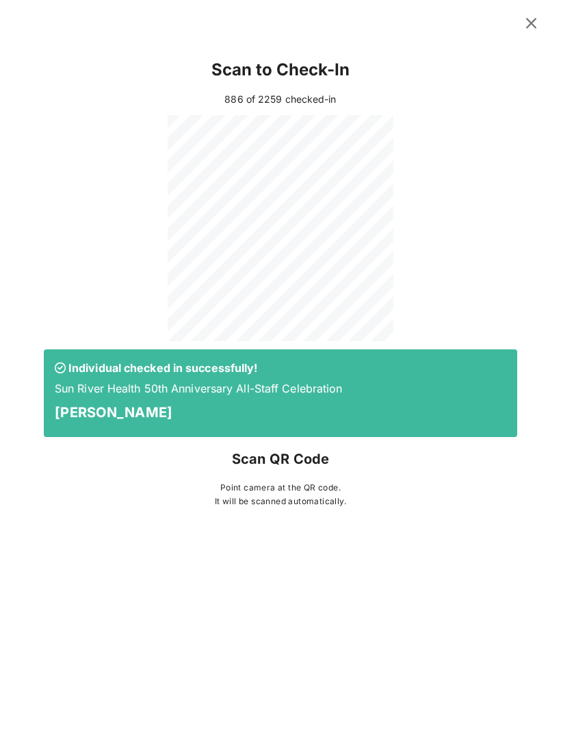
click at [544, 11] on button at bounding box center [531, 23] width 27 height 25
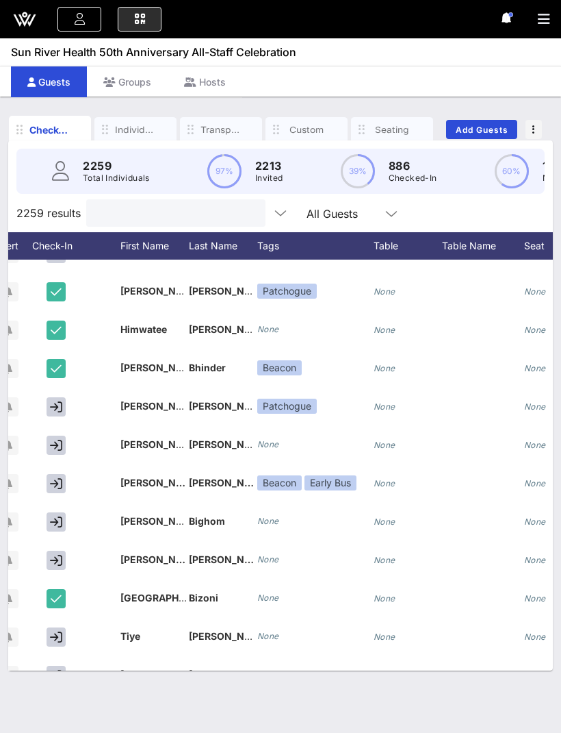
type input "."
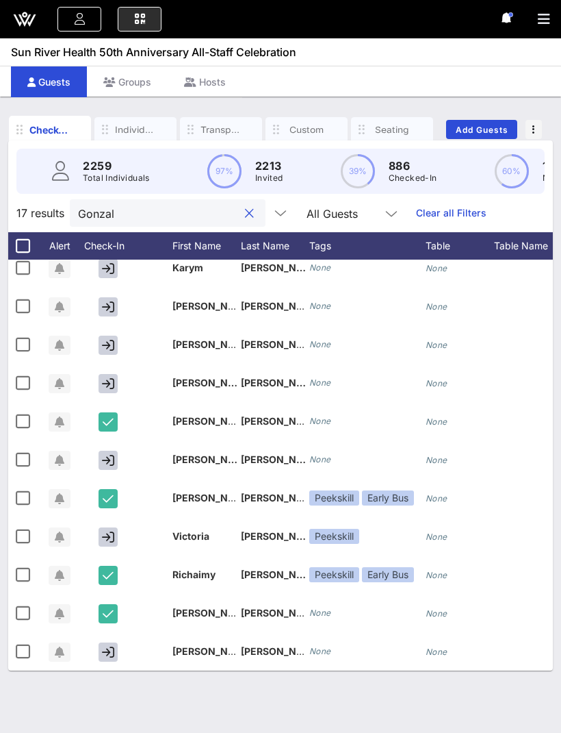
scroll to position [45, 0]
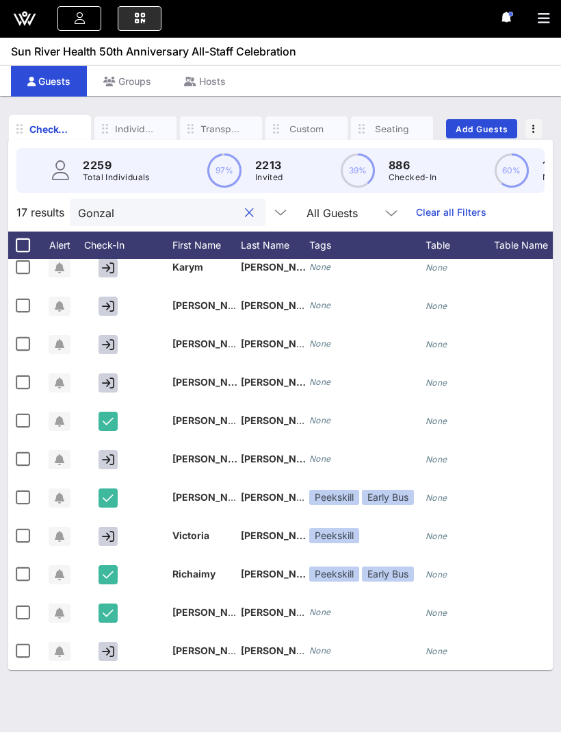
type input "Gonzal"
click at [115, 642] on button "button" at bounding box center [108, 651] width 19 height 19
click at [184, 204] on input "Gonzal" at bounding box center [158, 213] width 160 height 18
click at [245, 207] on button "clear icon" at bounding box center [249, 214] width 9 height 14
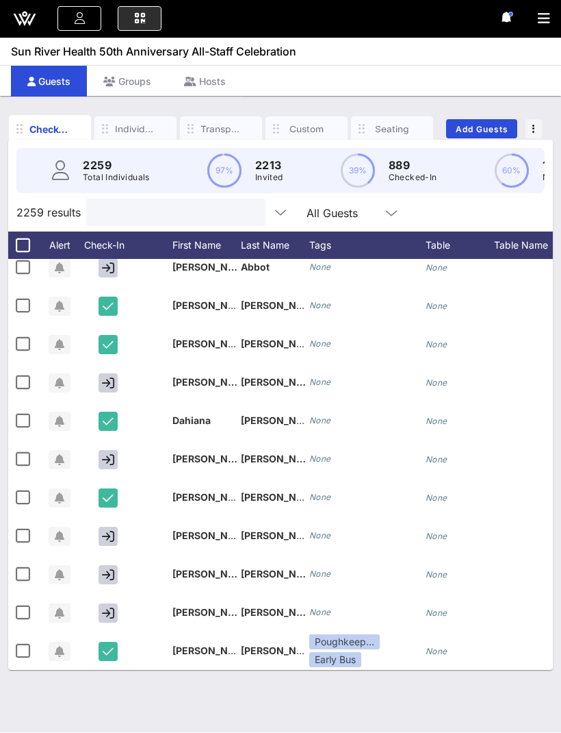
click at [547, 25] on icon "button" at bounding box center [544, 19] width 12 height 14
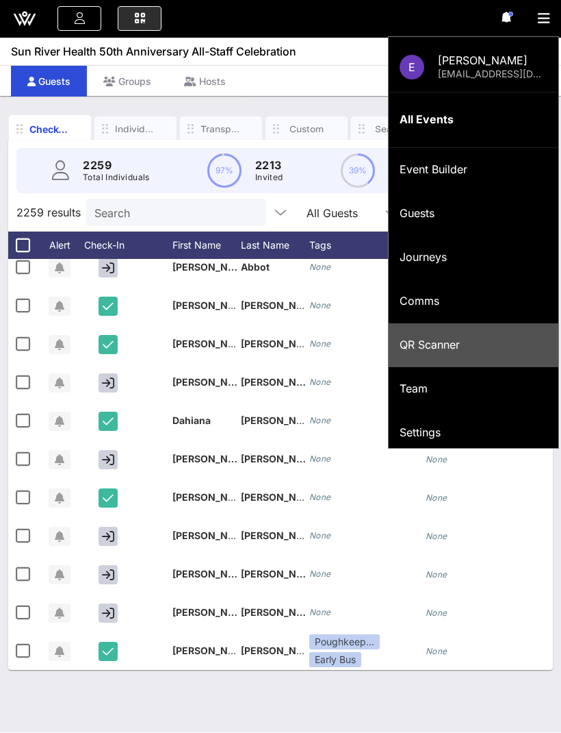
click at [420, 349] on div "QR Scanner" at bounding box center [474, 345] width 148 height 13
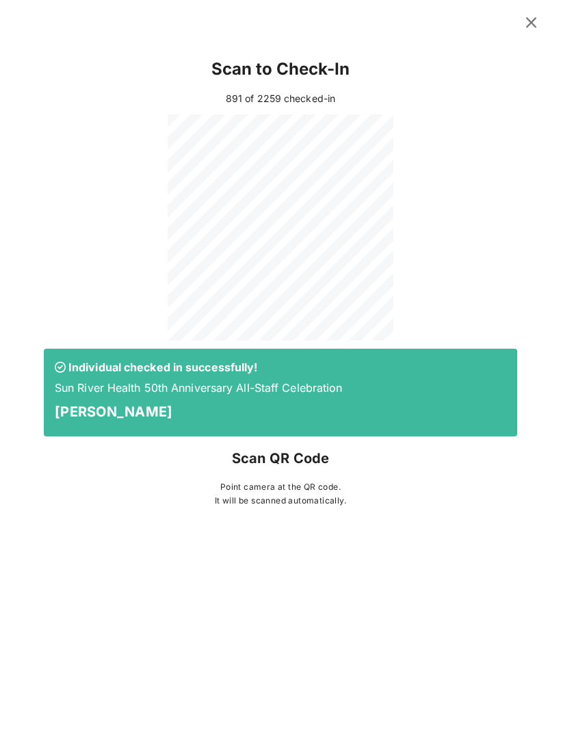
click at [525, 27] on icon at bounding box center [531, 23] width 18 height 16
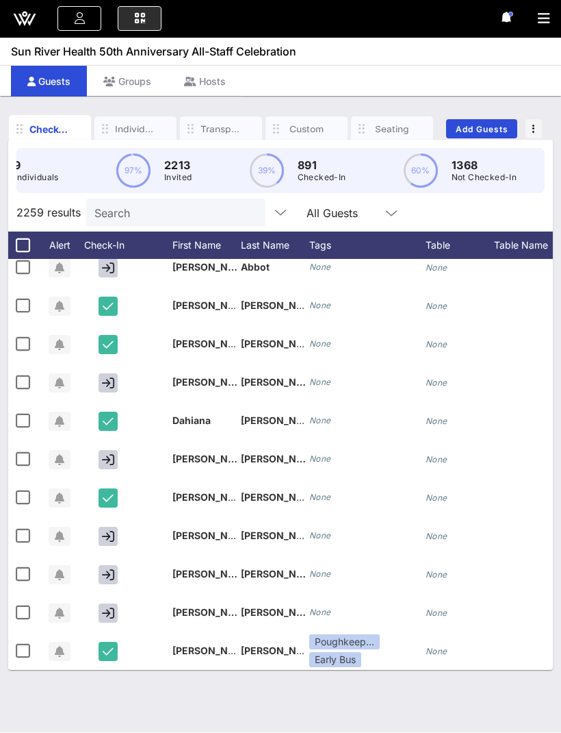
scroll to position [0, 90]
click at [555, 18] on button "button" at bounding box center [549, 19] width 23 height 19
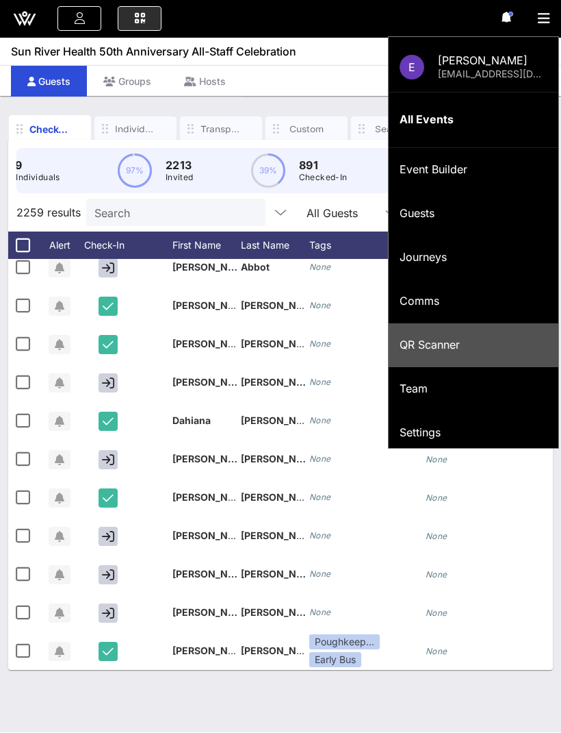
click at [432, 344] on div "QR Scanner" at bounding box center [474, 345] width 148 height 13
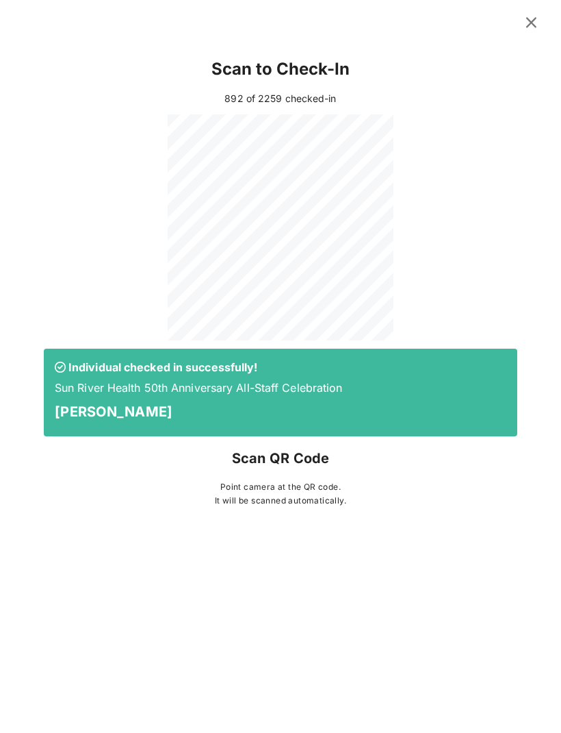
click at [534, 19] on icon at bounding box center [531, 23] width 25 height 25
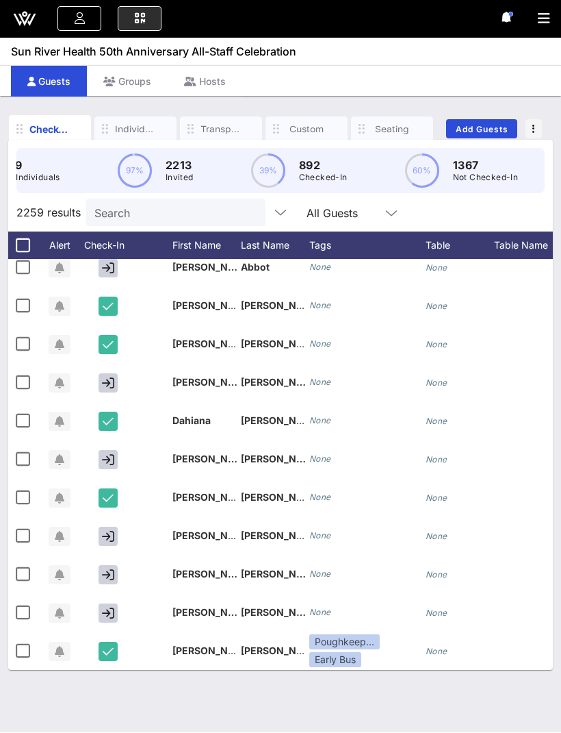
click at [540, 14] on icon "button" at bounding box center [544, 19] width 12 height 14
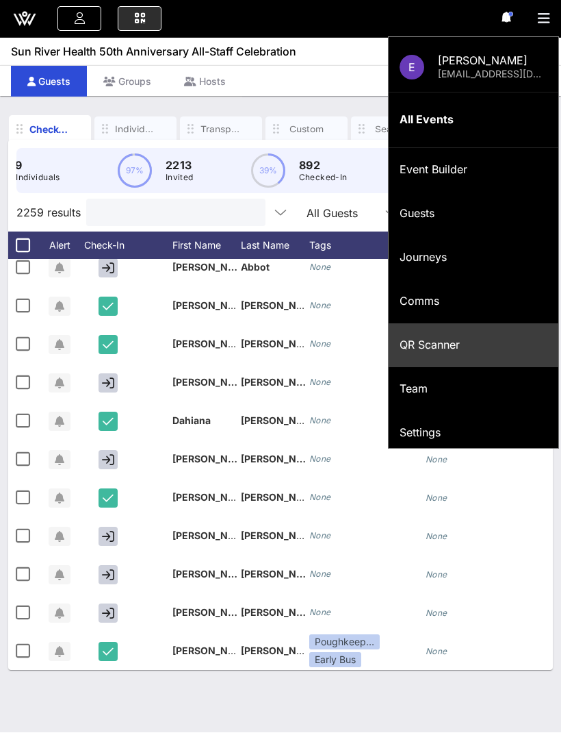
type input "O"
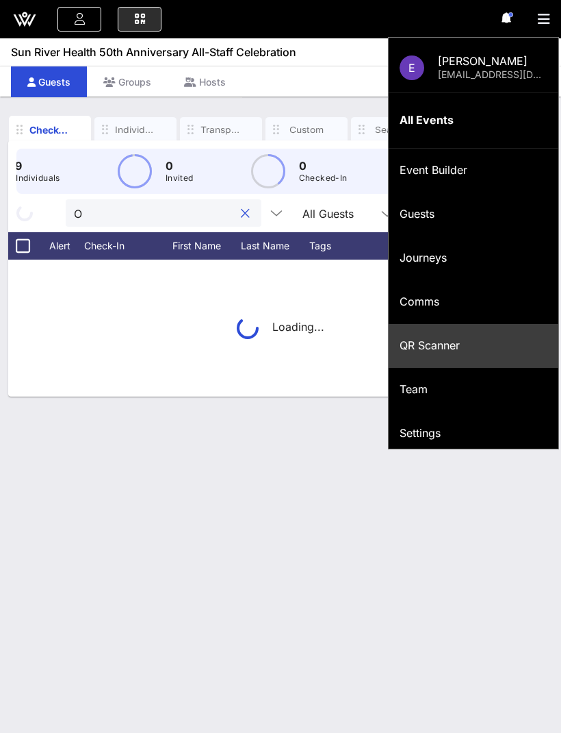
click at [101, 204] on input "O" at bounding box center [154, 213] width 160 height 18
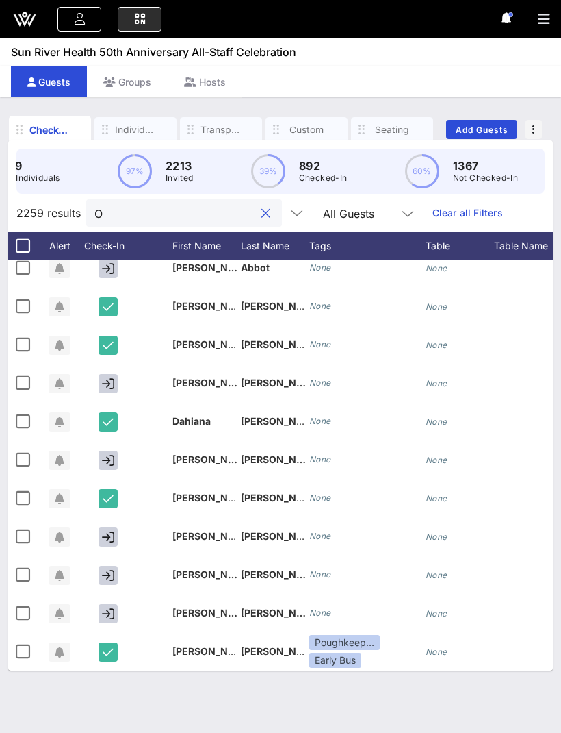
click at [262, 207] on button "clear icon" at bounding box center [266, 214] width 9 height 14
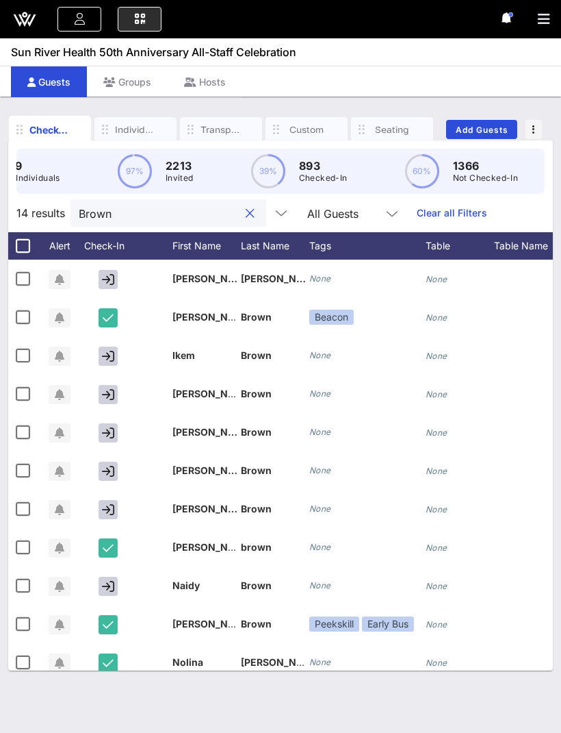
scroll to position [0, 0]
type input "Brown"
click at [104, 350] on icon "button" at bounding box center [108, 356] width 12 height 12
click at [216, 204] on input "Brown" at bounding box center [159, 213] width 160 height 18
click at [246, 207] on button "clear icon" at bounding box center [250, 214] width 9 height 14
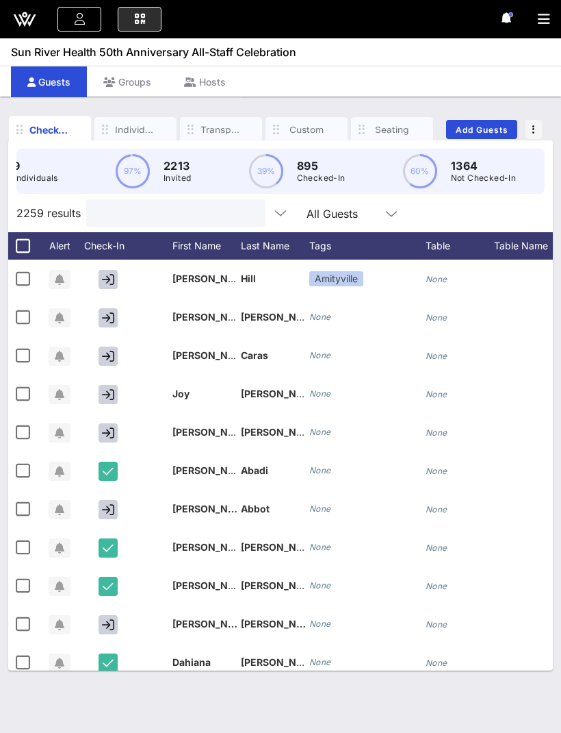
scroll to position [0, 90]
click at [423, 155] on circle at bounding box center [422, 171] width 32 height 32
click at [421, 155] on circle at bounding box center [422, 171] width 32 height 32
click at [436, 155] on circle at bounding box center [422, 171] width 32 height 32
click at [279, 155] on circle at bounding box center [268, 171] width 32 height 32
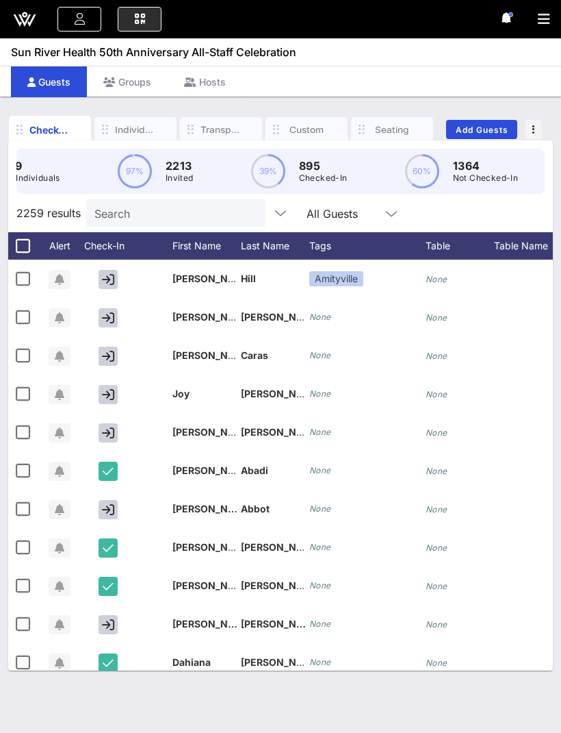
click at [154, 204] on input "Search" at bounding box center [174, 213] width 160 height 18
click at [544, 20] on icon "button" at bounding box center [544, 19] width 12 height 14
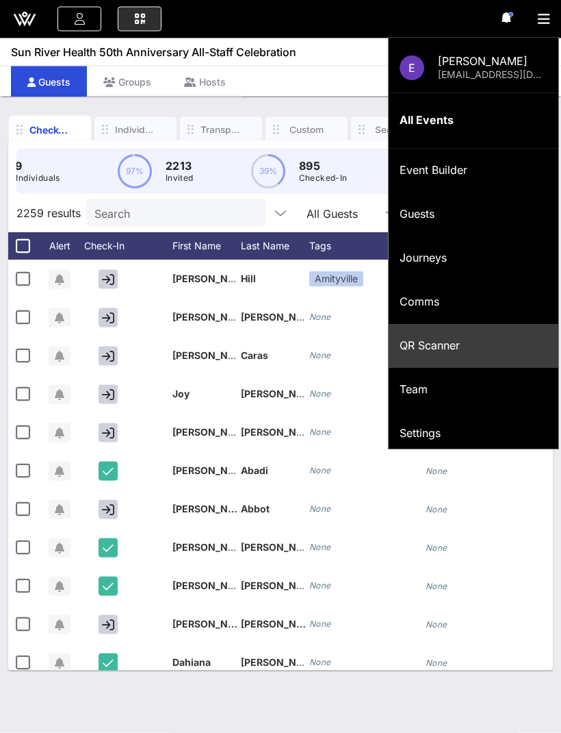
scroll to position [5, 0]
click at [121, 208] on input "Search" at bounding box center [174, 213] width 160 height 18
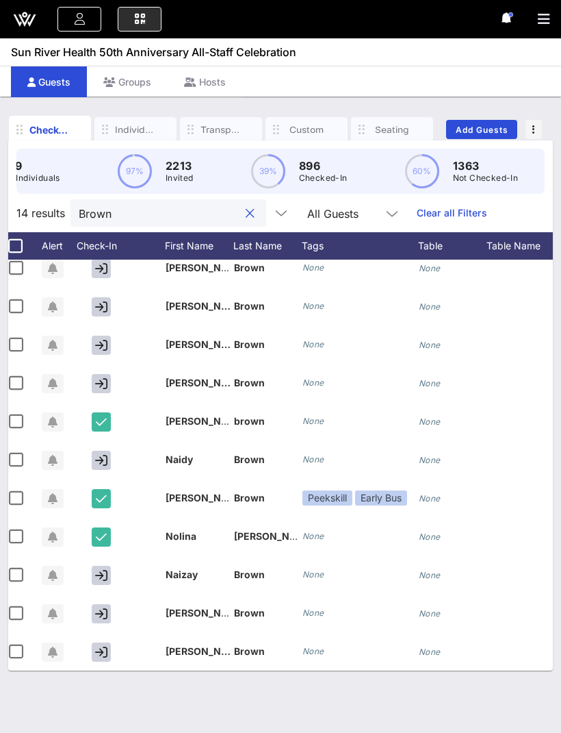
scroll to position [126, 7]
type input "Brown"
click at [103, 454] on icon "button" at bounding box center [101, 460] width 12 height 12
click at [529, 14] on div "E Erdal Mahmut erdal11214@hotmail.com All Events Event Builder Guests Journeys …" at bounding box center [280, 19] width 561 height 38
click at [547, 25] on icon "button" at bounding box center [544, 19] width 12 height 14
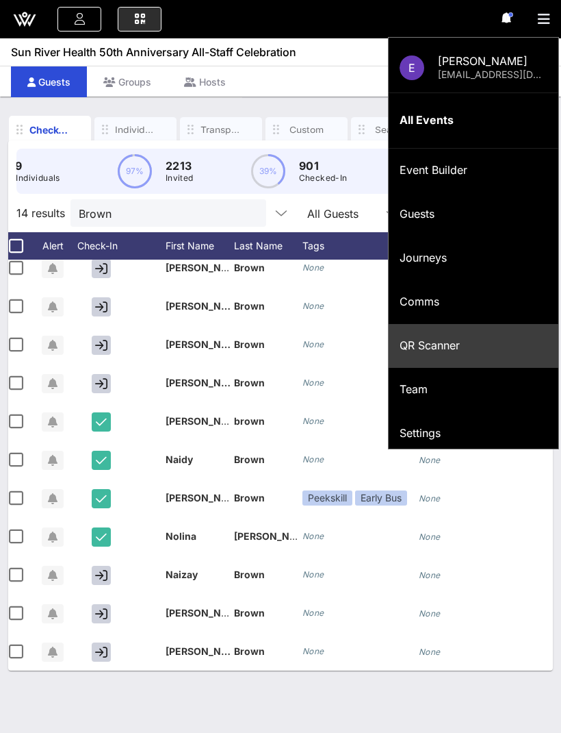
click at [246, 207] on button "clear icon" at bounding box center [250, 214] width 9 height 14
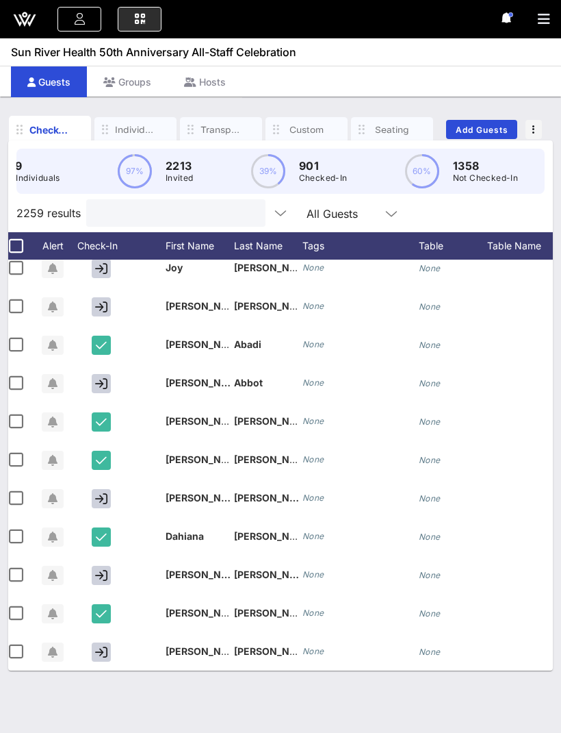
click at [185, 207] on input "text" at bounding box center [174, 213] width 160 height 18
type input "P"
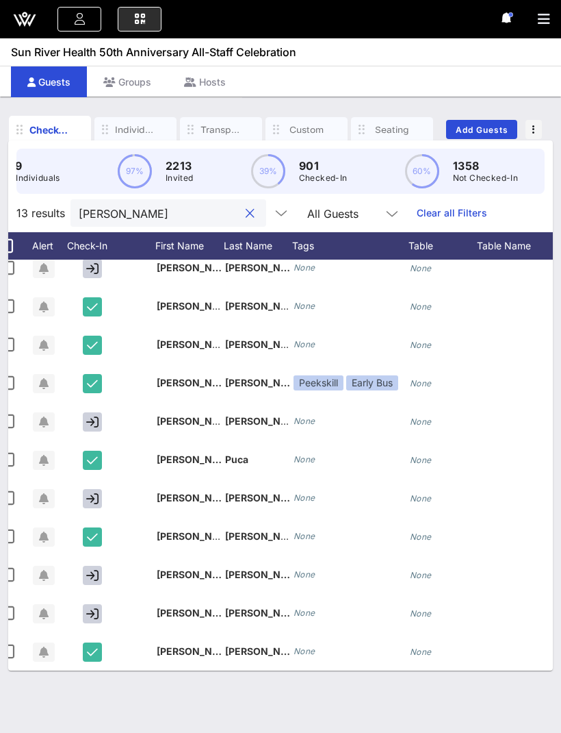
scroll to position [0, 16]
type input "Robert"
click at [94, 416] on icon "button" at bounding box center [92, 422] width 12 height 12
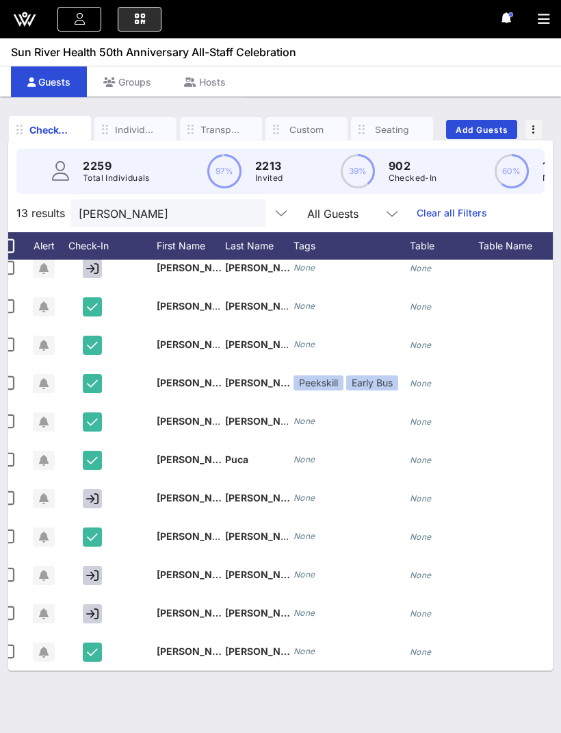
scroll to position [0, 0]
click at [246, 215] on button "clear icon" at bounding box center [250, 214] width 9 height 14
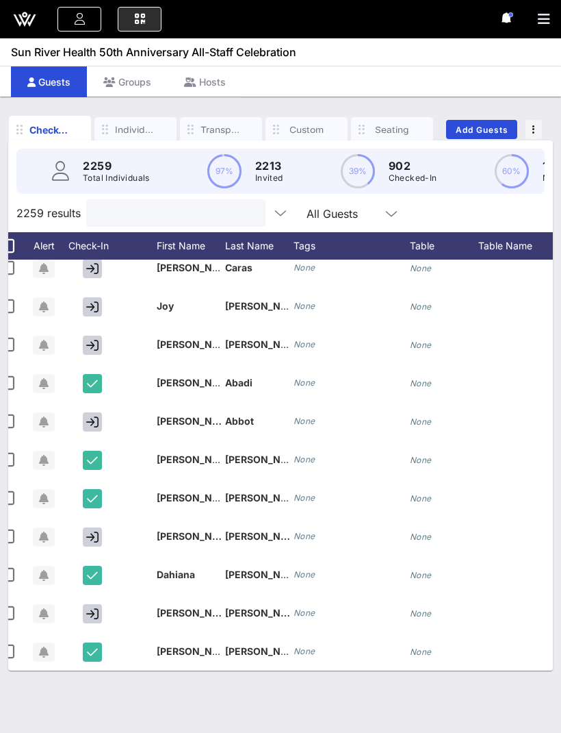
click at [542, 21] on icon "button" at bounding box center [544, 19] width 12 height 14
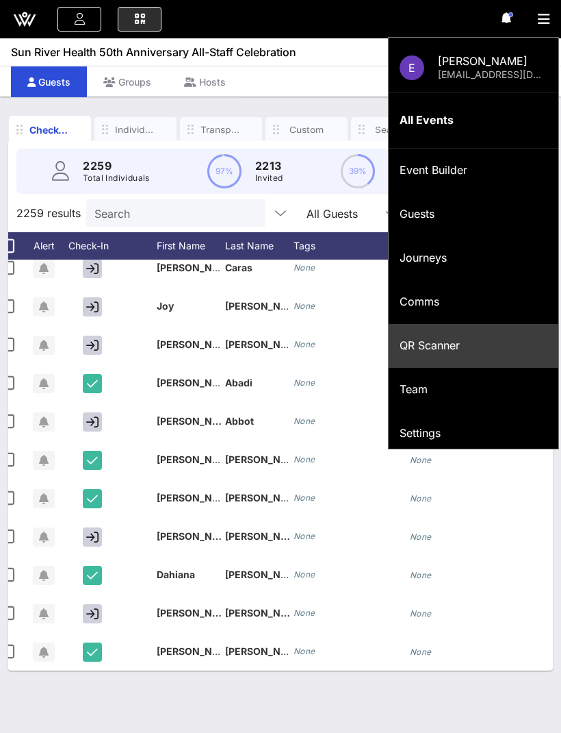
click at [542, 21] on icon "button" at bounding box center [544, 19] width 12 height 14
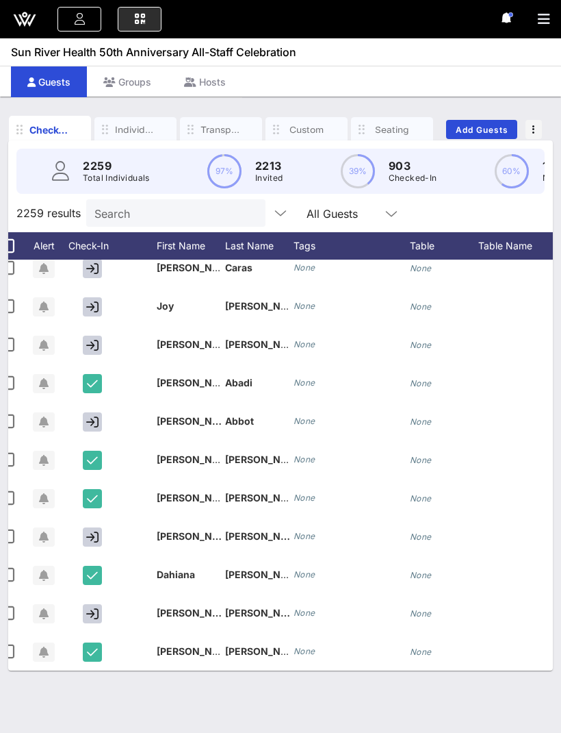
click at [136, 125] on div "Individuals" at bounding box center [135, 129] width 41 height 13
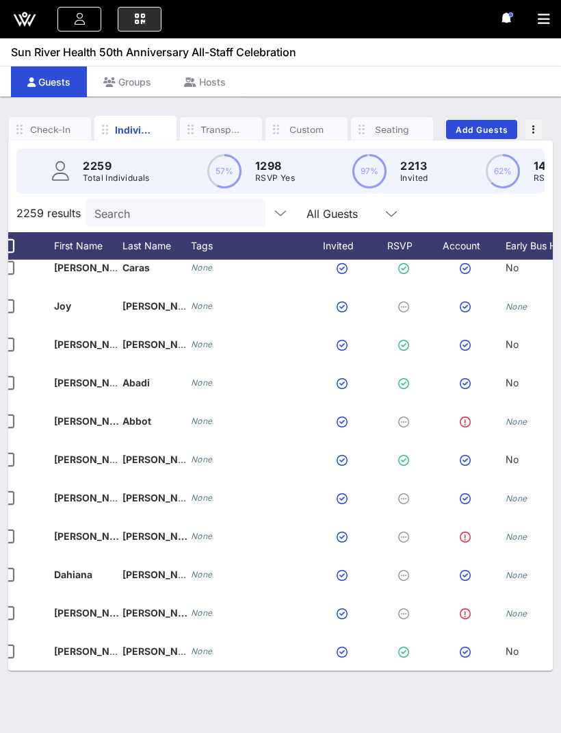
click at [58, 130] on div "Check-In" at bounding box center [49, 129] width 41 height 13
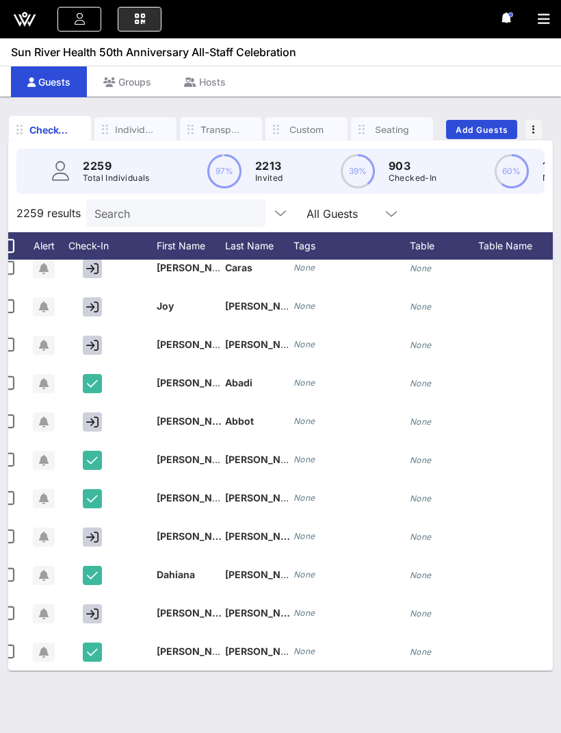
click at [533, 16] on div "E Erdal Mahmut erdal11214@hotmail.com All Events Event Builder Guests Journeys …" at bounding box center [280, 19] width 561 height 38
click at [552, 27] on button "button" at bounding box center [549, 19] width 23 height 19
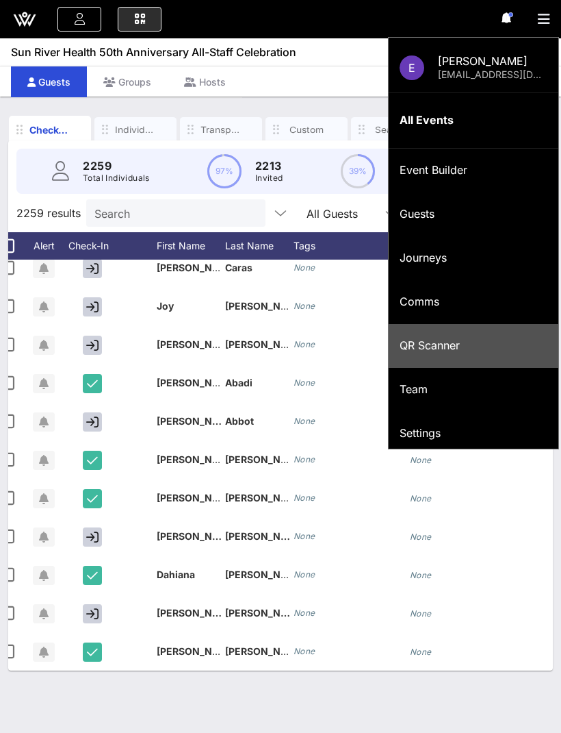
click at [414, 344] on div "QR Scanner" at bounding box center [474, 345] width 148 height 13
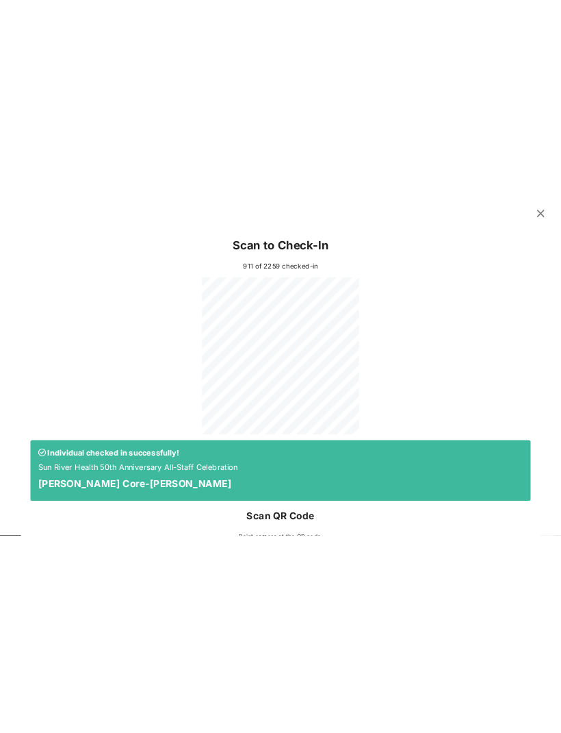
scroll to position [2, 0]
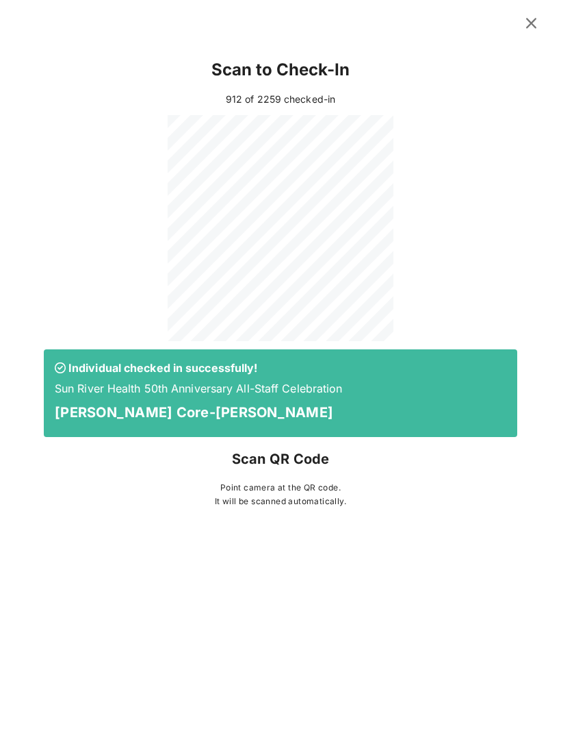
click at [542, 23] on button at bounding box center [531, 23] width 27 height 25
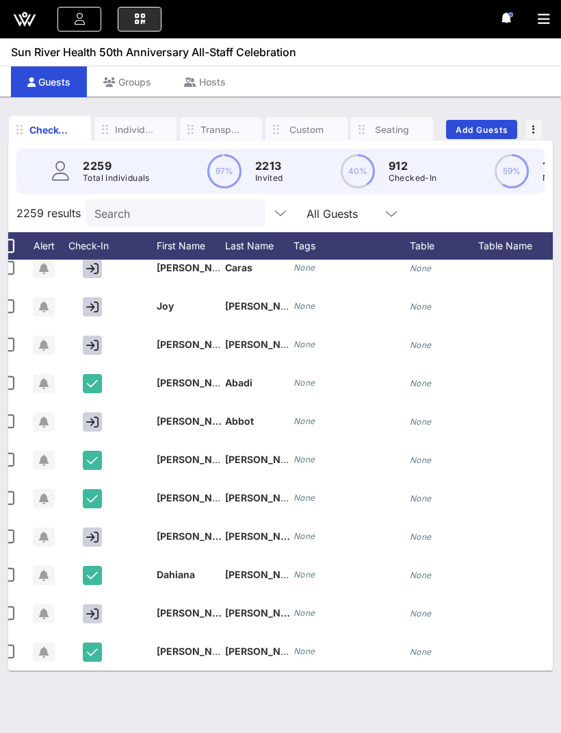
click at [157, 215] on input "Search" at bounding box center [174, 213] width 160 height 18
type input "F"
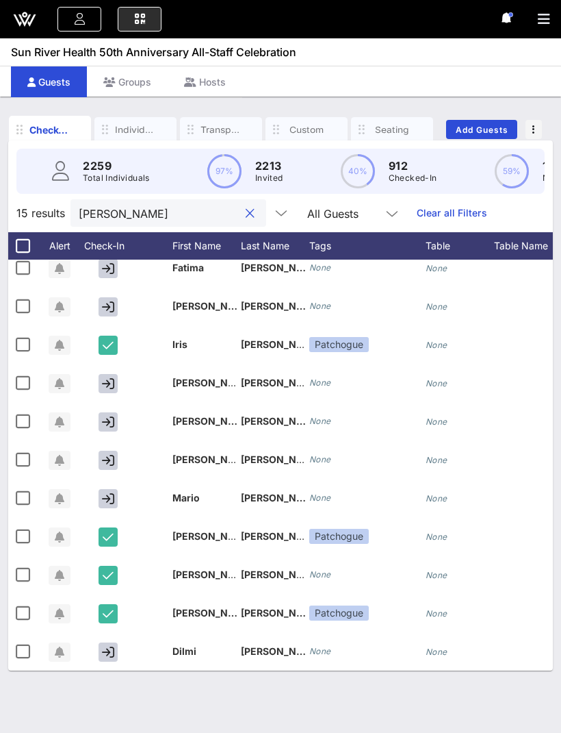
scroll to position [164, 0]
type input "Fernand"
click at [106, 416] on icon "button" at bounding box center [108, 422] width 12 height 12
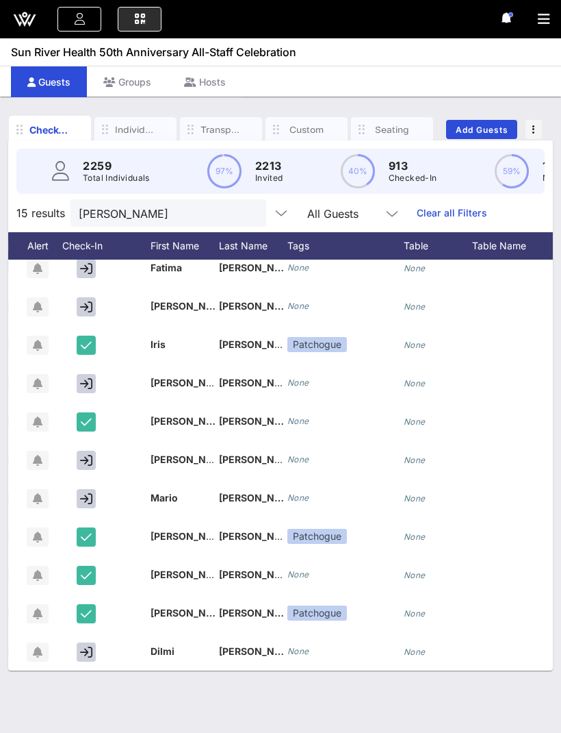
scroll to position [164, 22]
click at [191, 414] on div "Kaylynn" at bounding box center [185, 429] width 68 height 54
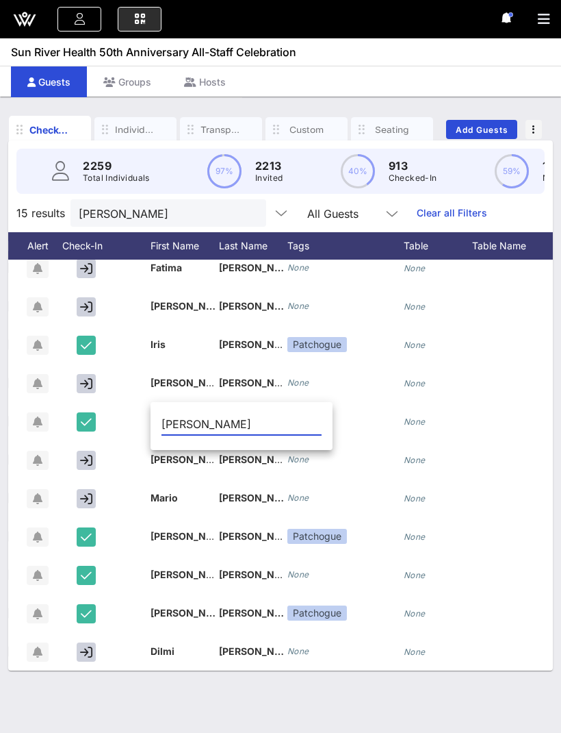
click at [5, 197] on div "2259 Total Individuals 97% 2213 Invited 40% 913 Checked-In 59% 1346 Not Checked…" at bounding box center [280, 171] width 561 height 62
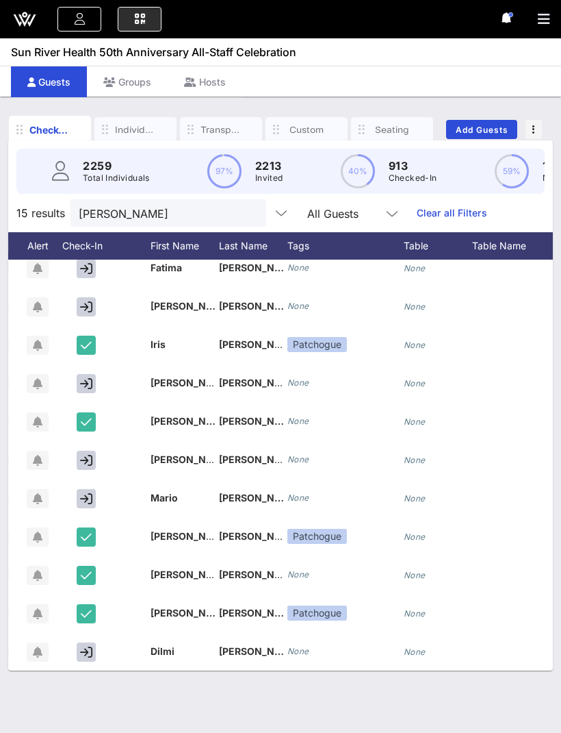
click at [169, 405] on div "Kaylynn" at bounding box center [185, 421] width 68 height 38
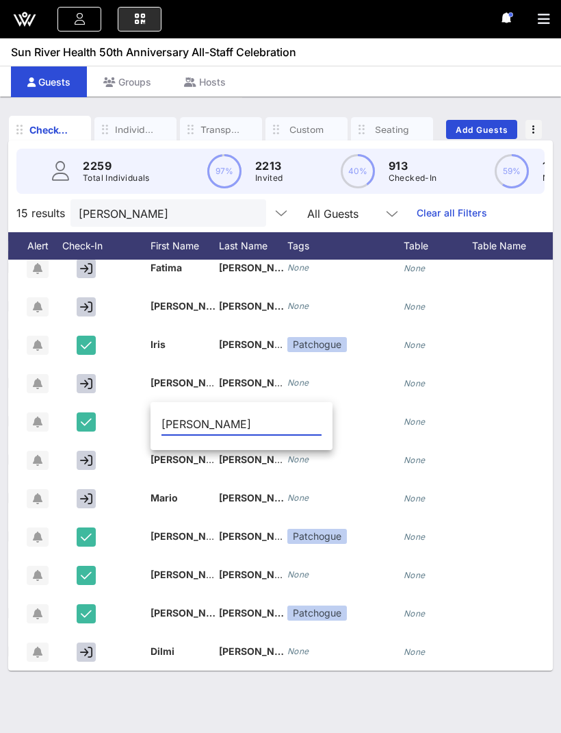
click at [177, 418] on input "Kaylynn" at bounding box center [242, 424] width 160 height 22
click at [8, 205] on div "Check-In Individuals Transportation Custom Seating YES Rsvps Dietary Add Guests…" at bounding box center [280, 415] width 561 height 636
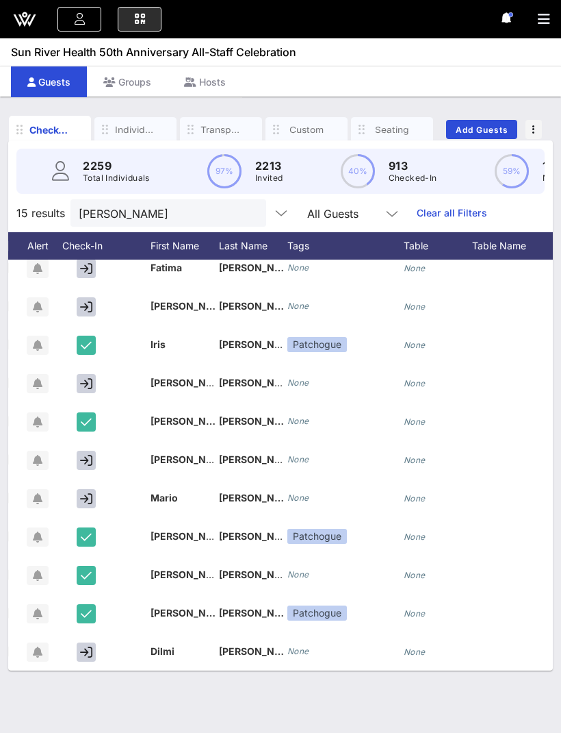
click at [214, 207] on input "Fernand" at bounding box center [159, 213] width 160 height 18
click at [216, 212] on input "Fernand" at bounding box center [159, 213] width 160 height 18
click at [246, 212] on button "clear icon" at bounding box center [250, 214] width 9 height 14
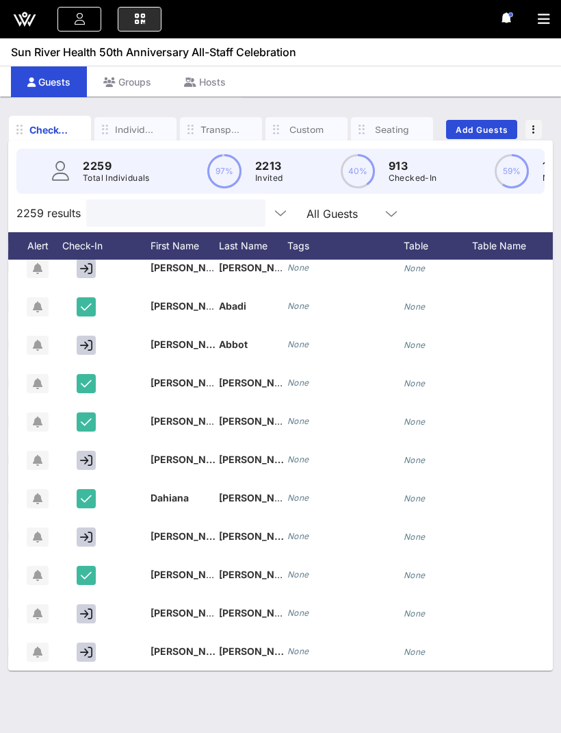
click at [546, 13] on icon "button" at bounding box center [544, 19] width 12 height 14
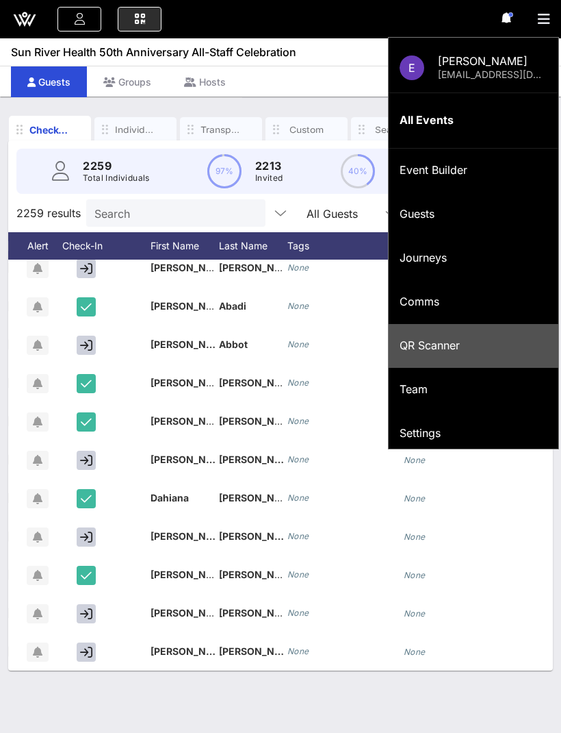
click at [460, 353] on div "QR Scanner" at bounding box center [474, 345] width 148 height 29
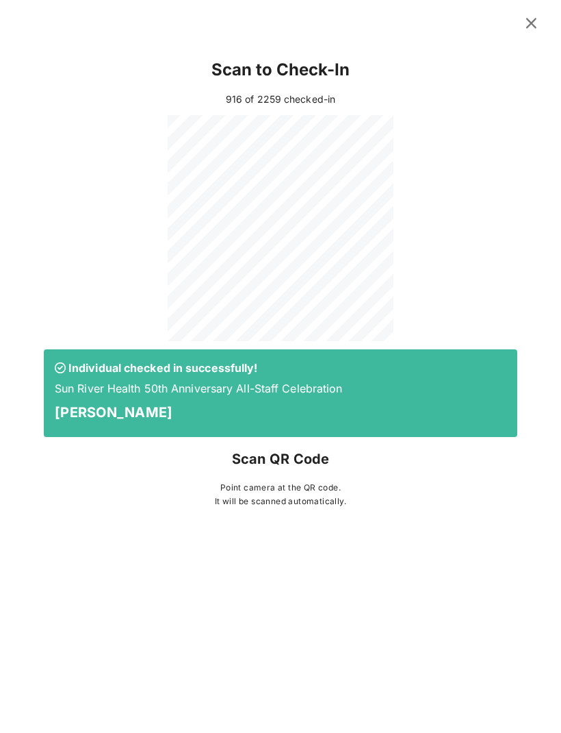
click at [547, 5] on div at bounding box center [280, 21] width 561 height 42
click at [535, 23] on icon at bounding box center [531, 23] width 18 height 16
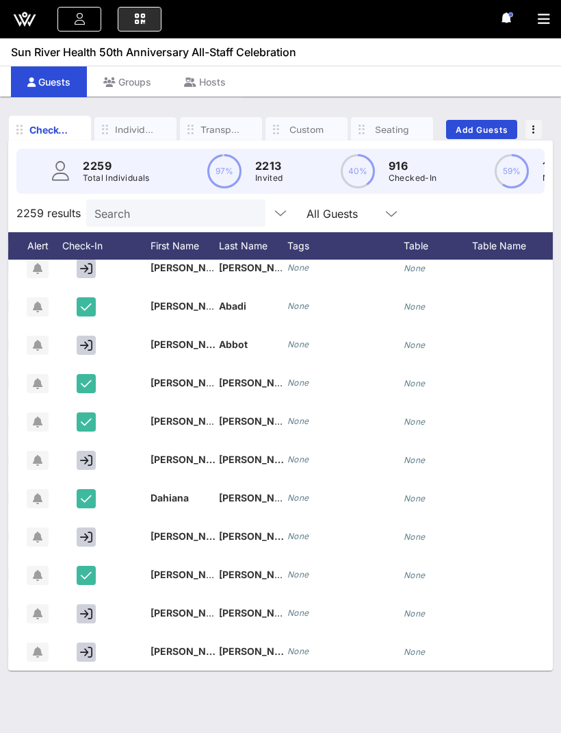
click at [174, 214] on input "Search" at bounding box center [174, 213] width 160 height 18
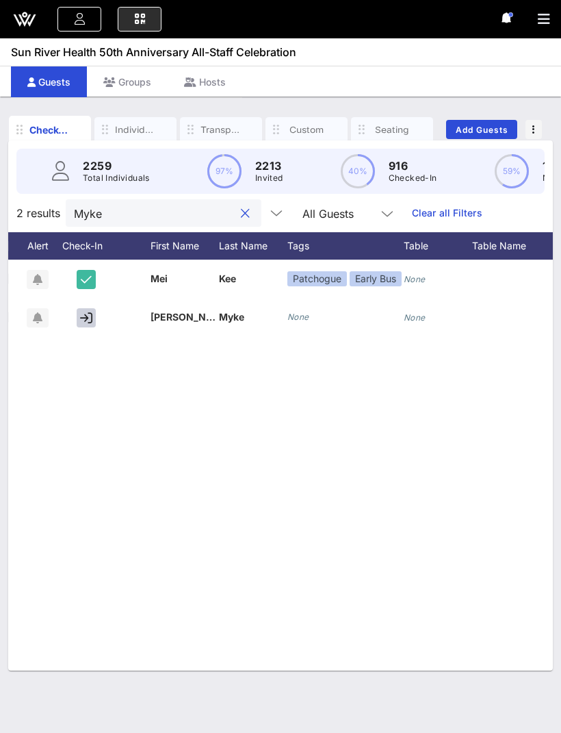
scroll to position [0, 22]
type input "Myke"
click at [83, 314] on icon "button" at bounding box center [86, 318] width 12 height 12
click at [210, 204] on input "Myke" at bounding box center [154, 213] width 160 height 18
click at [241, 208] on button "clear icon" at bounding box center [245, 214] width 9 height 14
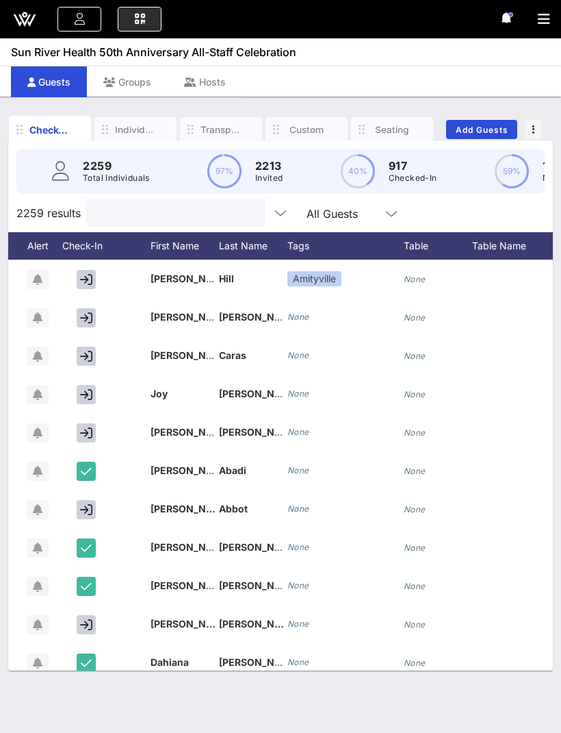
click at [540, 24] on icon "button" at bounding box center [544, 19] width 12 height 14
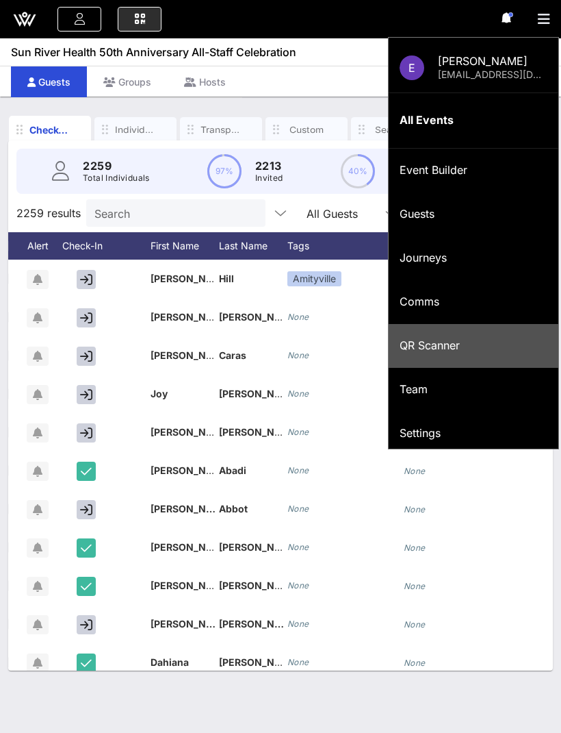
click at [478, 339] on div "QR Scanner" at bounding box center [474, 345] width 148 height 13
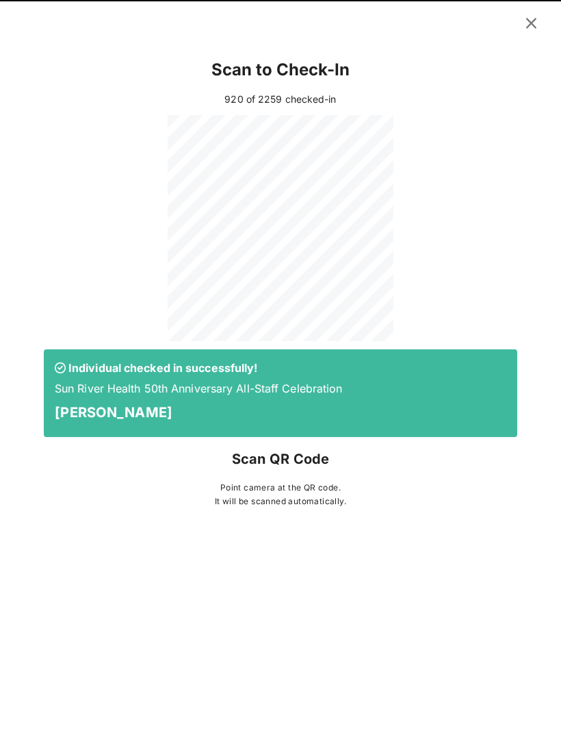
click at [535, 23] on icon at bounding box center [531, 22] width 19 height 17
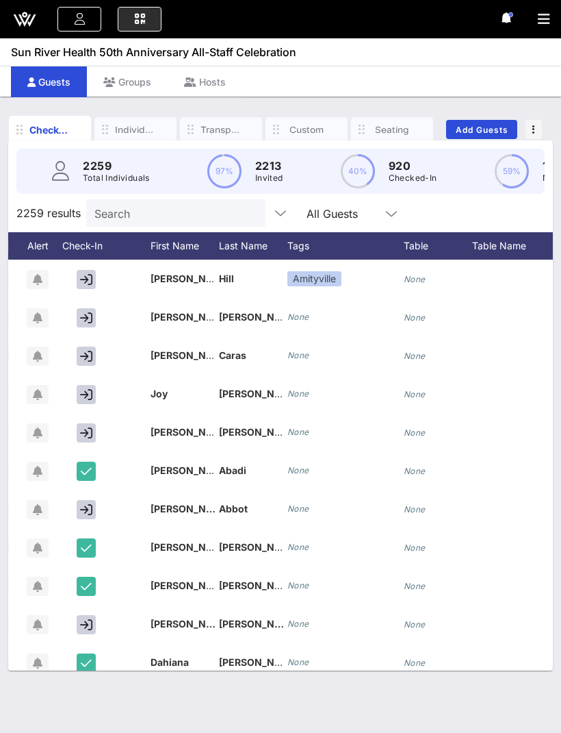
click at [122, 204] on input "Search" at bounding box center [174, 213] width 160 height 18
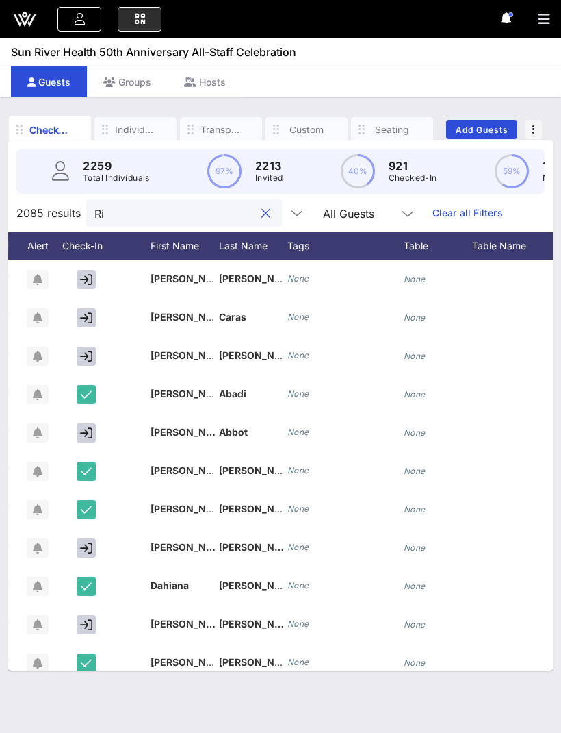
type input "R"
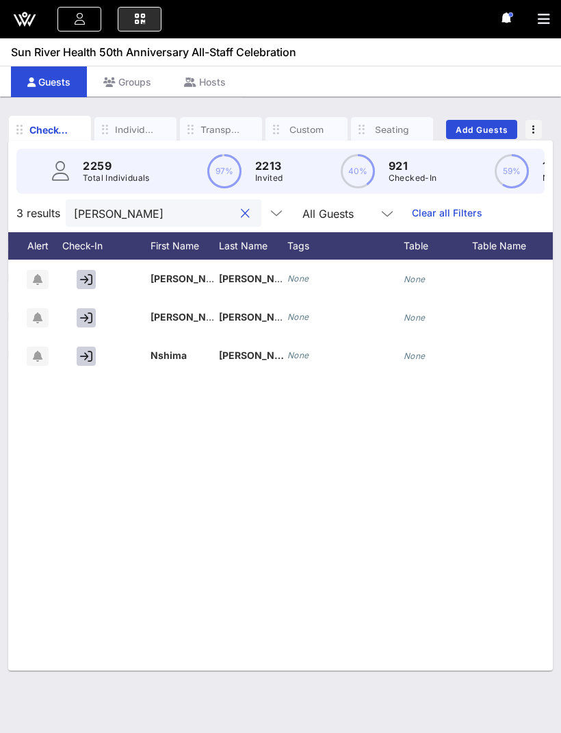
type input "Wright"
click at [88, 359] on icon "button" at bounding box center [86, 356] width 12 height 12
click at [241, 207] on button "clear icon" at bounding box center [245, 214] width 9 height 14
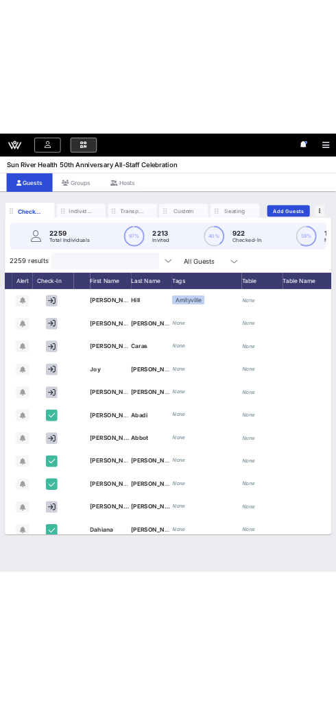
scroll to position [0, 0]
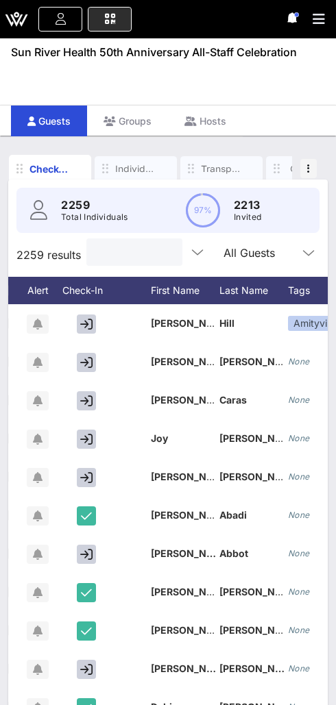
click at [293, 264] on div "All Guests" at bounding box center [269, 251] width 93 height 27
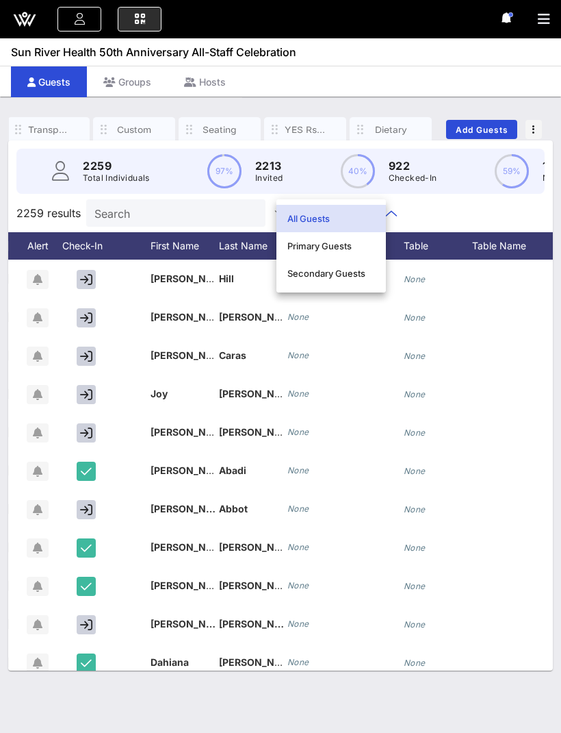
scroll to position [0, 170]
click at [550, 14] on icon "button" at bounding box center [544, 19] width 12 height 14
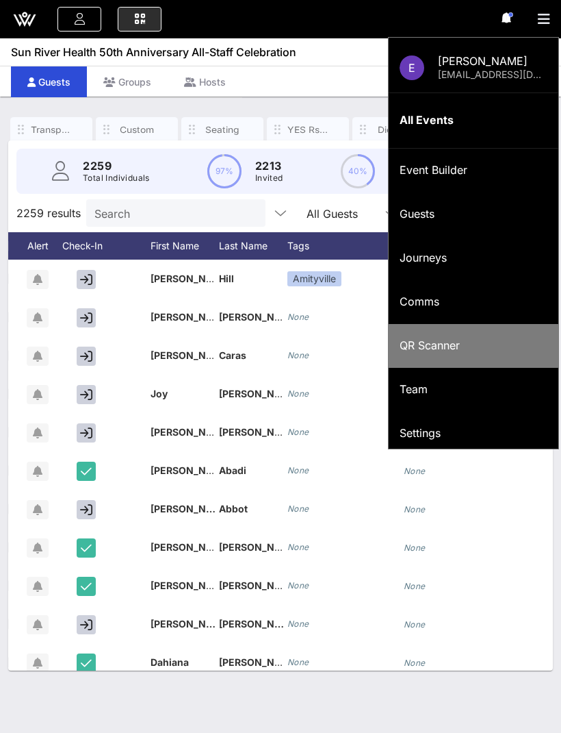
click at [473, 346] on div "QR Scanner" at bounding box center [474, 345] width 148 height 13
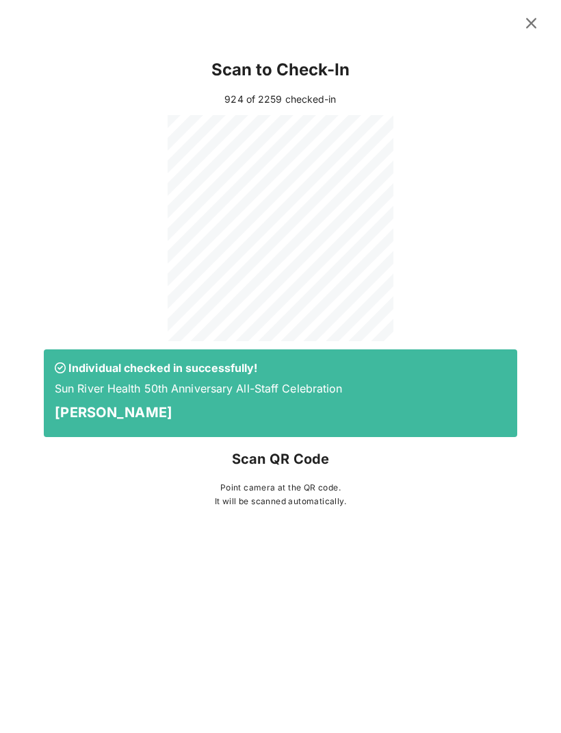
click at [535, 17] on icon at bounding box center [531, 23] width 18 height 16
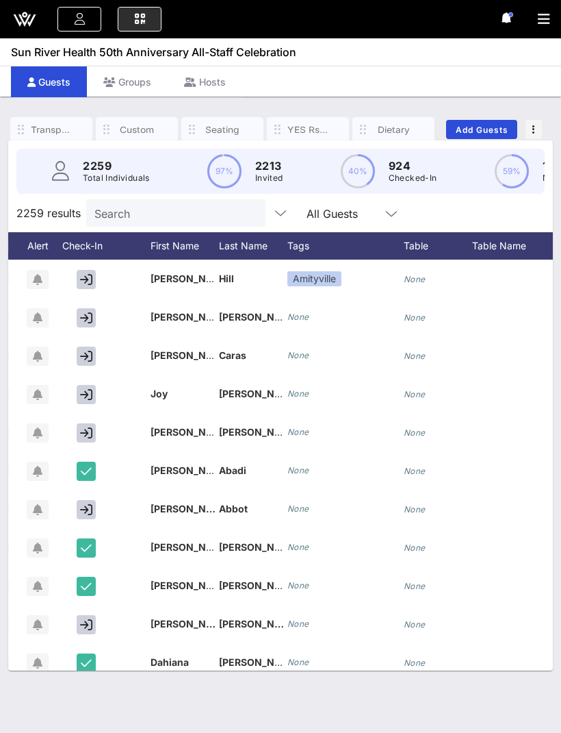
click at [141, 214] on input "Search" at bounding box center [174, 213] width 160 height 18
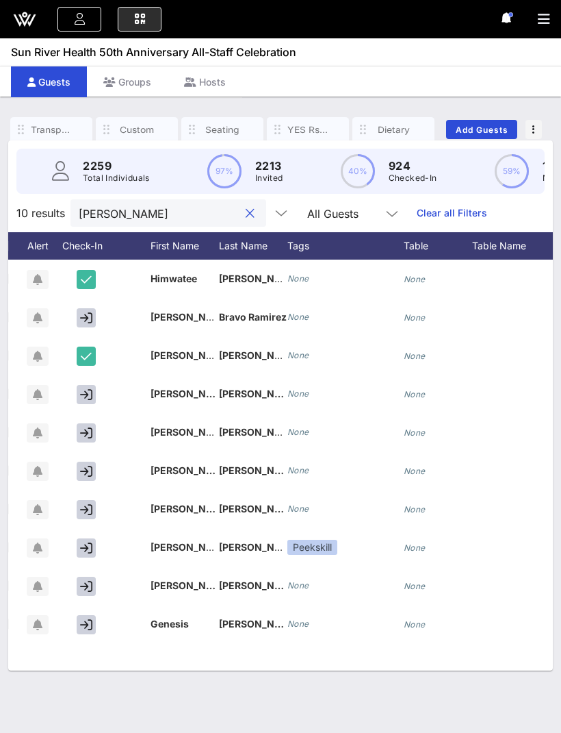
type input "Ramirez"
click at [81, 631] on button "button" at bounding box center [86, 624] width 19 height 19
click at [546, 11] on button "button" at bounding box center [549, 19] width 23 height 19
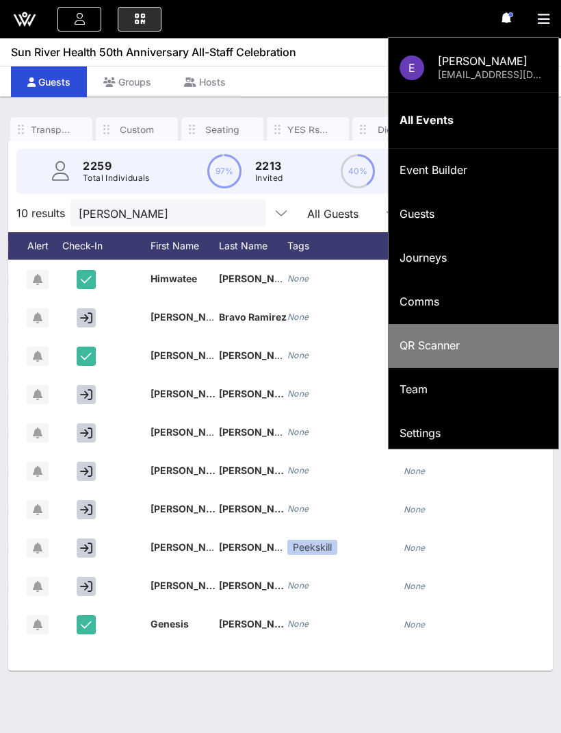
click at [489, 340] on div "QR Scanner" at bounding box center [474, 345] width 148 height 13
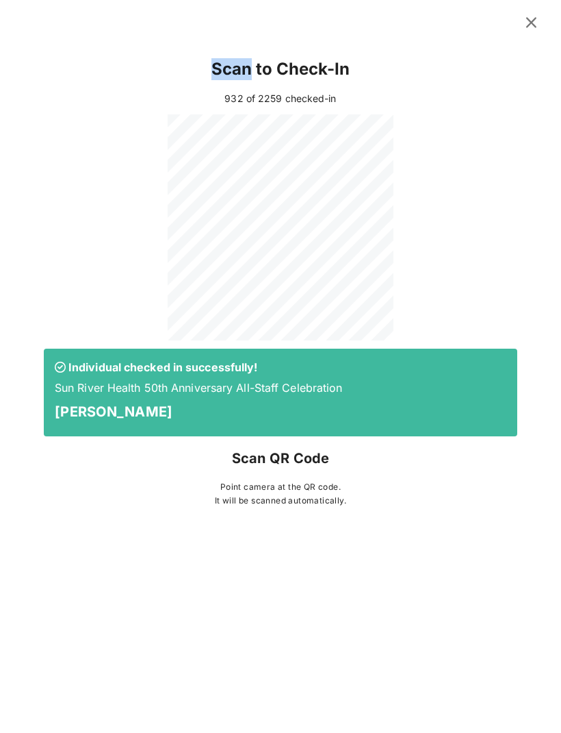
scroll to position [0, 0]
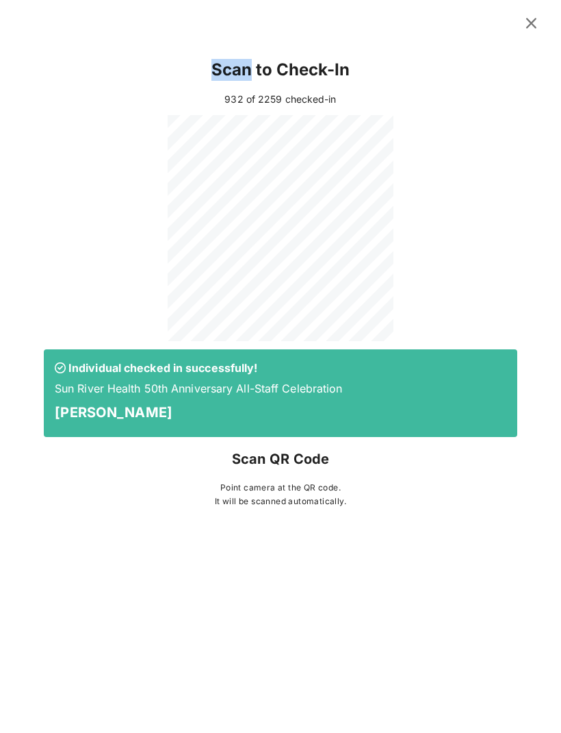
click at [535, 35] on button at bounding box center [531, 23] width 27 height 25
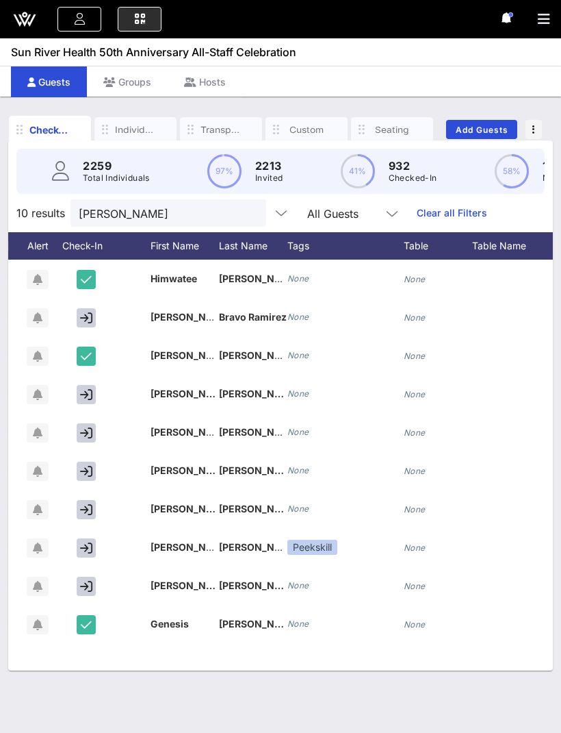
click at [239, 206] on div at bounding box center [248, 213] width 19 height 16
click at [246, 210] on button "clear icon" at bounding box center [250, 214] width 9 height 14
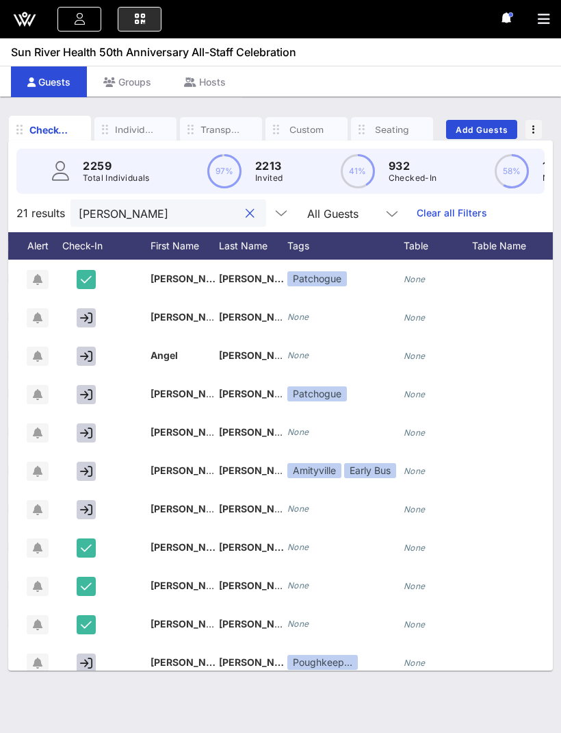
type input "[PERSON_NAME]"
click at [87, 394] on icon "button" at bounding box center [86, 394] width 12 height 12
click at [87, 396] on icon "button" at bounding box center [86, 394] width 12 height 12
click at [119, 126] on div "Individuals" at bounding box center [135, 129] width 41 height 13
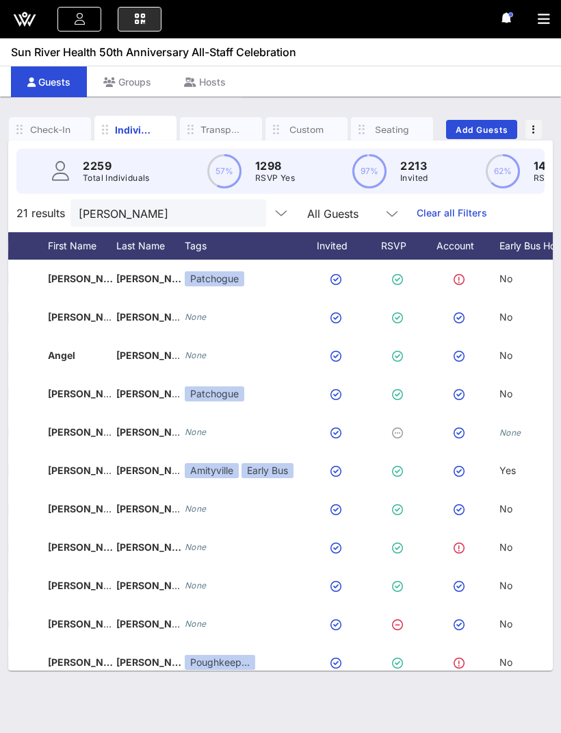
click at [129, 131] on div "Individuals" at bounding box center [135, 130] width 41 height 14
click at [43, 127] on div "Check-In" at bounding box center [49, 129] width 41 height 13
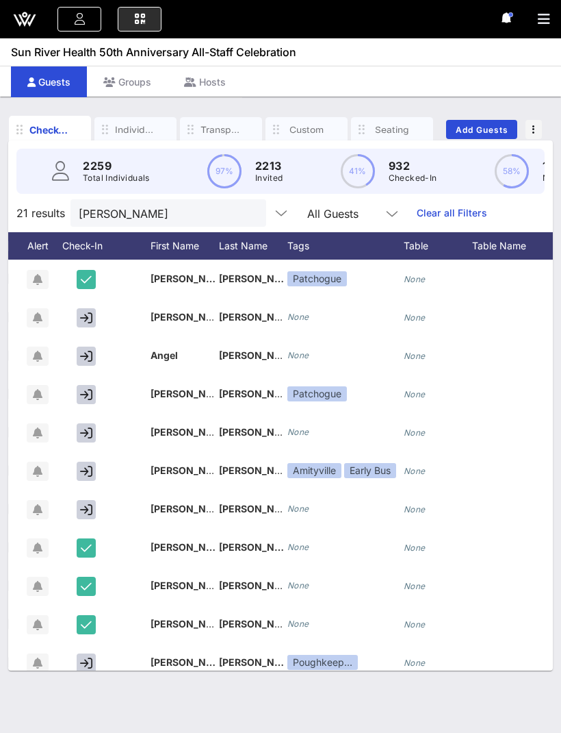
click at [90, 394] on icon "button" at bounding box center [86, 394] width 12 height 12
click at [86, 392] on icon "button" at bounding box center [86, 394] width 12 height 12
click at [74, 383] on div at bounding box center [89, 394] width 68 height 38
click at [88, 396] on icon "button" at bounding box center [86, 394] width 12 height 12
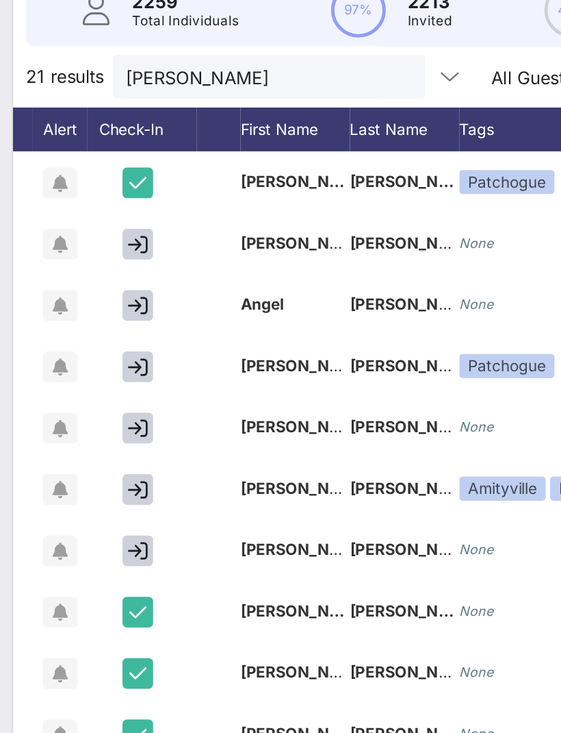
click at [86, 388] on icon "button" at bounding box center [86, 394] width 12 height 12
click at [89, 388] on icon "button" at bounding box center [86, 394] width 12 height 12
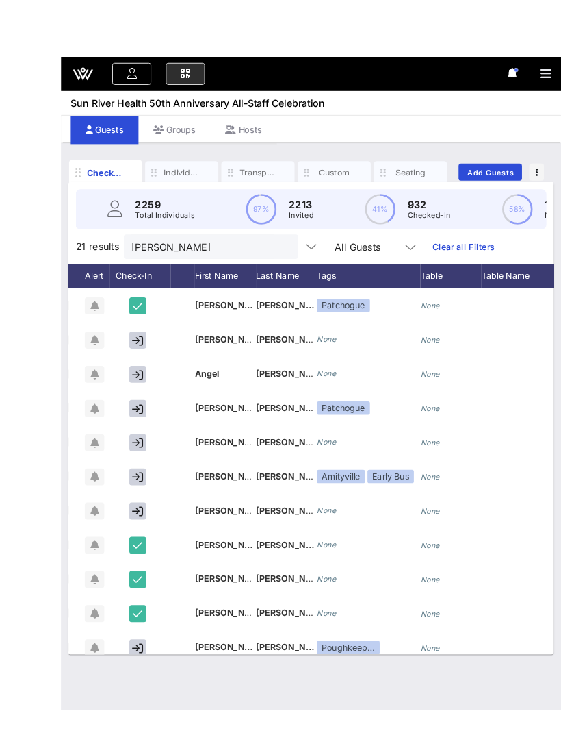
scroll to position [19, 0]
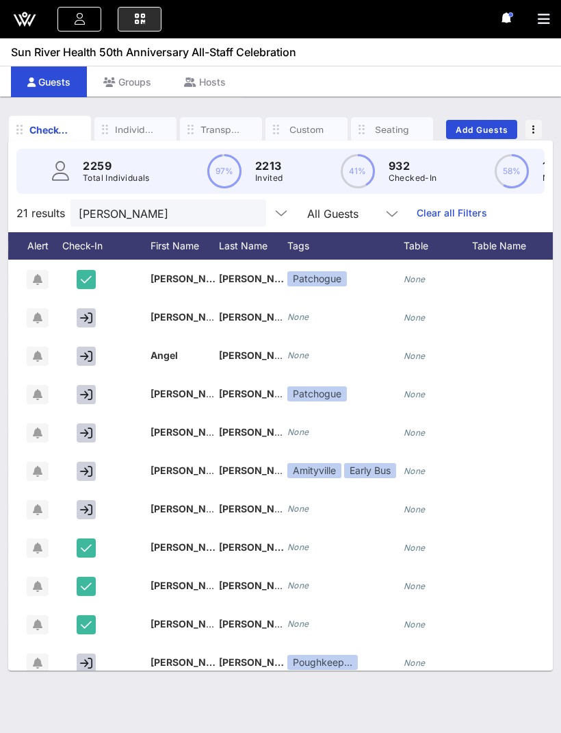
click at [155, 204] on input "[PERSON_NAME]" at bounding box center [159, 213] width 160 height 18
click at [246, 207] on button "clear icon" at bounding box center [250, 214] width 9 height 14
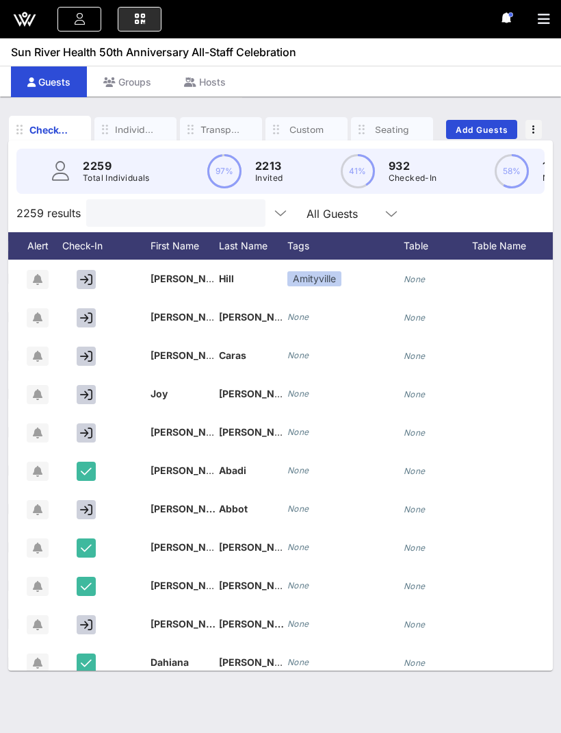
click at [109, 204] on input "text" at bounding box center [174, 213] width 160 height 18
click at [119, 204] on input "text" at bounding box center [174, 213] width 160 height 18
type input "="
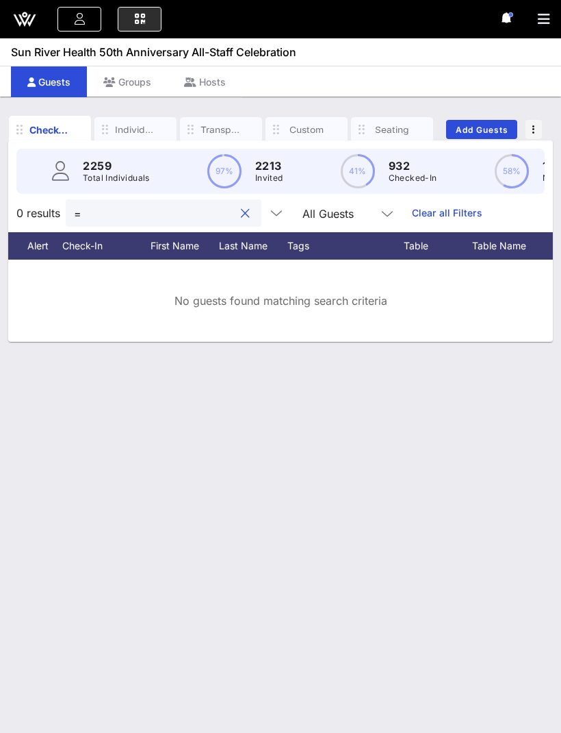
click at [241, 207] on button "clear icon" at bounding box center [245, 214] width 9 height 14
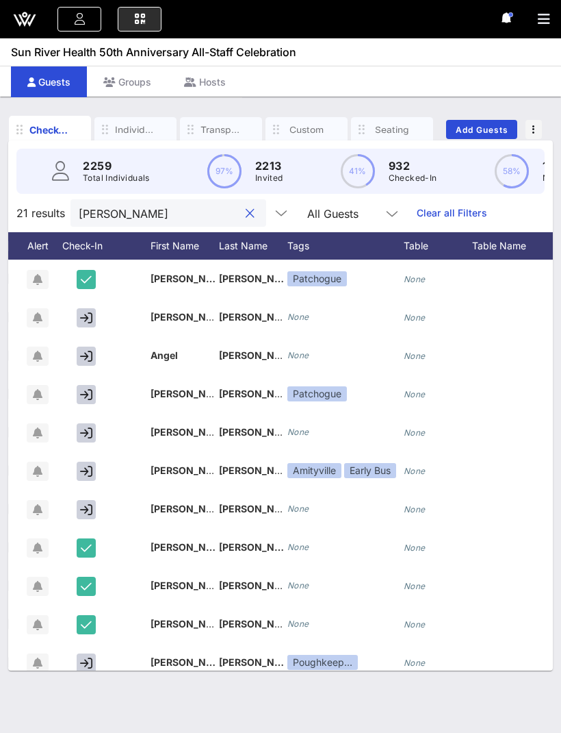
type input "[PERSON_NAME]"
click at [88, 388] on icon "button" at bounding box center [86, 394] width 12 height 12
click at [92, 388] on icon "button" at bounding box center [86, 394] width 12 height 12
click at [81, 388] on icon "button" at bounding box center [86, 394] width 12 height 12
click at [86, 388] on icon "button" at bounding box center [86, 394] width 12 height 12
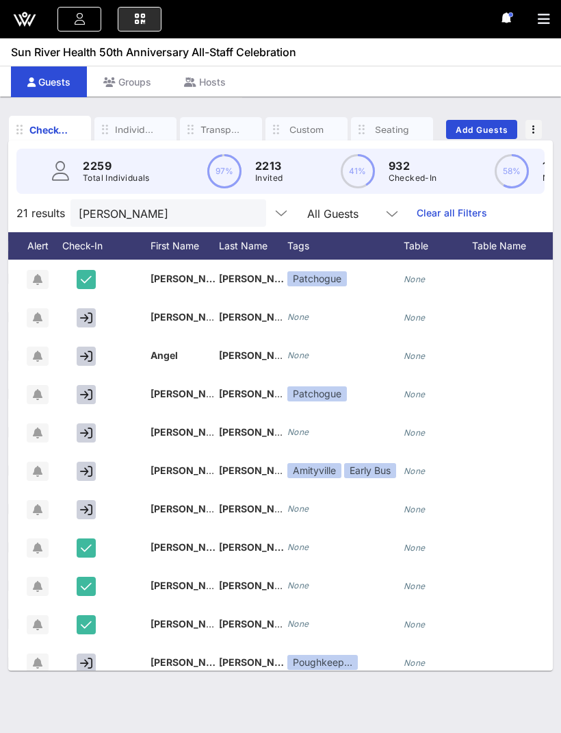
click at [90, 388] on icon "button" at bounding box center [86, 394] width 12 height 12
click at [85, 388] on icon "button" at bounding box center [86, 394] width 12 height 12
click at [90, 385] on button "button" at bounding box center [86, 394] width 19 height 19
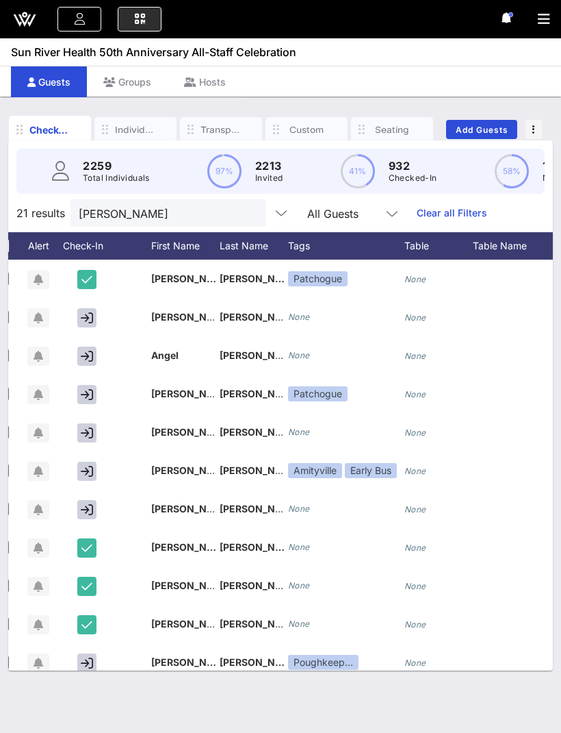
click at [88, 388] on icon "button" at bounding box center [87, 394] width 12 height 12
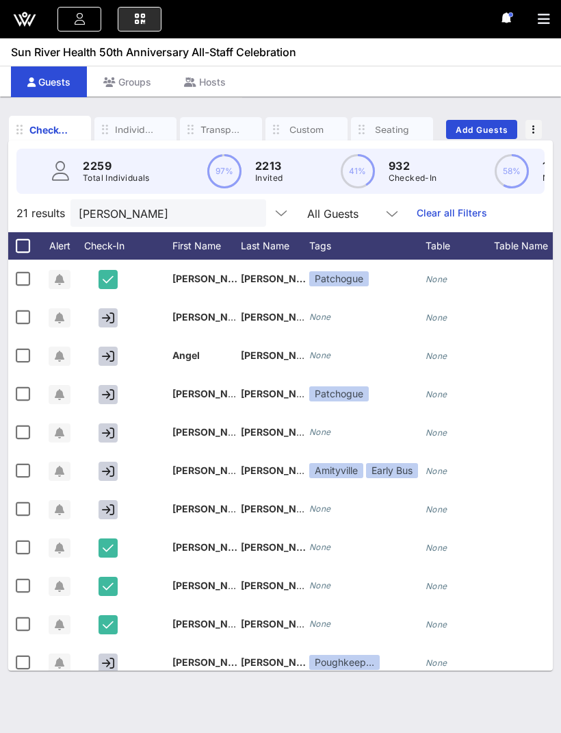
scroll to position [0, 0]
click at [101, 346] on button "button" at bounding box center [108, 355] width 19 height 19
click at [108, 388] on icon "button" at bounding box center [108, 394] width 12 height 12
click at [101, 385] on button "button" at bounding box center [108, 394] width 19 height 19
click at [99, 385] on button "button" at bounding box center [108, 394] width 19 height 19
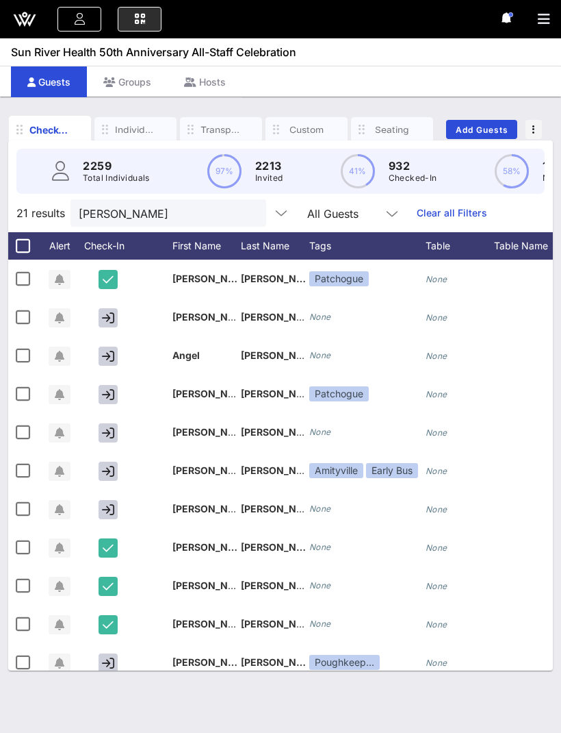
click at [105, 388] on icon "button" at bounding box center [108, 394] width 12 height 12
click at [109, 388] on icon "button" at bounding box center [108, 394] width 12 height 12
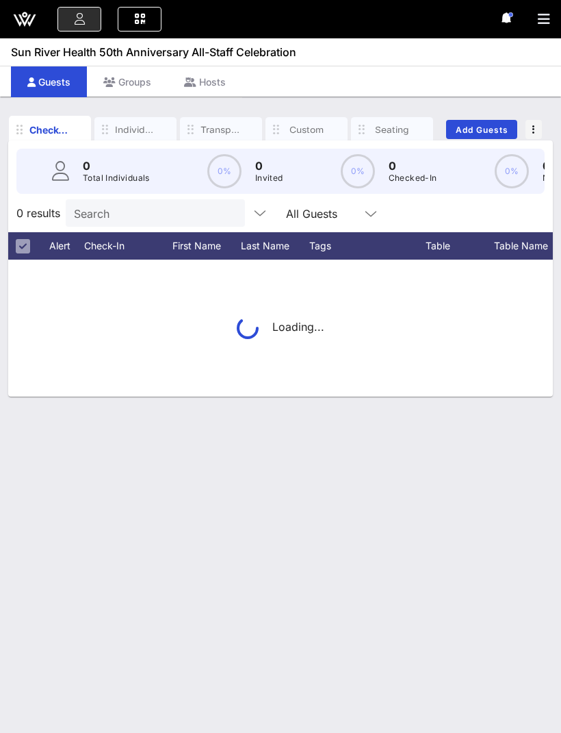
click at [102, 219] on input "Search" at bounding box center [154, 213] width 160 height 18
type input "W"
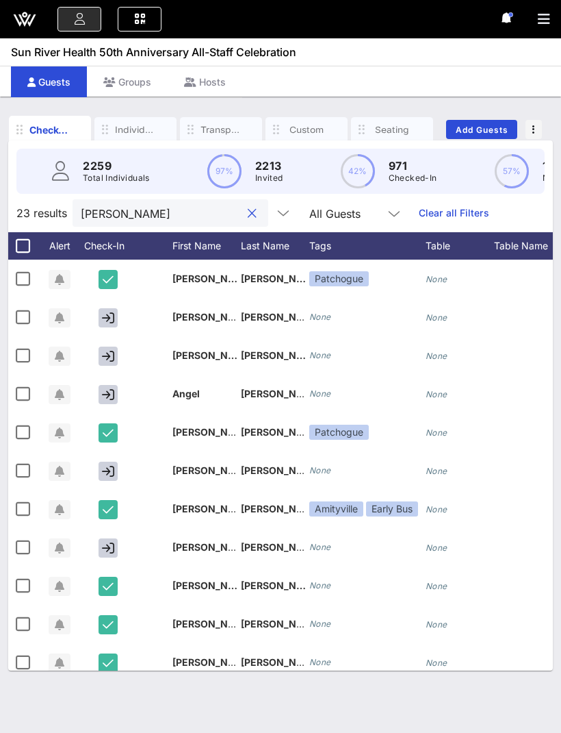
type input "[PERSON_NAME]"
click at [115, 431] on button "button" at bounding box center [108, 432] width 19 height 19
click at [106, 433] on icon "button" at bounding box center [108, 433] width 12 height 12
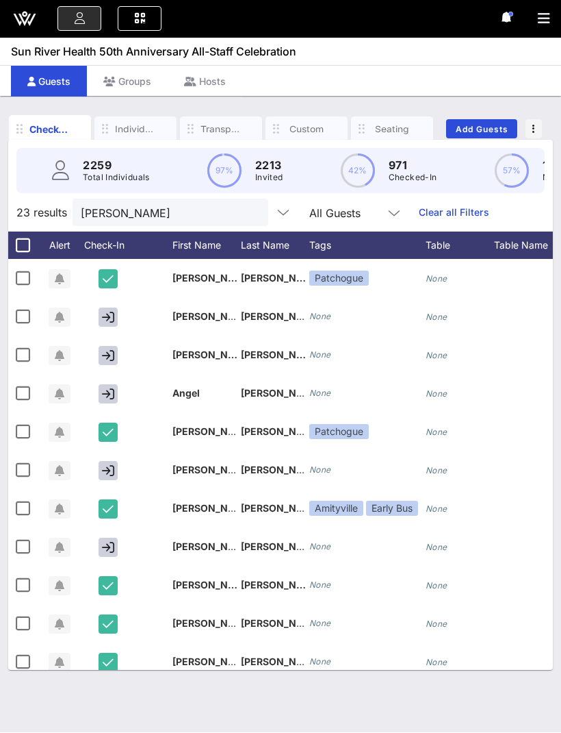
click at [248, 209] on button "clear icon" at bounding box center [252, 214] width 9 height 14
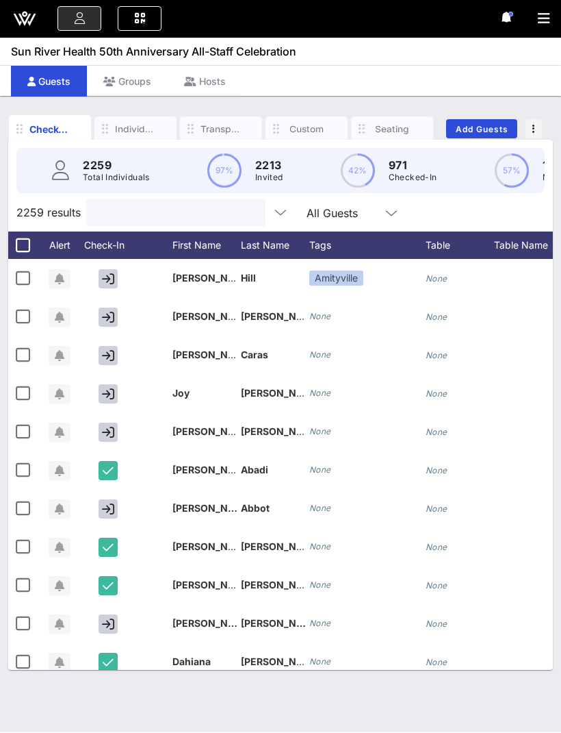
click at [359, 44] on h1 "Sun River Health 50th Anniversary All-Staff Celebration" at bounding box center [286, 52] width 551 height 16
click at [554, 16] on button "button" at bounding box center [549, 19] width 23 height 19
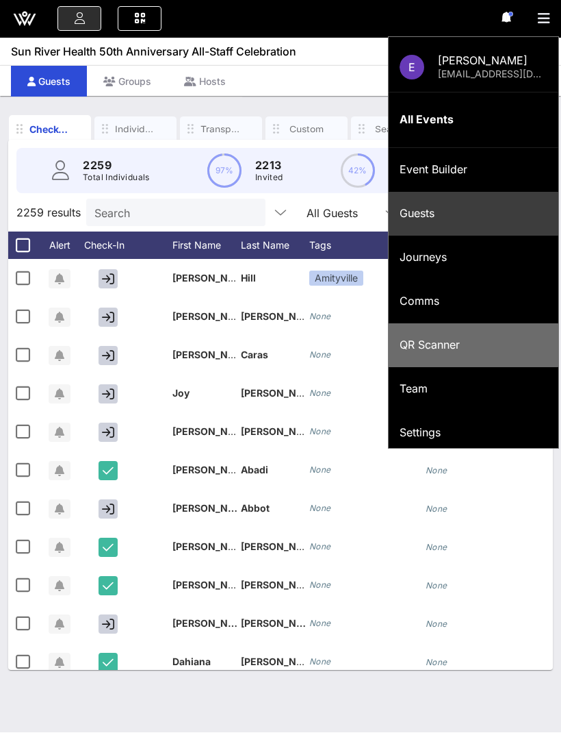
click at [468, 348] on div "QR Scanner" at bounding box center [474, 345] width 148 height 13
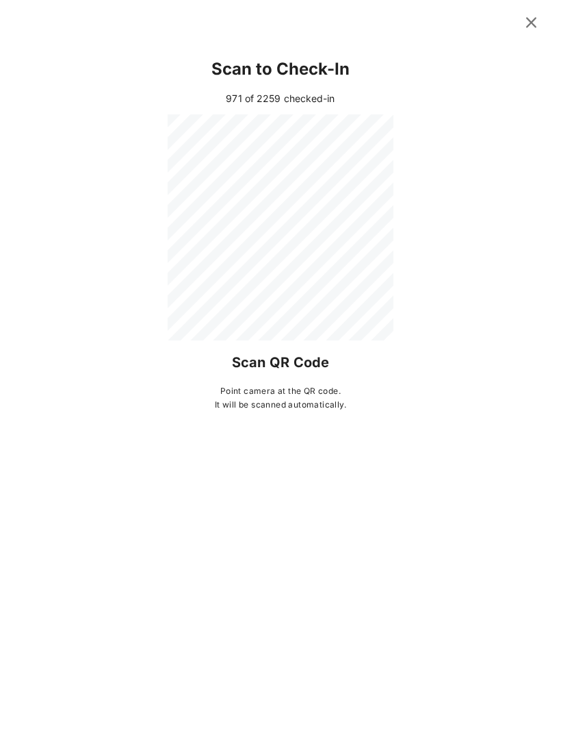
scroll to position [45, 0]
